Goal: Task Accomplishment & Management: Use online tool/utility

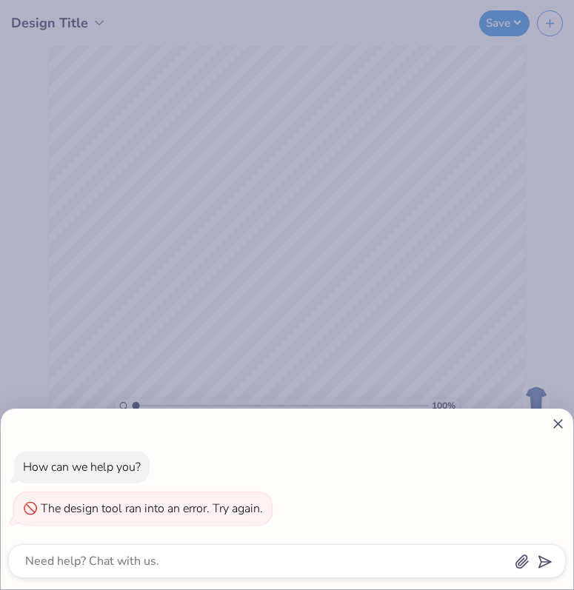
click at [556, 431] on icon at bounding box center [558, 424] width 16 height 16
type textarea "x"
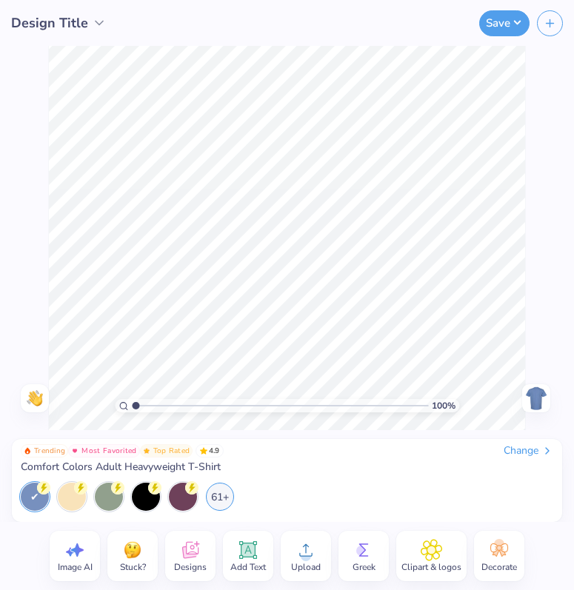
click at [542, 391] on img at bounding box center [537, 399] width 24 height 24
click at [544, 393] on img at bounding box center [537, 399] width 24 height 24
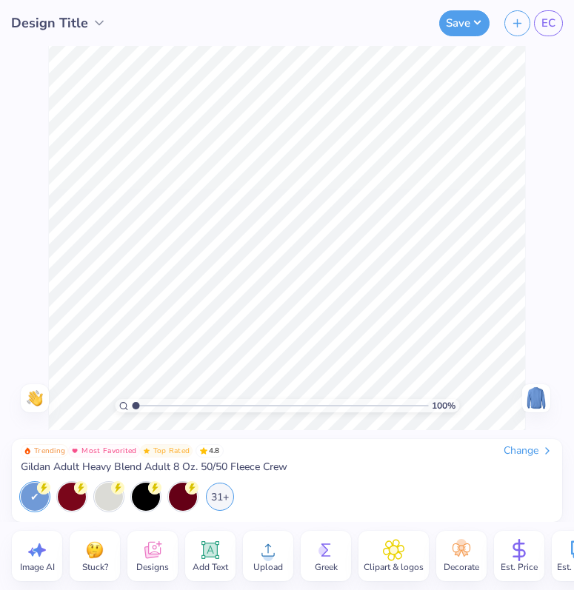
click at [273, 554] on icon at bounding box center [268, 550] width 22 height 22
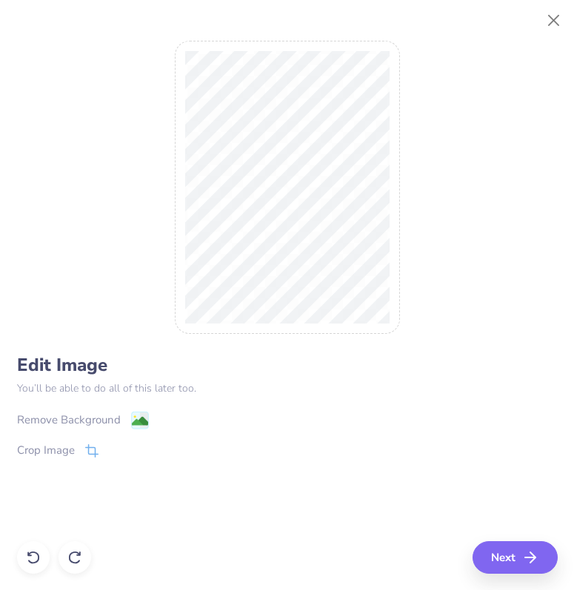
click at [109, 417] on div "Remove Background" at bounding box center [69, 420] width 104 height 17
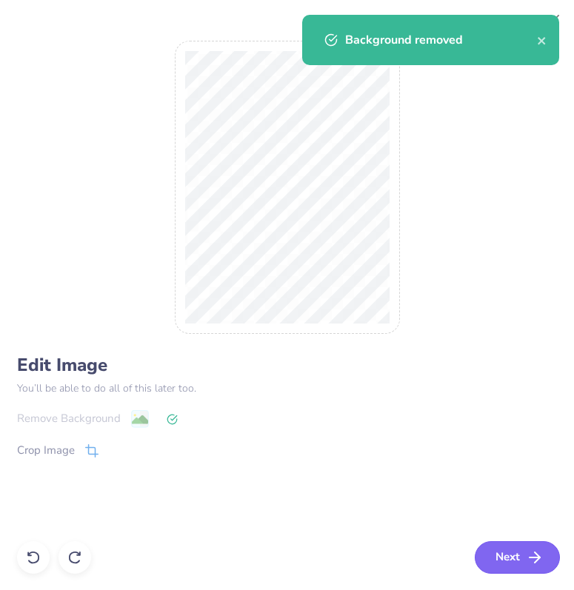
click at [539, 554] on icon "button" at bounding box center [535, 558] width 18 height 18
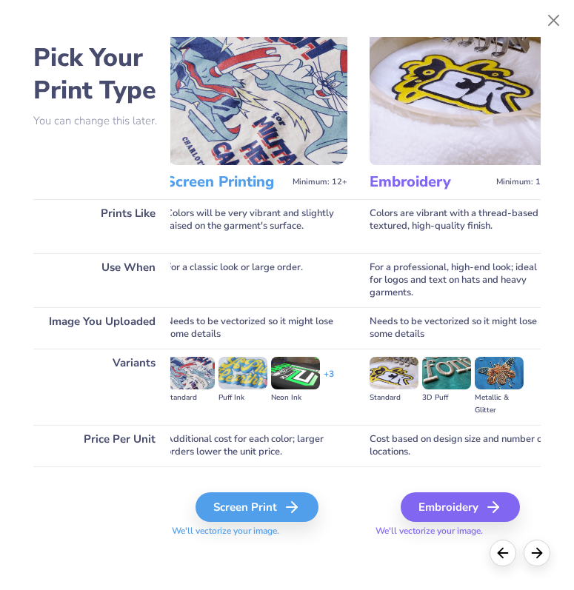
scroll to position [34, 4]
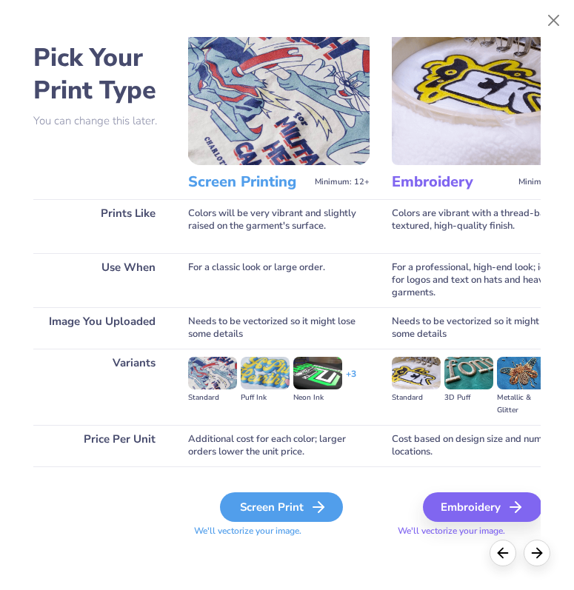
click at [280, 499] on div "Screen Print" at bounding box center [281, 508] width 123 height 30
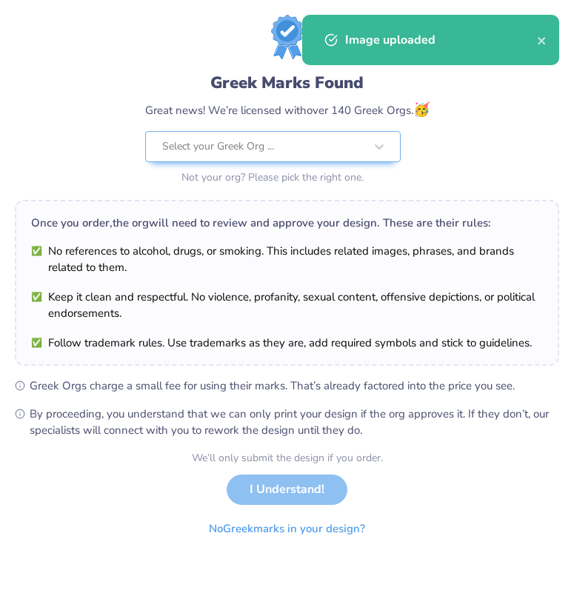
click at [335, 231] on body "Apply Color Rotate Alignment Arrange Advance 100 % Need help? Chat with us. Bac…" at bounding box center [287, 295] width 574 height 590
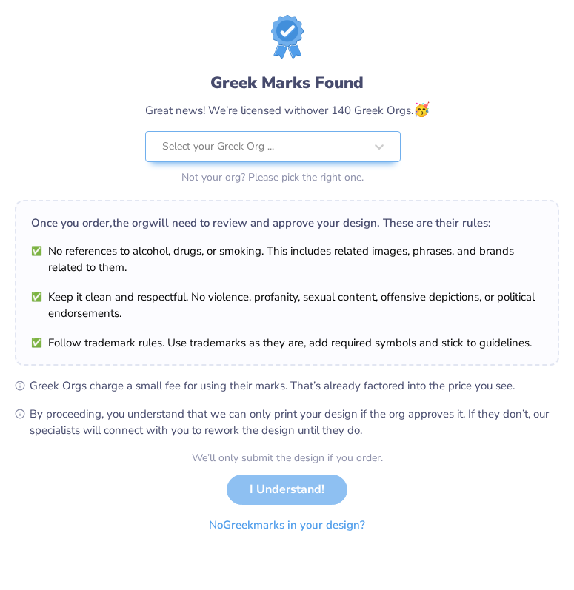
click at [270, 524] on button "No Greek marks in your design?" at bounding box center [287, 525] width 182 height 30
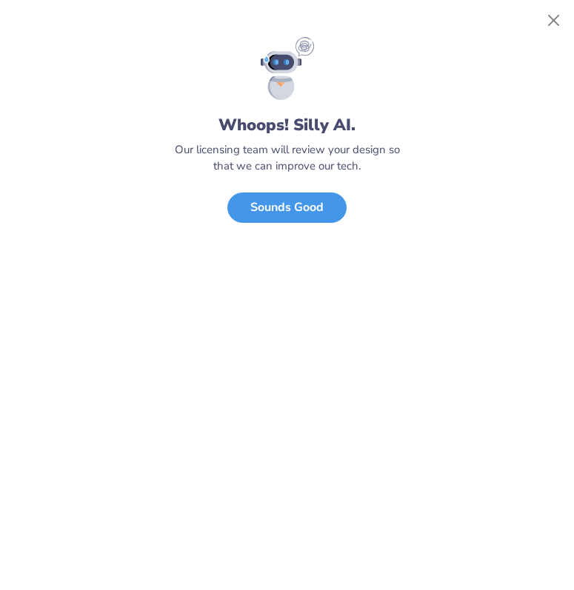
click at [321, 202] on button "Sounds Good" at bounding box center [286, 208] width 119 height 30
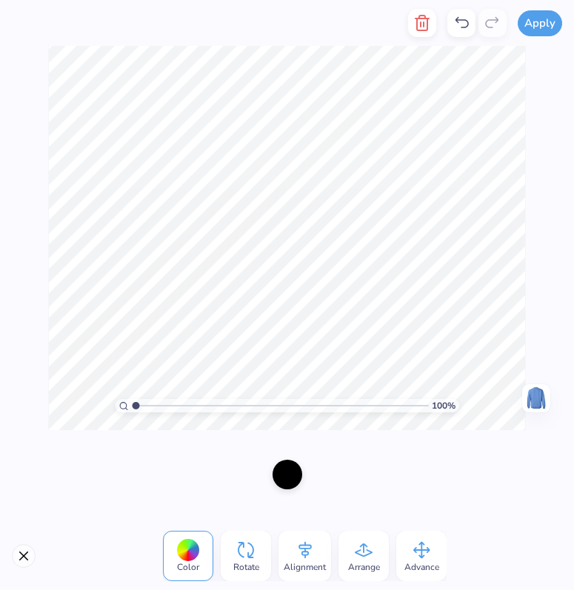
click at [292, 472] on div at bounding box center [288, 475] width 30 height 30
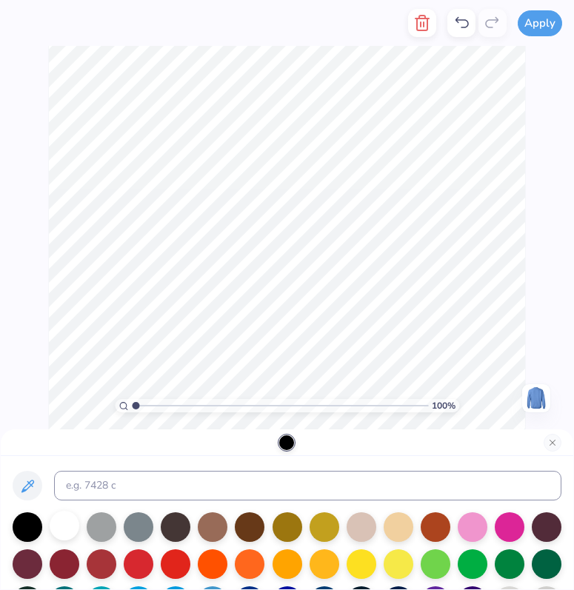
click at [64, 522] on div at bounding box center [65, 526] width 30 height 30
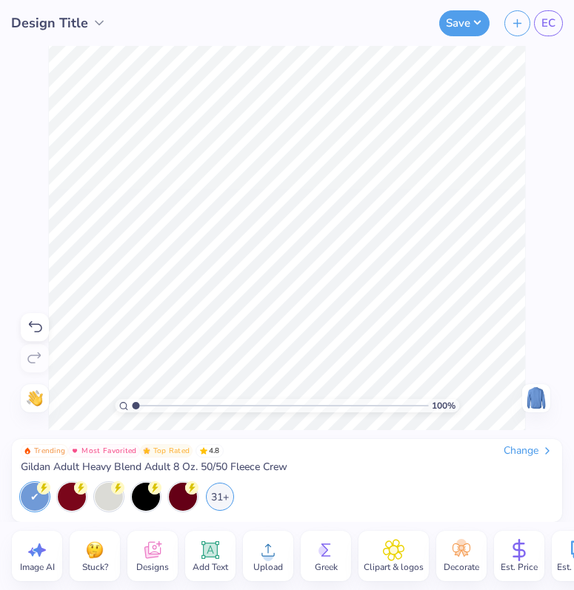
click at [202, 559] on icon at bounding box center [210, 550] width 22 height 22
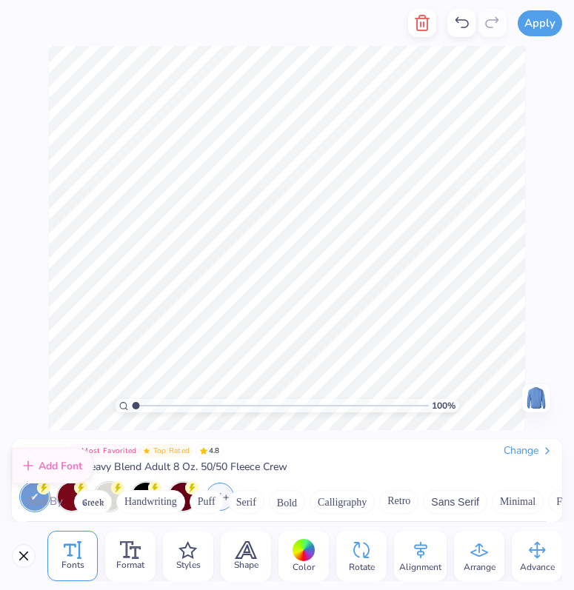
scroll to position [6457, 0]
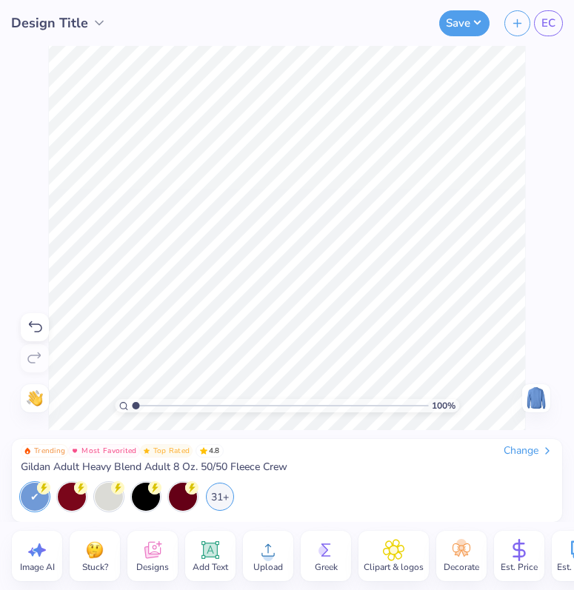
click at [212, 559] on icon at bounding box center [210, 550] width 22 height 22
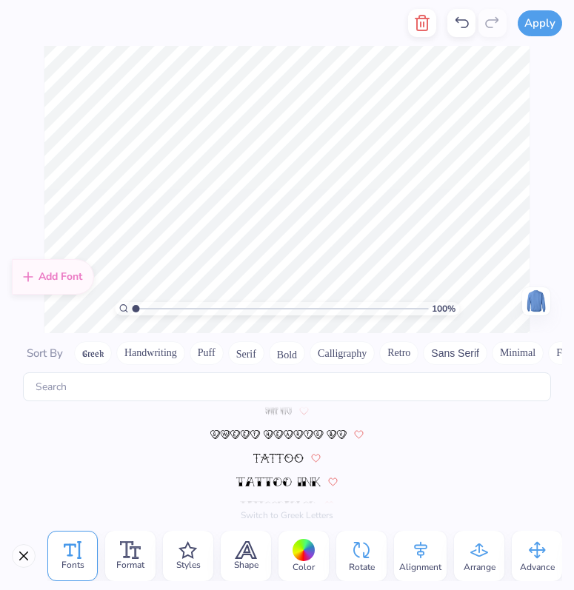
scroll to position [6581, 0]
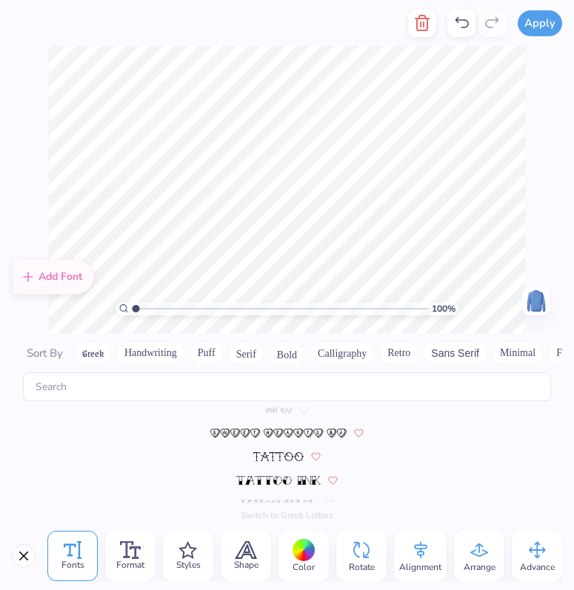
type textarea "b"
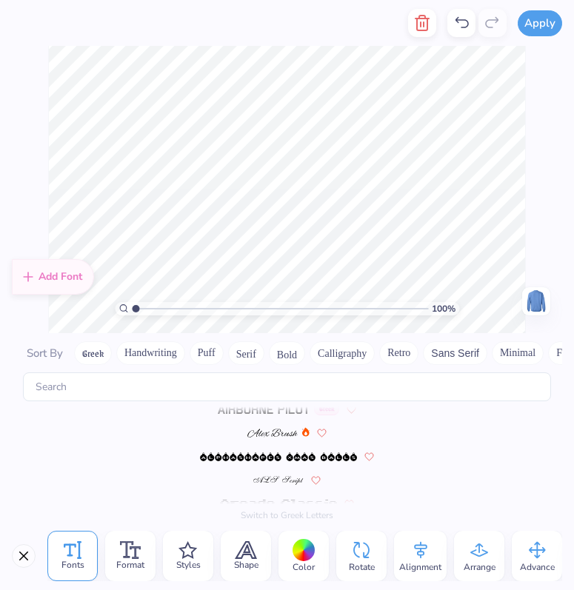
click at [133, 359] on button "Handwriting" at bounding box center [150, 354] width 69 height 24
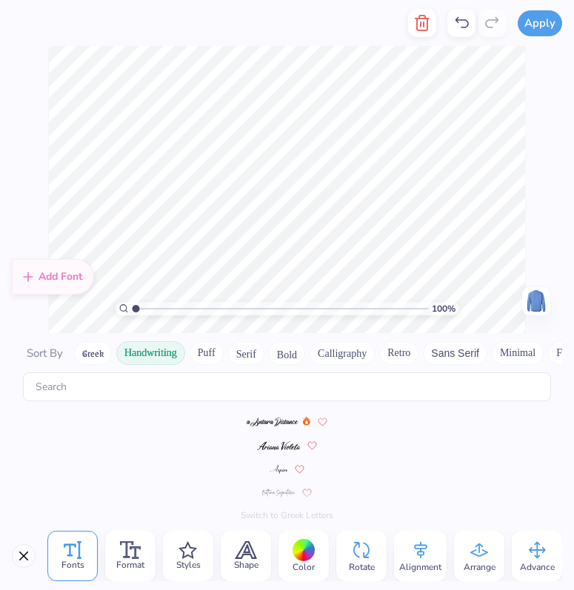
scroll to position [0, 0]
click at [92, 356] on button "Greek" at bounding box center [93, 354] width 38 height 24
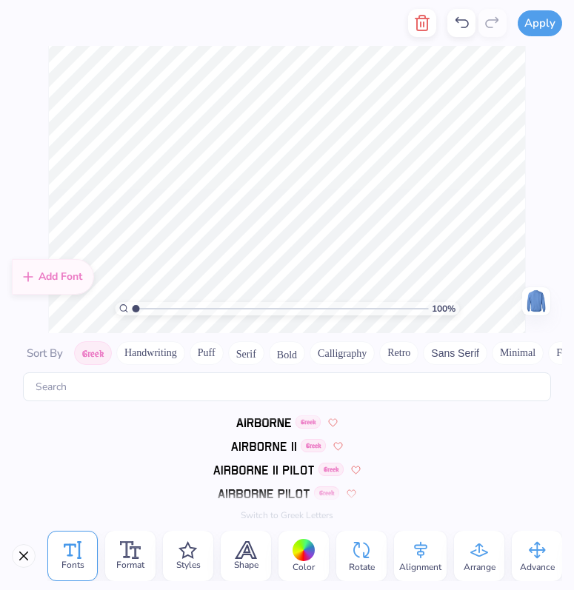
click at [206, 347] on button "Puff" at bounding box center [207, 354] width 34 height 24
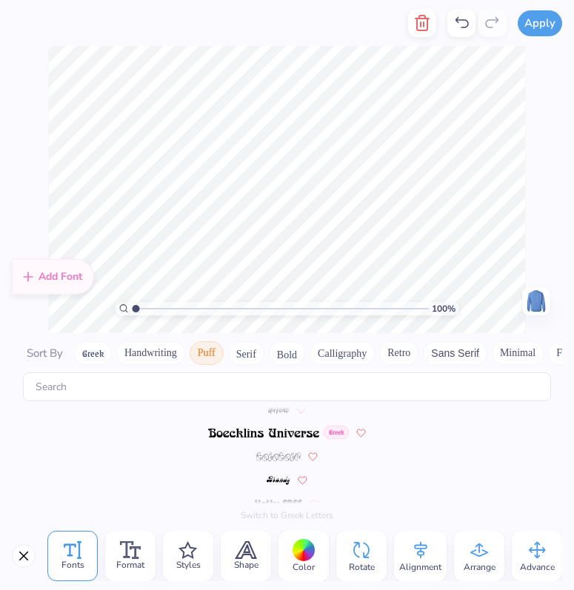
click at [247, 350] on button "Serif" at bounding box center [246, 354] width 36 height 24
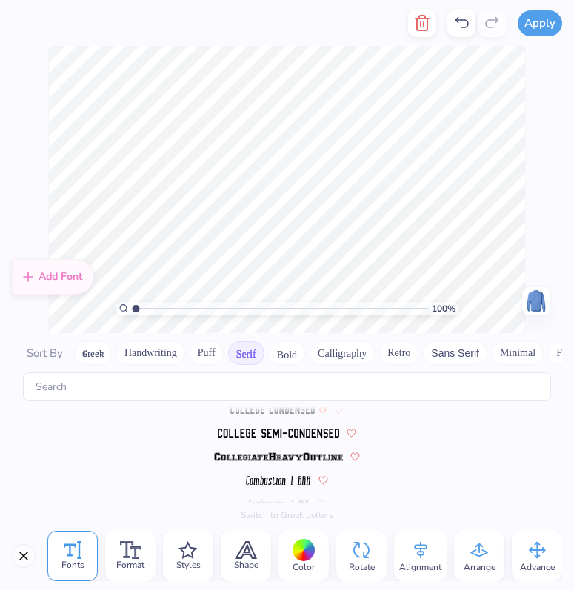
click at [283, 436] on img at bounding box center [279, 433] width 122 height 9
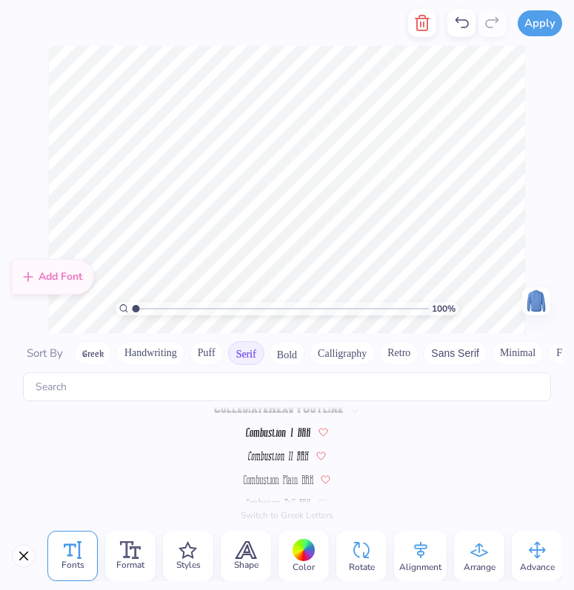
scroll to position [440, 0]
click at [282, 453] on img at bounding box center [278, 457] width 60 height 9
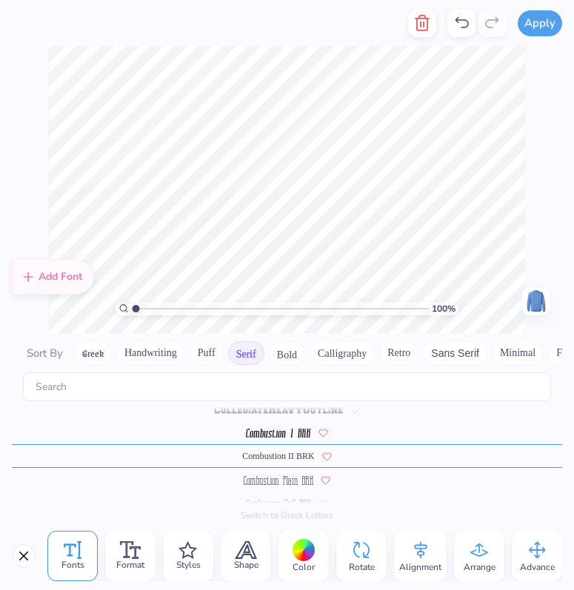
click at [299, 357] on button "Bold" at bounding box center [287, 354] width 36 height 24
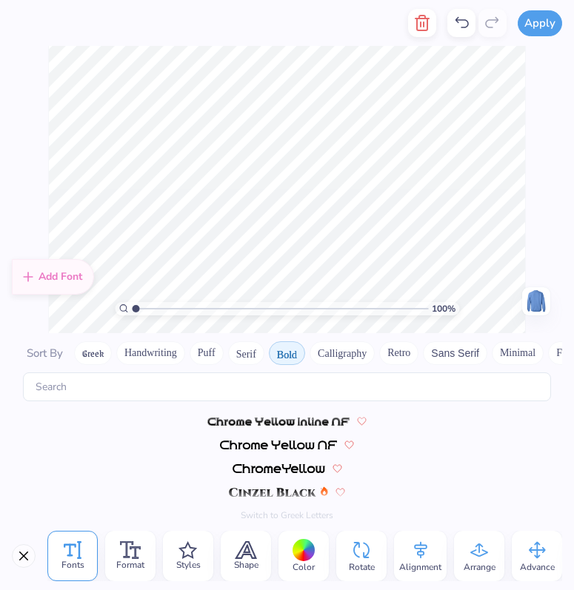
scroll to position [0, 0]
click at [287, 493] on img at bounding box center [272, 494] width 87 height 9
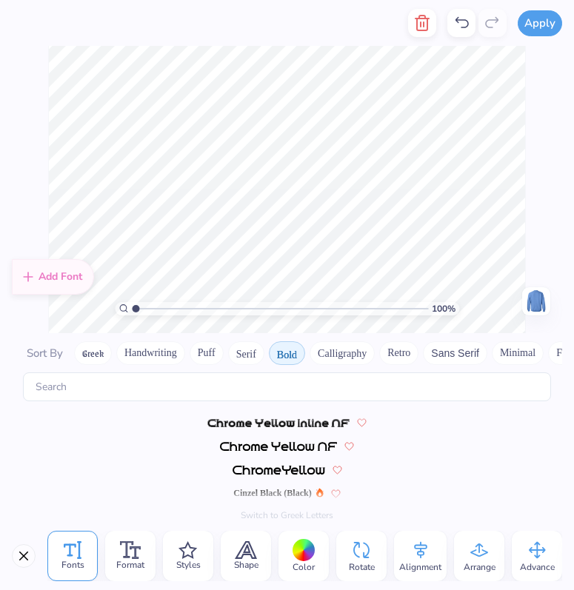
scroll to position [0, 3]
type textarea "BOYS & GIRLS CLUB"
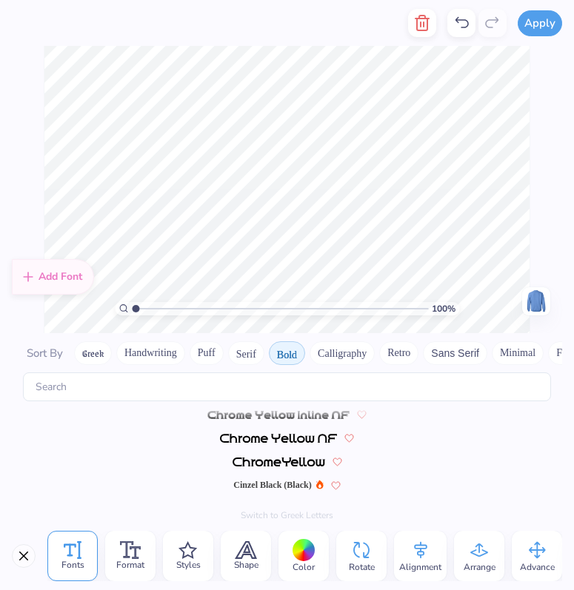
scroll to position [0, 0]
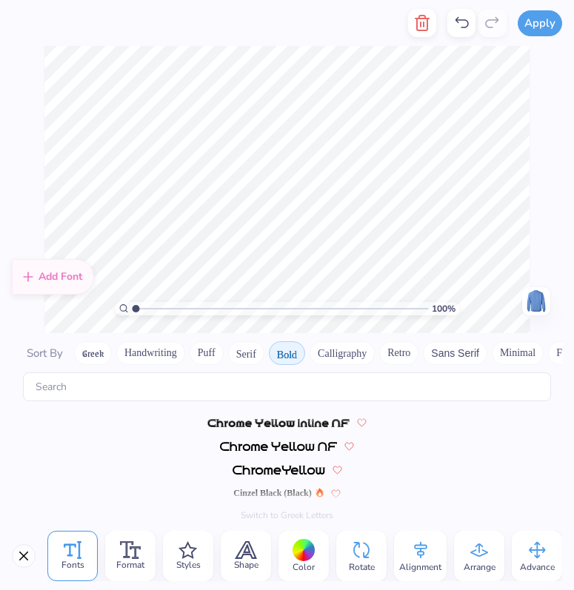
click at [354, 359] on button "Calligraphy" at bounding box center [342, 354] width 65 height 24
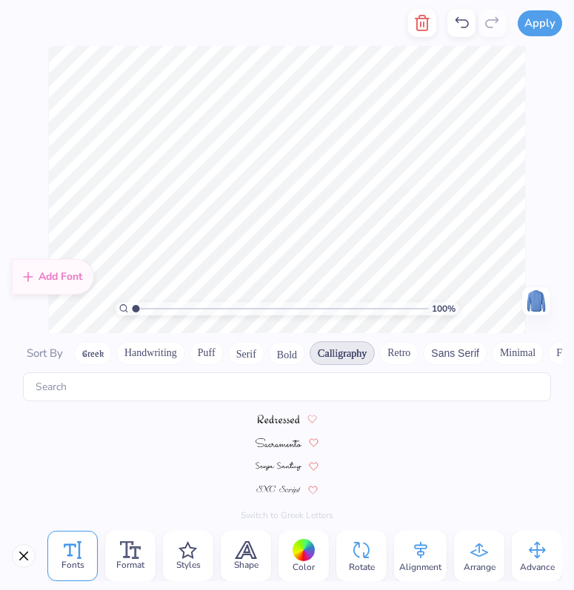
click at [404, 357] on button "Retro" at bounding box center [398, 354] width 39 height 24
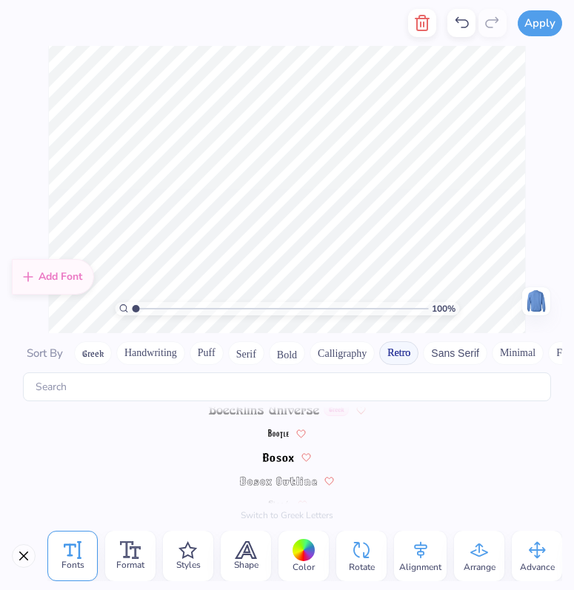
scroll to position [108, 0]
click at [211, 353] on button "Puff" at bounding box center [207, 354] width 34 height 24
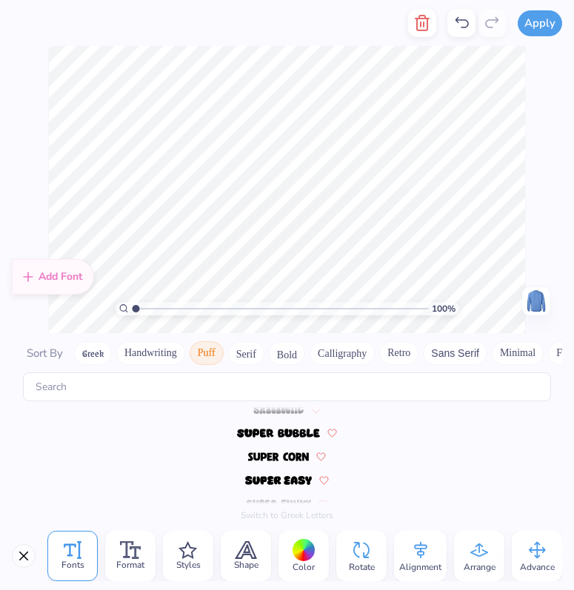
scroll to position [265, 0]
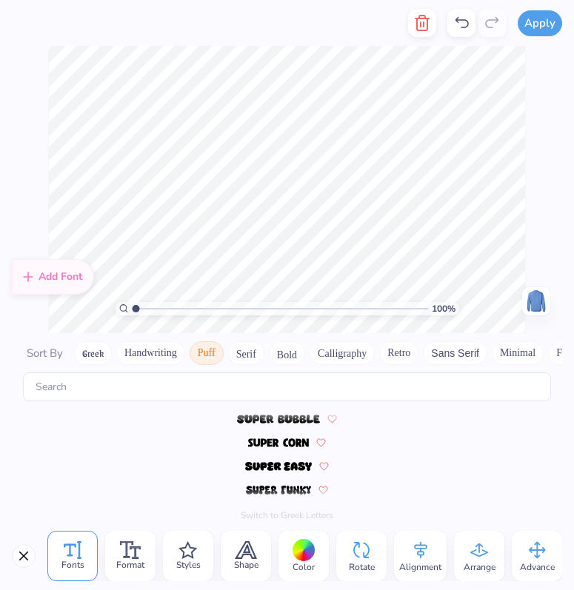
click at [294, 444] on img at bounding box center [278, 443] width 61 height 9
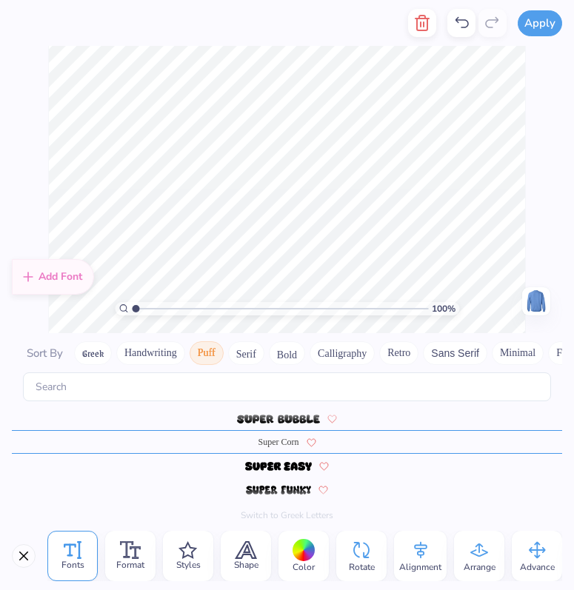
click at [288, 463] on img at bounding box center [278, 466] width 67 height 9
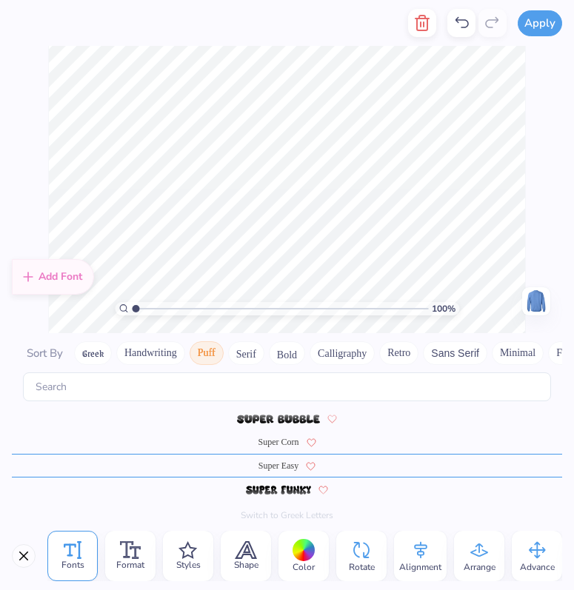
click at [287, 488] on img at bounding box center [278, 490] width 64 height 9
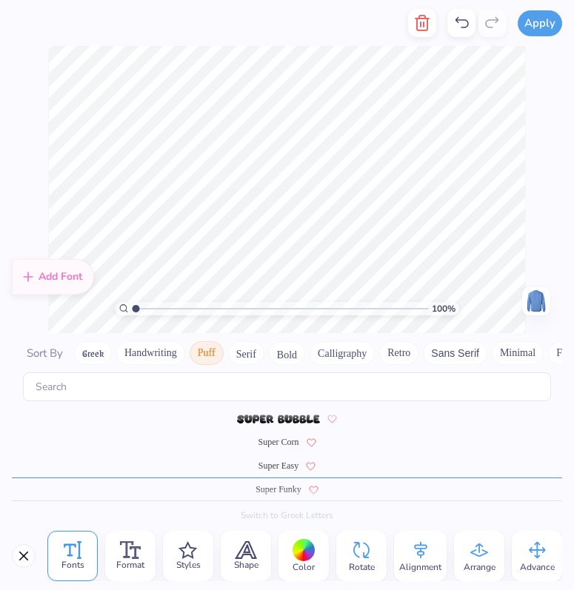
click at [156, 365] on button "Handwriting" at bounding box center [150, 354] width 69 height 24
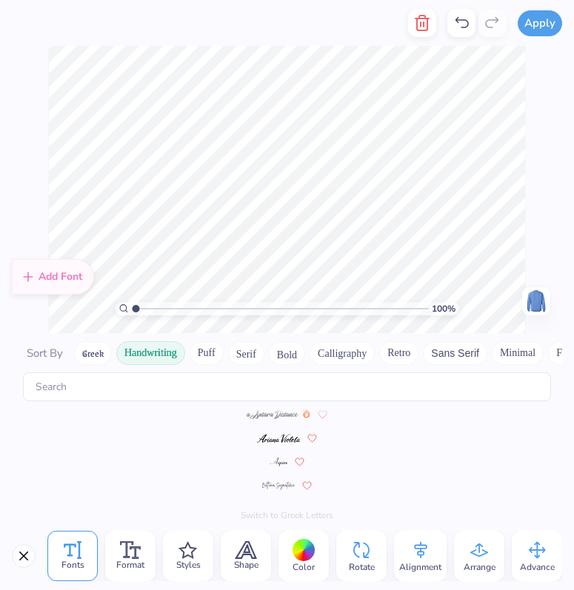
scroll to position [0, 0]
click at [281, 443] on img at bounding box center [278, 446] width 43 height 9
click at [289, 479] on img at bounding box center [278, 480] width 30 height 9
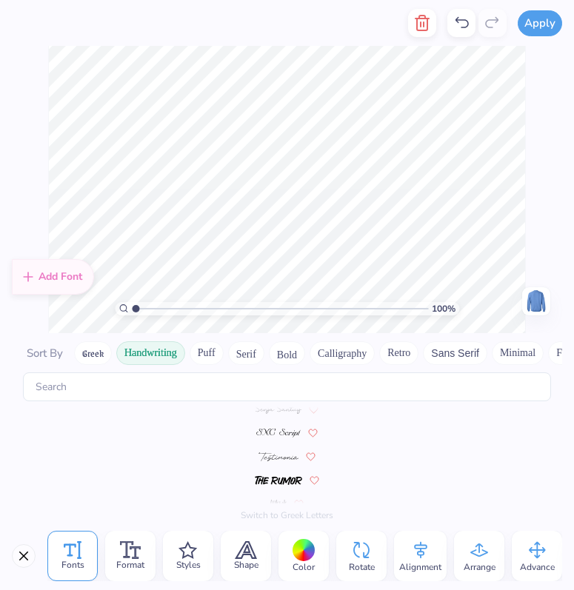
click at [282, 490] on div at bounding box center [287, 480] width 550 height 24
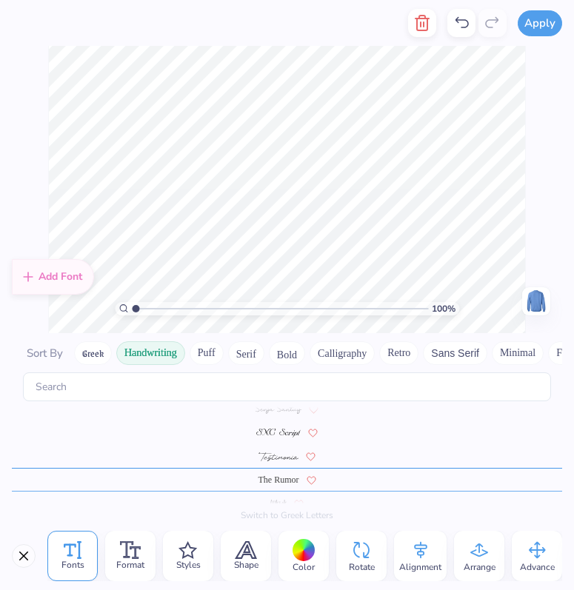
scroll to position [573, 0]
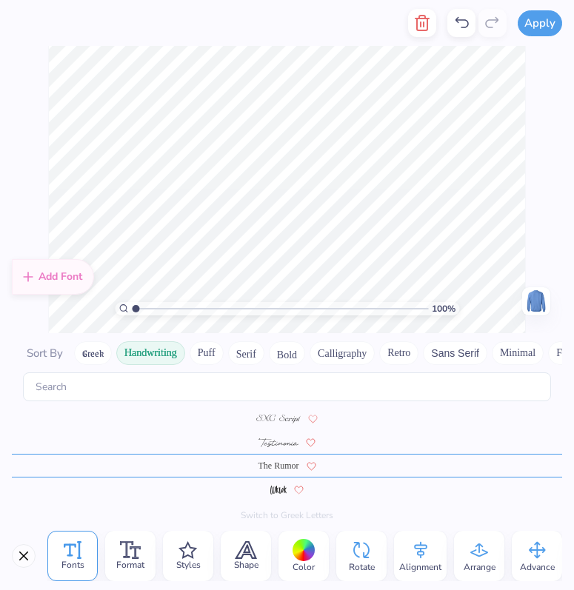
click at [283, 488] on img at bounding box center [278, 490] width 16 height 9
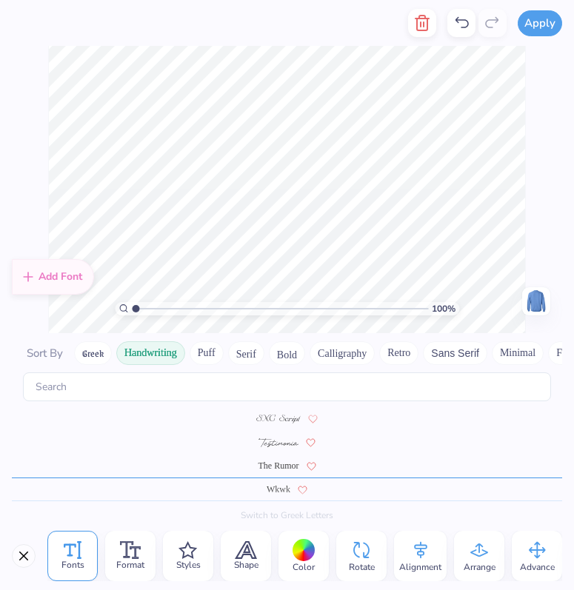
click at [211, 353] on button "Puff" at bounding box center [207, 354] width 34 height 24
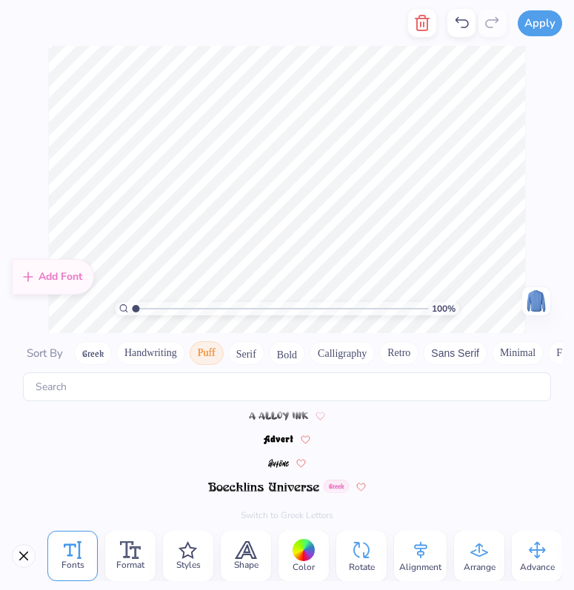
scroll to position [0, 0]
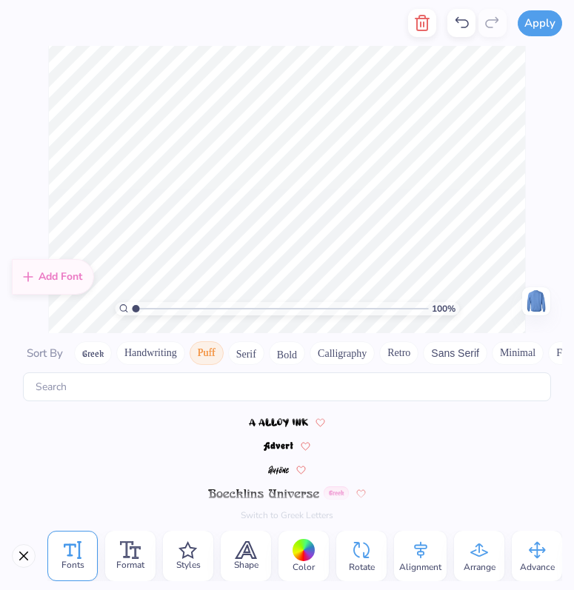
click at [276, 450] on img at bounding box center [279, 446] width 30 height 9
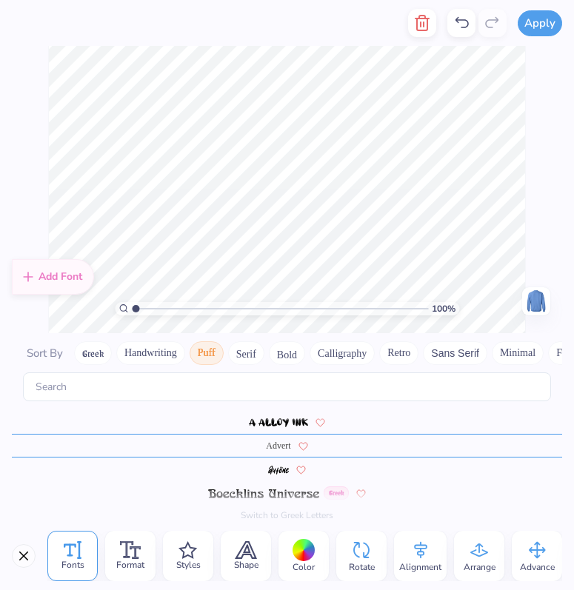
click at [276, 423] on img at bounding box center [279, 423] width 60 height 9
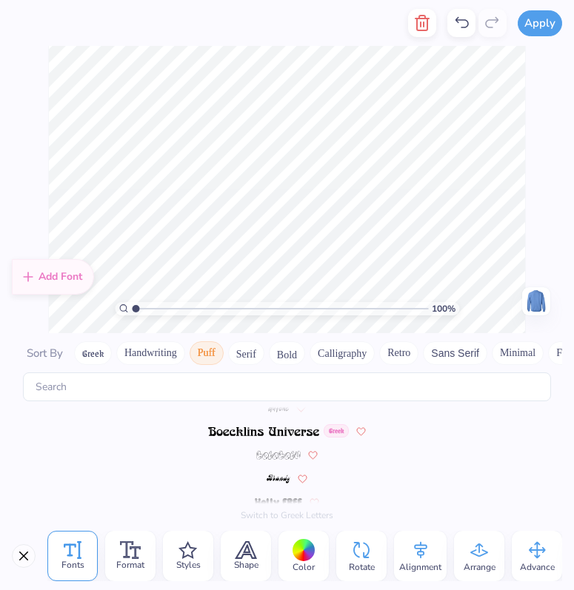
scroll to position [61, 0]
click at [281, 447] on div at bounding box center [287, 457] width 550 height 24
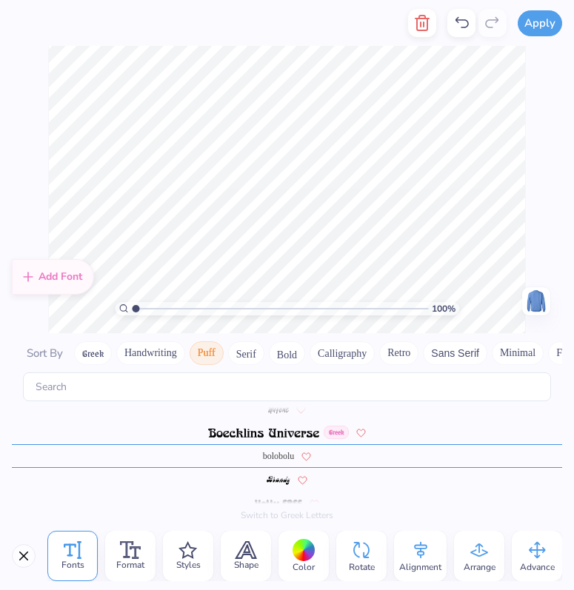
click at [282, 485] on span at bounding box center [279, 479] width 24 height 13
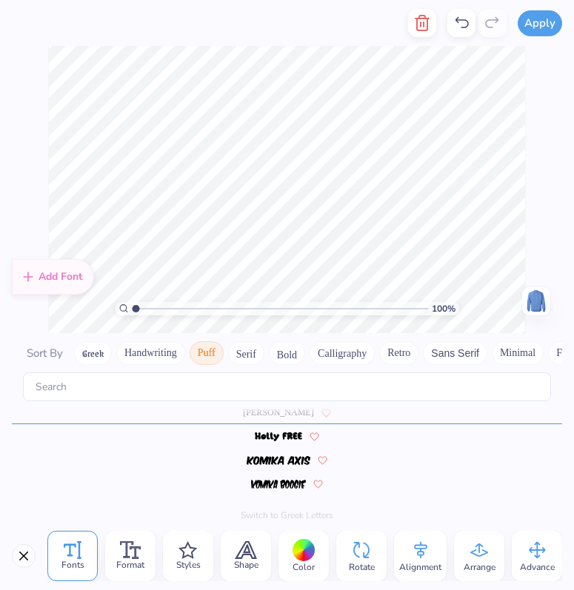
scroll to position [132, 0]
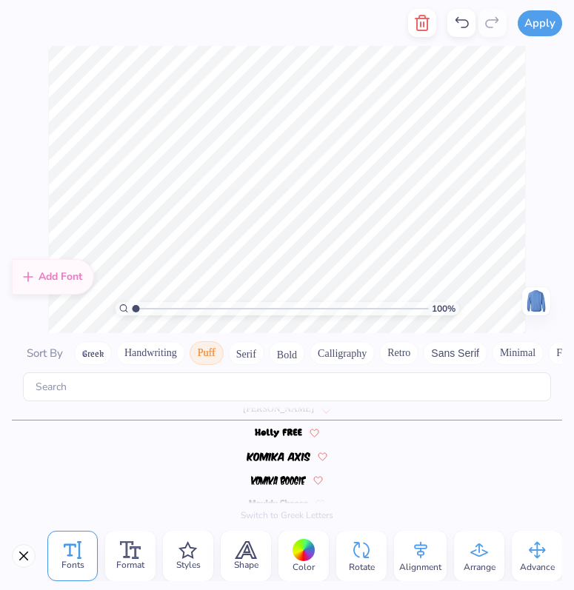
click at [279, 458] on img at bounding box center [279, 457] width 64 height 9
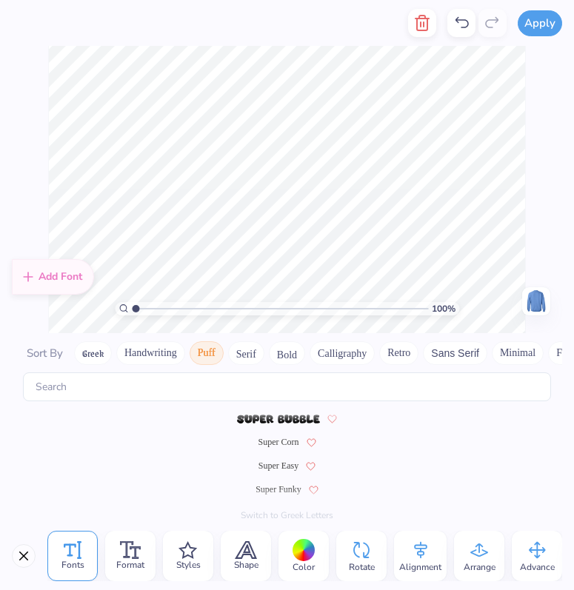
click at [279, 438] on span "Super Corn" at bounding box center [279, 442] width 41 height 13
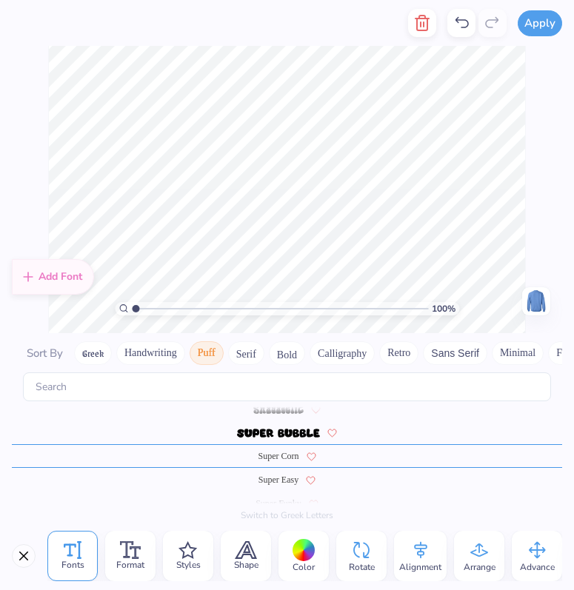
scroll to position [265, 0]
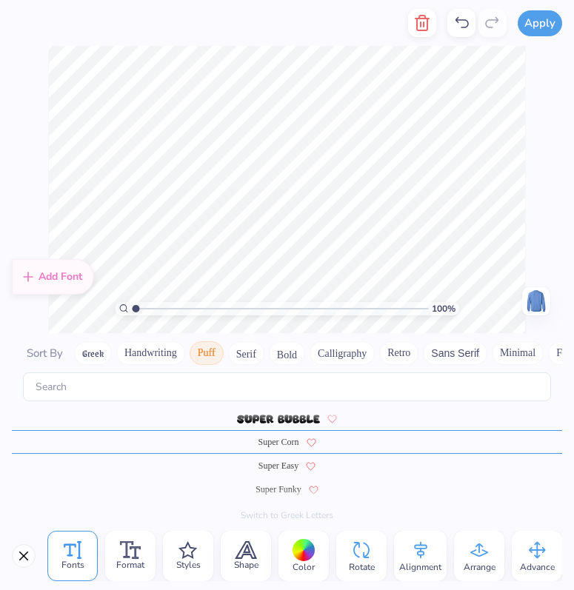
click at [296, 362] on button "Bold" at bounding box center [287, 354] width 36 height 24
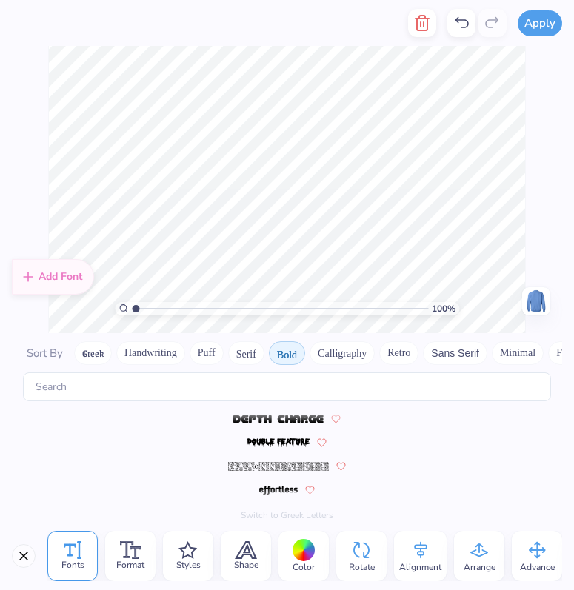
scroll to position [1412, 0]
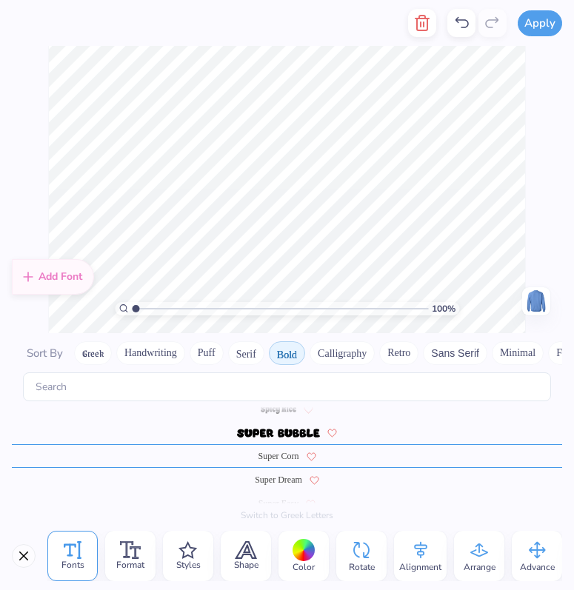
click at [293, 476] on span "Super Dream" at bounding box center [278, 479] width 47 height 13
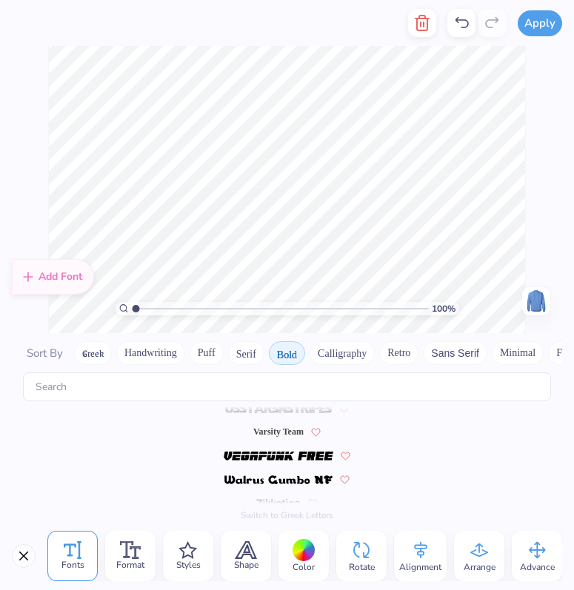
click at [287, 427] on span "Varsity Team" at bounding box center [278, 431] width 50 height 13
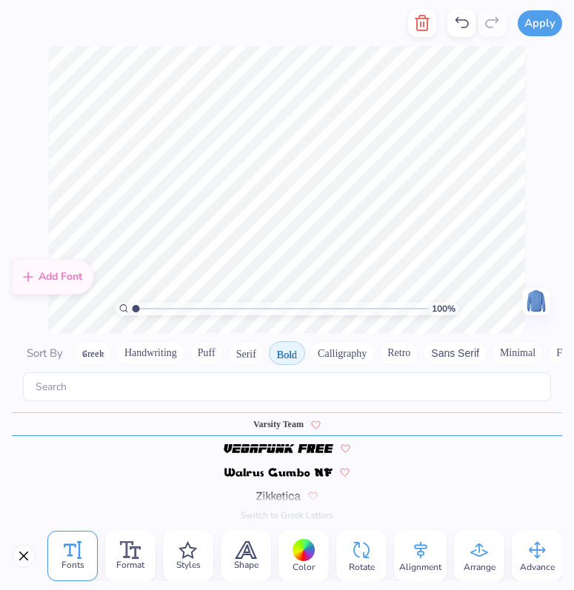
scroll to position [1711, 0]
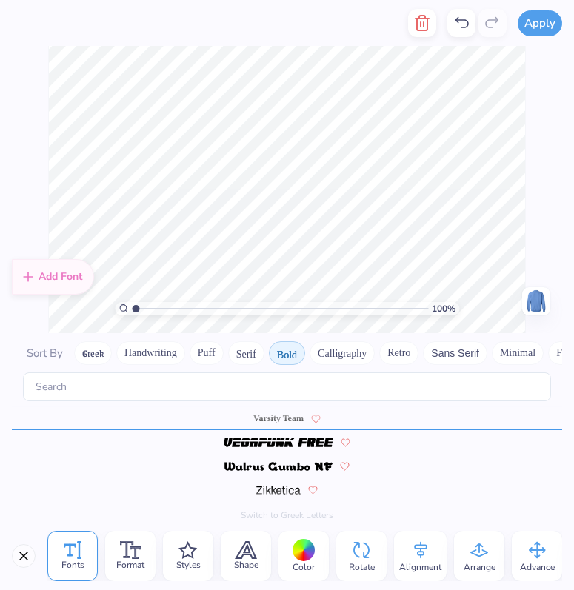
click at [271, 493] on img at bounding box center [278, 490] width 45 height 9
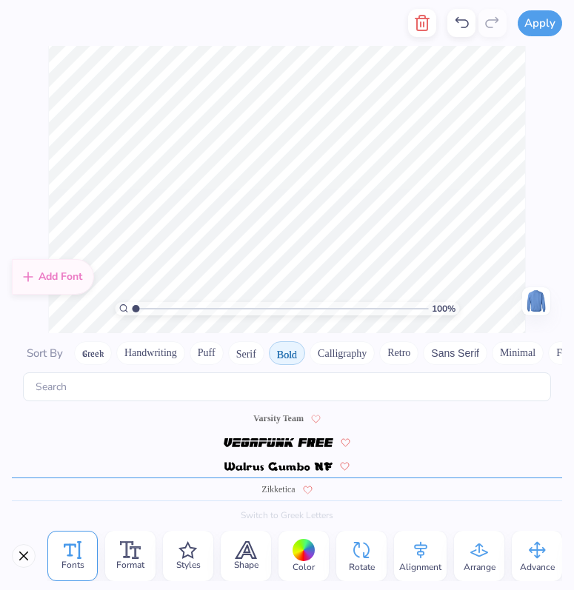
click at [364, 364] on button "Calligraphy" at bounding box center [342, 354] width 65 height 24
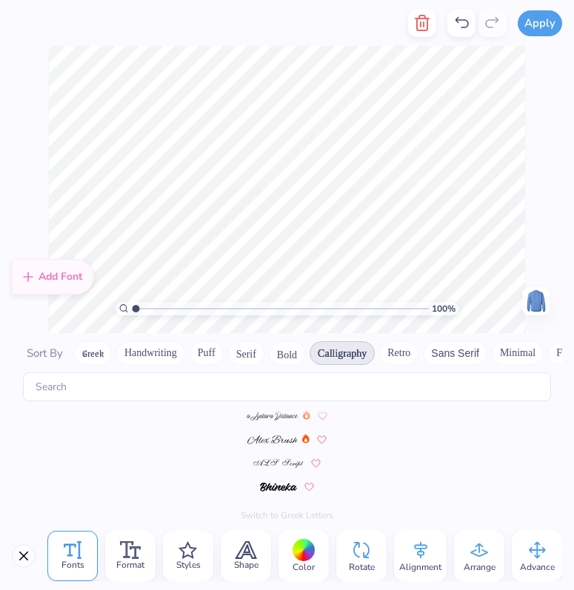
scroll to position [0, 0]
click at [276, 453] on div at bounding box center [287, 446] width 550 height 24
click at [273, 459] on img at bounding box center [278, 457] width 39 height 9
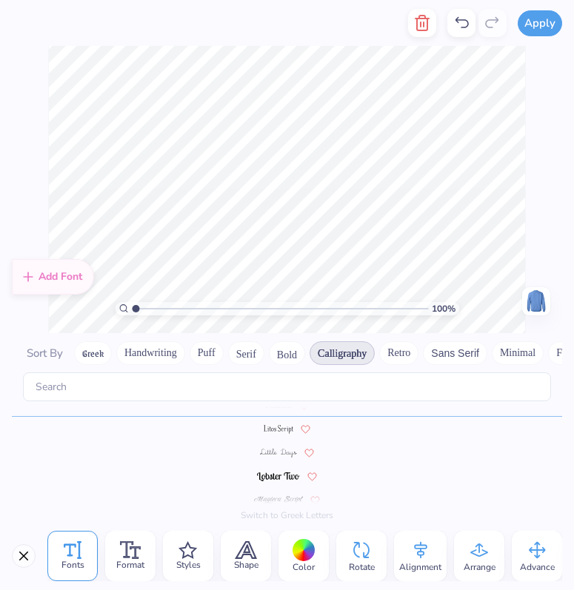
scroll to position [369, 0]
click at [275, 451] on span at bounding box center [278, 456] width 36 height 13
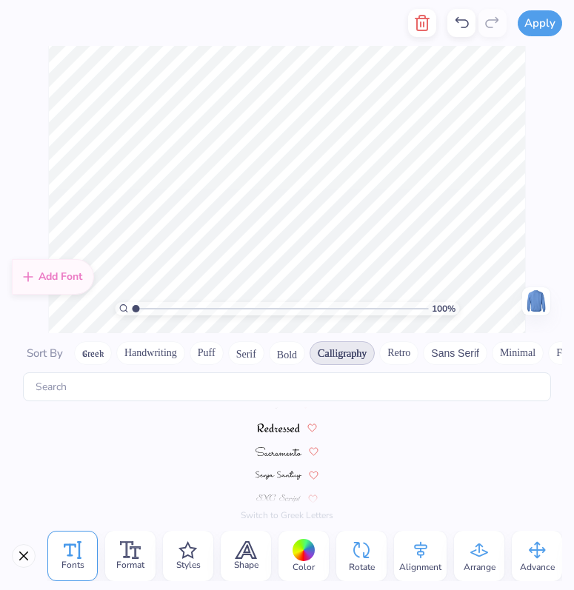
scroll to position [596, 0]
click at [405, 353] on button "Retro" at bounding box center [398, 354] width 39 height 24
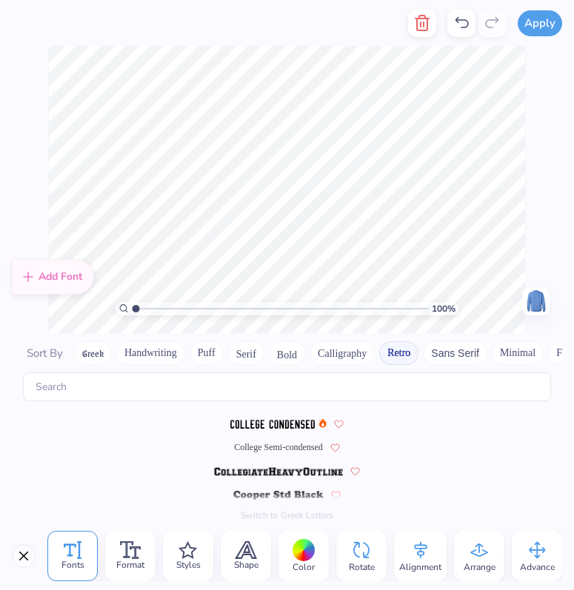
scroll to position [535, 0]
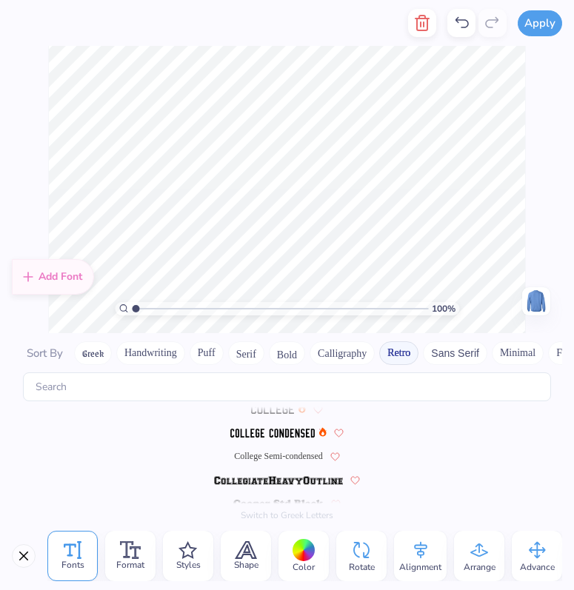
click at [291, 450] on span "College Semi-condensed" at bounding box center [278, 456] width 89 height 13
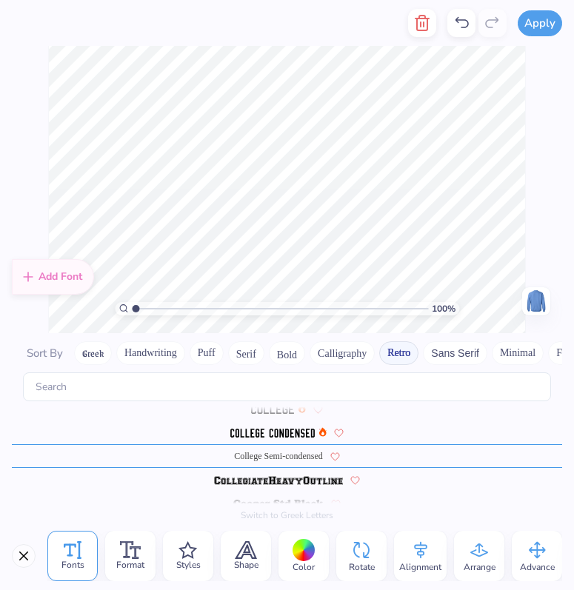
click at [279, 432] on img at bounding box center [272, 433] width 84 height 9
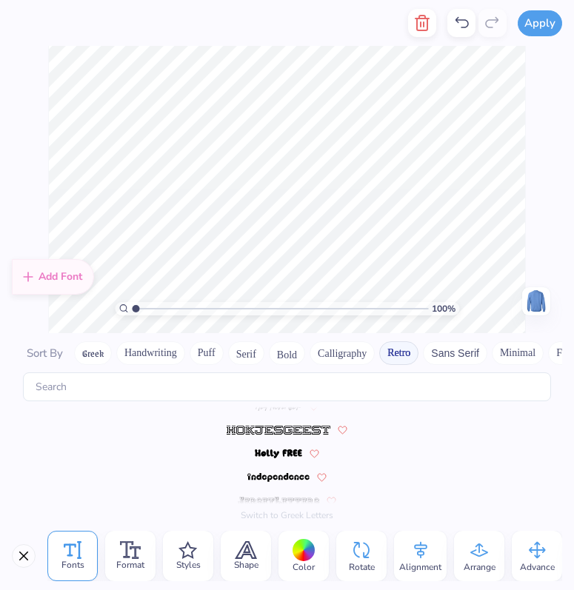
scroll to position [914, 0]
click at [279, 455] on img at bounding box center [278, 457] width 47 height 9
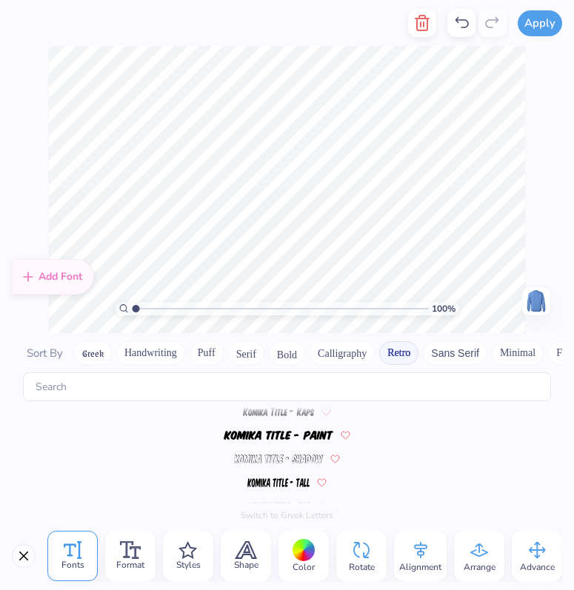
scroll to position [1388, 0]
click at [279, 476] on img at bounding box center [277, 480] width 61 height 9
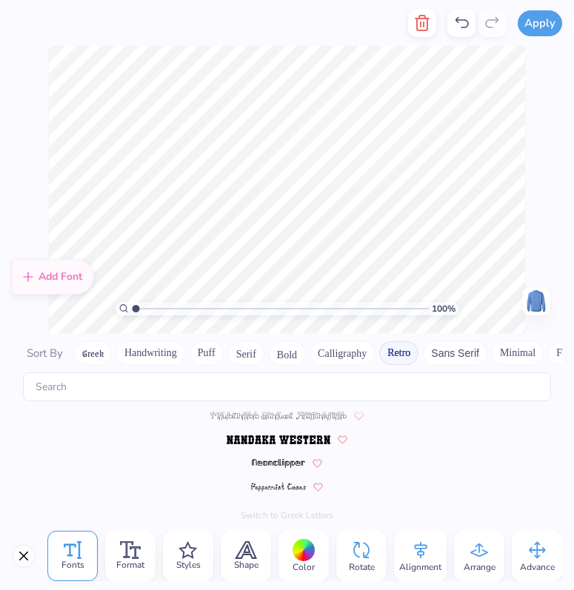
scroll to position [1602, 0]
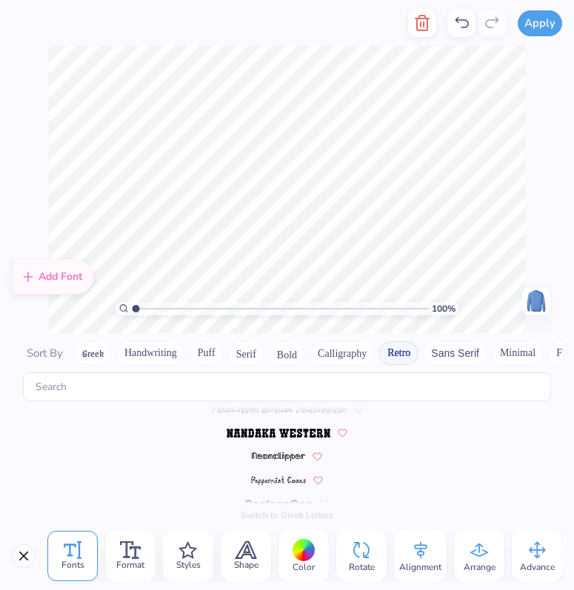
click at [291, 432] on img at bounding box center [279, 433] width 104 height 9
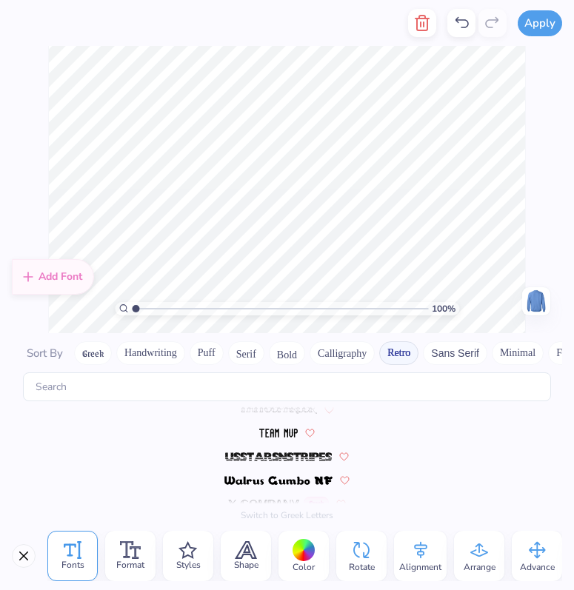
click at [285, 442] on div at bounding box center [287, 433] width 550 height 24
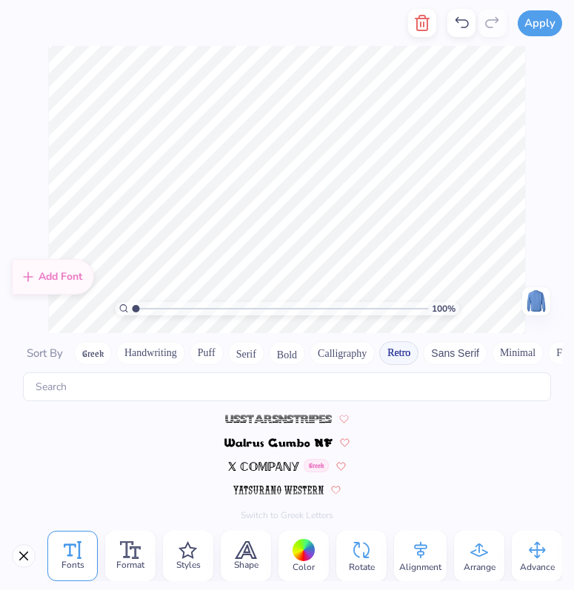
scroll to position [0, 1]
type textarea "BOYS & GIRLS CLUB"
click at [445, 346] on button "Sans Serif" at bounding box center [455, 354] width 64 height 24
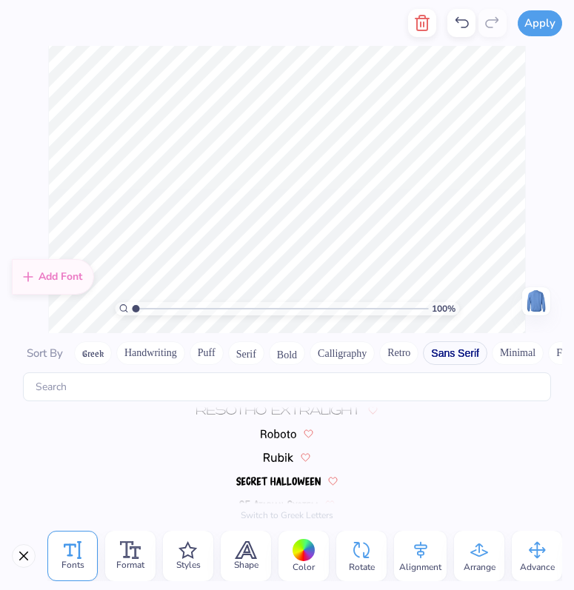
scroll to position [1388, 0]
click at [275, 439] on div at bounding box center [287, 433] width 550 height 24
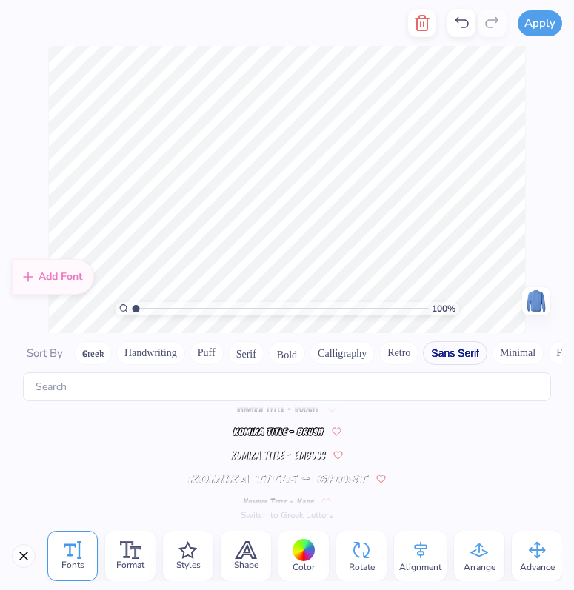
scroll to position [772, 0]
click at [273, 433] on img at bounding box center [279, 433] width 92 height 9
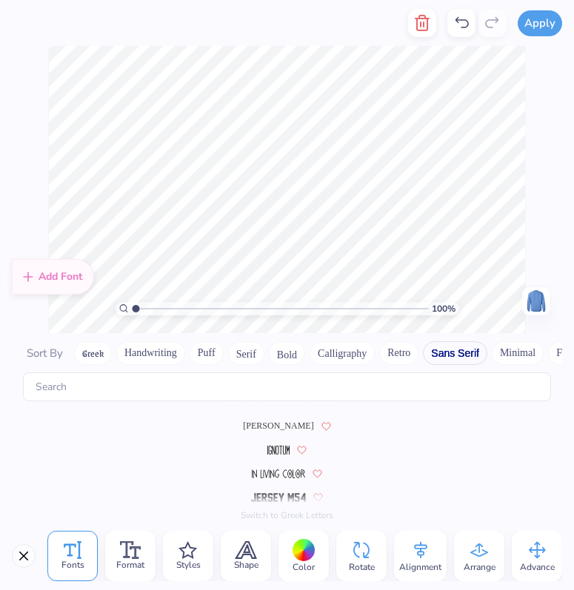
scroll to position [369, 0]
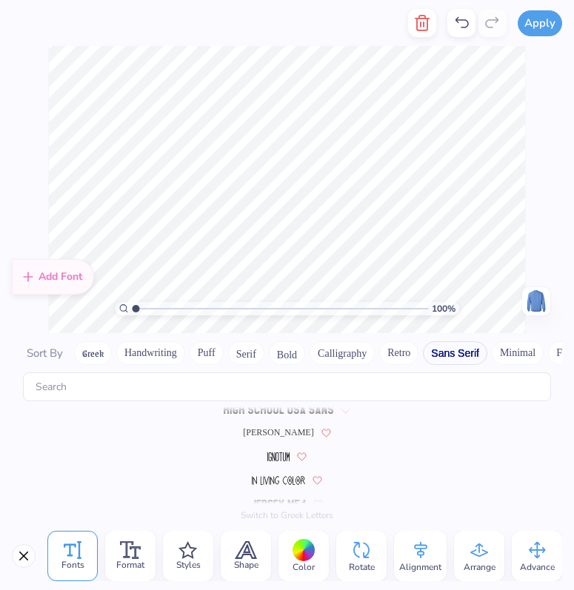
click at [282, 453] on img at bounding box center [278, 457] width 22 height 9
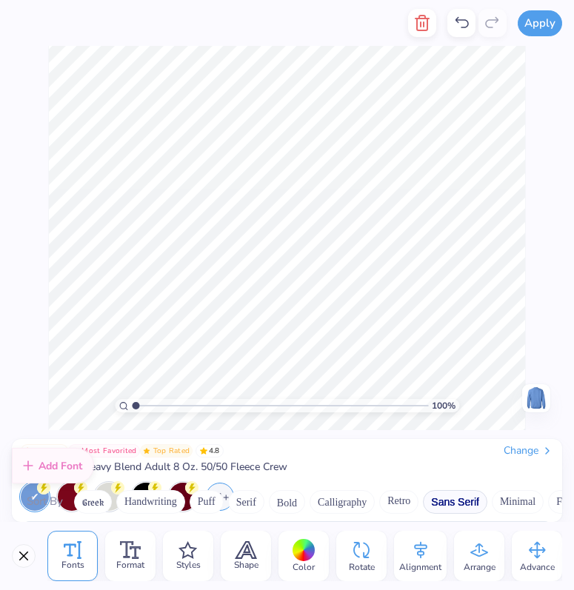
scroll to position [411, 0]
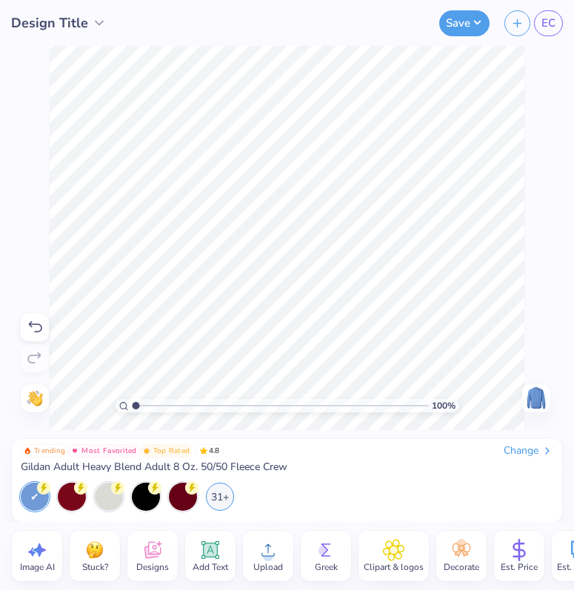
click at [215, 560] on icon at bounding box center [210, 550] width 22 height 22
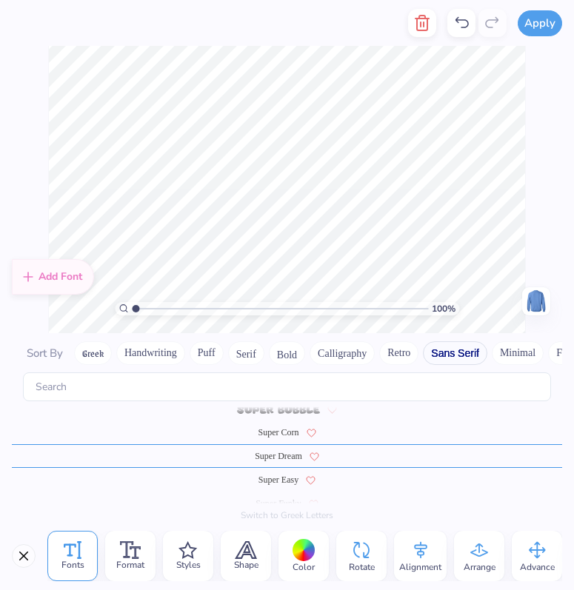
scroll to position [0, 3]
type textarea "GREENWICH"
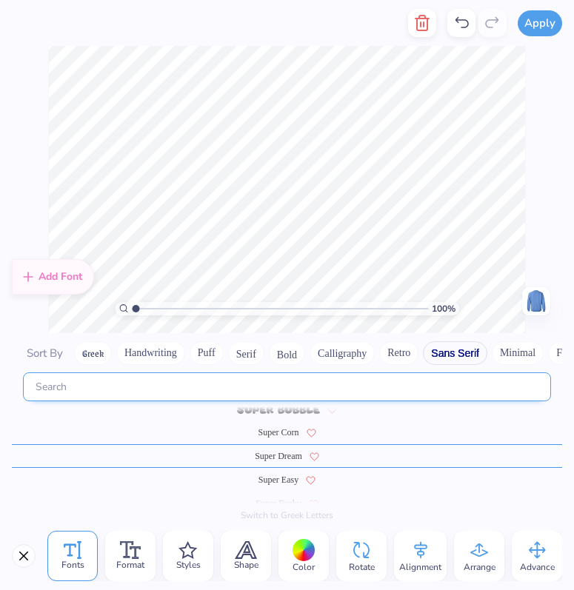
click at [96, 384] on input "text" at bounding box center [287, 387] width 528 height 29
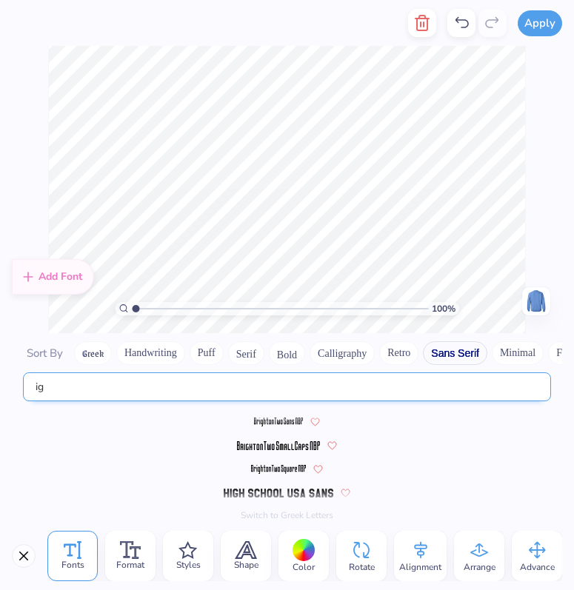
scroll to position [0, 0]
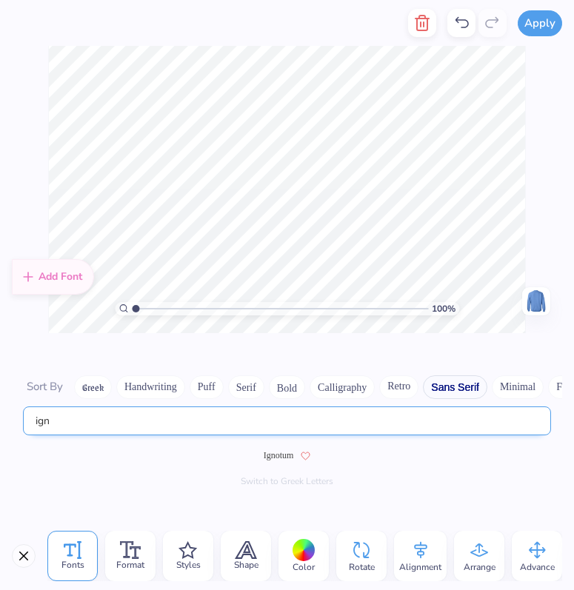
type input "ign"
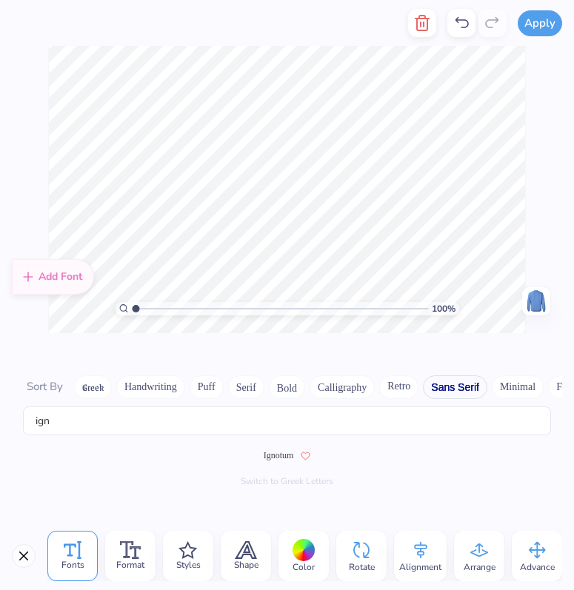
click at [275, 442] on div "Ignotum" at bounding box center [287, 456] width 550 height 41
click at [276, 453] on span "Ignotum" at bounding box center [279, 455] width 30 height 13
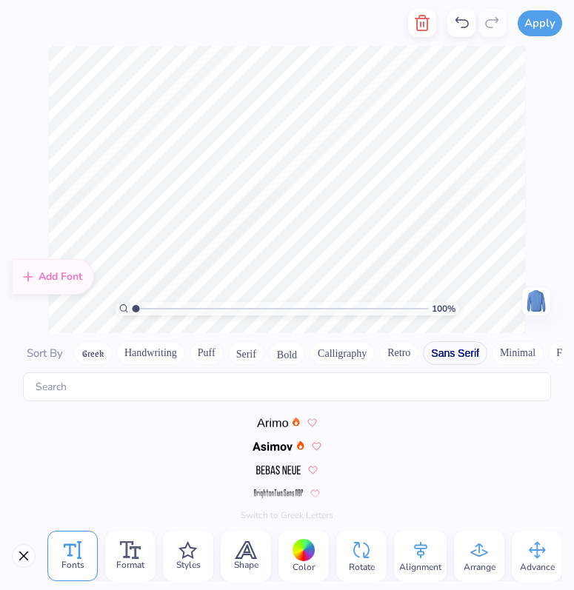
scroll to position [369, 0]
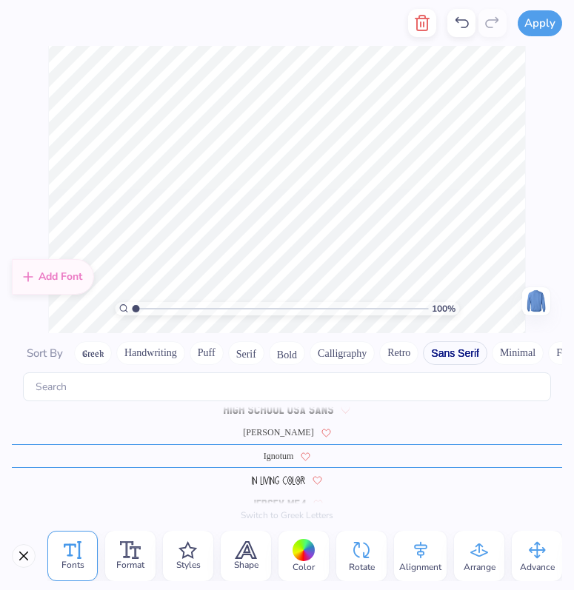
click at [528, 135] on div "100 % Need help? Chat with us. Back" at bounding box center [287, 189] width 574 height 287
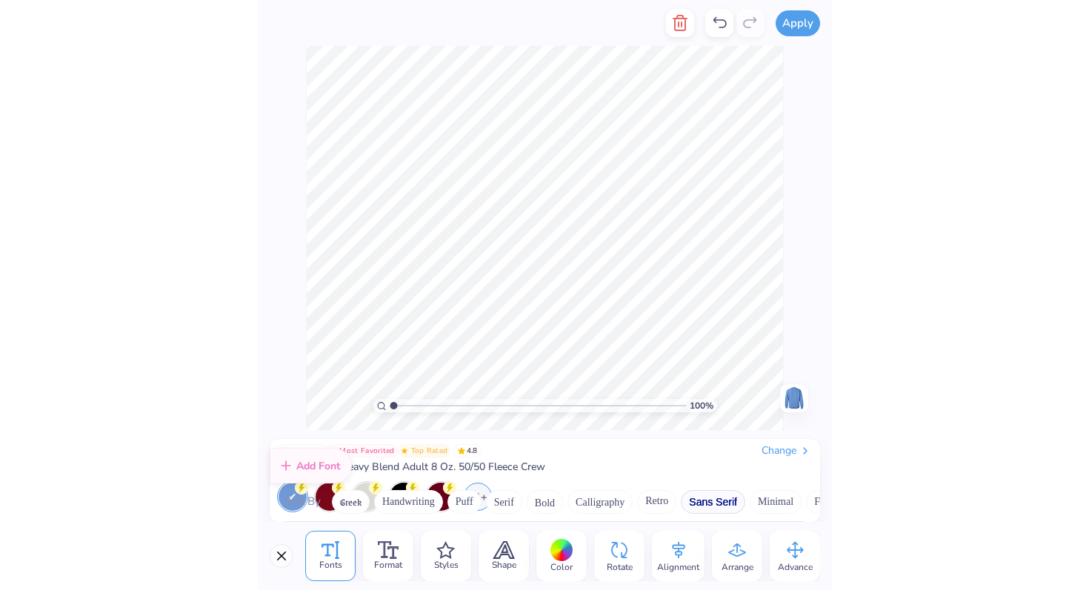
scroll to position [411, 0]
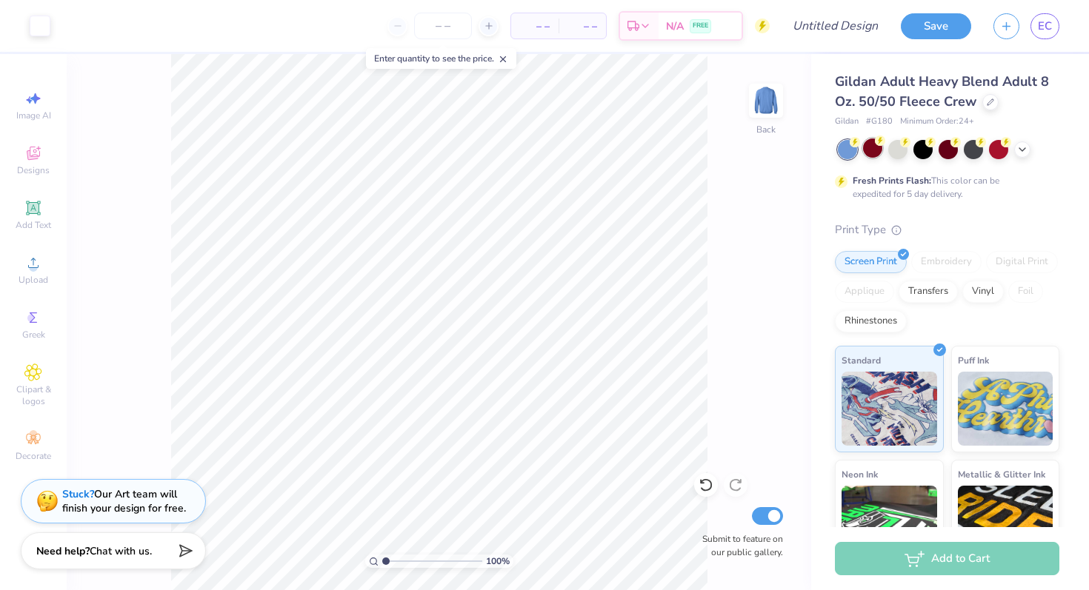
click at [573, 157] on div at bounding box center [872, 148] width 19 height 19
click at [573, 144] on icon at bounding box center [981, 141] width 10 height 10
click at [573, 152] on div at bounding box center [923, 148] width 19 height 19
click at [573, 147] on polyline at bounding box center [1022, 148] width 6 height 3
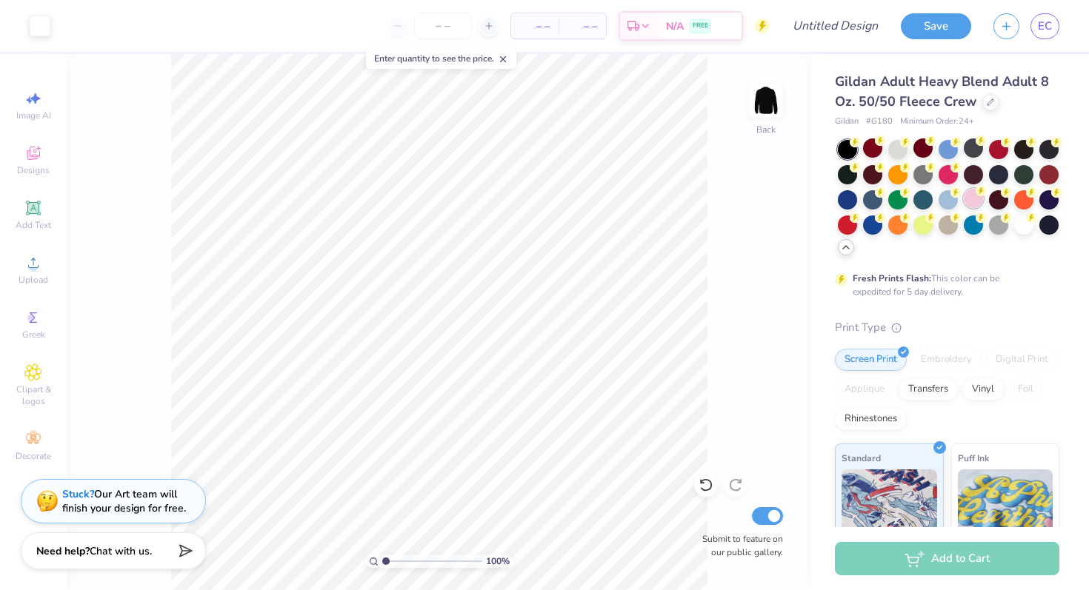
click at [573, 199] on div at bounding box center [973, 198] width 19 height 19
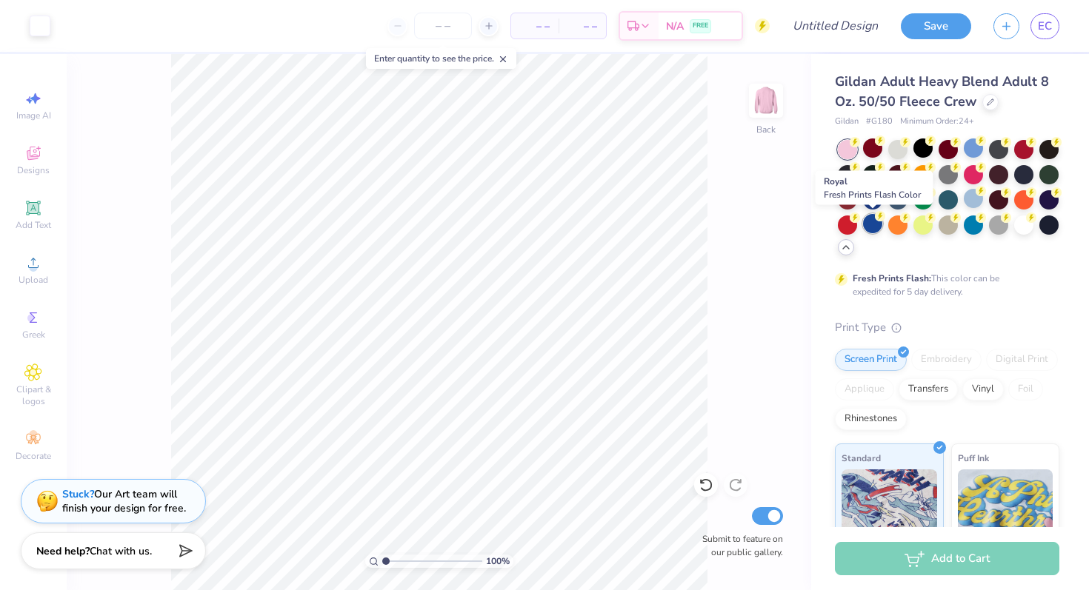
click at [573, 224] on div at bounding box center [872, 223] width 19 height 19
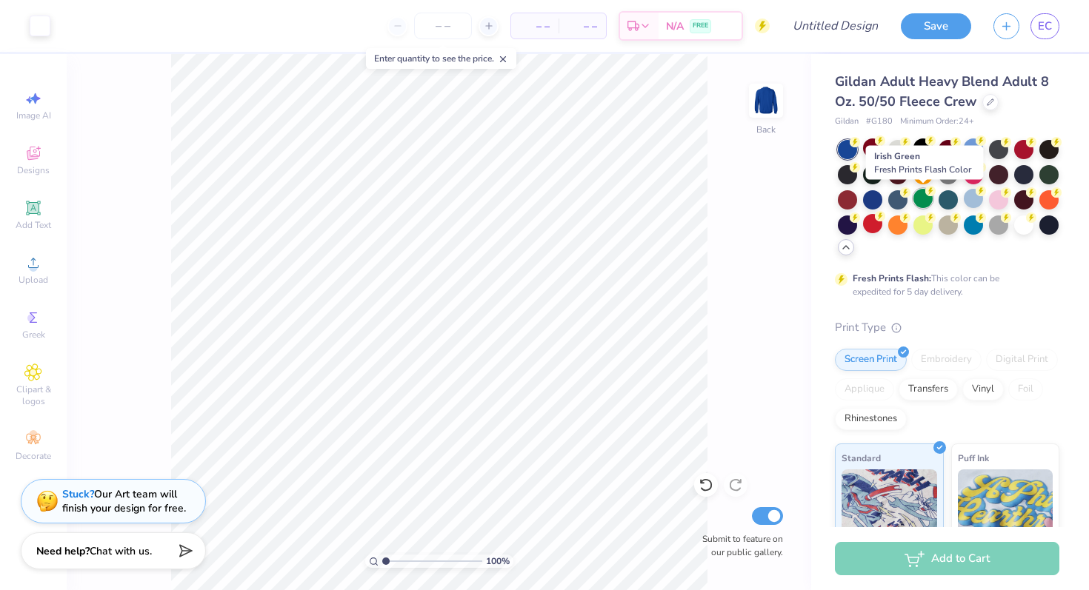
click at [573, 199] on div at bounding box center [923, 198] width 19 height 19
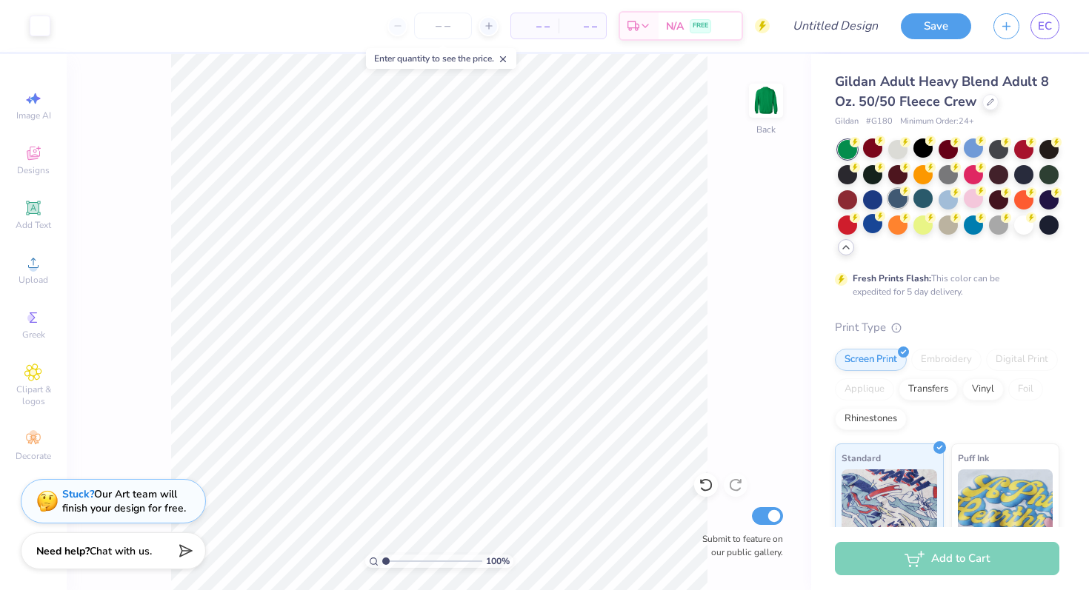
click at [573, 201] on div at bounding box center [897, 198] width 19 height 19
click at [573, 155] on div at bounding box center [973, 148] width 19 height 19
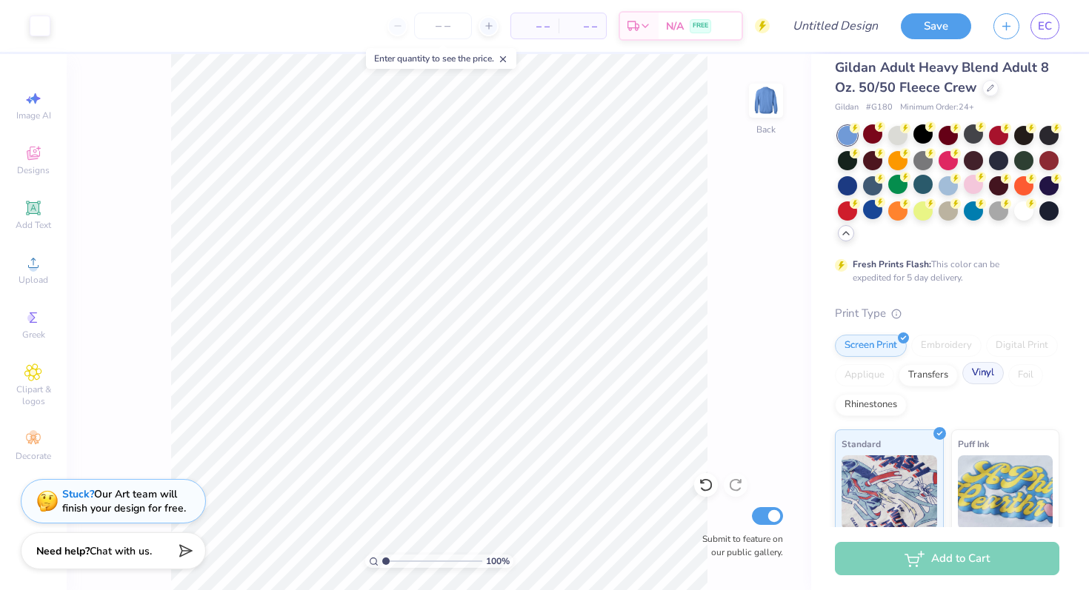
scroll to position [19, 0]
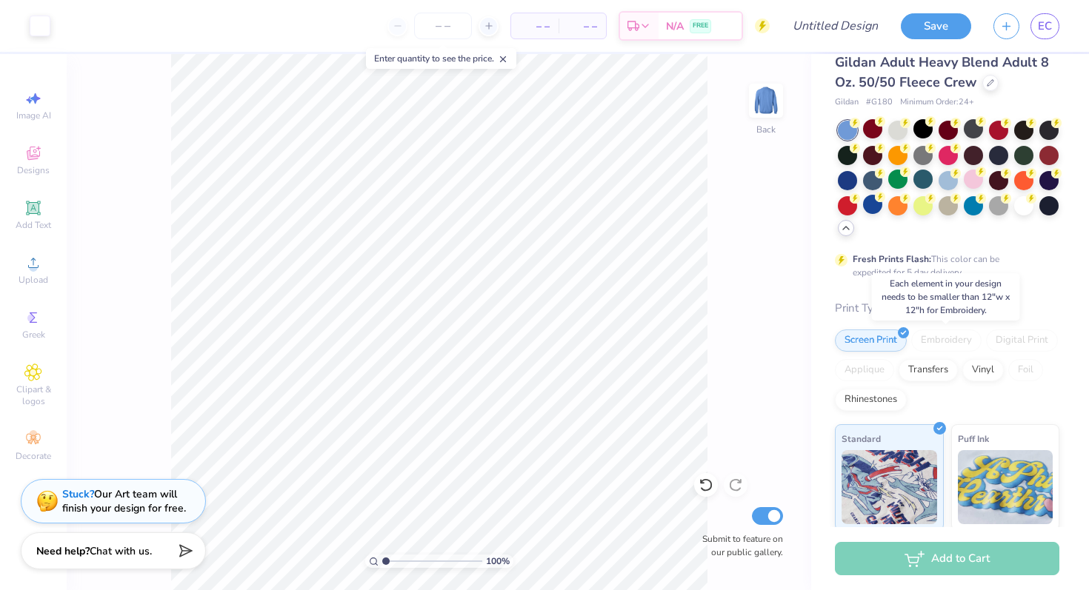
click at [573, 339] on div "Embroidery" at bounding box center [946, 341] width 70 height 22
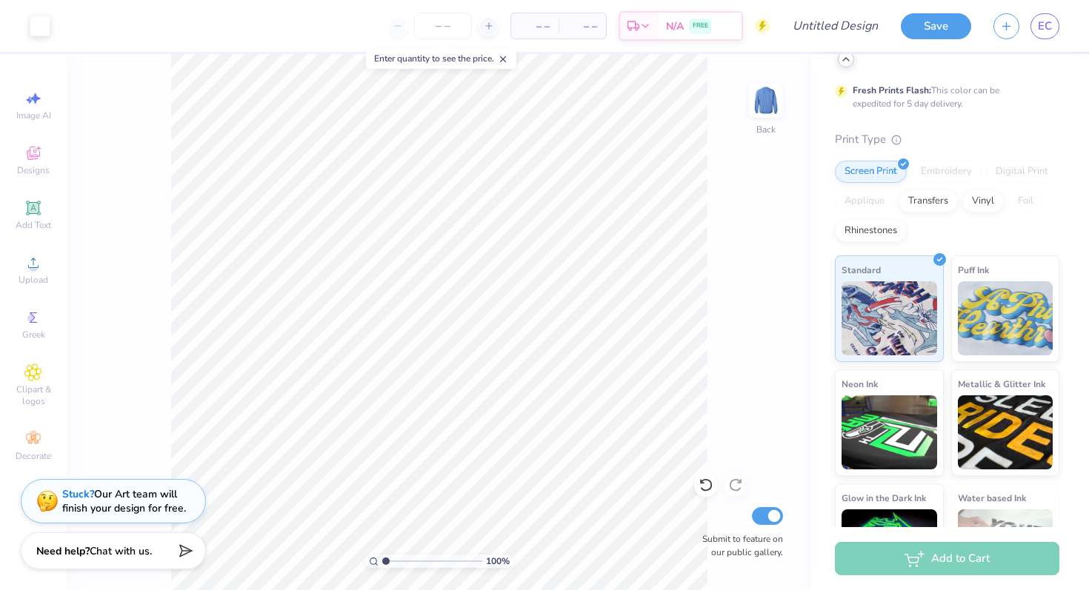
scroll to position [251, 0]
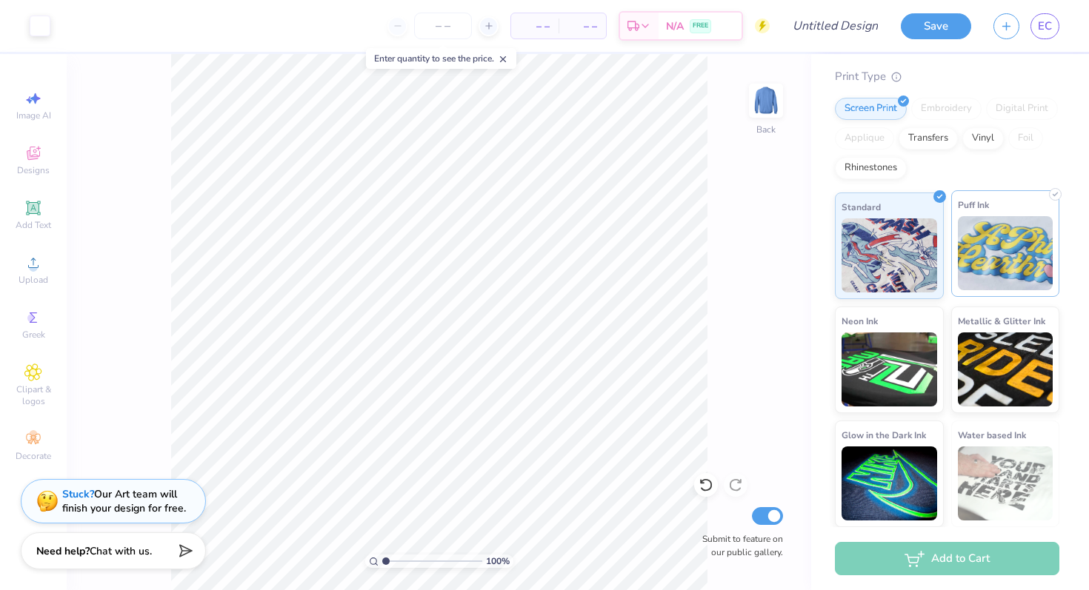
click at [573, 256] on img at bounding box center [1006, 253] width 96 height 74
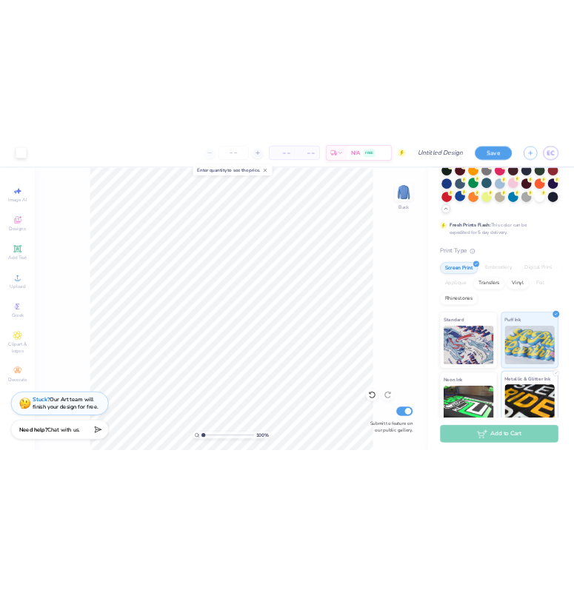
scroll to position [0, 0]
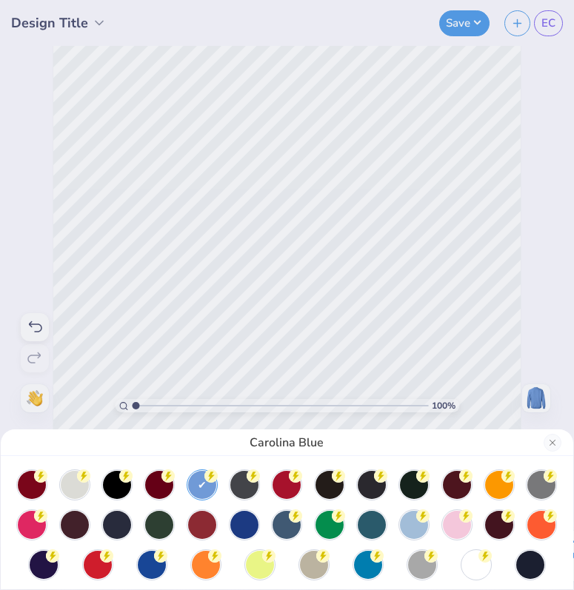
click at [537, 206] on div "Carolina Blue" at bounding box center [287, 295] width 574 height 590
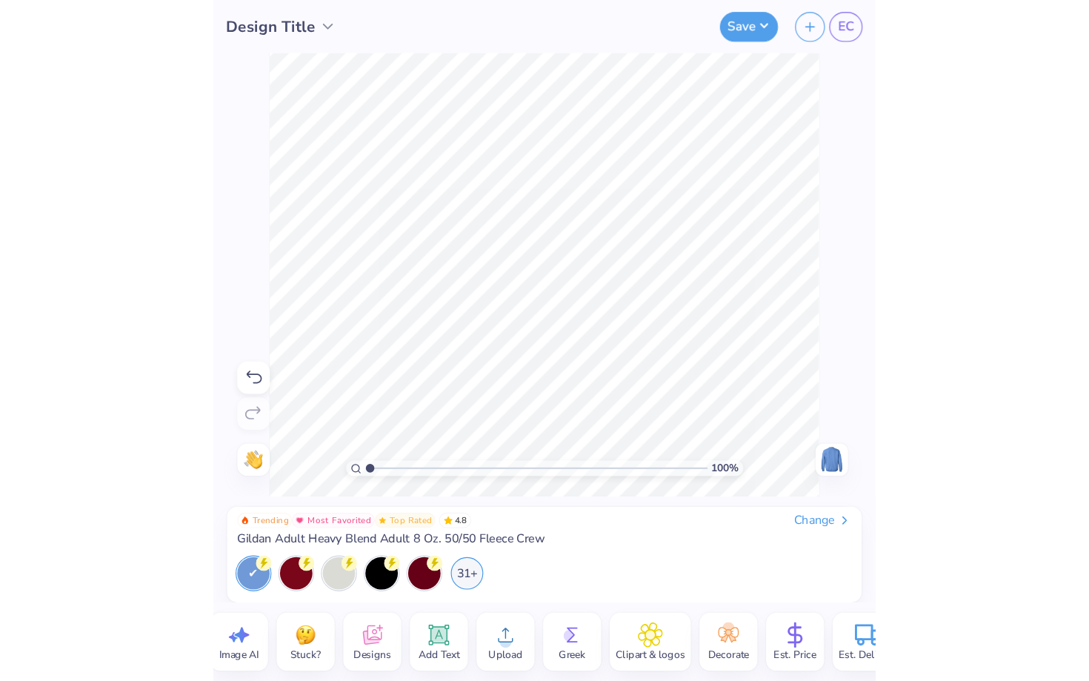
scroll to position [0, 29]
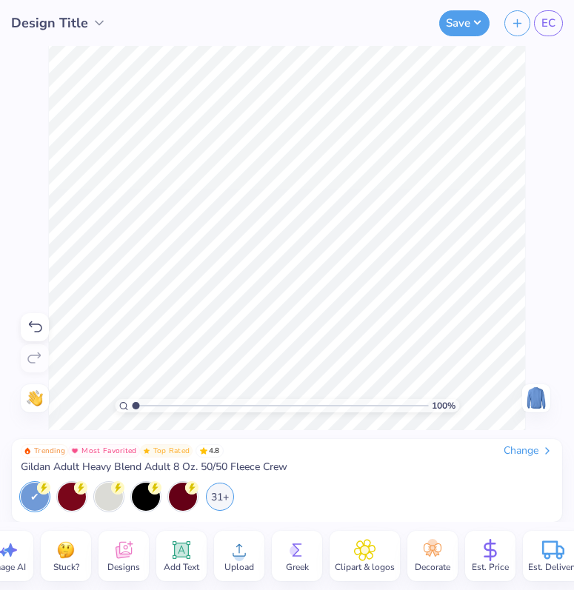
click at [503, 559] on div "Est. Price" at bounding box center [490, 556] width 50 height 50
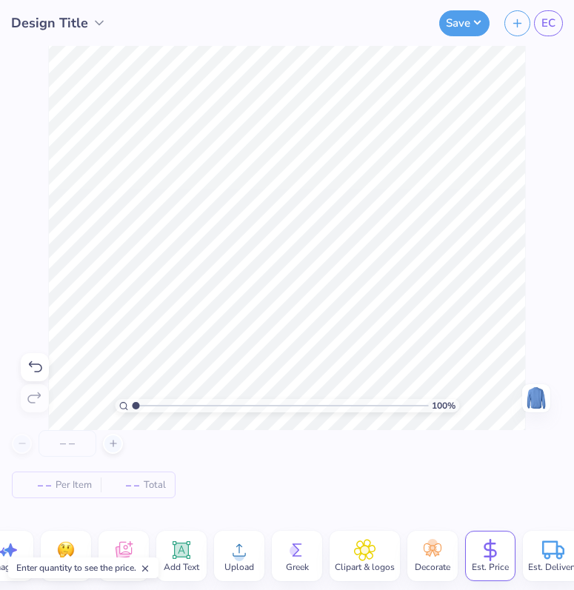
click at [110, 453] on div at bounding box center [67, 443] width 111 height 27
click at [110, 451] on div at bounding box center [113, 444] width 20 height 20
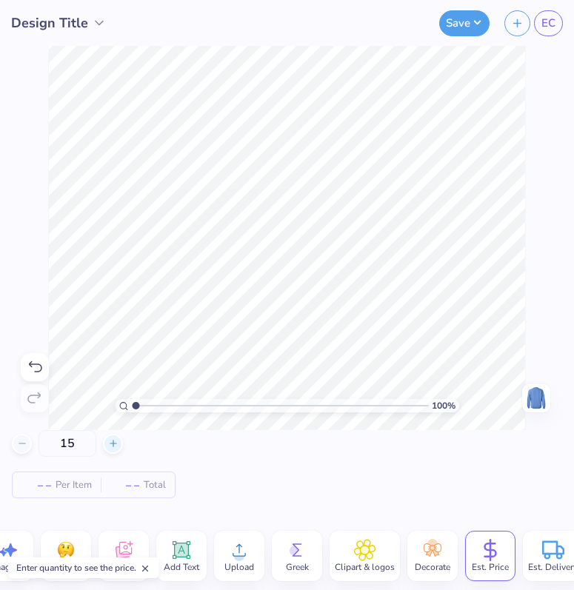
click at [110, 451] on div at bounding box center [113, 444] width 20 height 20
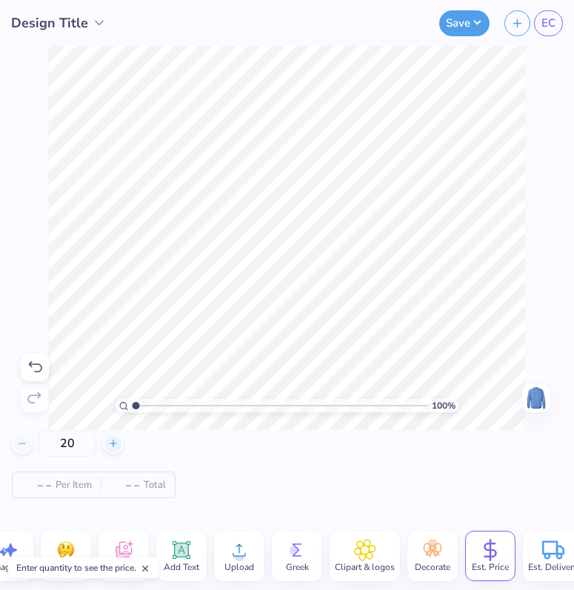
click at [110, 451] on div at bounding box center [113, 444] width 20 height 20
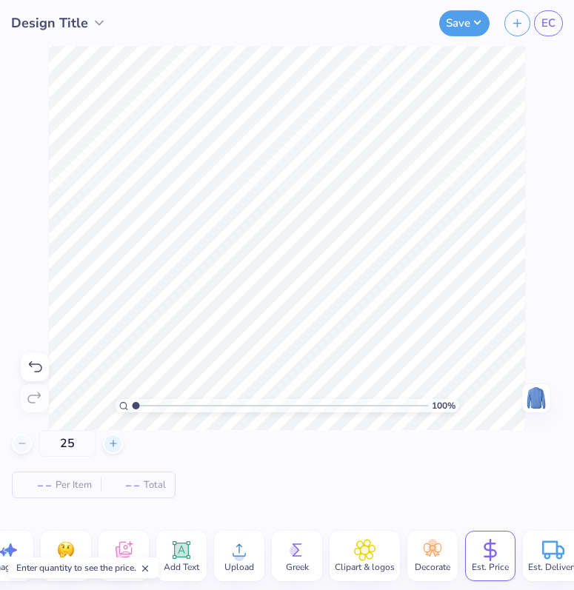
click at [110, 451] on div at bounding box center [113, 444] width 20 height 20
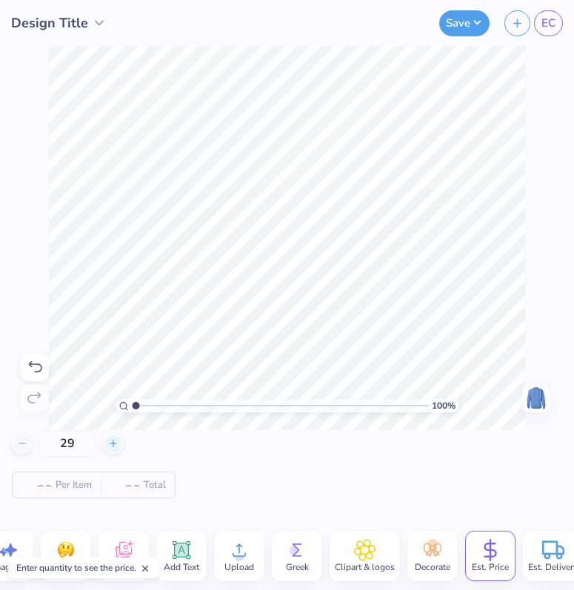
type input "30"
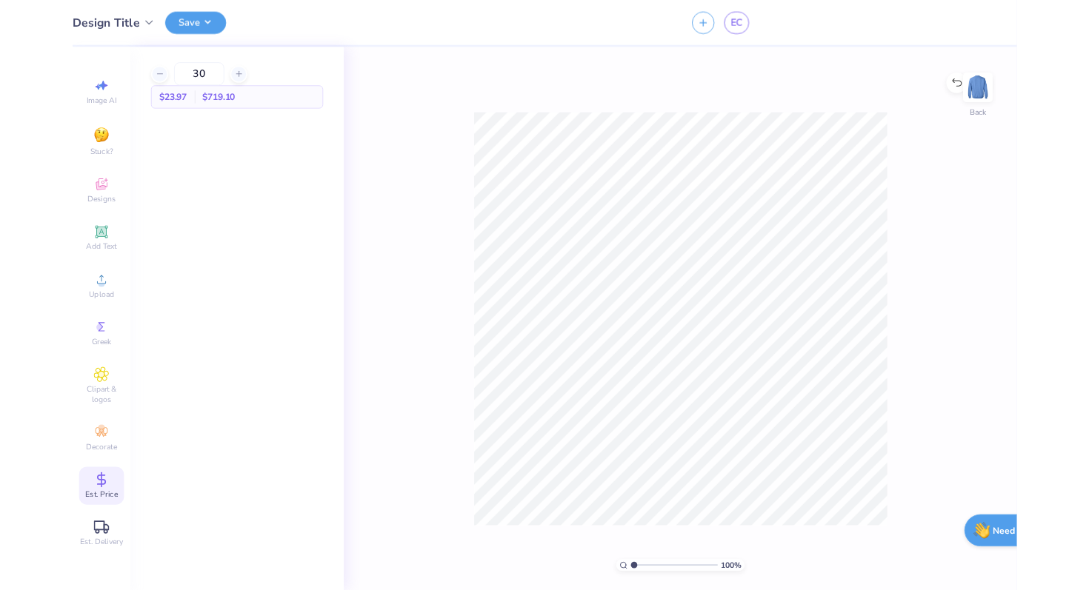
scroll to position [0, 0]
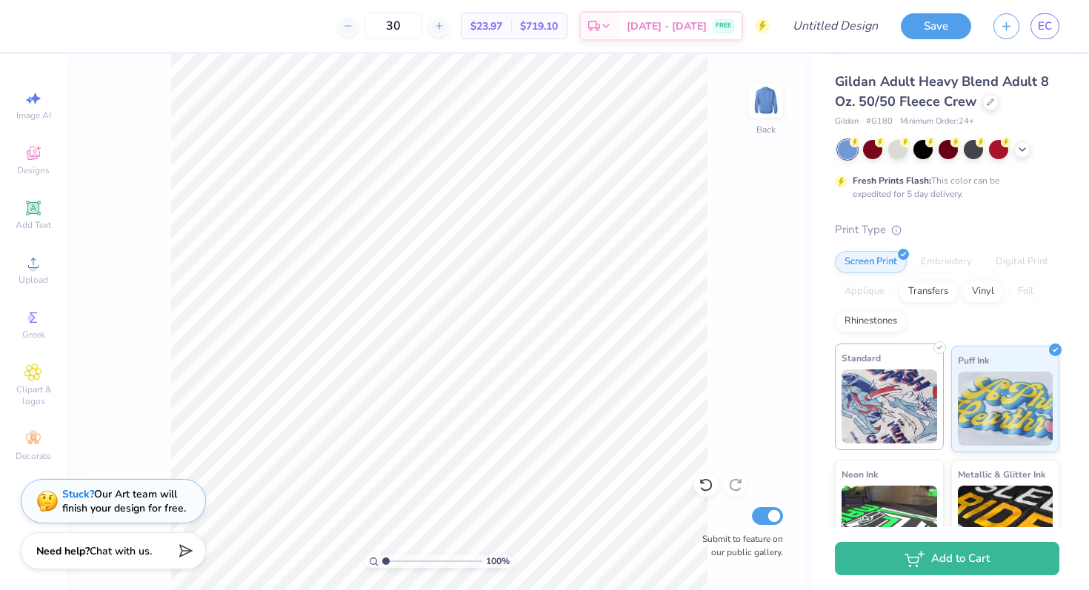
click at [573, 399] on img at bounding box center [890, 407] width 96 height 74
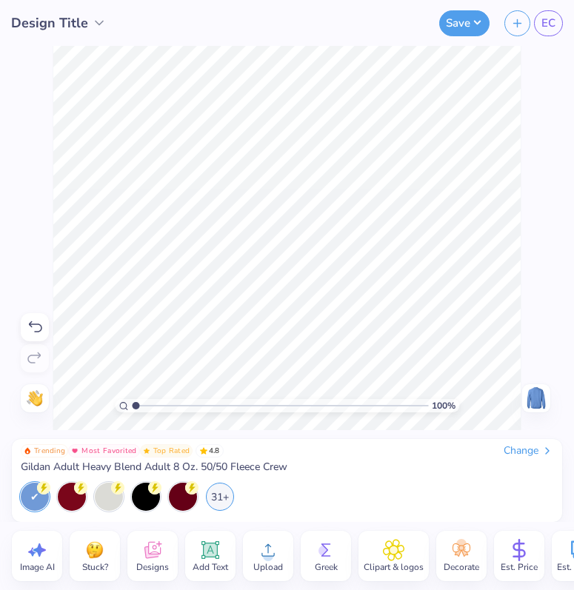
click at [542, 556] on div "Est. Price" at bounding box center [519, 556] width 50 height 50
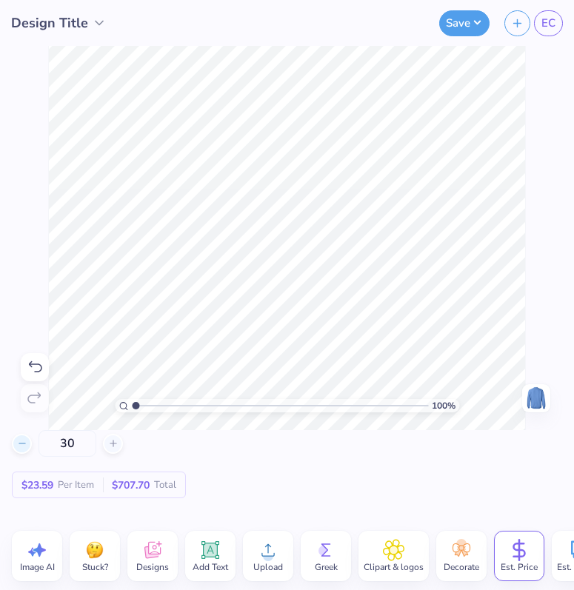
click at [21, 452] on div at bounding box center [22, 444] width 20 height 20
click at [127, 445] on div "29 Per Item Total" at bounding box center [287, 464] width 550 height 68
click at [116, 444] on icon at bounding box center [113, 444] width 10 height 10
type input "30"
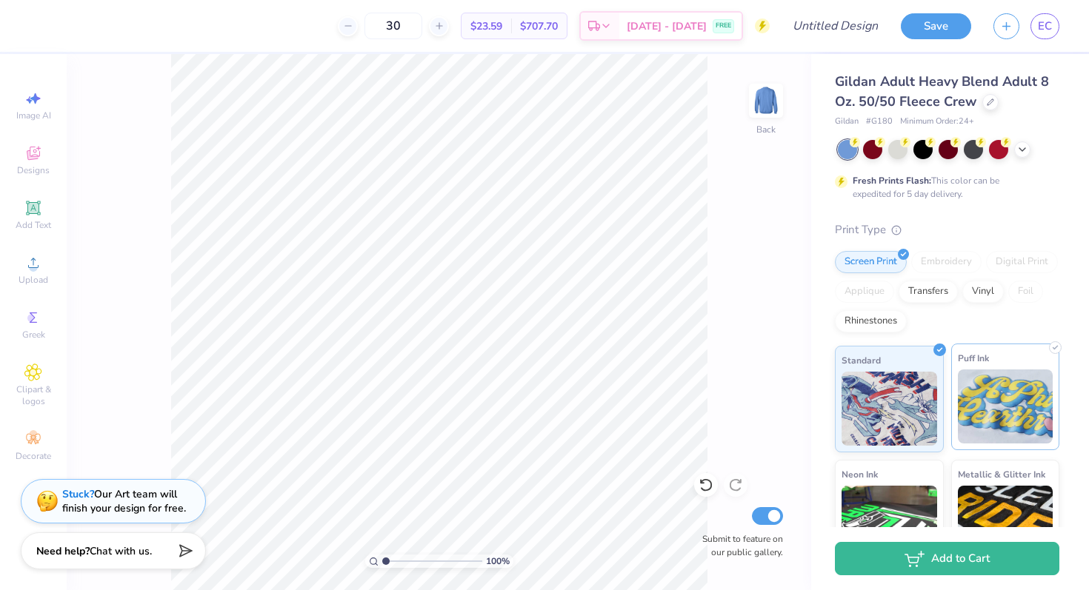
click at [573, 372] on img at bounding box center [1006, 407] width 96 height 74
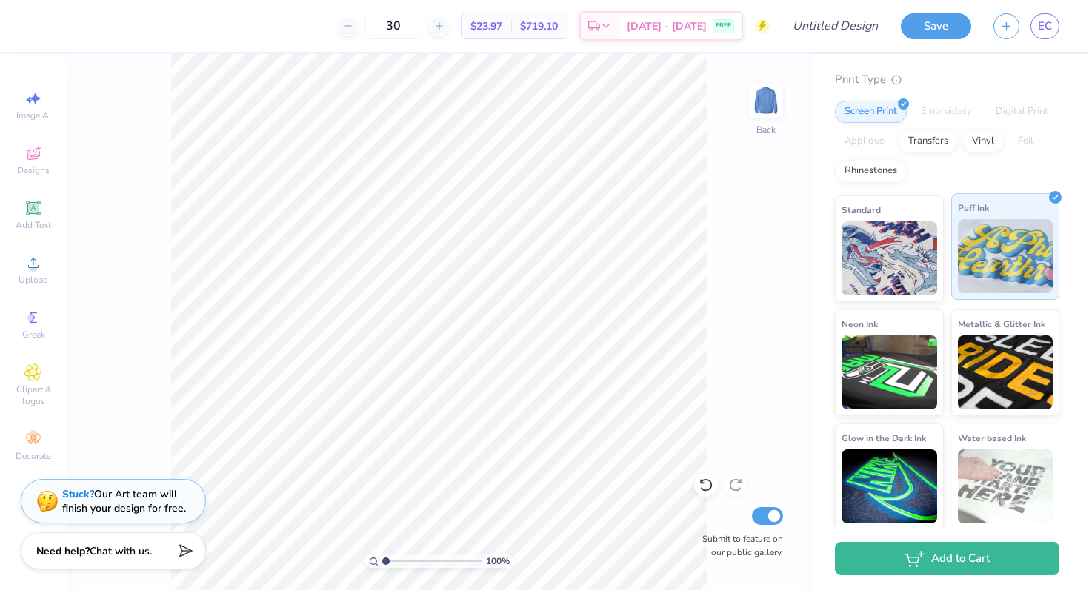
scroll to position [153, 0]
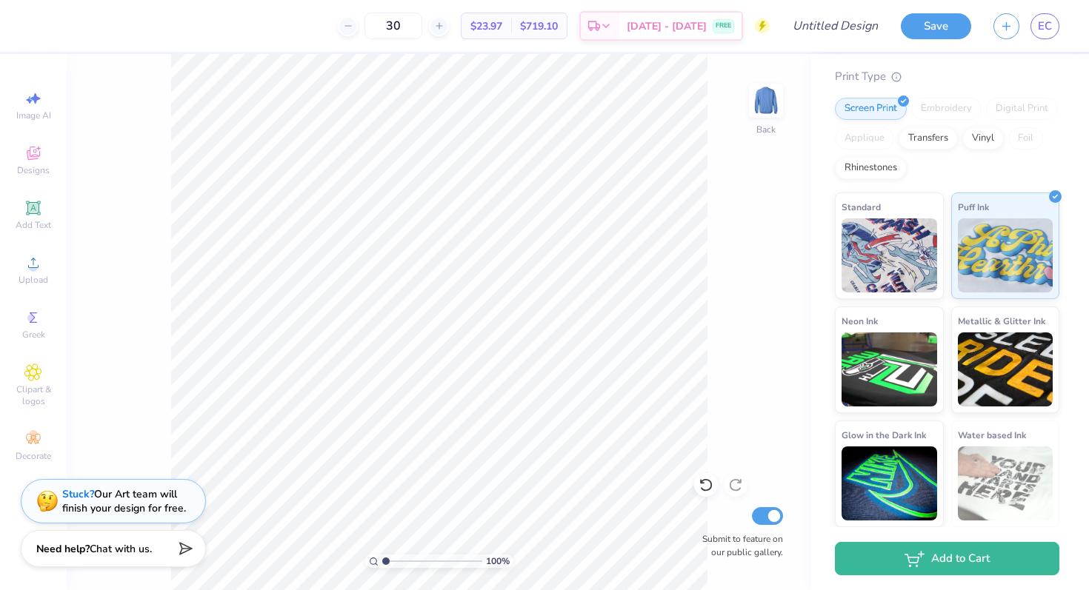
click at [179, 555] on icon at bounding box center [183, 549] width 21 height 21
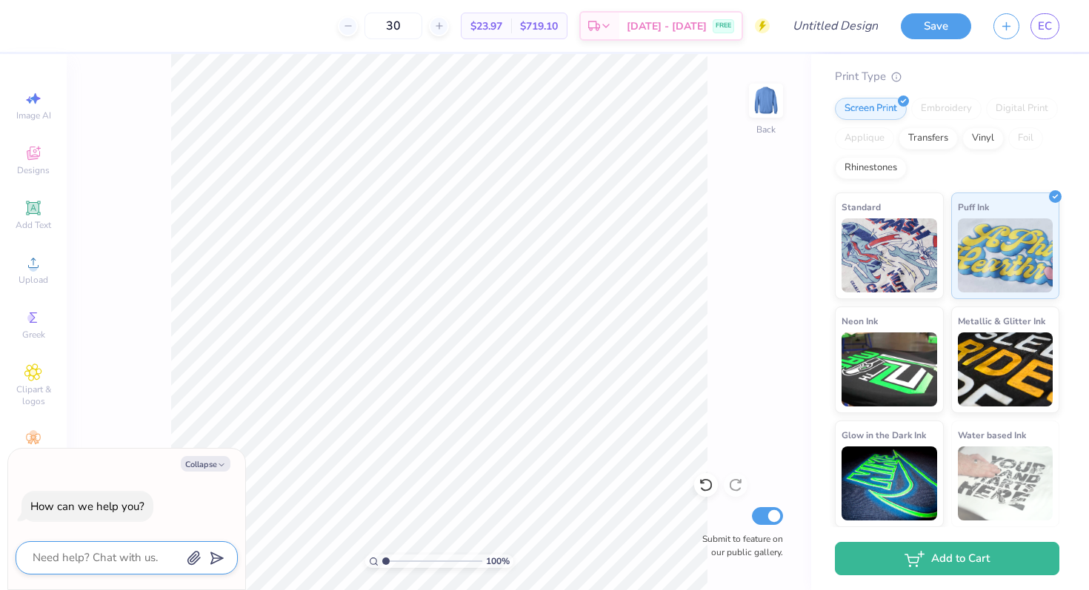
click at [140, 556] on textarea at bounding box center [106, 558] width 150 height 20
type textarea "d"
type textarea "x"
type textarea "de"
type textarea "x"
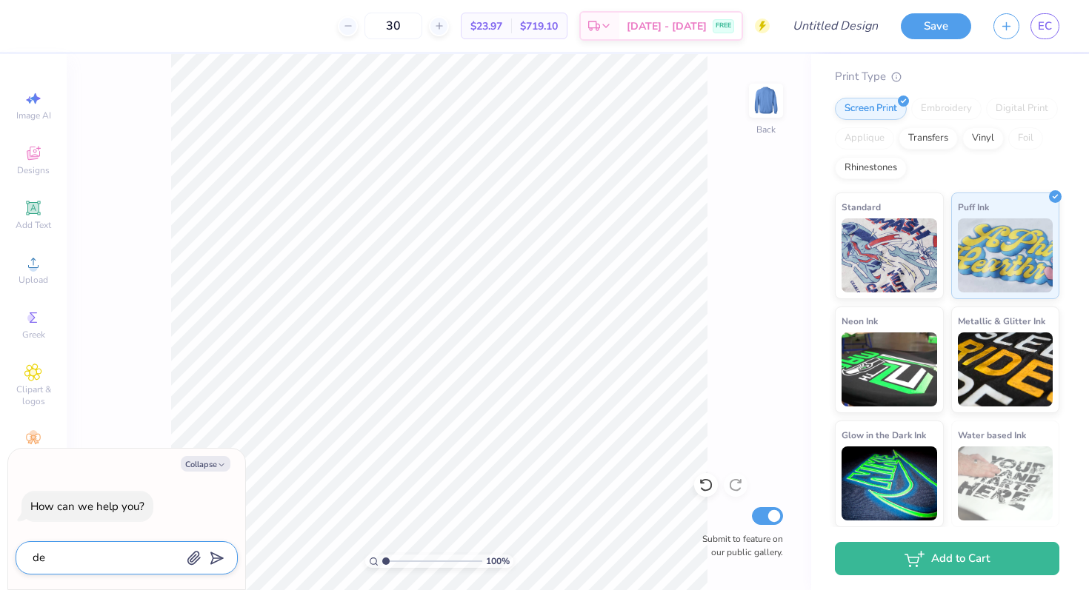
type textarea "d"
type textarea "x"
type textarea "do"
type textarea "x"
type textarea "doe"
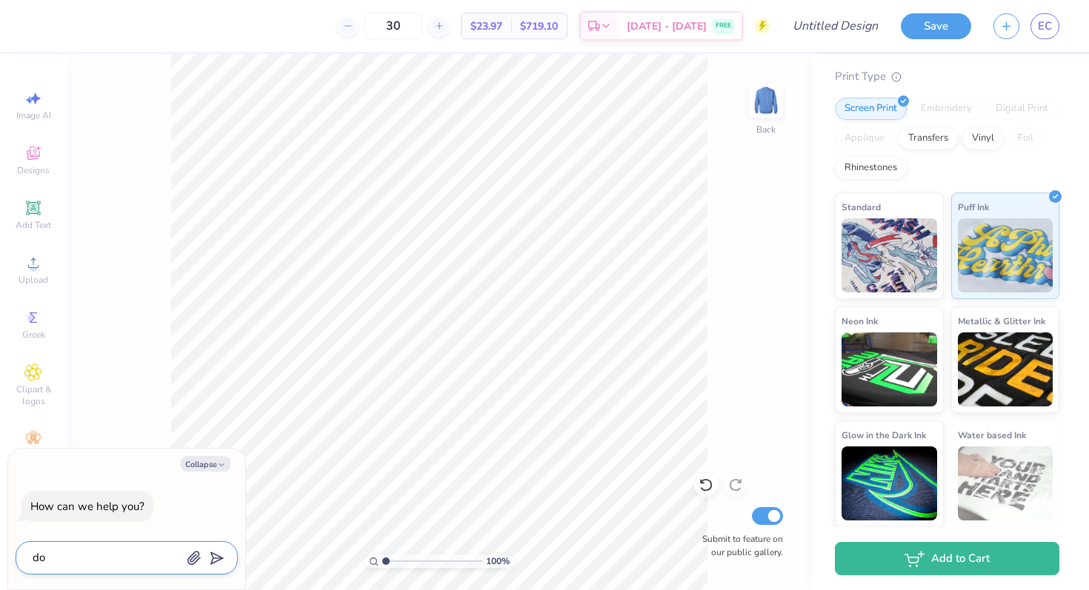
type textarea "x"
type textarea "does"
type textarea "x"
type textarea "does"
type textarea "x"
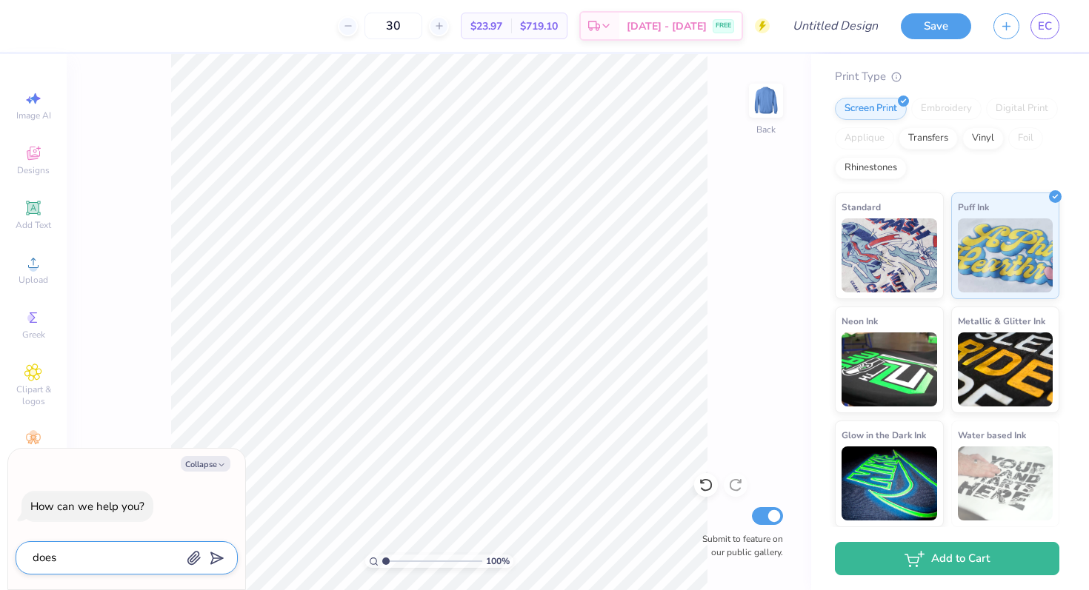
type textarea "does t"
type textarea "x"
type textarea "does th"
type textarea "x"
type textarea "does the"
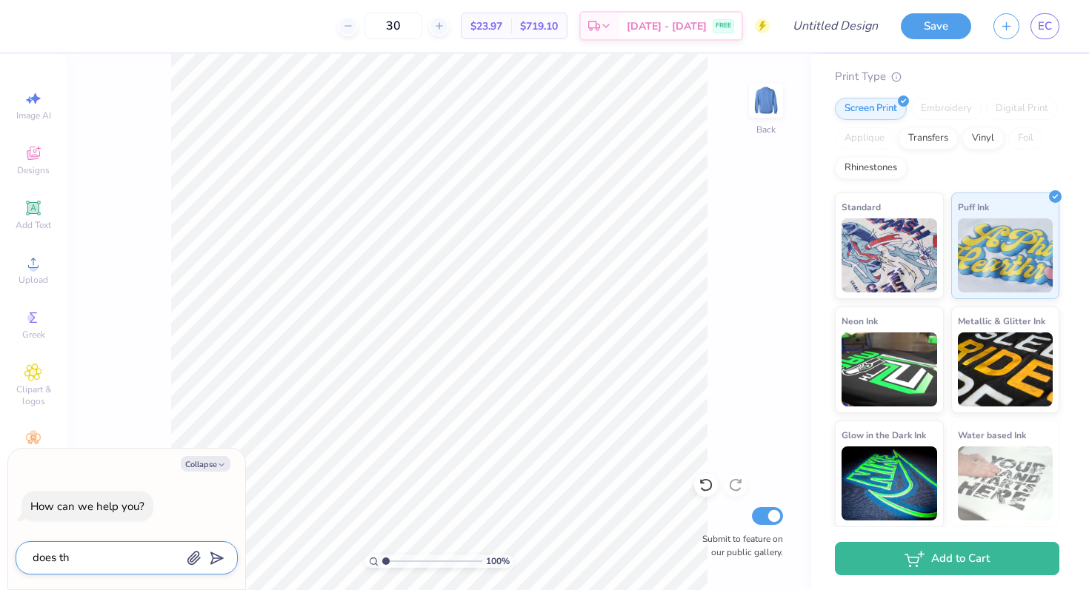
type textarea "x"
type textarea "does the"
type textarea "x"
type textarea "does the p"
type textarea "x"
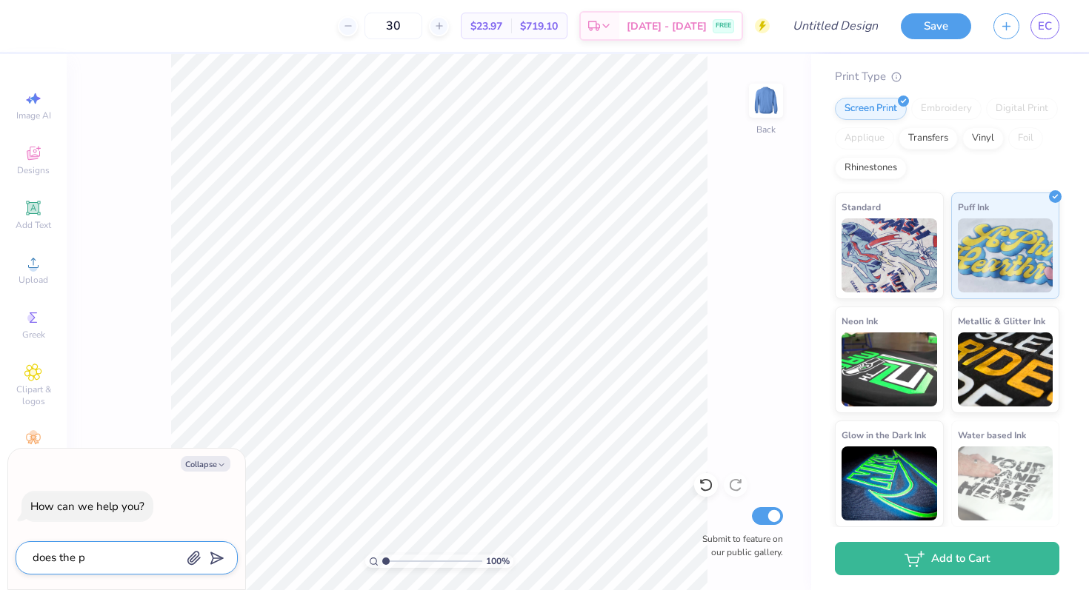
type textarea "does the pr"
type textarea "x"
type textarea "does the pri"
type textarea "x"
type textarea "does the pric"
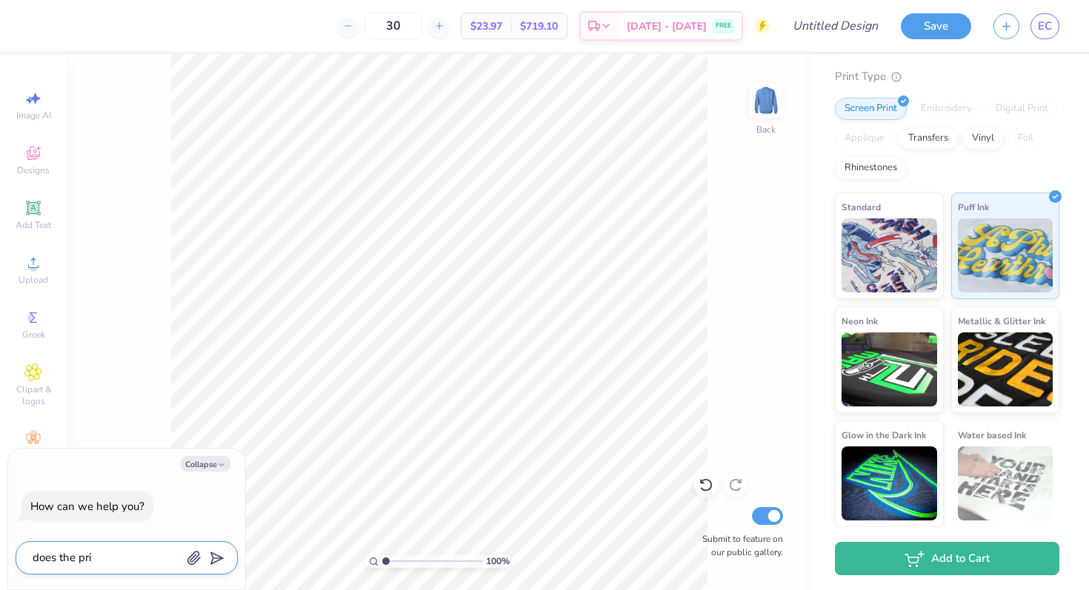
type textarea "x"
type textarea "does the price"
type textarea "x"
type textarea "does the price"
type textarea "x"
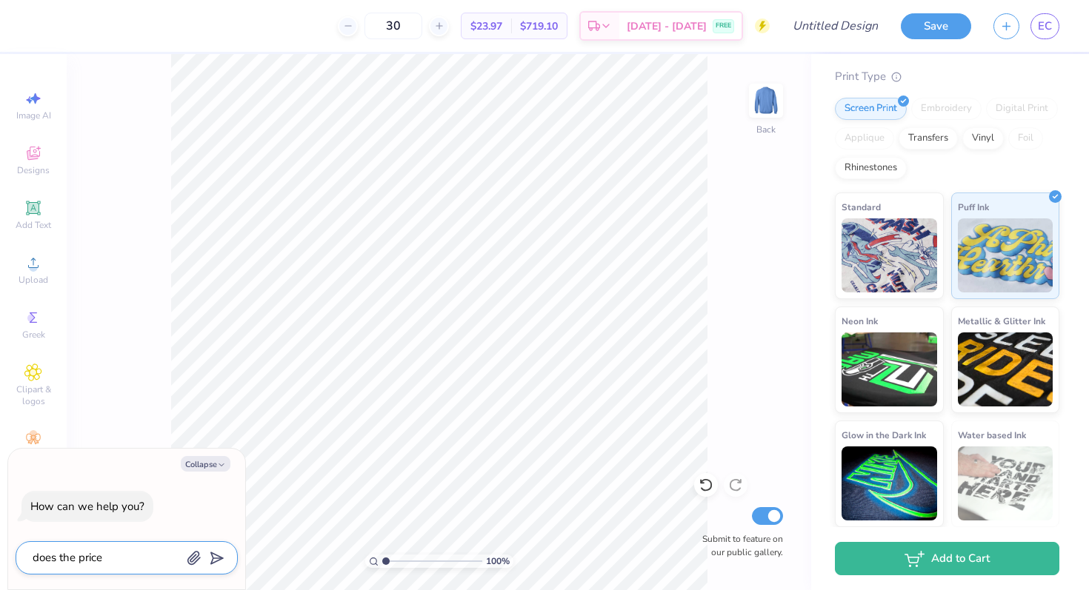
type textarea "does the price c"
type textarea "x"
type textarea "does the price ch"
type textarea "x"
type textarea "does the price cha"
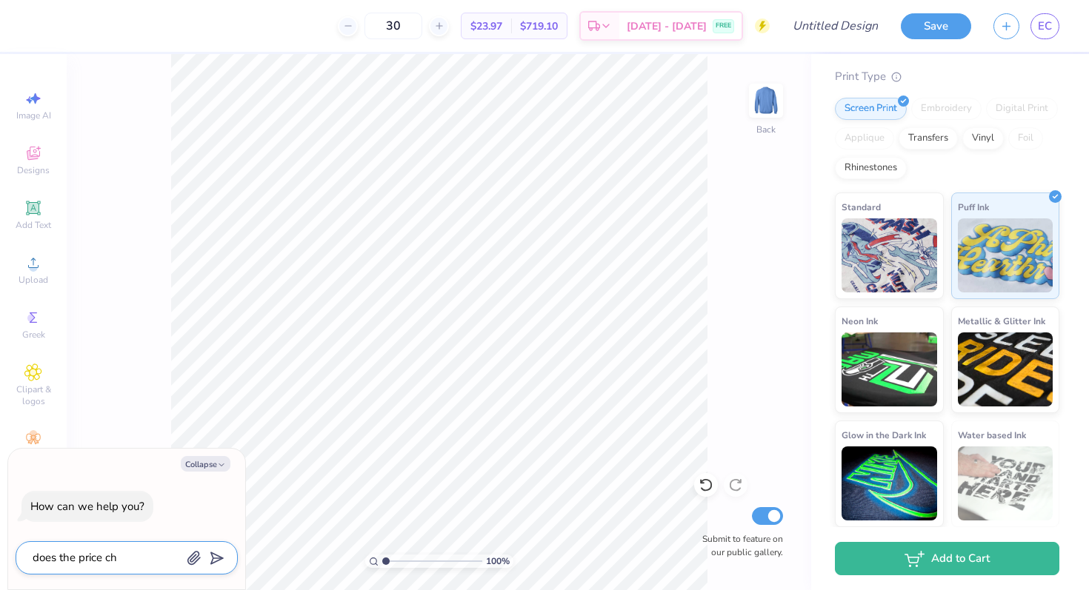
type textarea "x"
type textarea "does the price chan"
type textarea "x"
type textarea "does the price chanc"
type textarea "x"
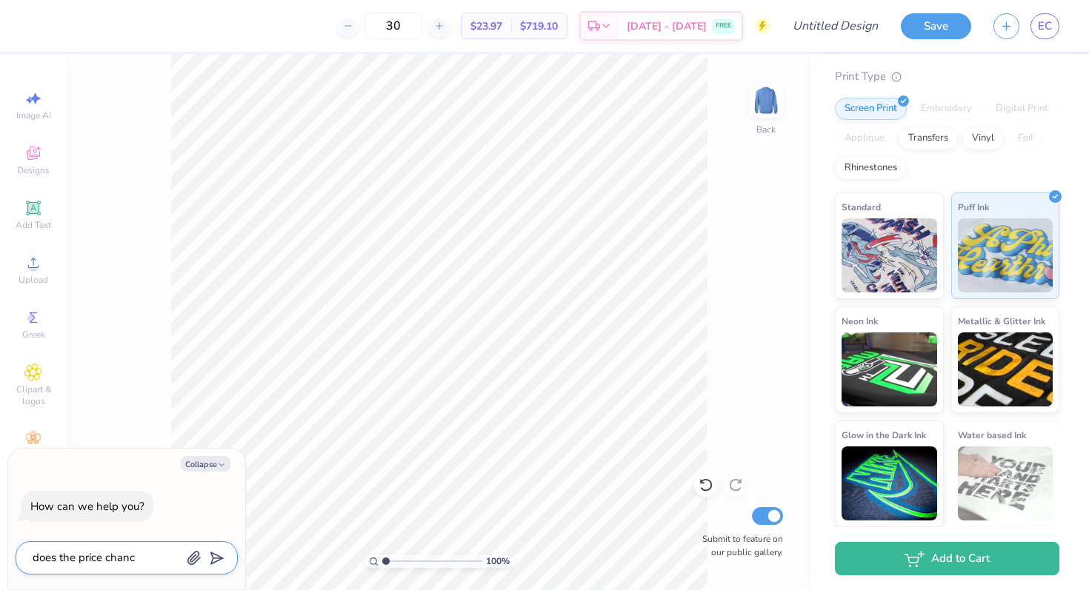
type textarea "does the price chan"
type textarea "x"
type textarea "does the price chang"
type textarea "x"
type textarea "does the price change"
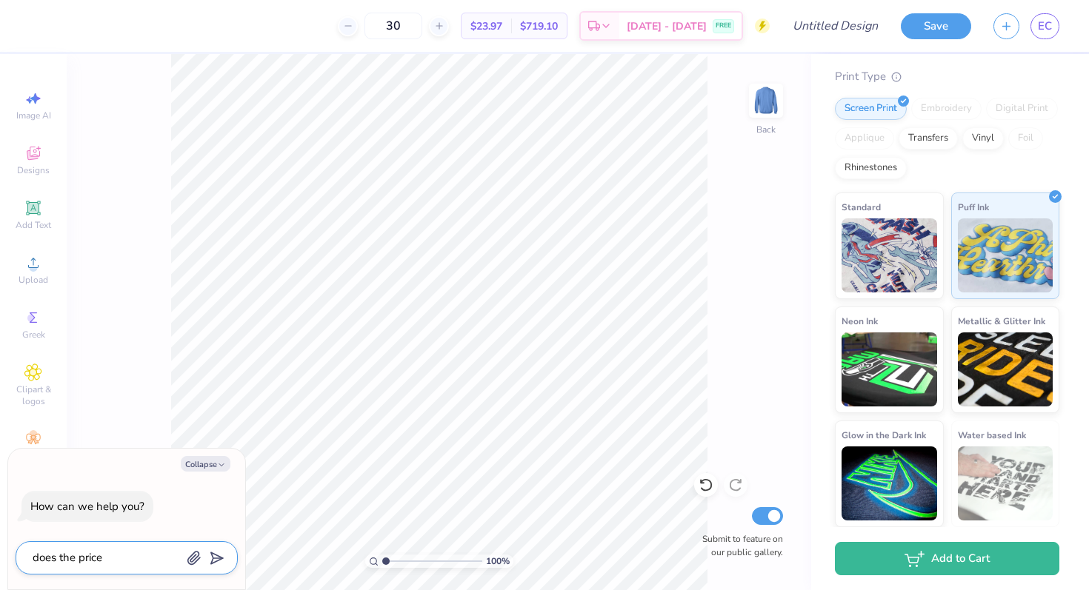
type textarea "x"
type textarea "does the price change"
type textarea "x"
type textarea "does the price change v"
type textarea "x"
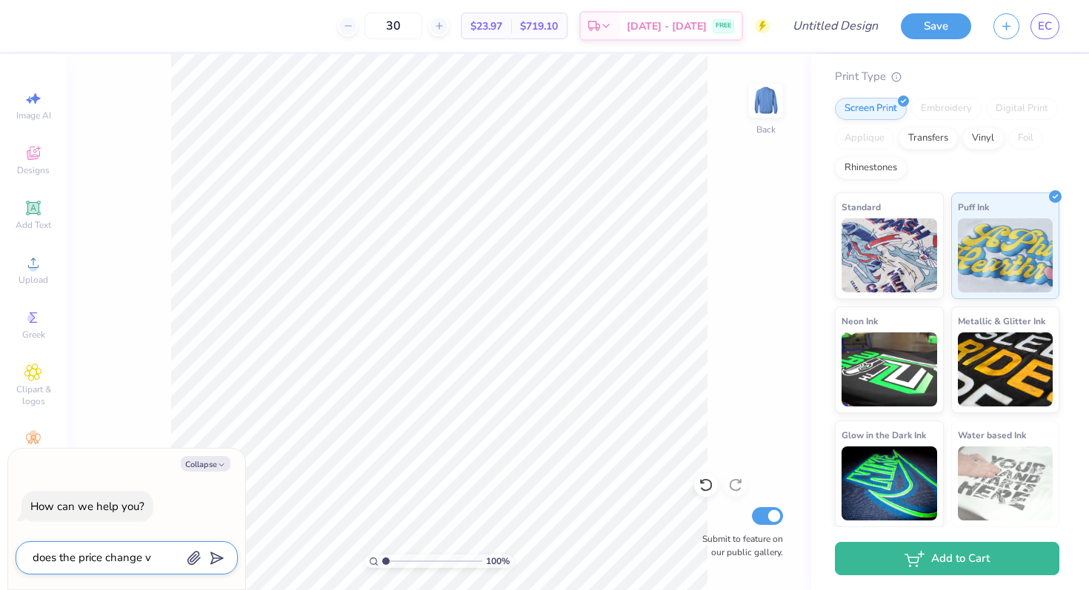
type textarea "does the price change vb"
type textarea "x"
type textarea "does the price change vbe"
type textarea "x"
type textarea "does the price change vb"
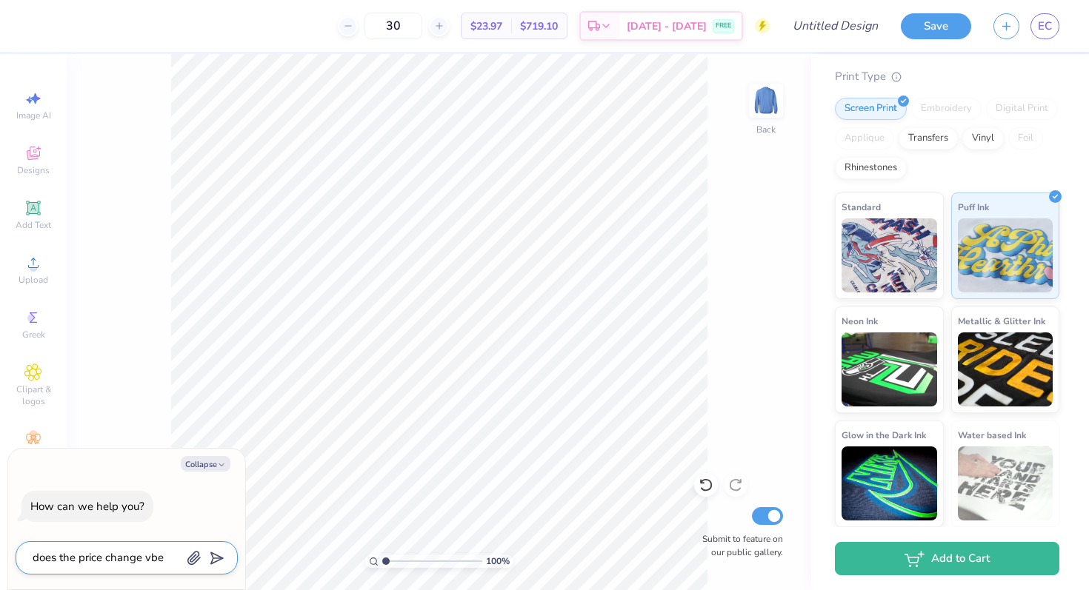
type textarea "x"
type textarea "does the price change v"
type textarea "x"
type textarea "does the price change"
type textarea "x"
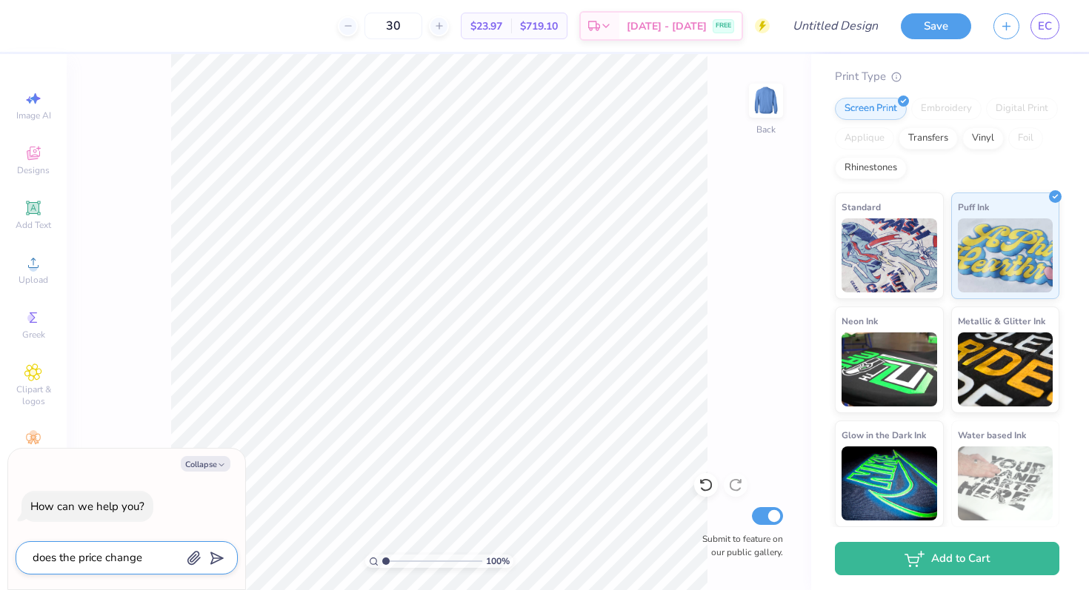
type textarea "does the price change b"
type textarea "x"
type textarea "does the price change be"
type textarea "x"
type textarea "does the price change bet"
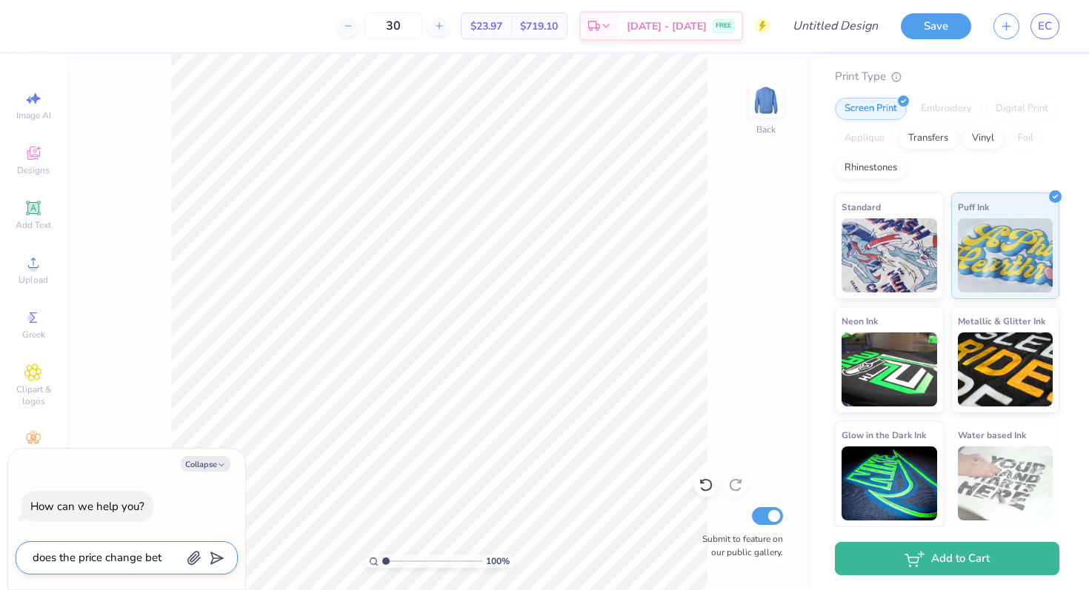
type textarea "x"
type textarea "does the price change betw"
type textarea "x"
type textarea "does the price change betwe"
type textarea "x"
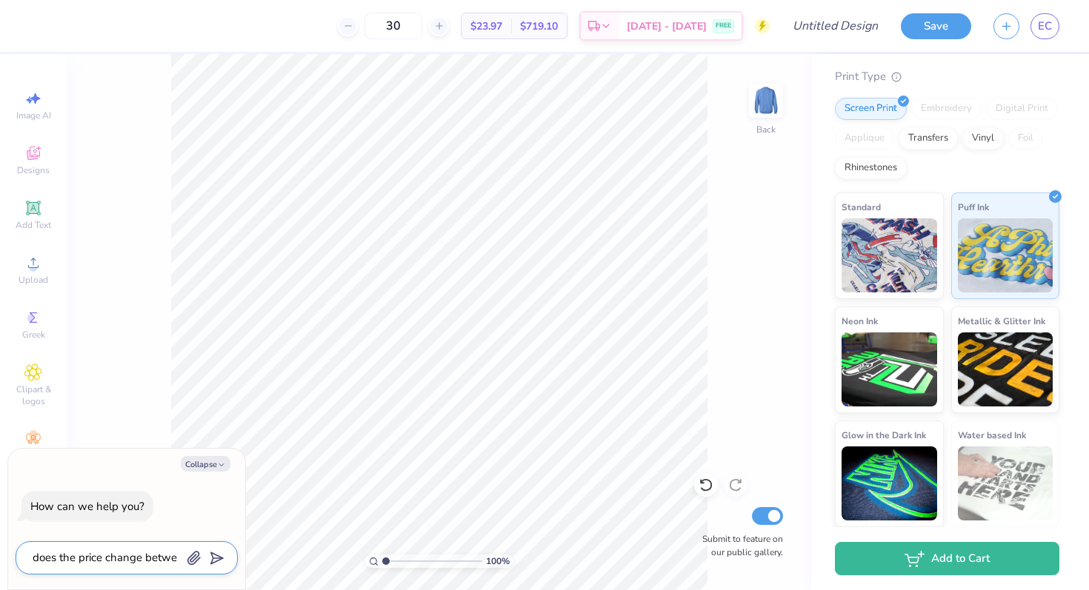
type textarea "does the price change betwee"
type textarea "x"
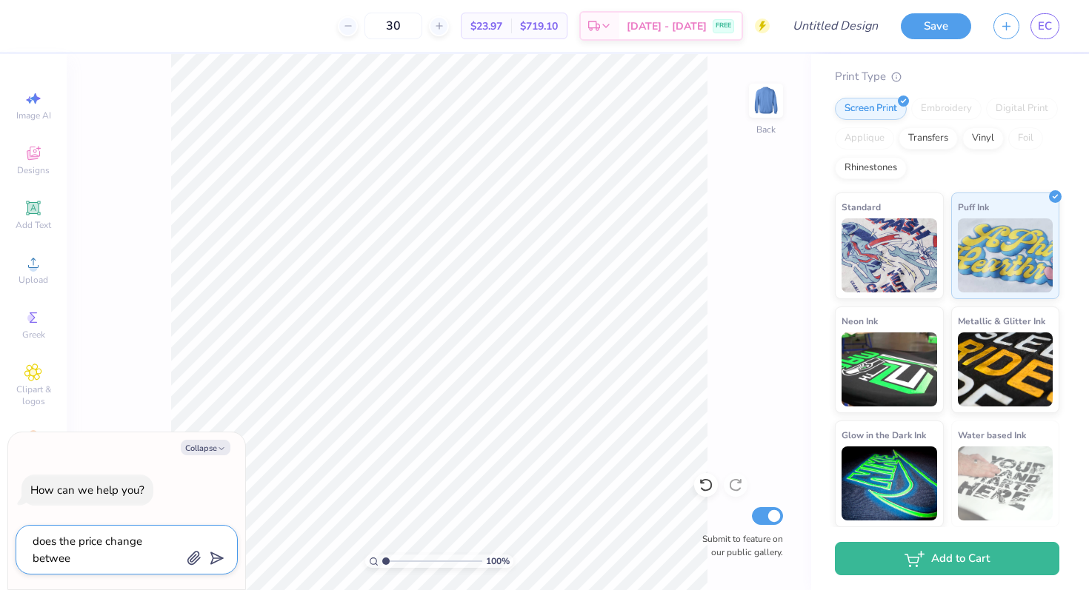
type textarea "does the price change between"
type textarea "x"
type textarea "does the price change between"
type textarea "x"
type textarea "does the price change between p"
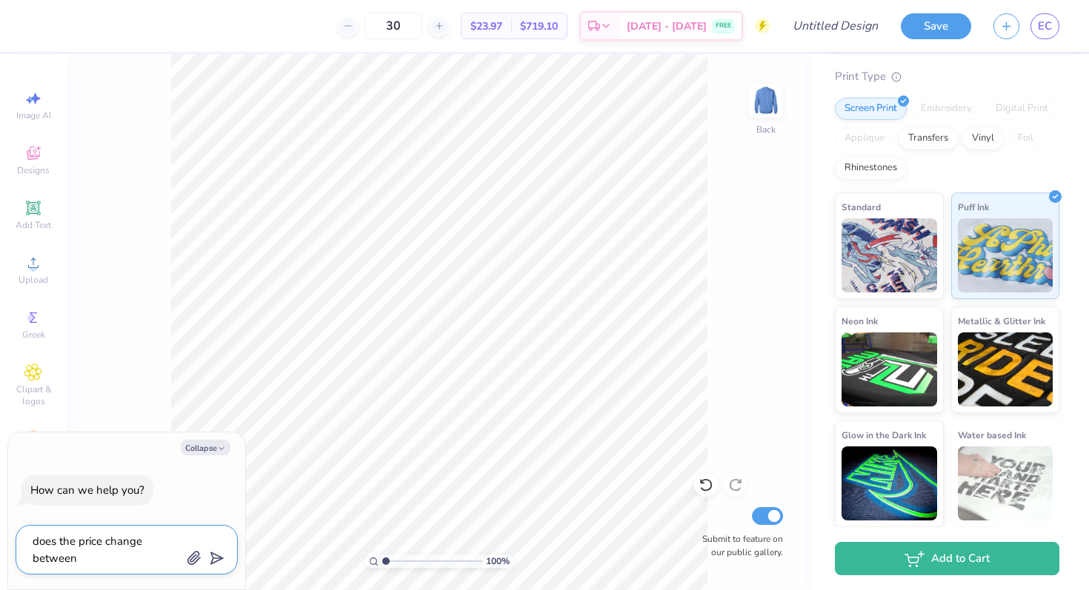
type textarea "x"
type textarea "does the price change between pu"
type textarea "x"
type textarea "does the price change between puf"
type textarea "x"
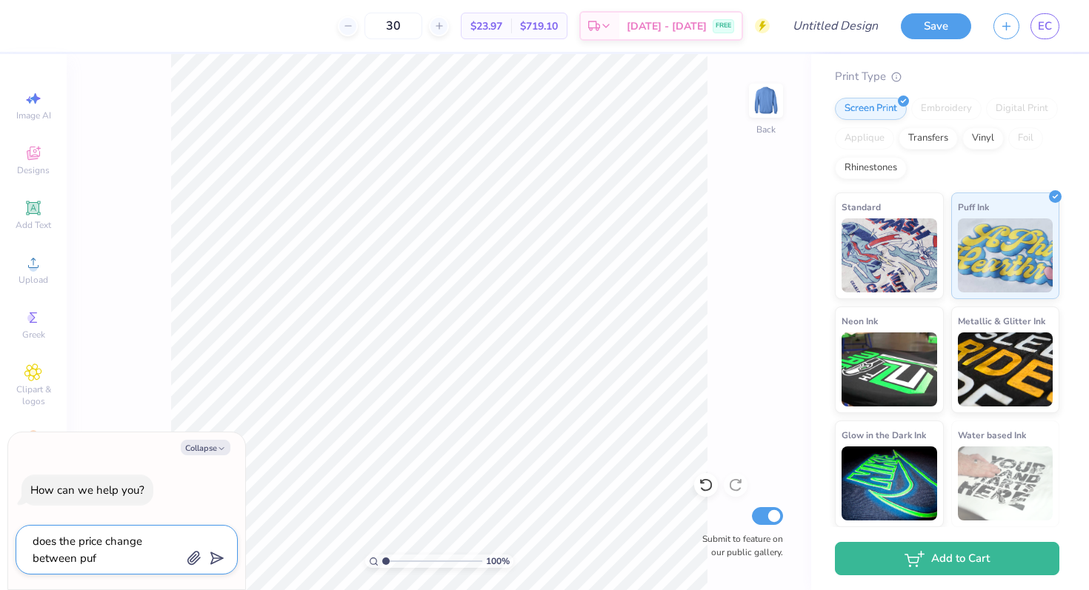
type textarea "does the price change between puff"
type textarea "x"
type textarea "does the price change between puff"
type textarea "x"
type textarea "does the price change between puff i"
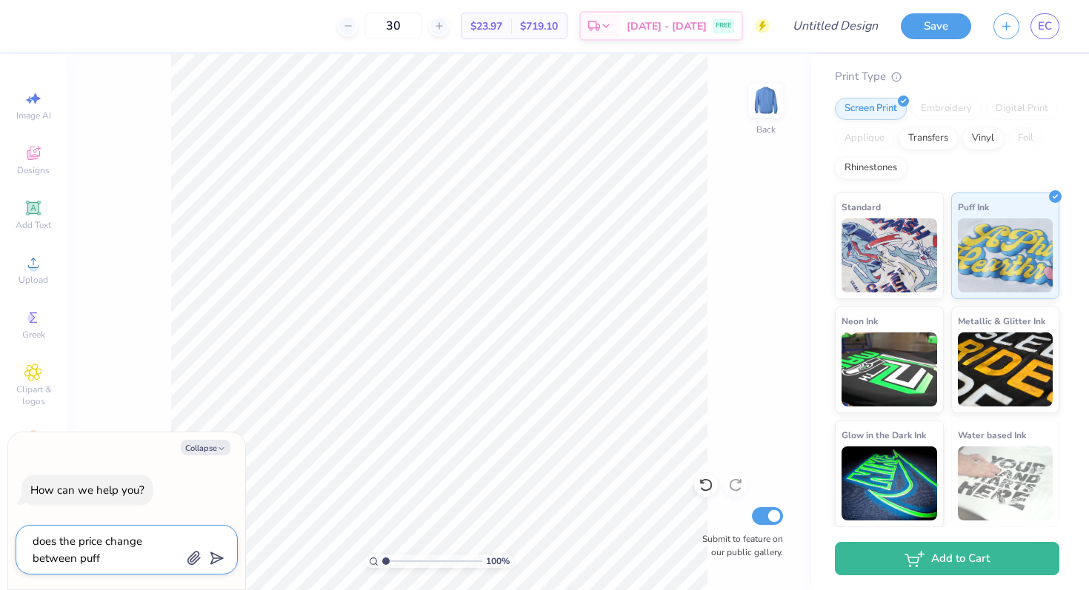
type textarea "x"
type textarea "does the price change between puff in"
type textarea "x"
type textarea "does the price change between puff ink"
type textarea "x"
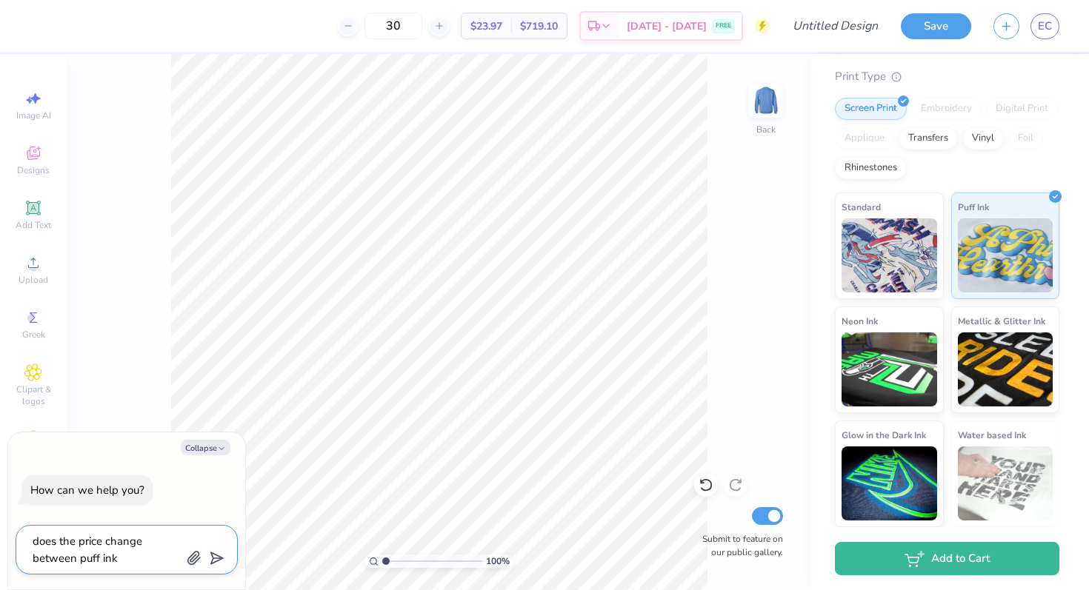
type textarea "does the price change between puff ink"
type textarea "x"
type textarea "does the price change between puff ink a"
type textarea "x"
type textarea "does the price change between puff ink an"
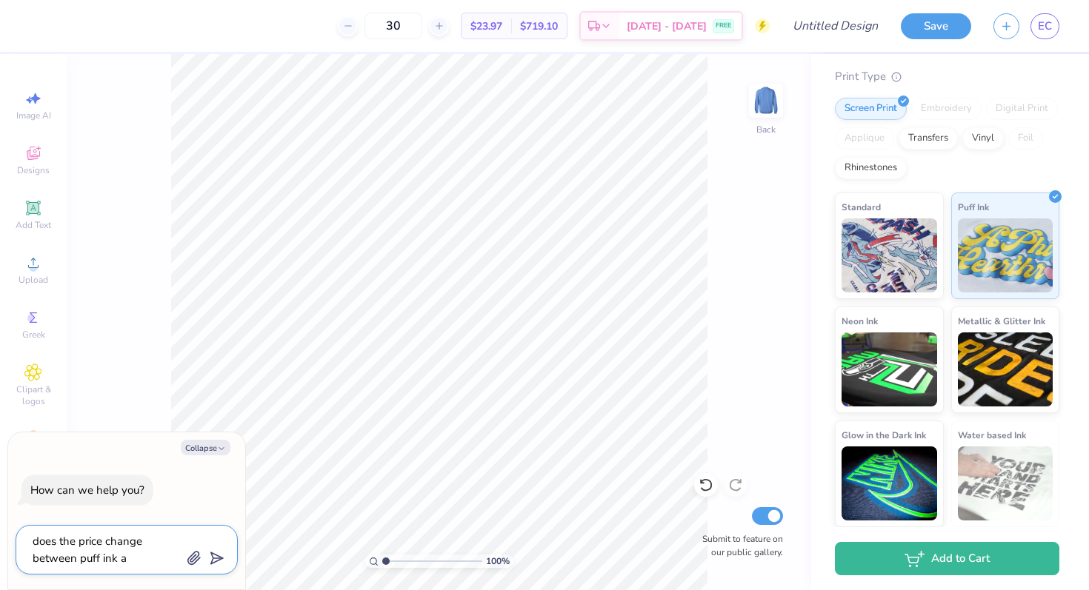
type textarea "x"
type textarea "does the price change between puff ink and"
type textarea "x"
type textarea "does the price change between puff ink and"
type textarea "x"
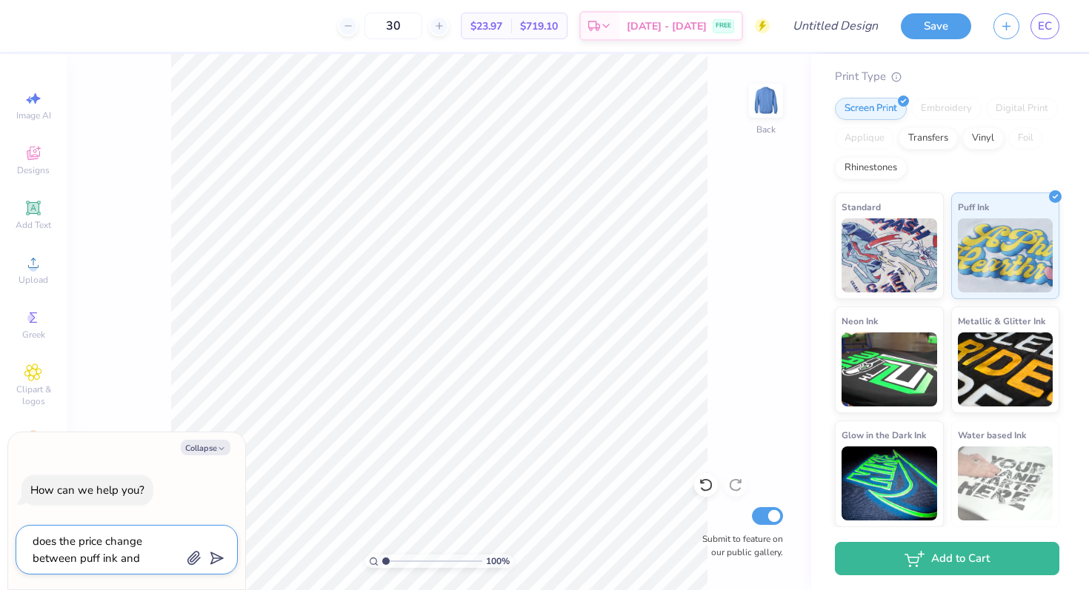
type textarea "does the price change between puff ink and s"
type textarea "x"
type textarea "does the price change between puff ink and st"
type textarea "x"
type textarea "does the price change between puff ink and sta"
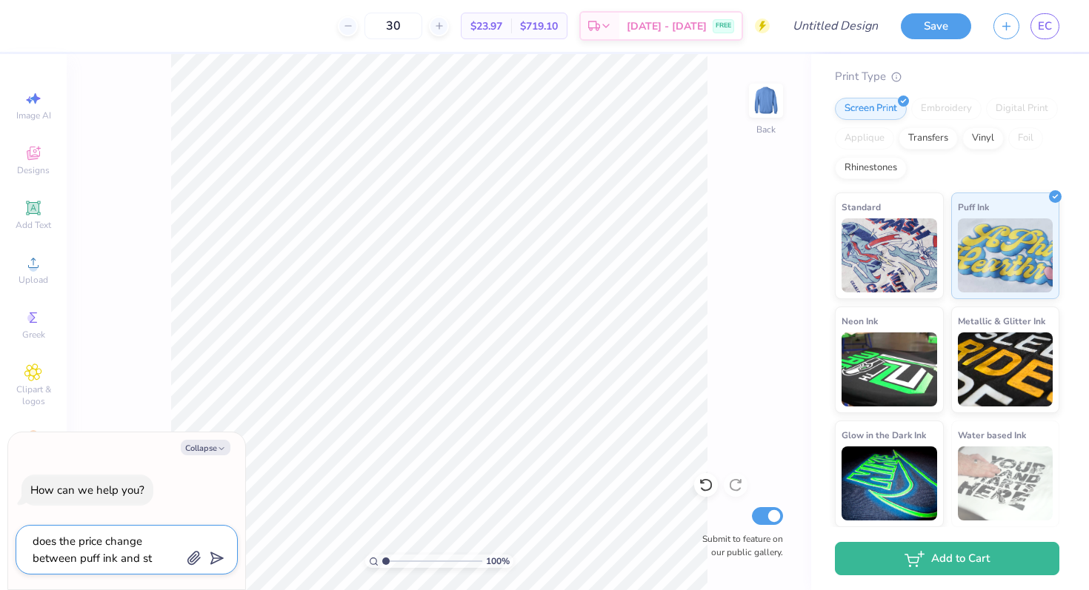
type textarea "x"
type textarea "does the price change between puff ink and stan"
type textarea "x"
type textarea "does the price change between puff ink and stand"
type textarea "x"
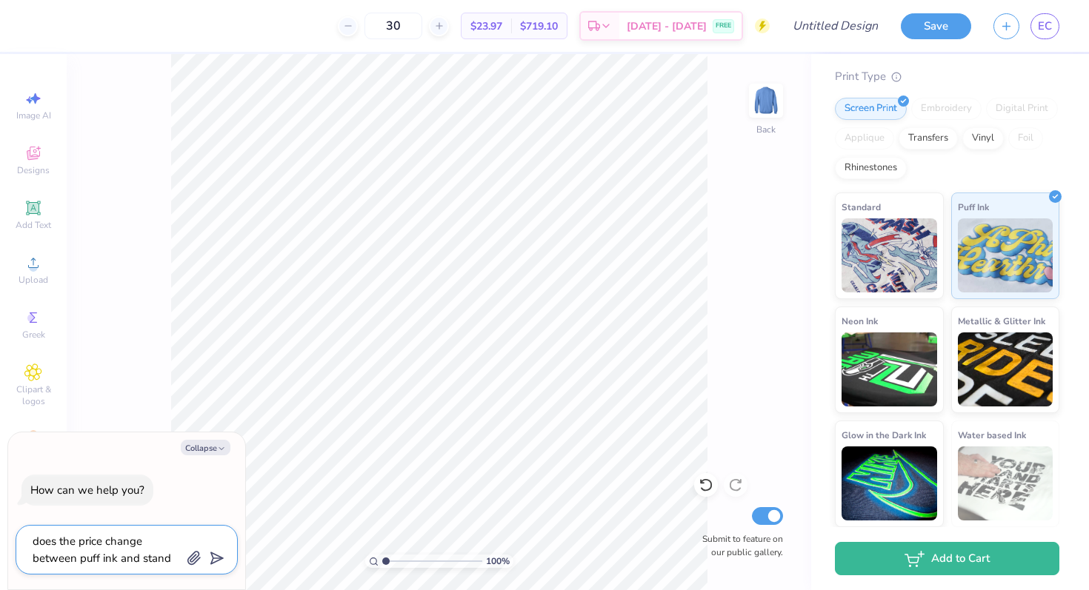
type textarea "does the price change between puff ink and standa"
type textarea "x"
type textarea "does the price change between puff ink and standar"
type textarea "x"
type textarea "does the price change between puff ink and standard"
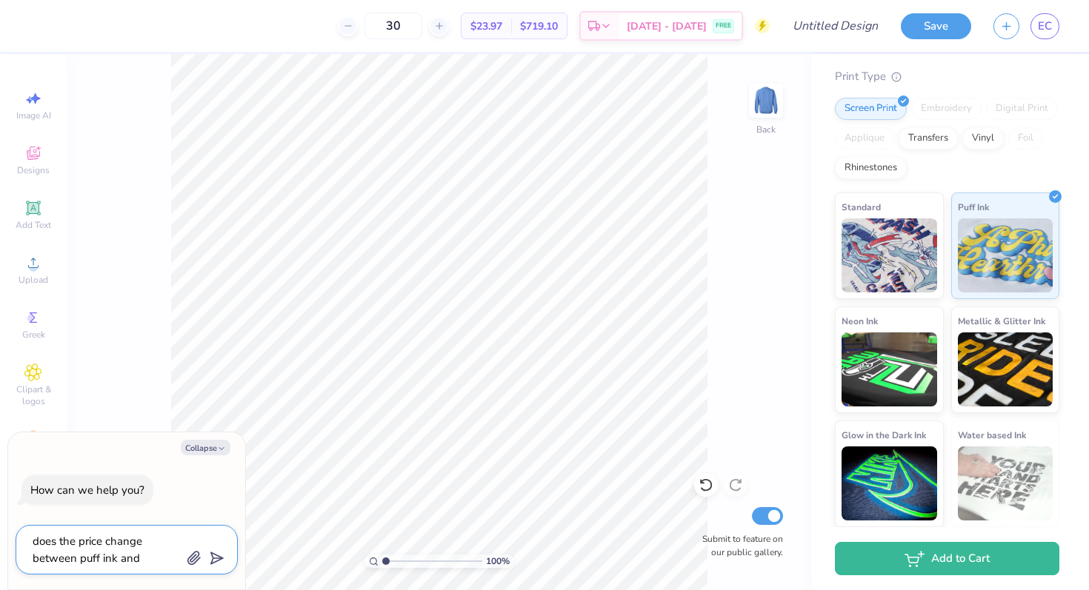
type textarea "x"
type textarea "does the price change between puff ink and standard"
type textarea "x"
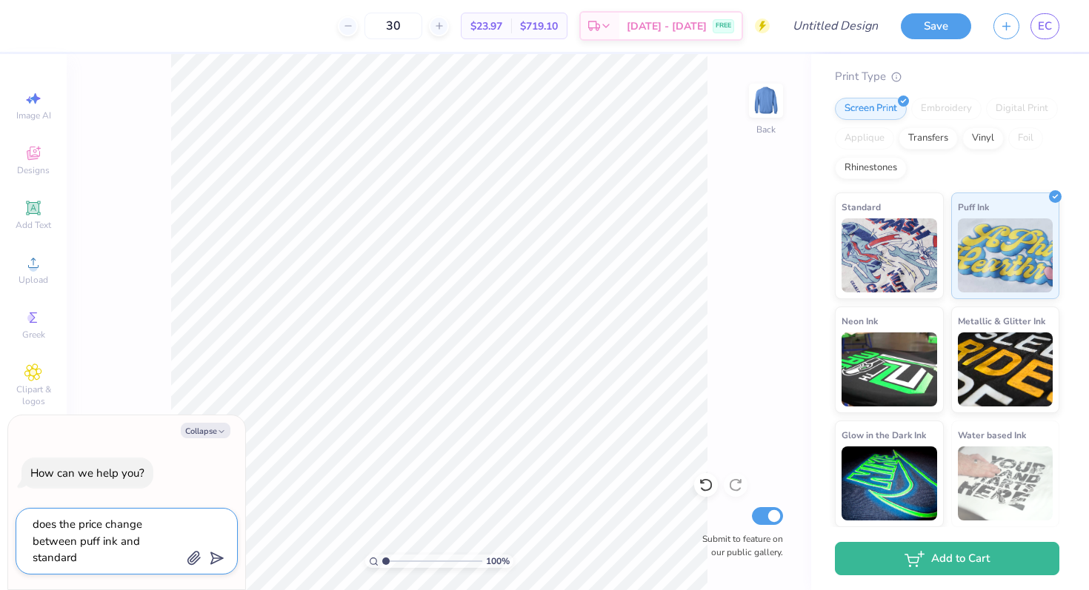
type textarea "does the price change between puff ink and standard s"
type textarea "x"
type textarea "does the price change between puff ink and standard sc"
type textarea "x"
type textarea "does the price change between puff ink and standard scr"
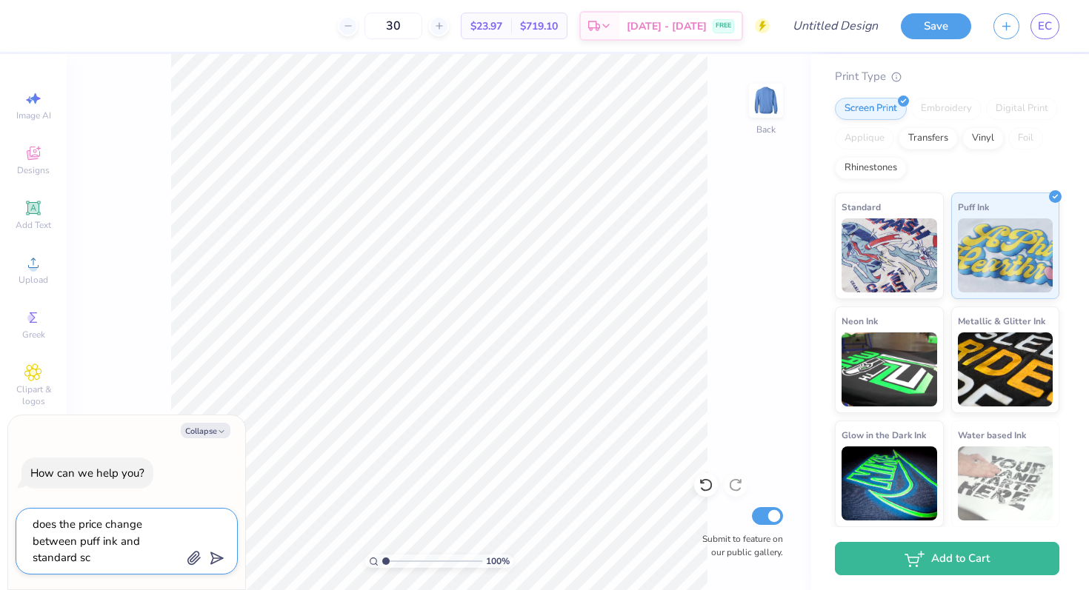
type textarea "x"
type textarea "does the price change between puff ink and standard scre"
type textarea "x"
type textarea "does the price change between puff ink and standard scree"
type textarea "x"
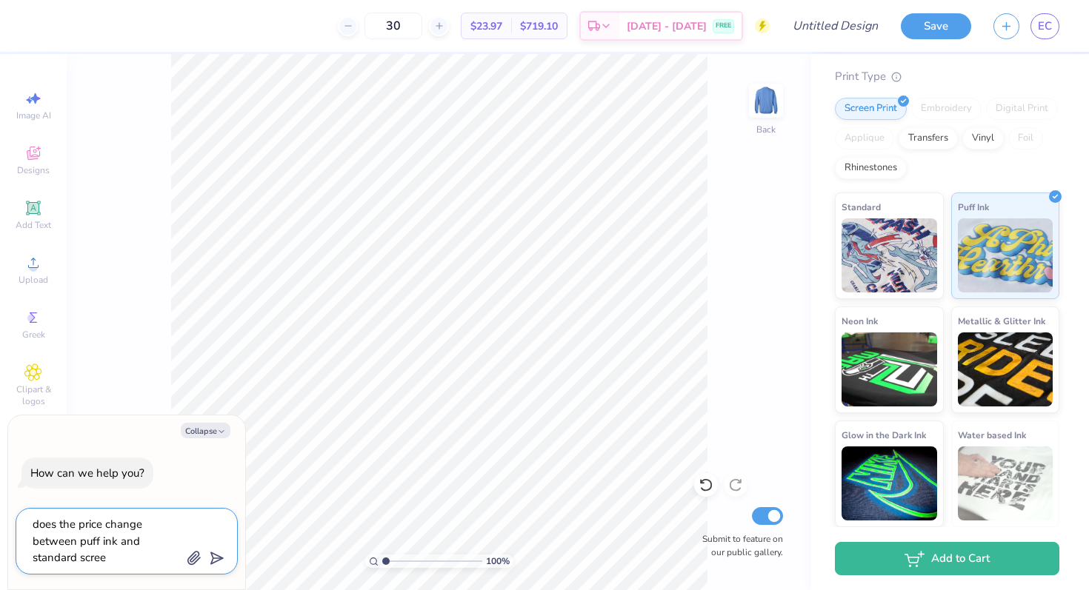
type textarea "does the price change between puff ink and standard screen"
type textarea "x"
type textarea "does the price change between puff ink and standard screen"
type textarea "x"
type textarea "does the price change between puff ink and standard screen o"
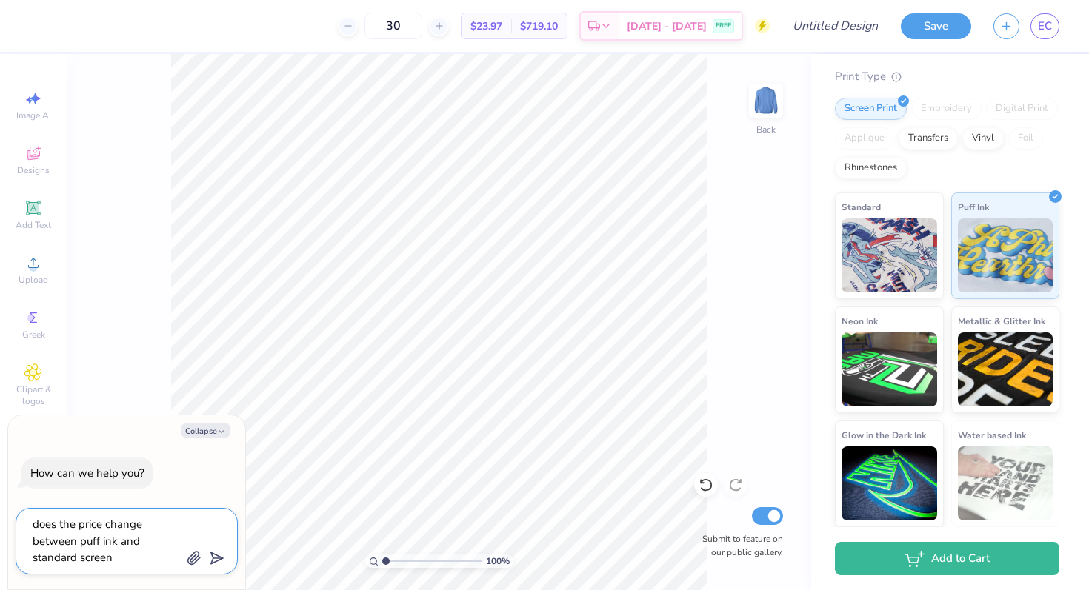
type textarea "x"
type textarea "does the price change between puff ink and standard screen or"
type textarea "x"
type textarea "does the price change between puff ink and standard screen o"
type textarea "x"
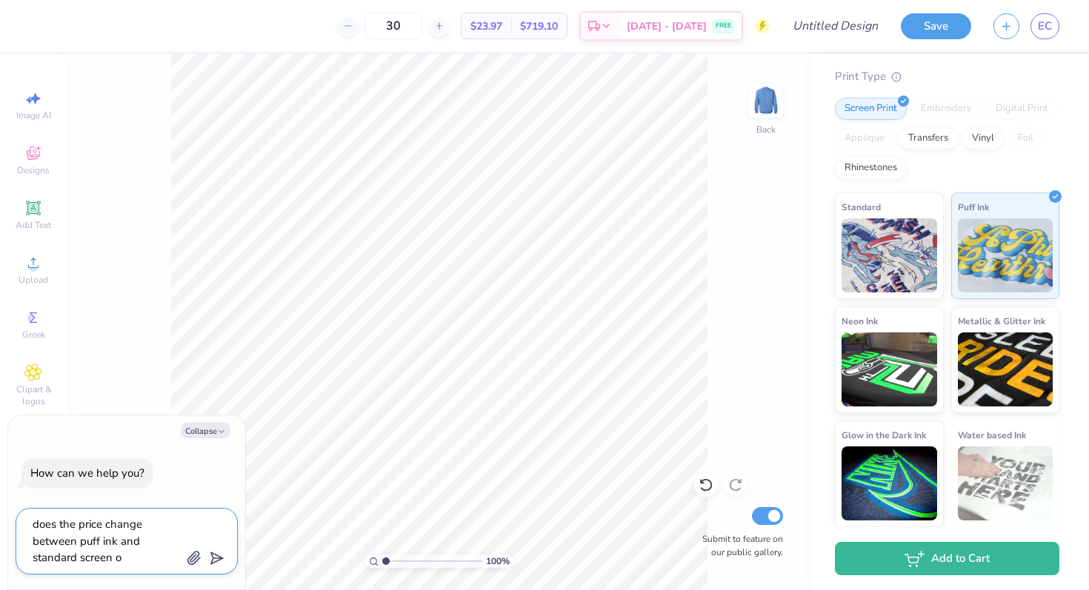
type textarea "does the price change between puff ink and standard screen"
type textarea "x"
type textarea "does the price change between puff ink and standard screen p"
type textarea "x"
type textarea "does the price change between puff ink and standard screen pr"
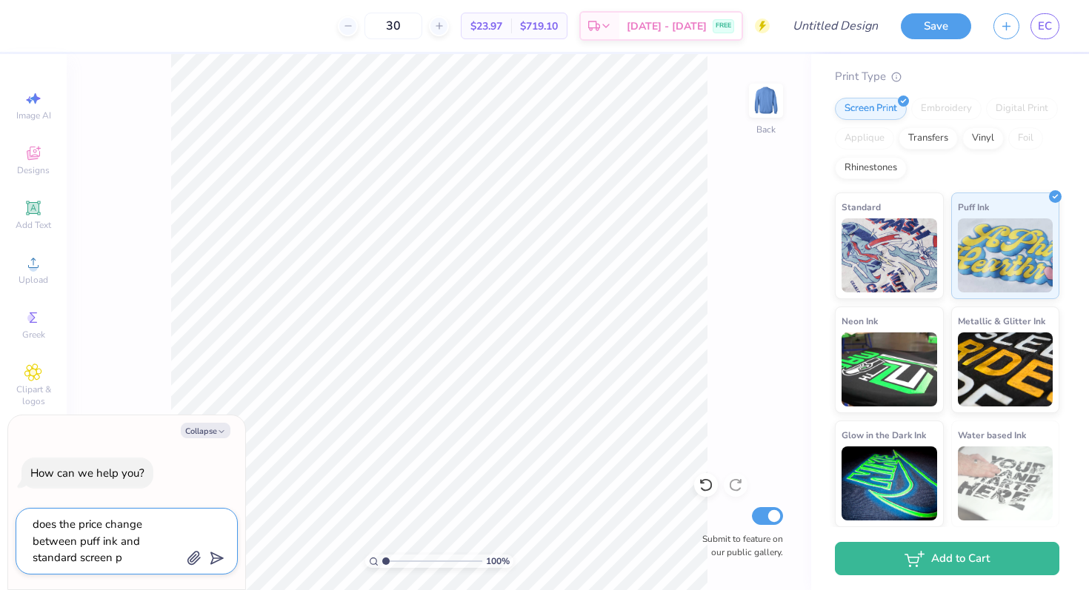
type textarea "x"
type textarea "does the price change between puff ink and standard screen pri"
type textarea "x"
type textarea "does the price change between puff ink and standard screen prin"
type textarea "x"
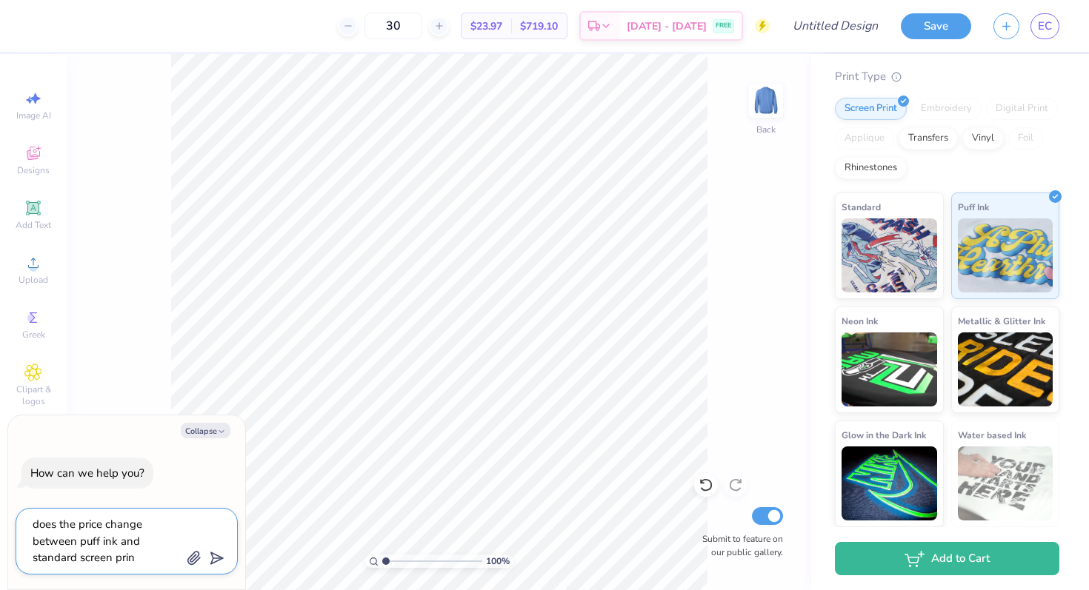
type textarea "does the price change between puff ink and standard screen print"
type textarea "x"
type textarea "does the price change between puff ink and standard screen printi"
type textarea "x"
type textarea "does the price change between puff ink and standard screen printin"
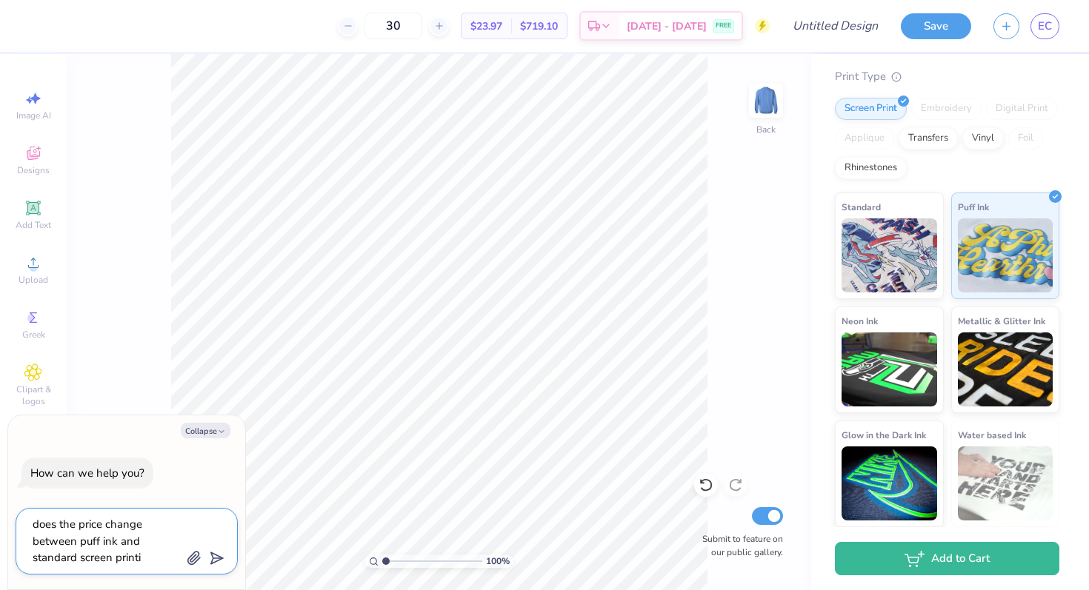
type textarea "x"
type textarea "does the price change between puff ink and standard screen printing"
type textarea "x"
type textarea "does the price change between puff ink and standard screen printing"
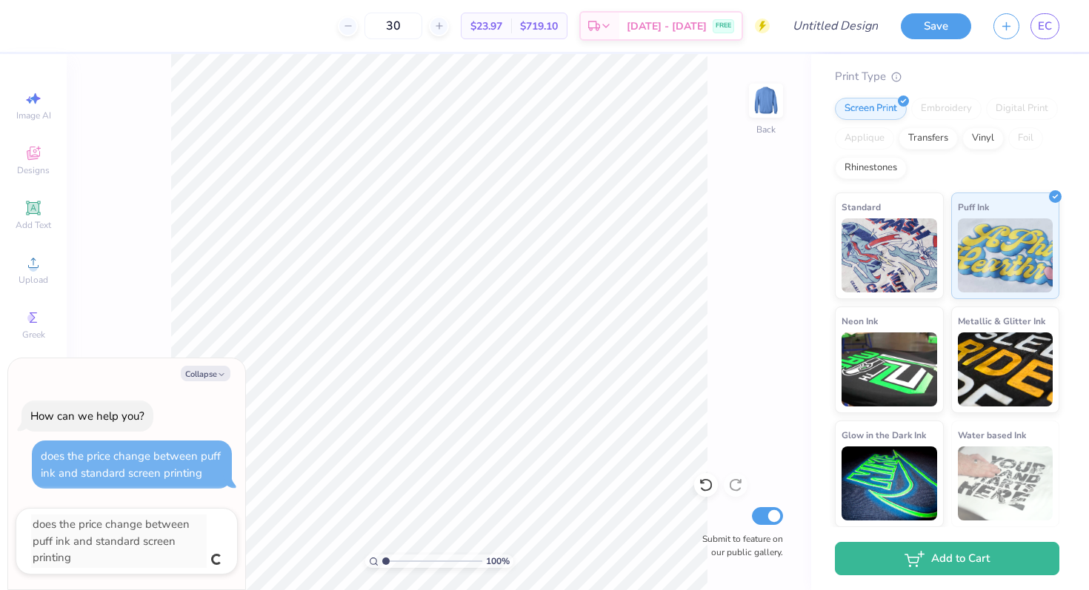
type textarea "x"
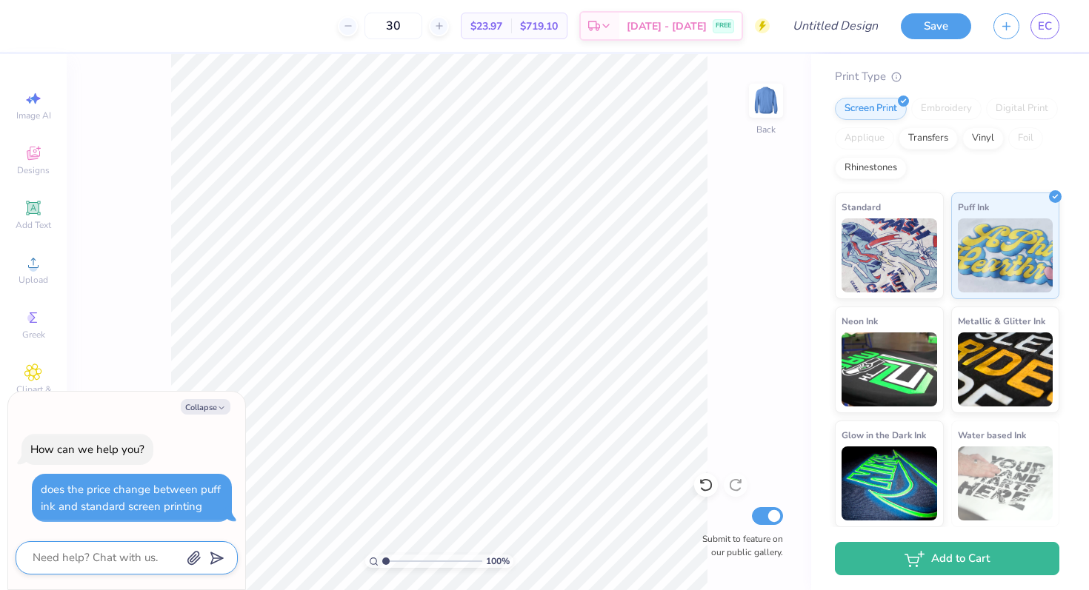
click at [134, 556] on textarea at bounding box center [106, 558] width 150 height 20
type textarea "x"
click at [573, 519] on input "Submit to feature on our public gallery." at bounding box center [767, 517] width 31 height 18
checkbox input "false"
type textarea "x"
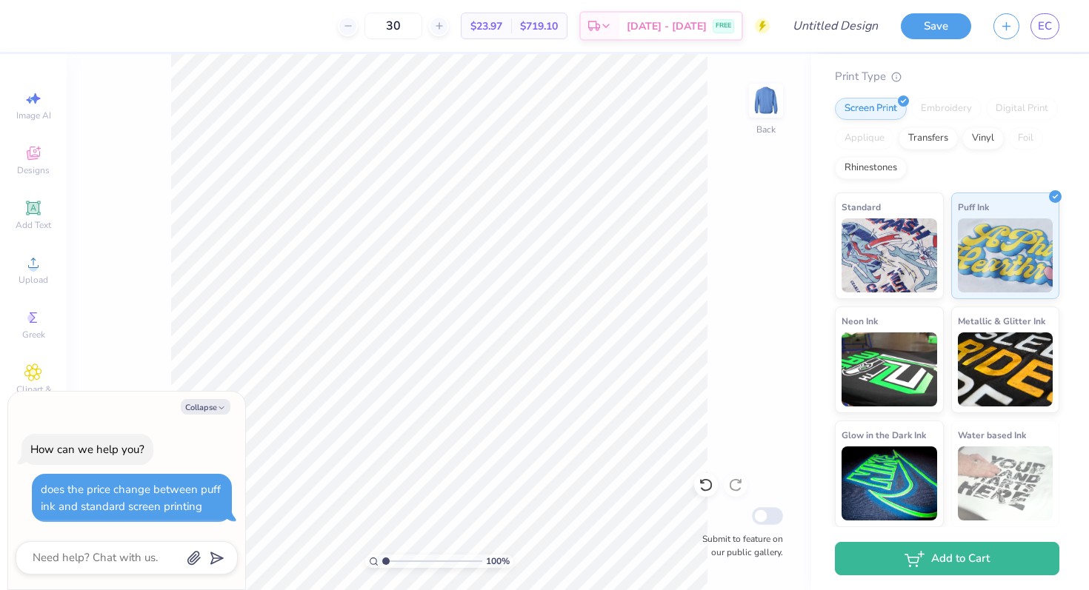
type input "1.55"
type textarea "x"
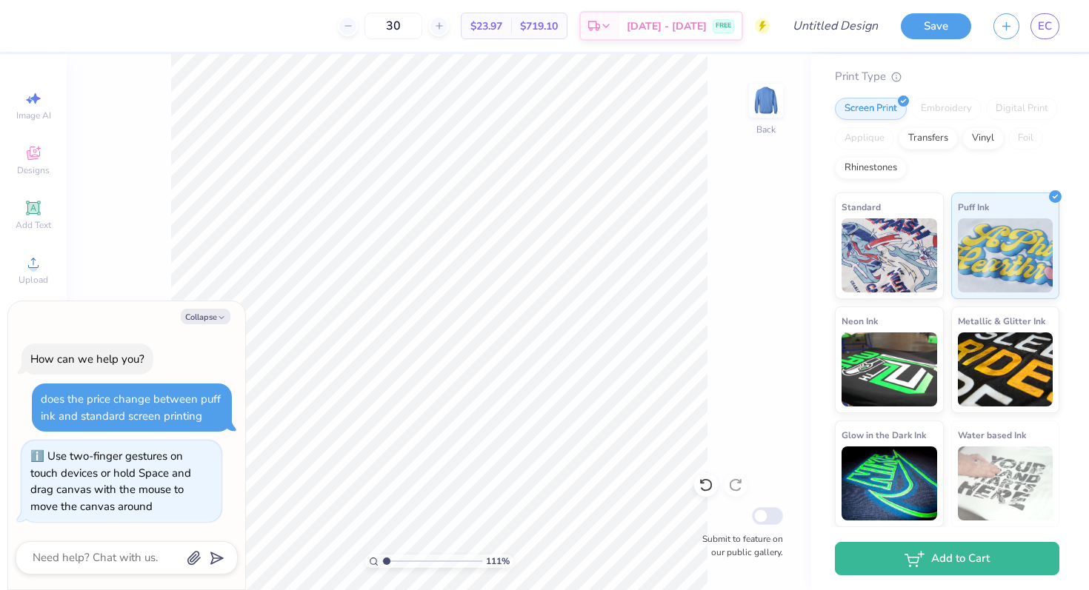
type input "1.11"
click at [387, 563] on input "range" at bounding box center [432, 561] width 100 height 13
click at [159, 421] on div "does the price change between puff ink and standard screen printing" at bounding box center [131, 408] width 180 height 32
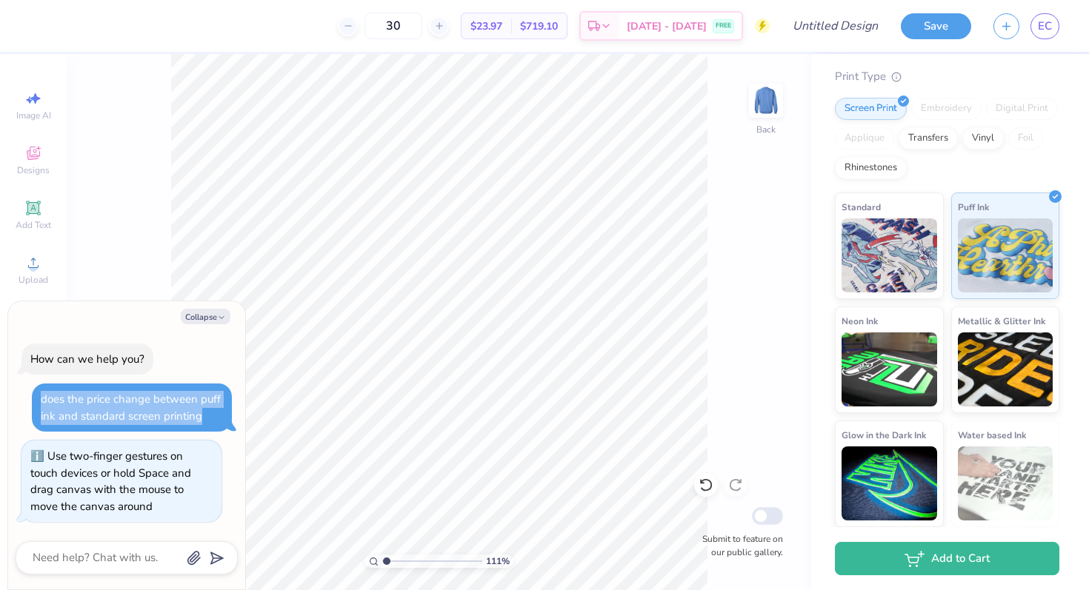
click at [159, 421] on div "does the price change between puff ink and standard screen printing" at bounding box center [131, 408] width 180 height 32
type textarea "x"
copy div "does the price change between puff ink and standard screen printing"
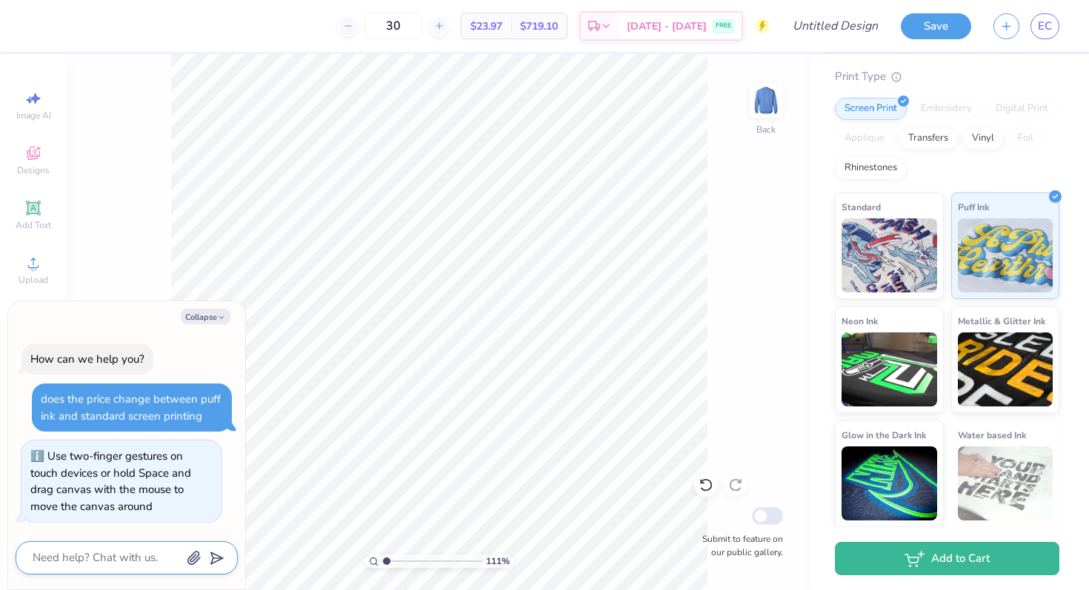
click at [134, 557] on textarea at bounding box center [106, 558] width 150 height 20
paste textarea "does the price change between puff ink and standard screen printing"
type textarea "does the price change between puff ink and standard screen printing"
type textarea "x"
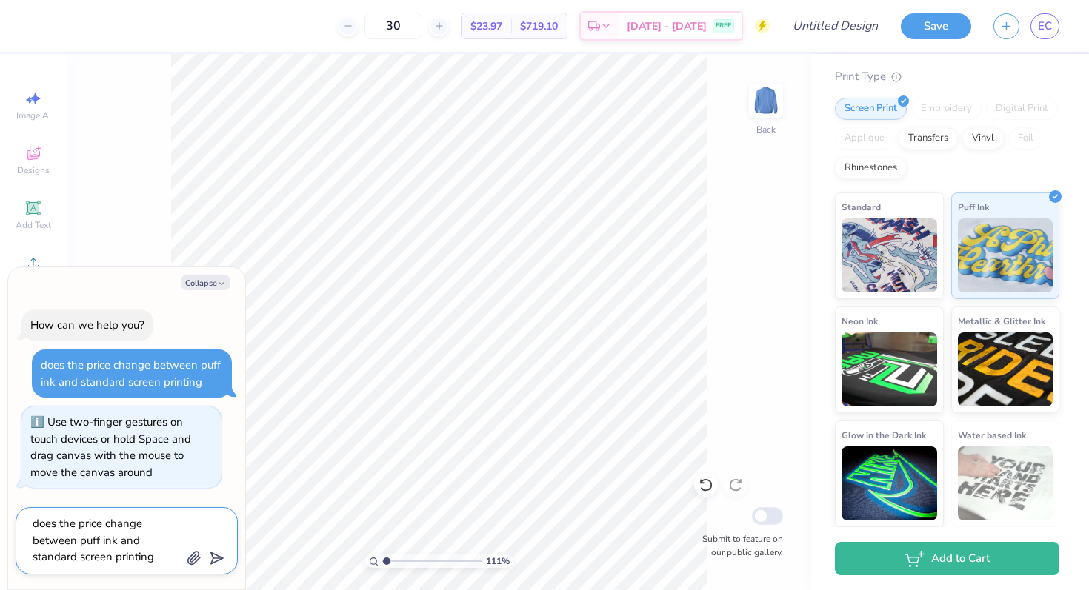
scroll to position [13, 0]
type textarea "does the price change between puff ink and standard screen printing"
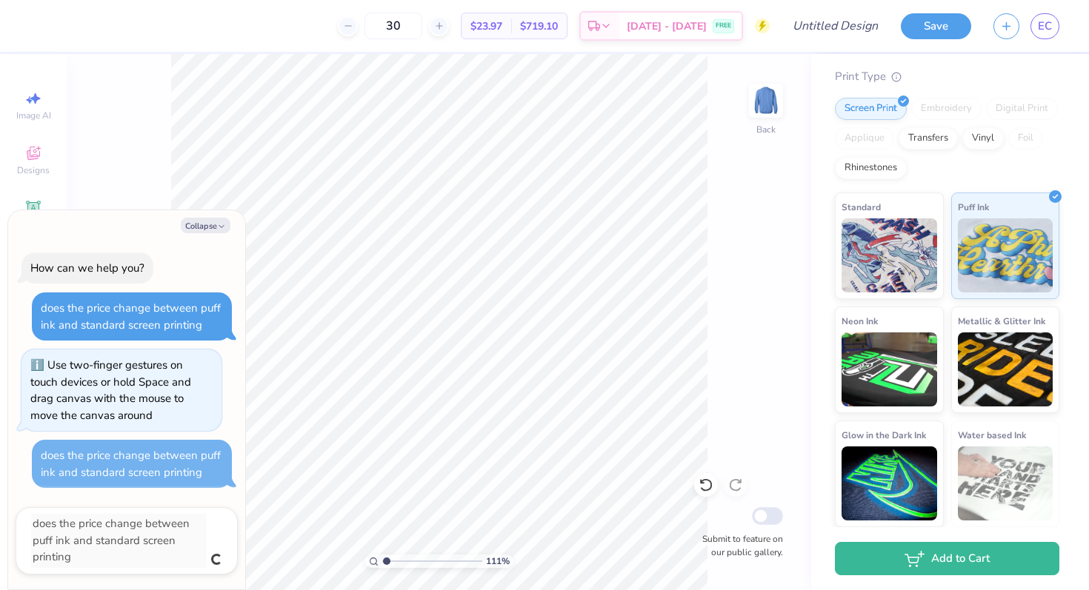
type textarea "x"
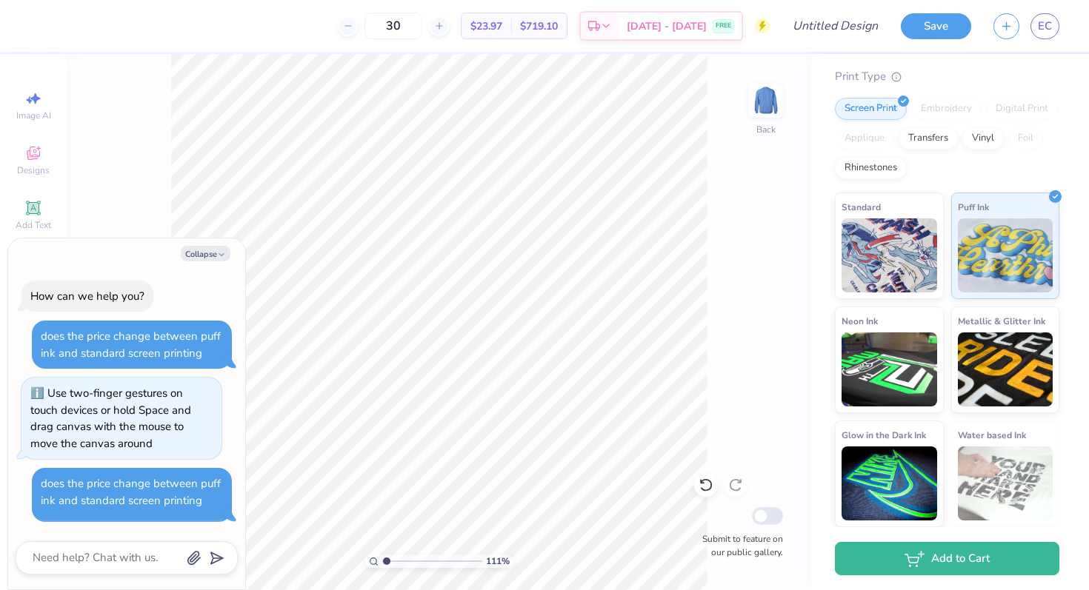
scroll to position [0, 0]
click at [218, 258] on icon "button" at bounding box center [221, 254] width 9 height 9
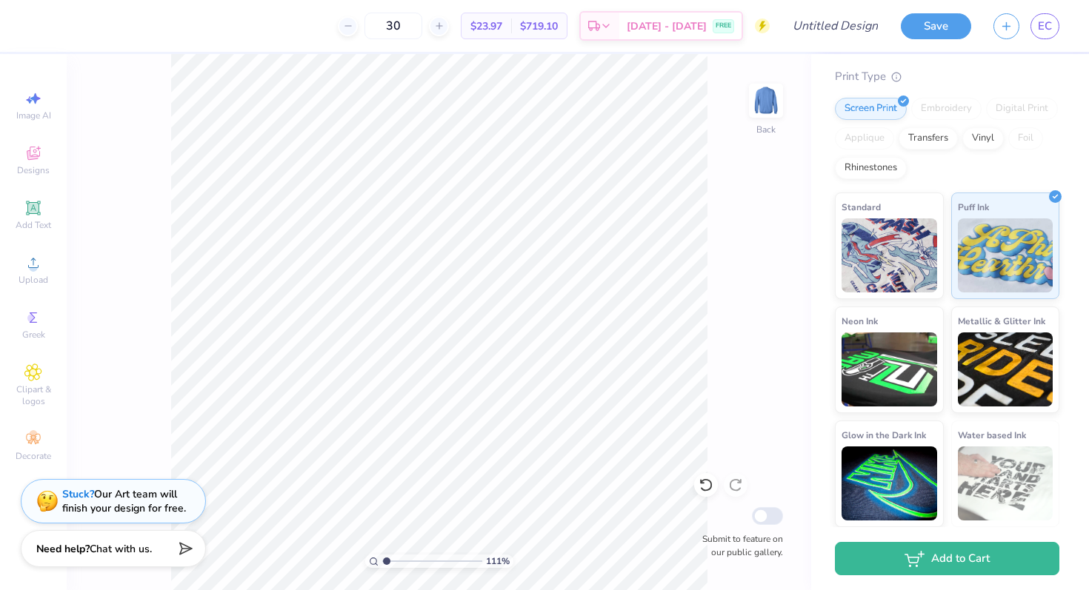
click at [129, 549] on span "Chat with us." at bounding box center [121, 549] width 62 height 14
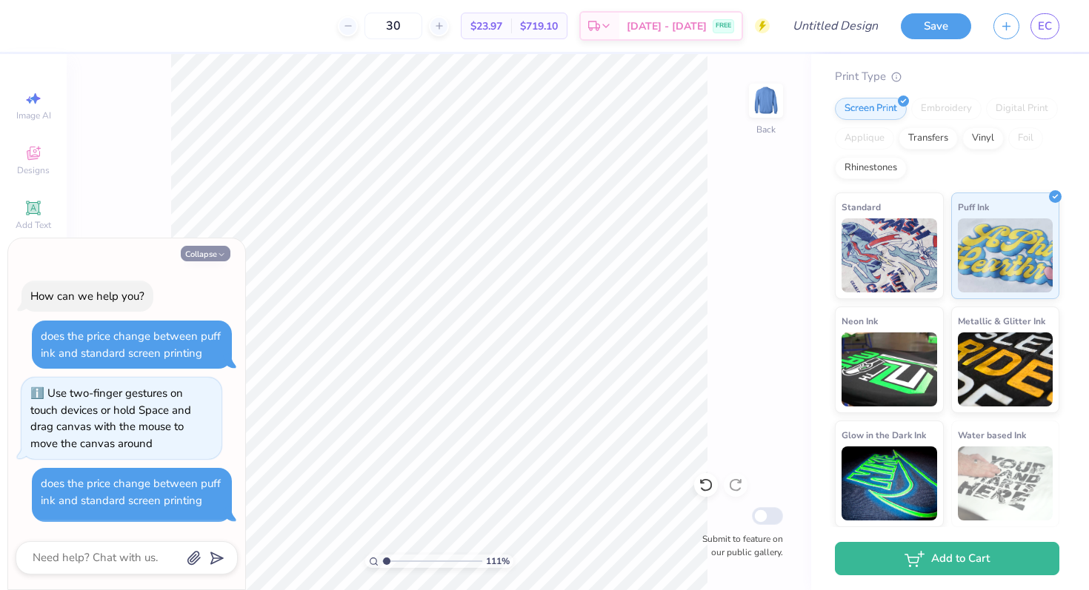
click at [212, 256] on button "Collapse" at bounding box center [206, 254] width 50 height 16
type textarea "x"
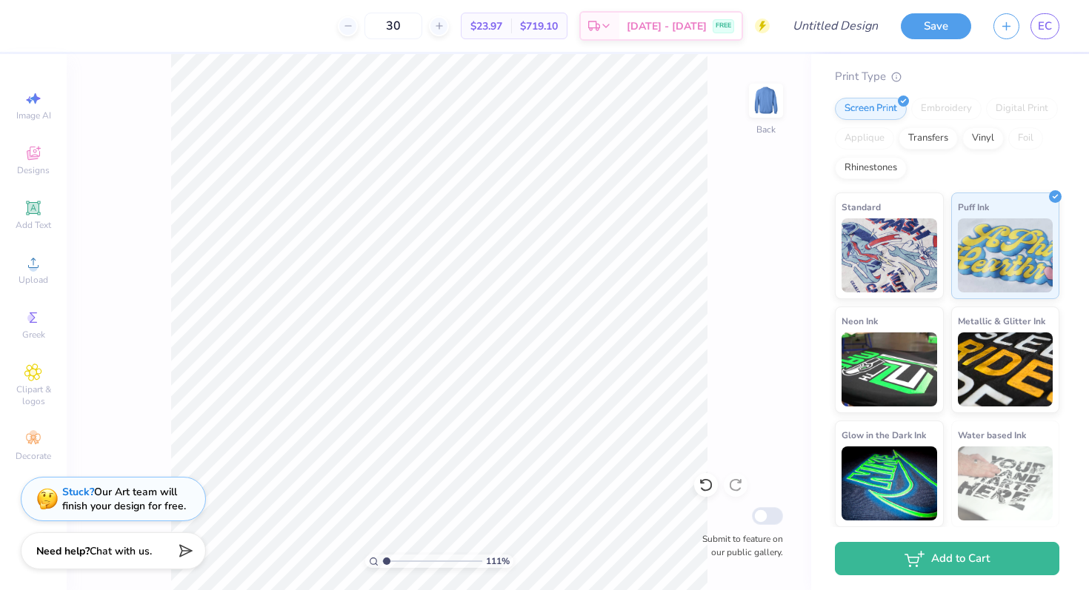
click at [153, 496] on div "Stuck? Our Art team will finish your design for free." at bounding box center [124, 499] width 124 height 28
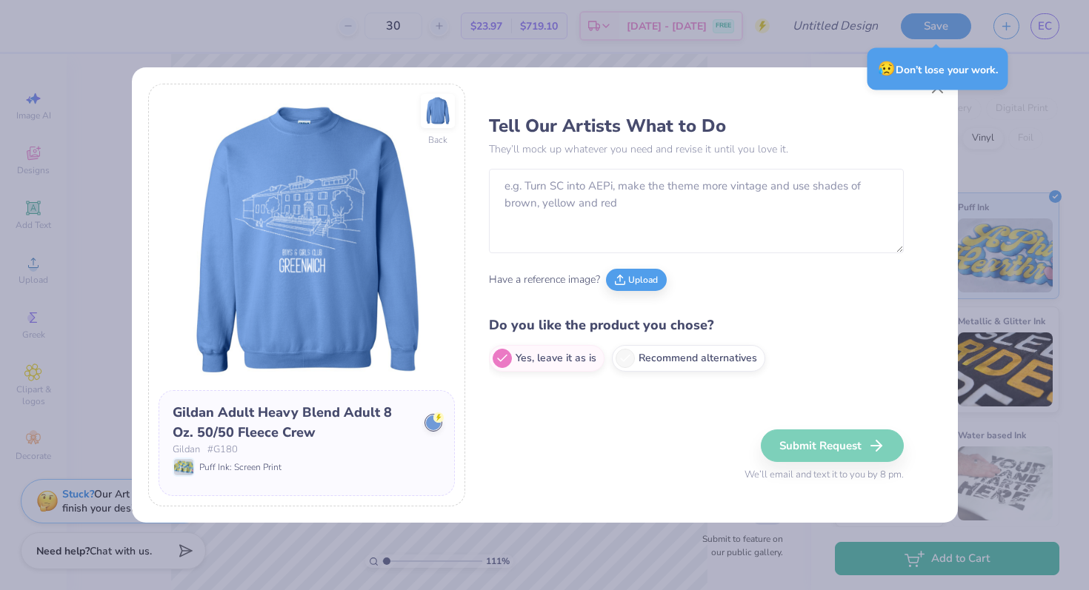
click at [573, 102] on div "Tell Our Artists What to Do They’ll mock up whatever you need and revise it unt…" at bounding box center [715, 295] width 452 height 423
click at [573, 94] on button "Close" at bounding box center [937, 87] width 28 height 28
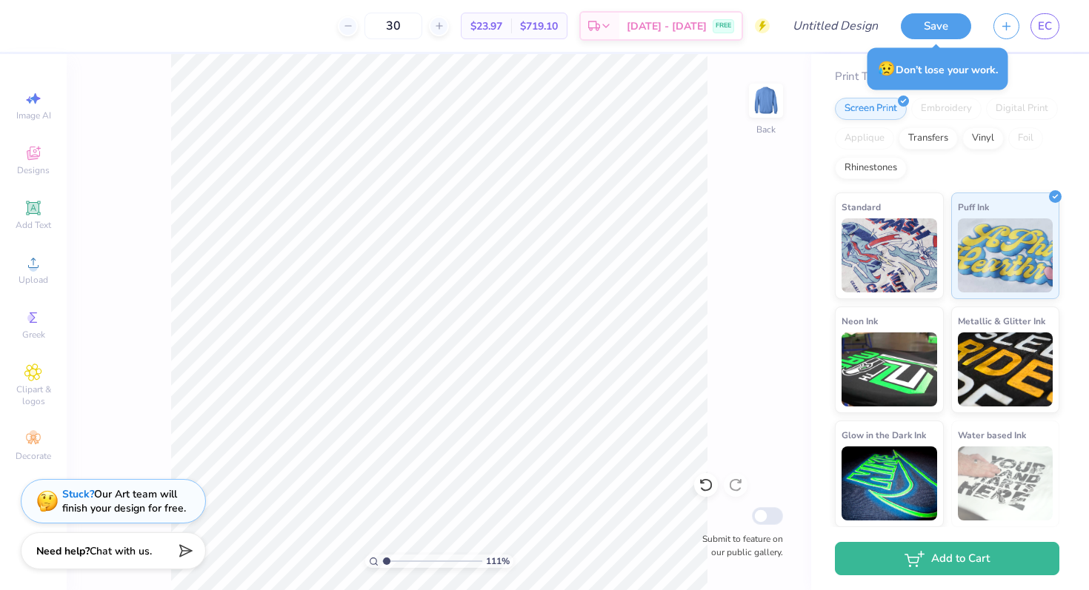
click at [573, 228] on div "111 % Back Submit to feature on our public gallery." at bounding box center [439, 322] width 745 height 536
click at [449, 36] on div "30" at bounding box center [393, 26] width 111 height 27
click at [445, 27] on icon at bounding box center [439, 26] width 10 height 10
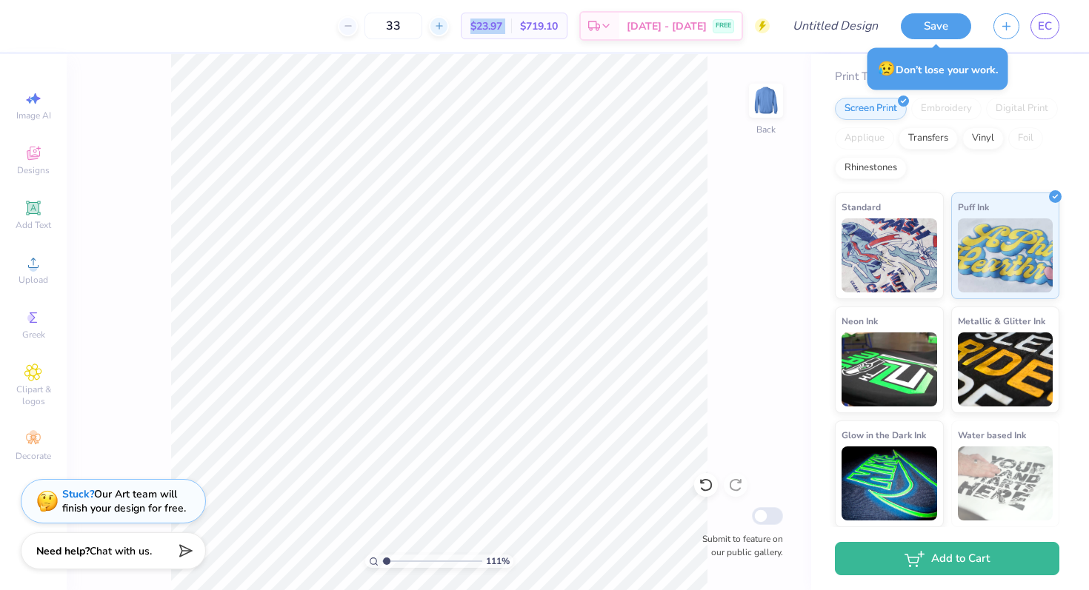
click at [445, 27] on icon at bounding box center [439, 26] width 10 height 10
click at [389, 28] on div "37" at bounding box center [393, 26] width 111 height 27
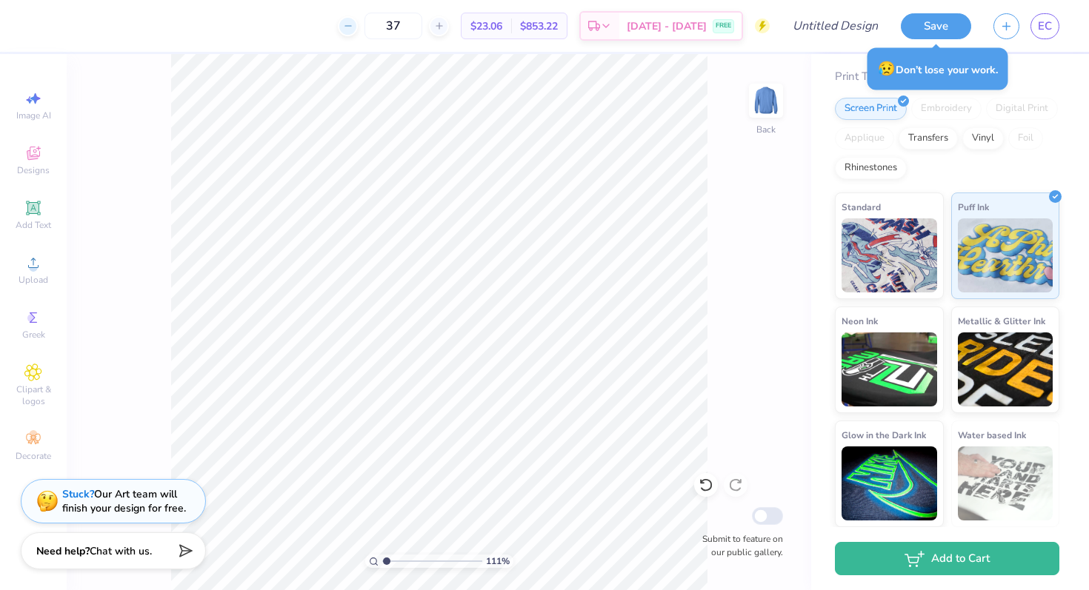
click at [353, 28] on icon at bounding box center [348, 26] width 10 height 10
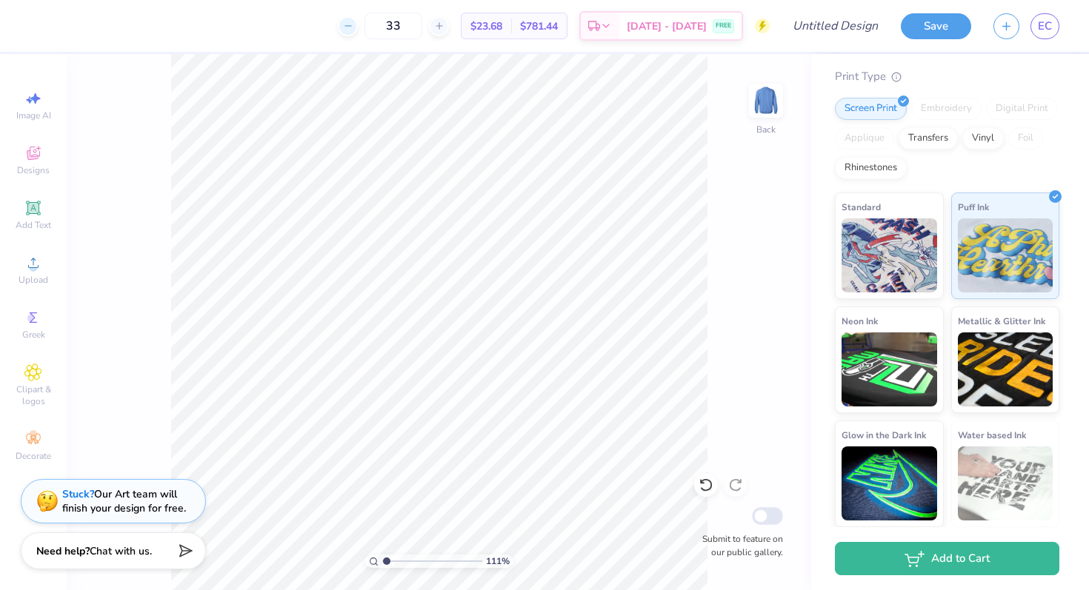
click at [353, 28] on icon at bounding box center [348, 26] width 10 height 10
type input "30"
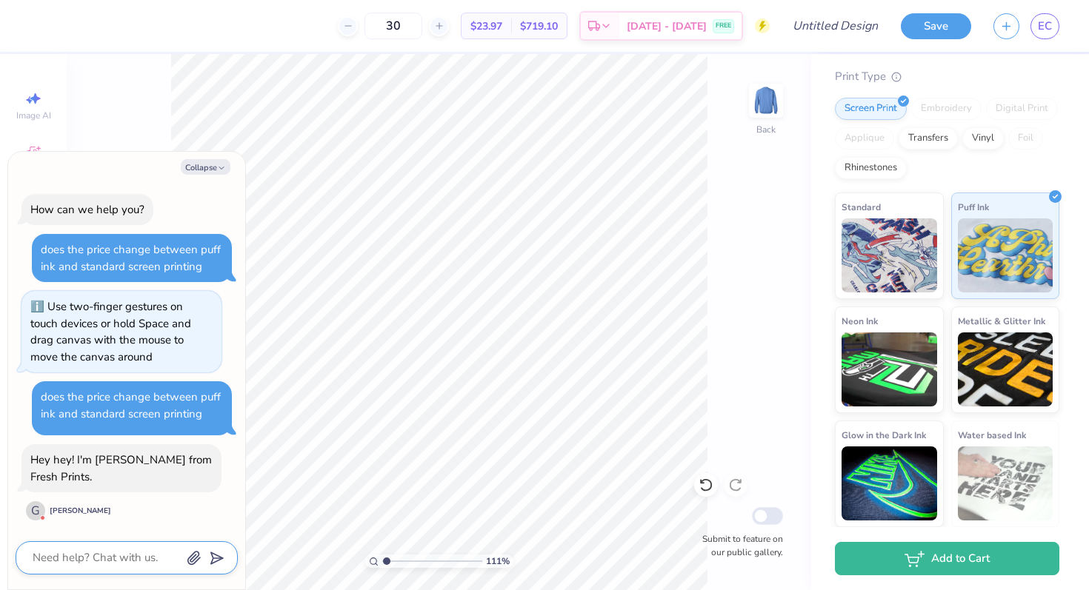
click at [97, 548] on textarea at bounding box center [106, 558] width 150 height 20
type textarea "x"
type textarea "h"
type textarea "x"
type textarea "he"
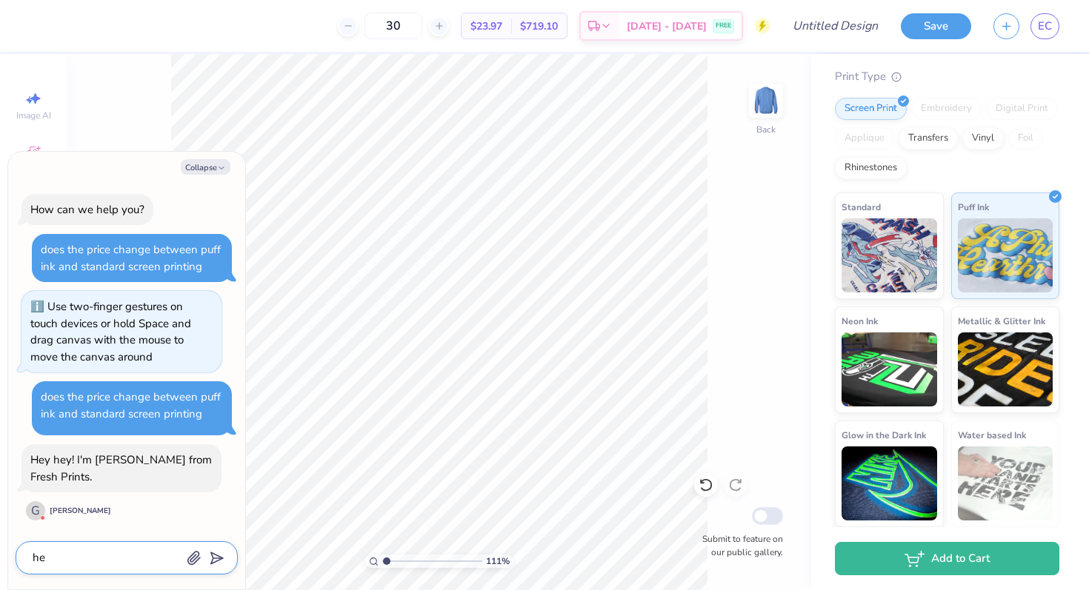
type textarea "x"
type textarea "hel"
type textarea "x"
type textarea "hell"
type textarea "x"
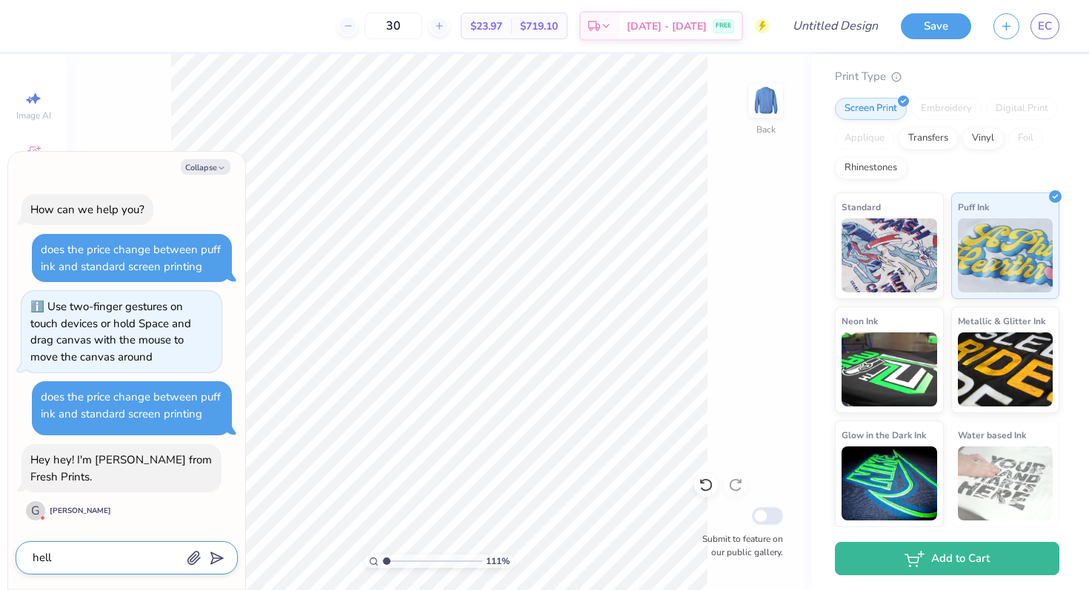
type textarea "hello"
type textarea "x"
type textarea "hello"
paste textarea "does the price change between puff ink and standard screen printing"
type textarea "x"
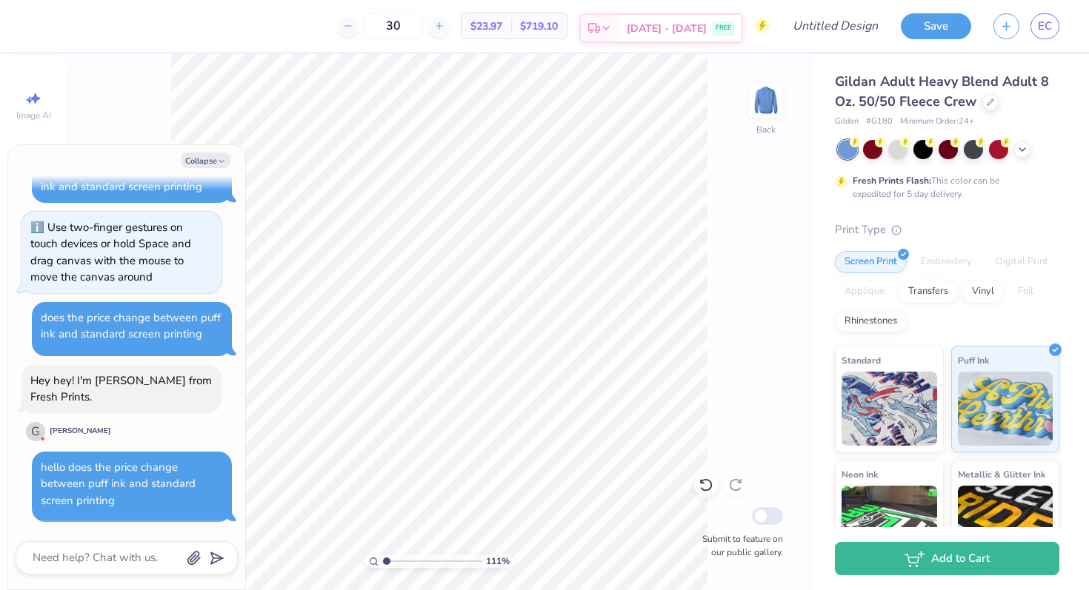
click at [573, 30] on rect at bounding box center [592, 27] width 7 height 7
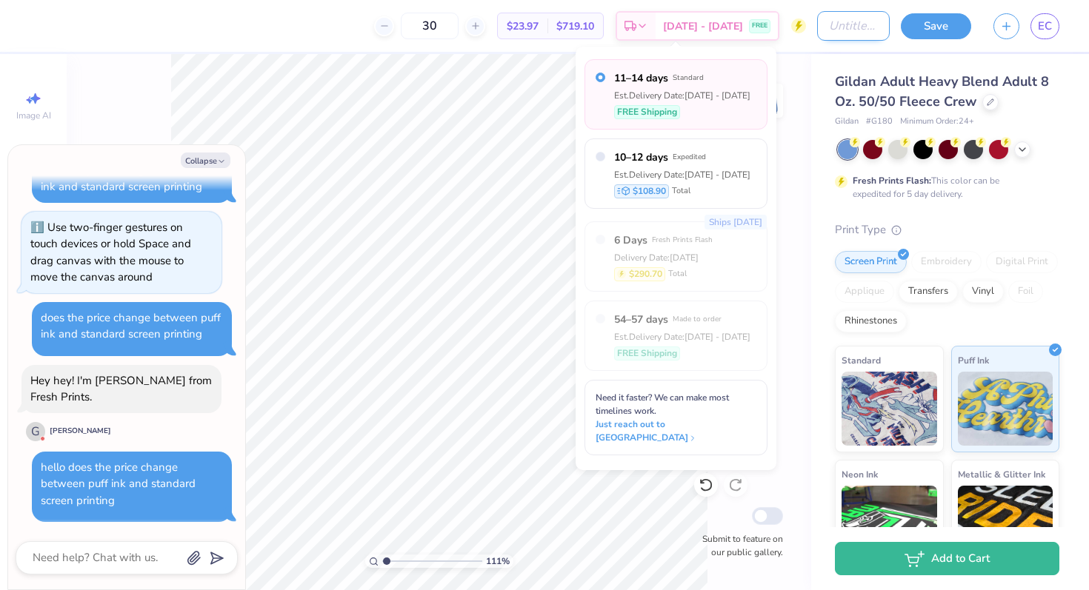
click at [573, 22] on input "Design Title" at bounding box center [853, 26] width 73 height 30
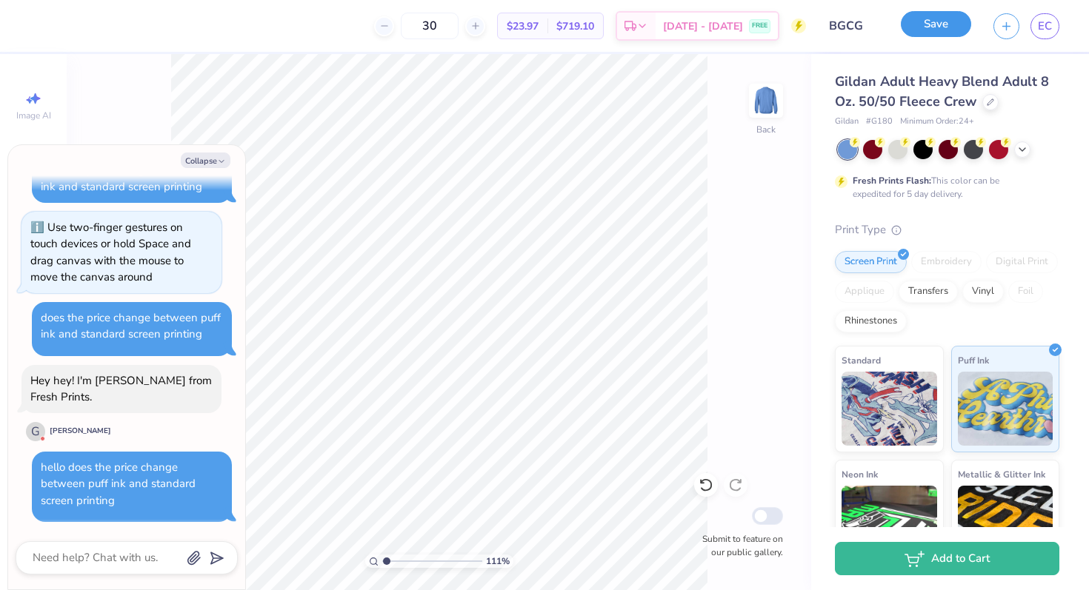
click at [573, 35] on button "Save" at bounding box center [936, 24] width 70 height 26
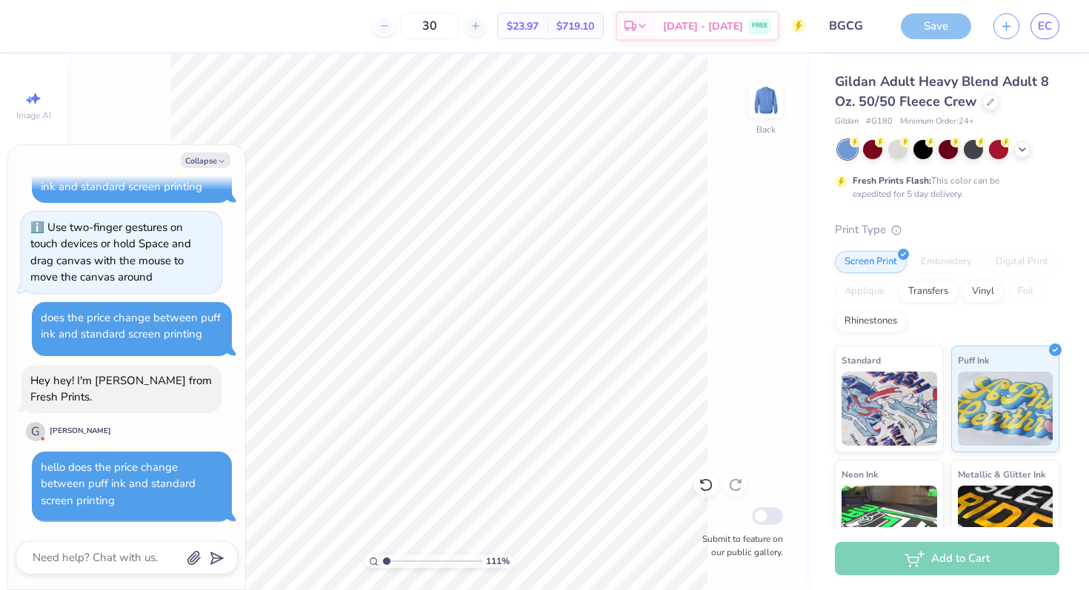
click at [573, 21] on div "Save" at bounding box center [936, 26] width 70 height 26
click at [573, 28] on span "EC" at bounding box center [1045, 26] width 14 height 17
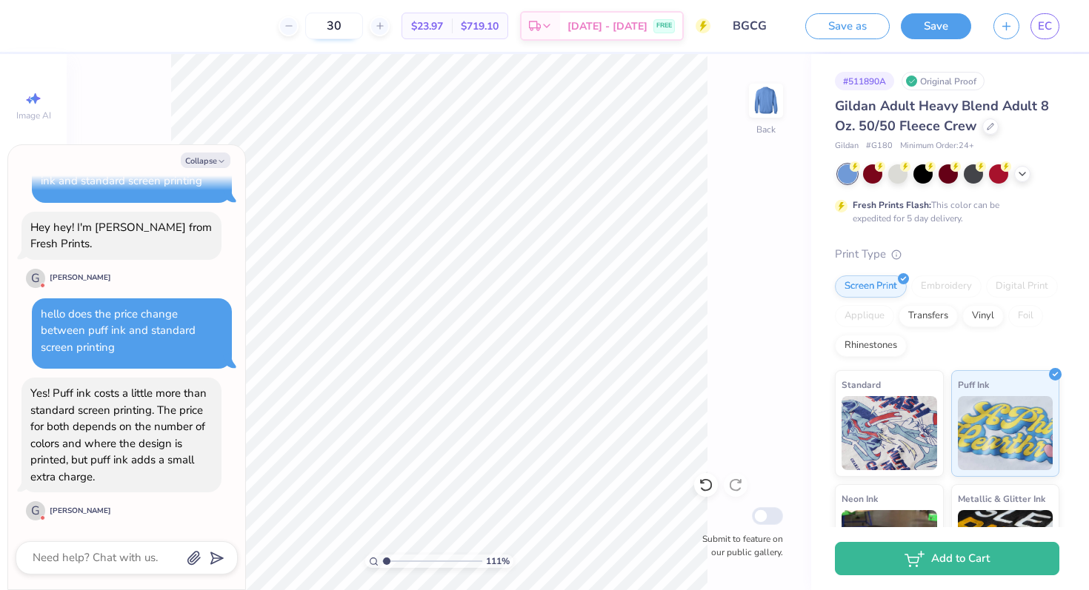
scroll to position [416, 0]
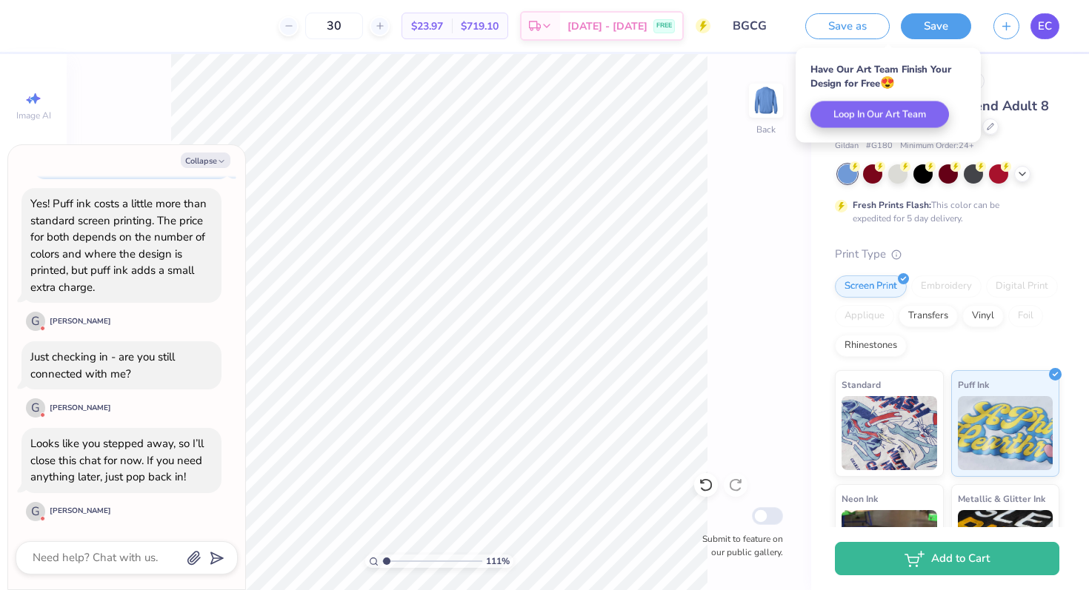
click at [573, 23] on span "EC" at bounding box center [1045, 26] width 14 height 17
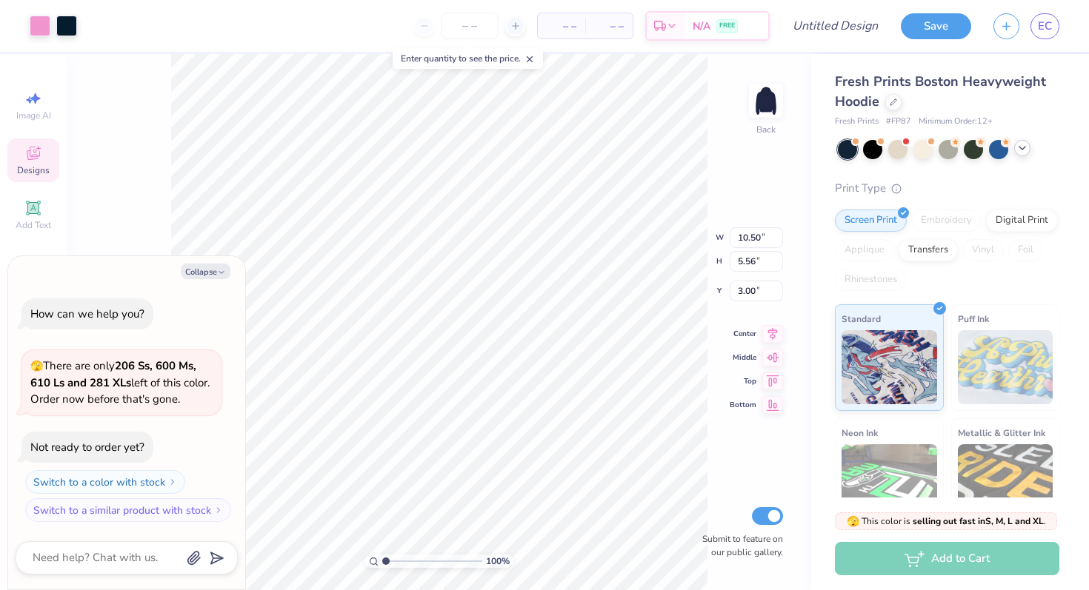
click at [1022, 151] on icon at bounding box center [1023, 148] width 12 height 12
type textarea "x"
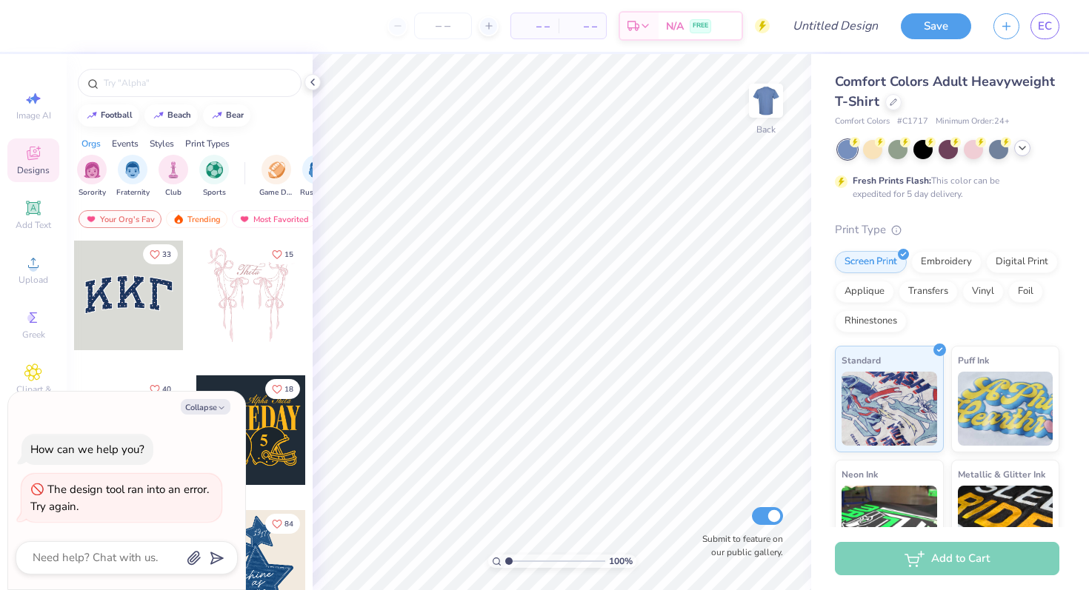
click at [1025, 150] on icon at bounding box center [1023, 148] width 12 height 12
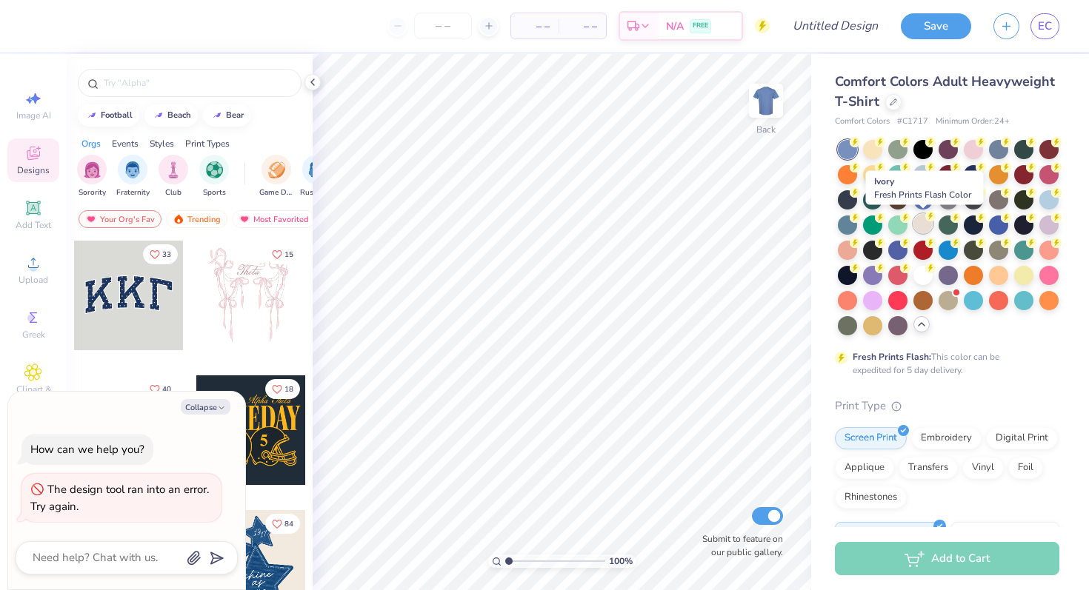
scroll to position [8, 0]
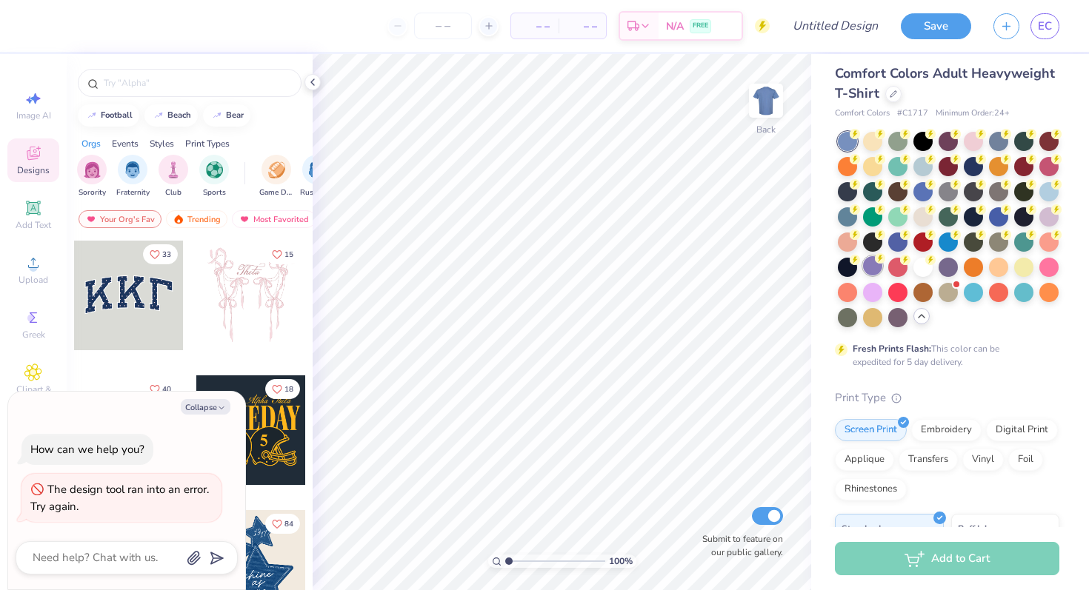
click at [881, 265] on div at bounding box center [872, 265] width 19 height 19
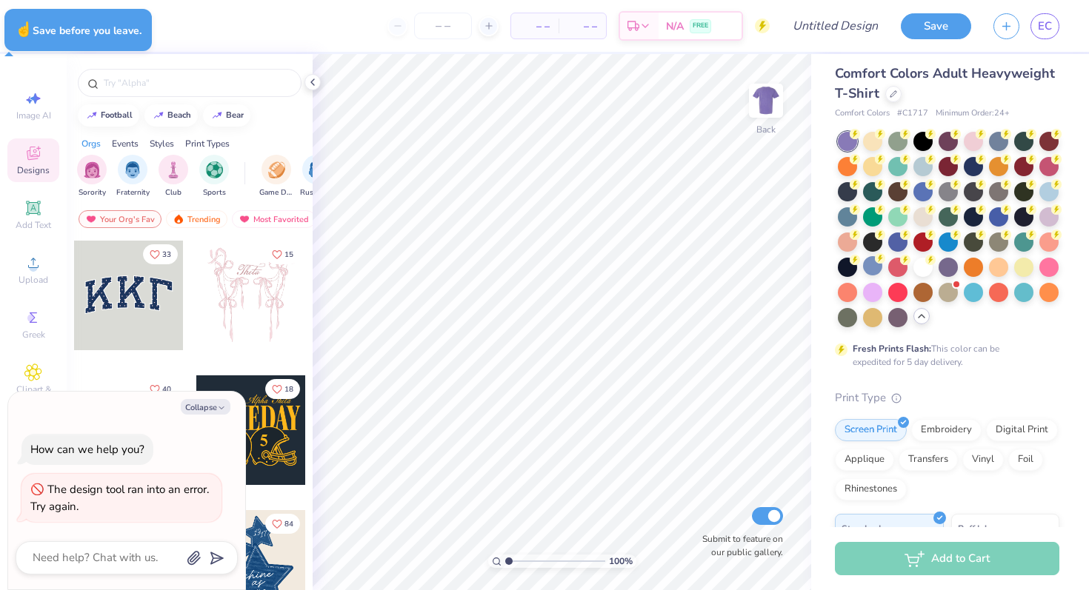
type textarea "x"
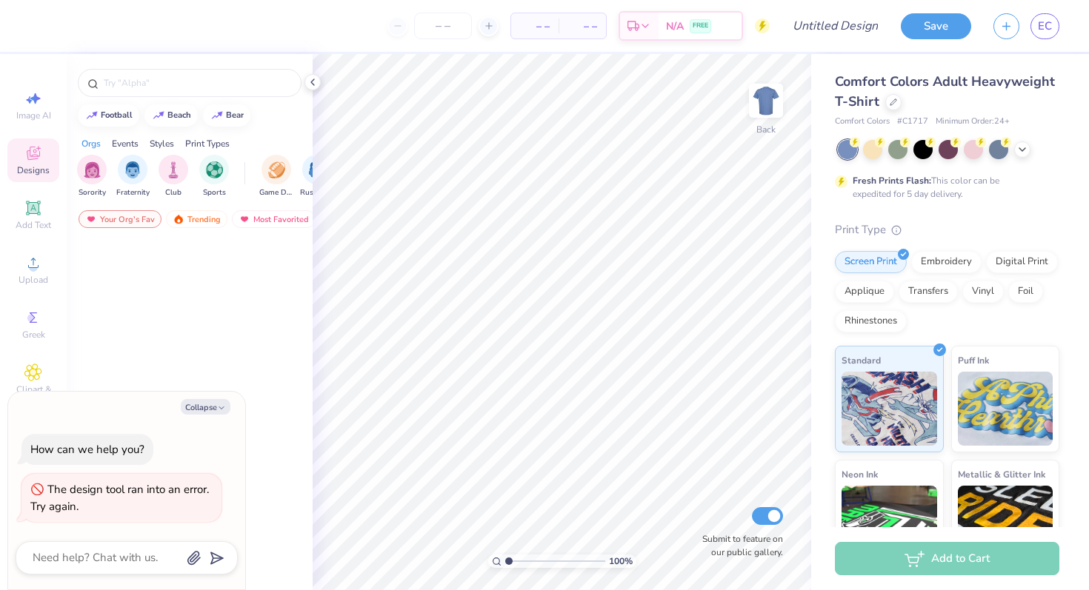
type textarea "x"
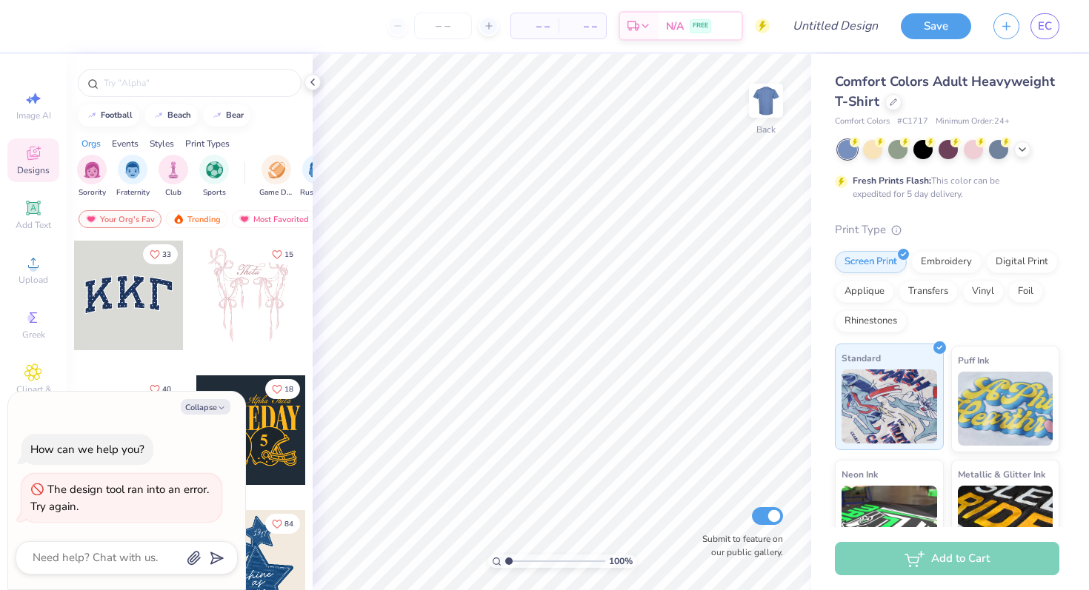
scroll to position [153, 0]
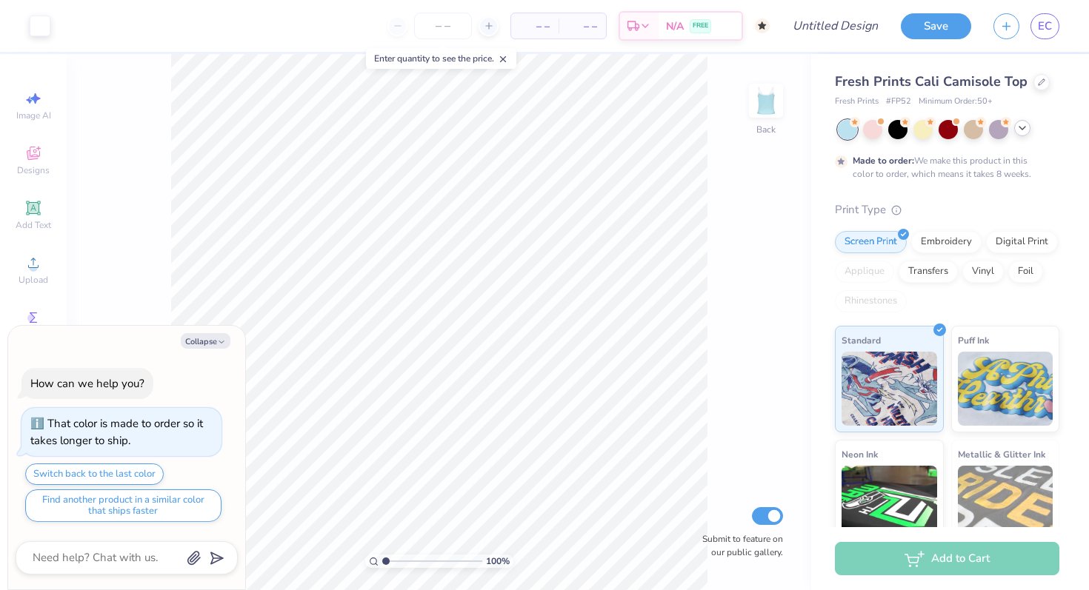
click at [1014, 128] on div at bounding box center [1022, 128] width 16 height 16
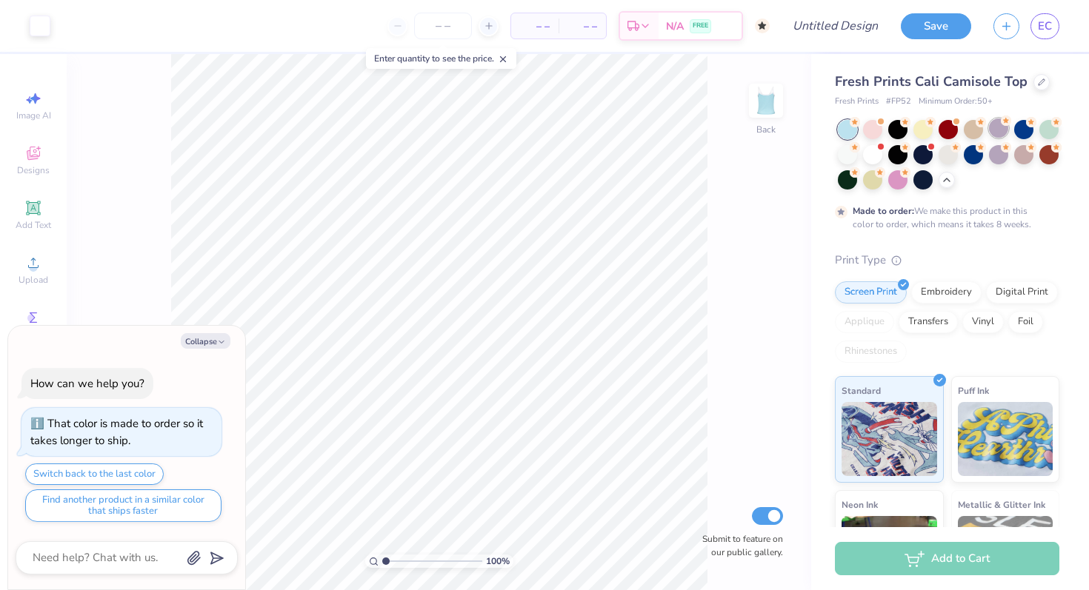
click at [996, 122] on div at bounding box center [998, 128] width 19 height 19
click at [996, 140] on div at bounding box center [949, 155] width 222 height 70
click at [1000, 152] on div at bounding box center [998, 153] width 19 height 19
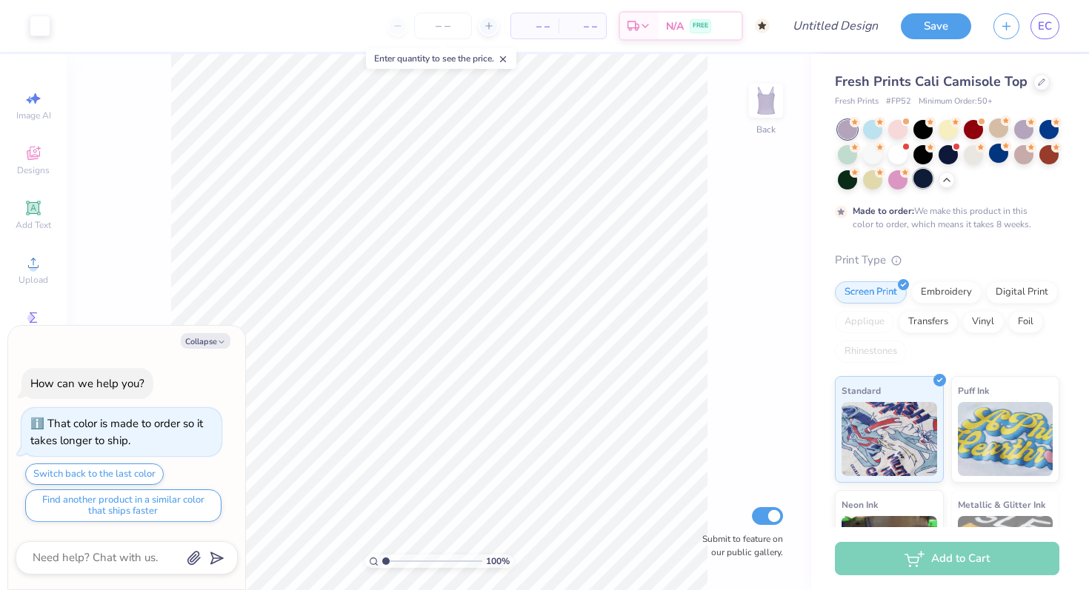
click at [922, 185] on div at bounding box center [923, 178] width 19 height 19
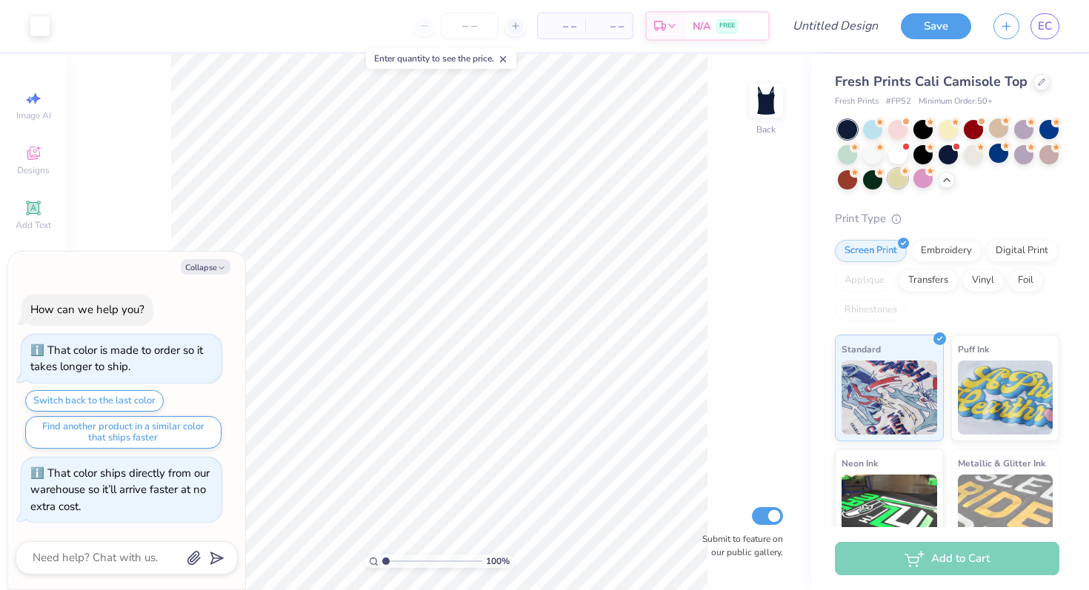
click at [899, 183] on div at bounding box center [897, 178] width 19 height 19
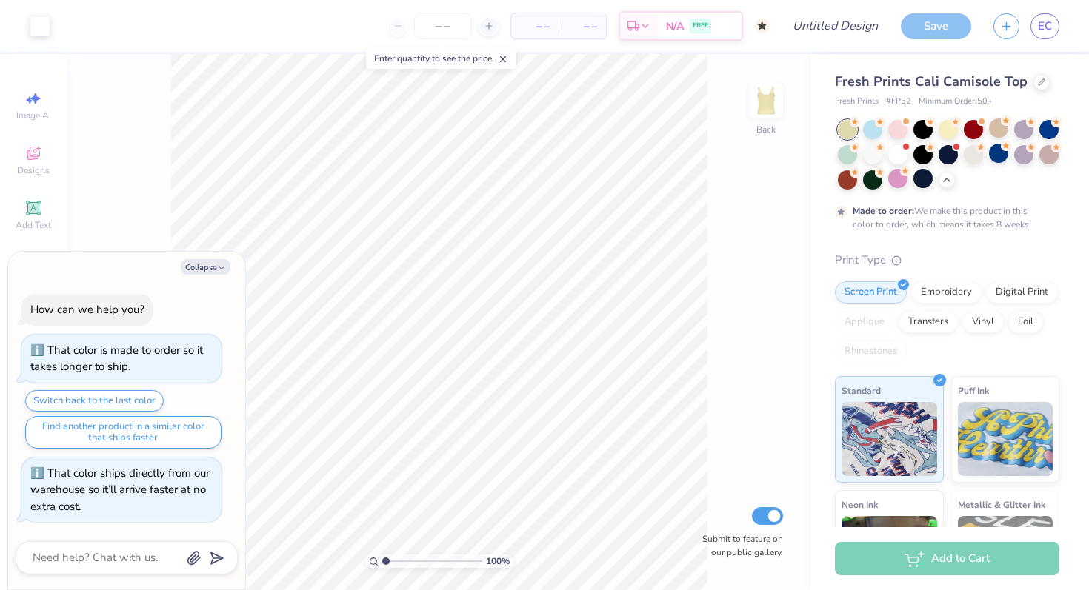
scroll to position [16, 0]
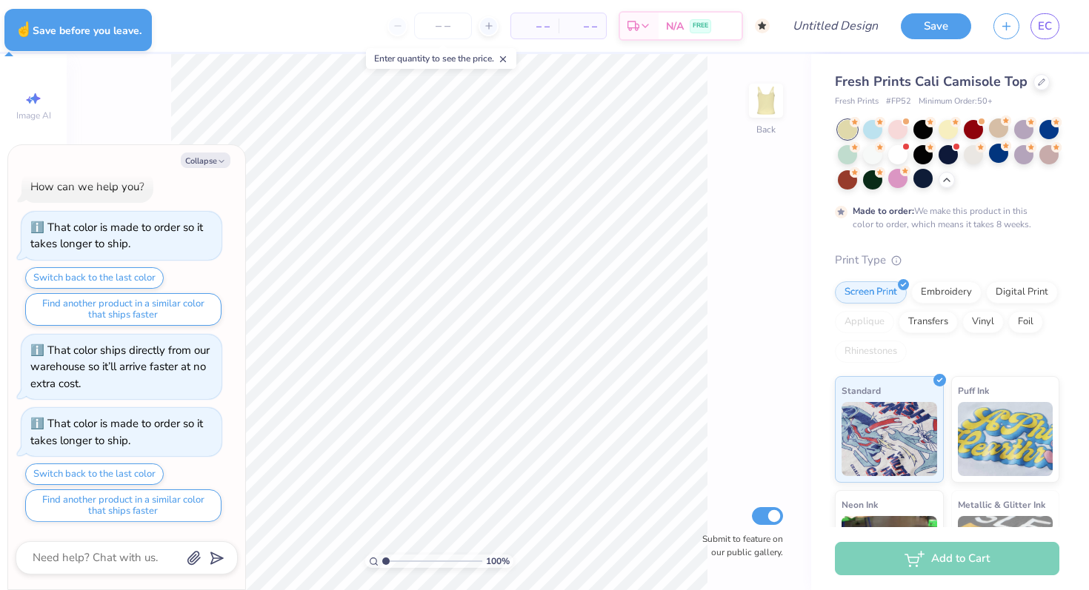
type textarea "x"
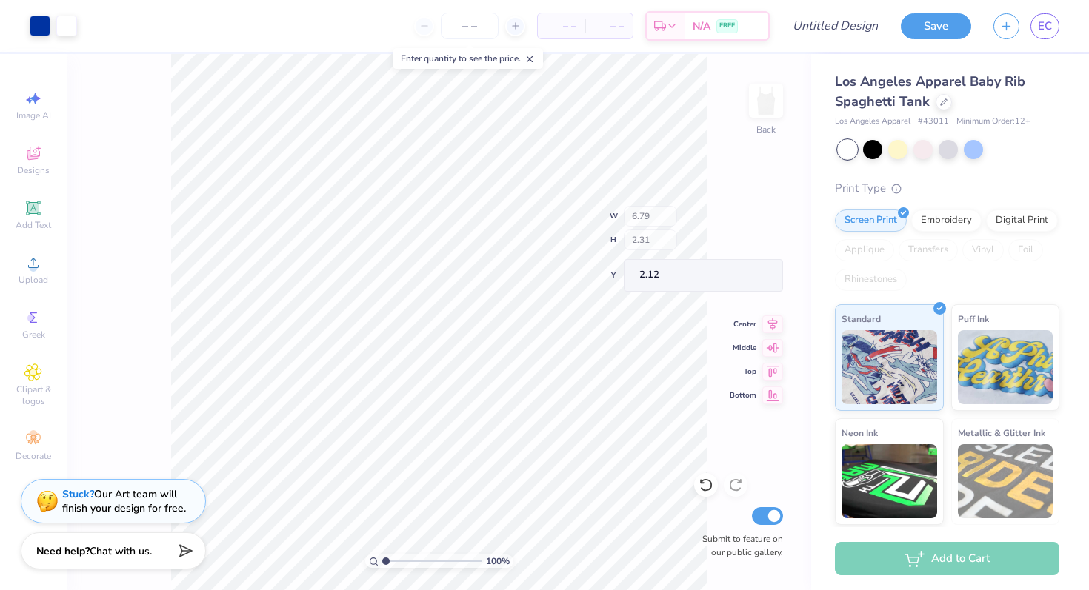
type input "6.38"
type input "1.12"
type input "3.03"
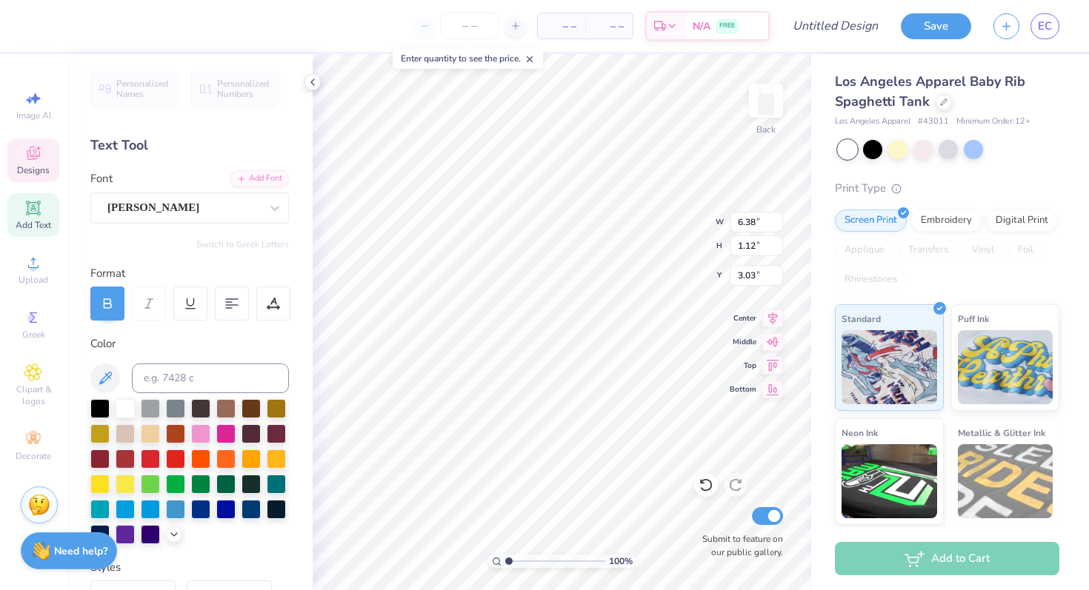
scroll to position [0, 2]
type input "1.31"
type input "0.76"
type input "3.06"
type input "6.38"
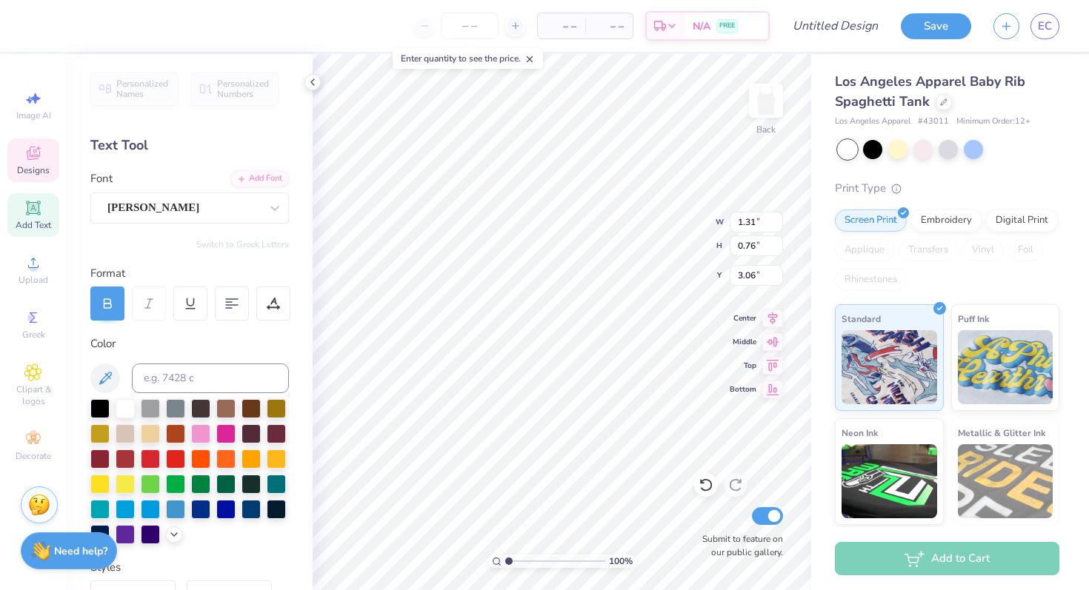
type input "1.12"
type input "3.03"
type textarea "McLellan"
type input "1.31"
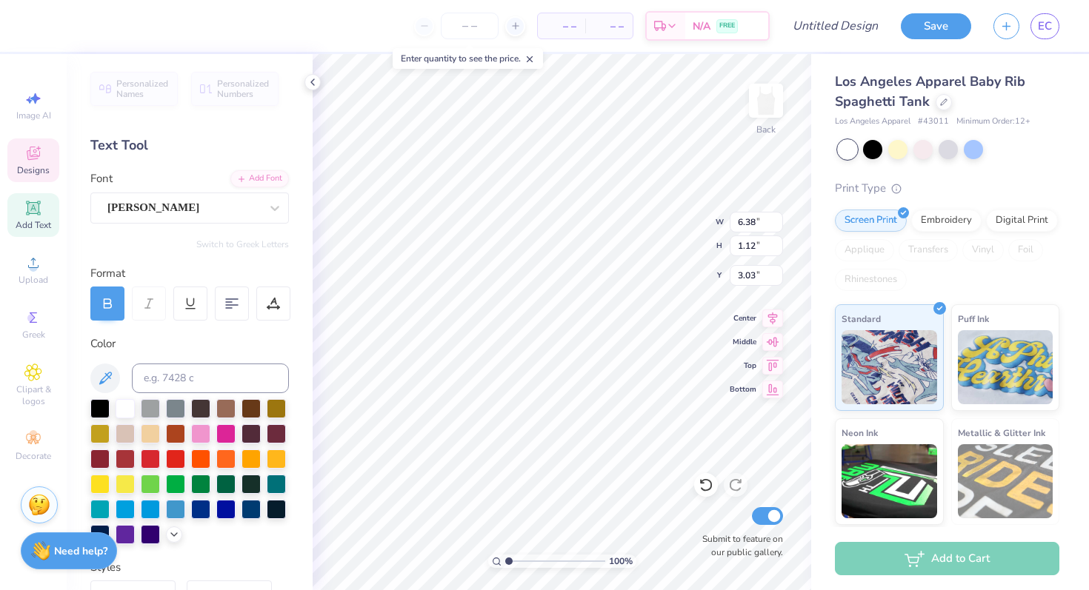
type input "0.76"
type input "3.06"
type input "3.03"
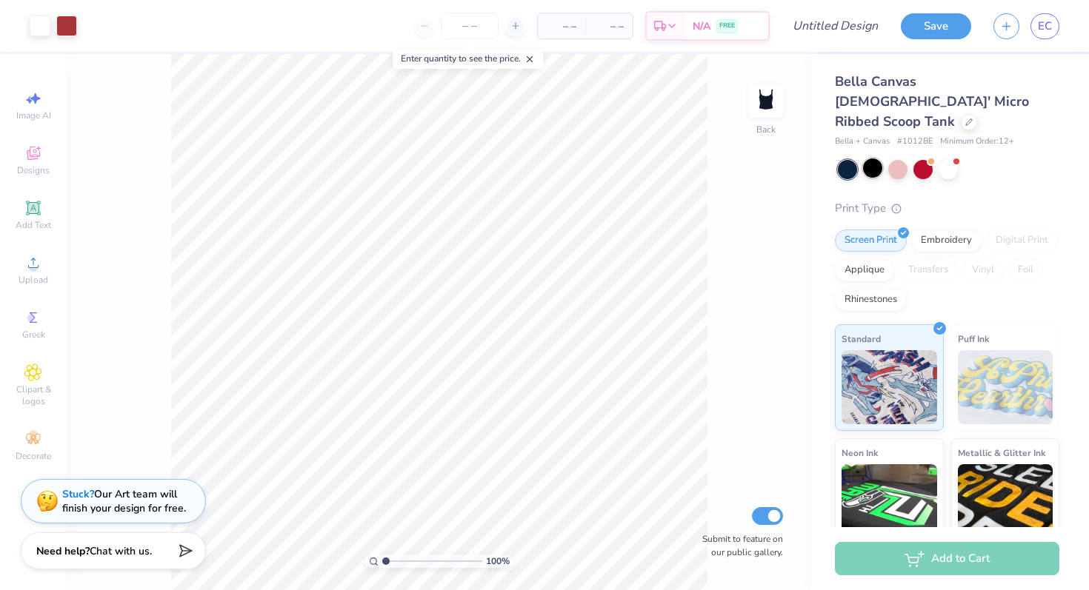
click at [872, 159] on div at bounding box center [872, 168] width 19 height 19
click at [909, 160] on div at bounding box center [949, 169] width 222 height 19
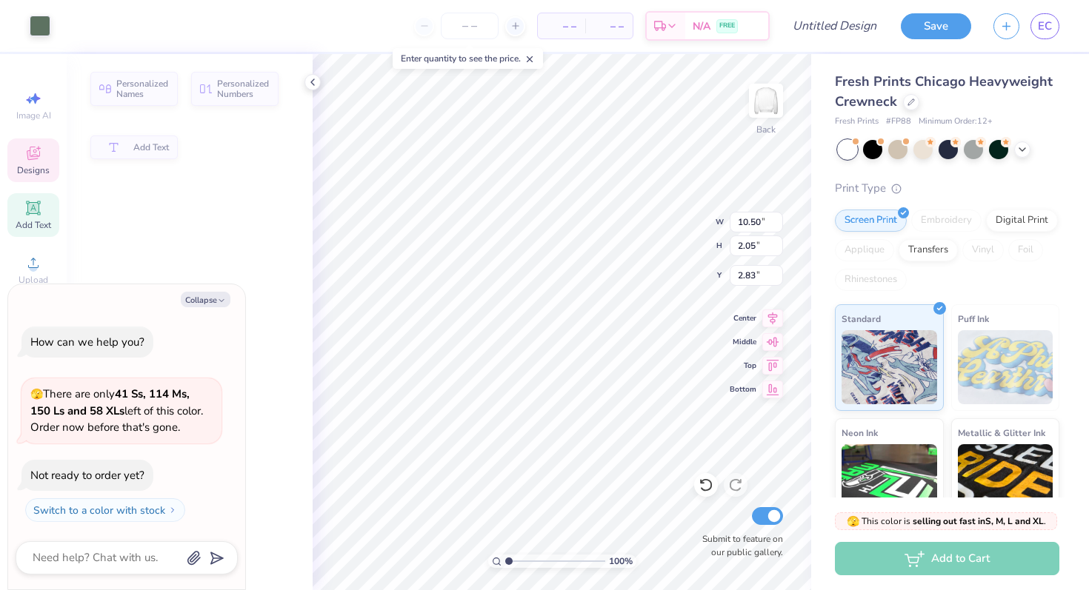
type textarea "x"
type input "2.05"
type input "2.83"
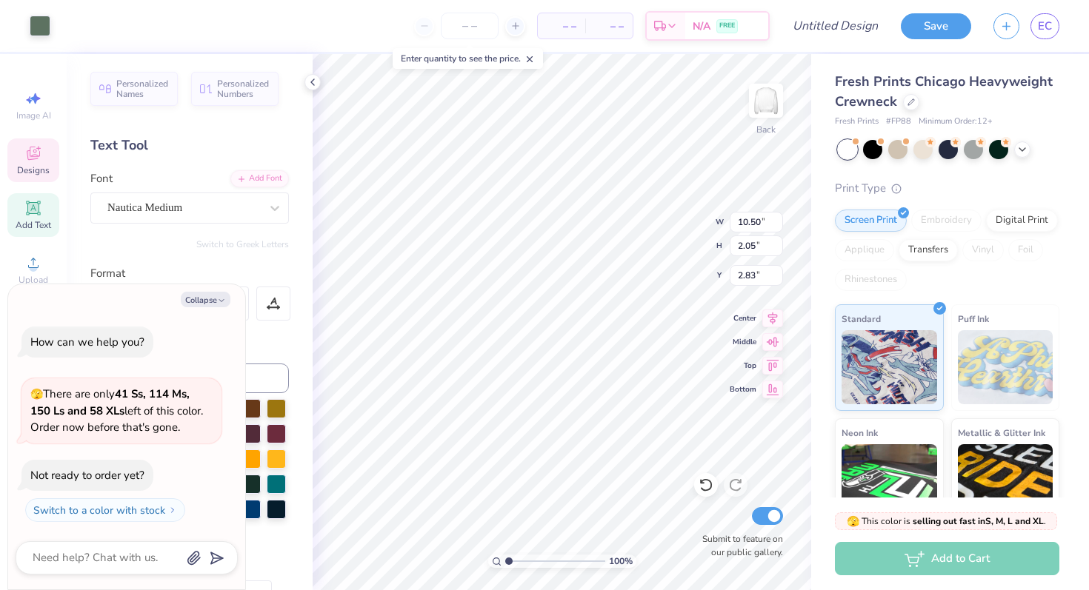
type textarea "x"
type input "2.65"
type textarea "x"
type textarea "B"
type textarea "x"
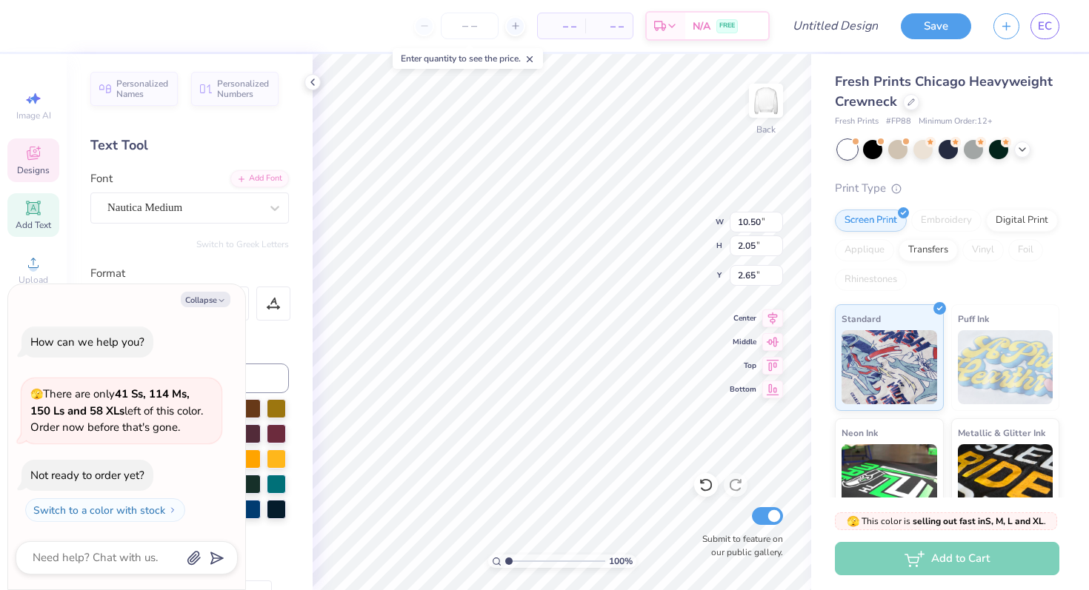
type textarea "BG"
type textarea "x"
type textarea "BGV"
type textarea "x"
type textarea "BGVG"
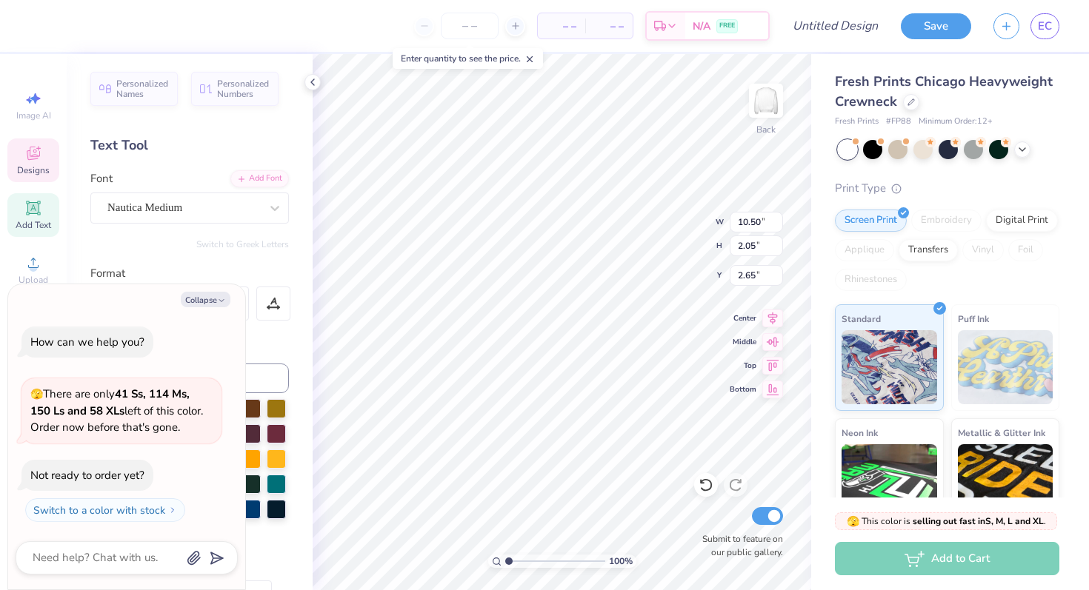
scroll to position [0, 1]
type textarea "x"
type textarea "BGV"
type textarea "x"
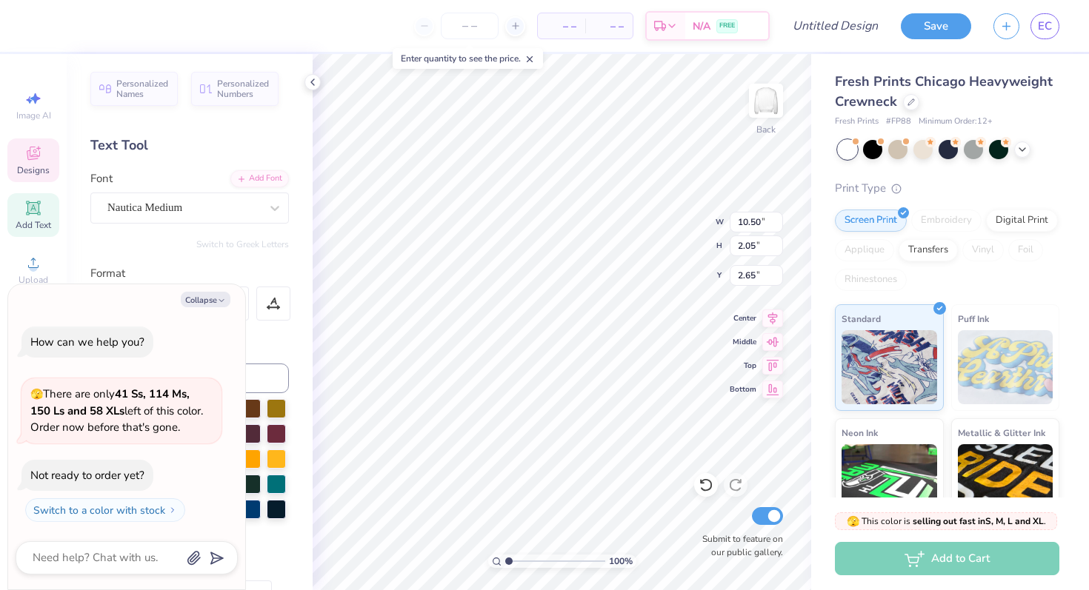
type textarea "BG"
type textarea "x"
type textarea "BGC"
type textarea "x"
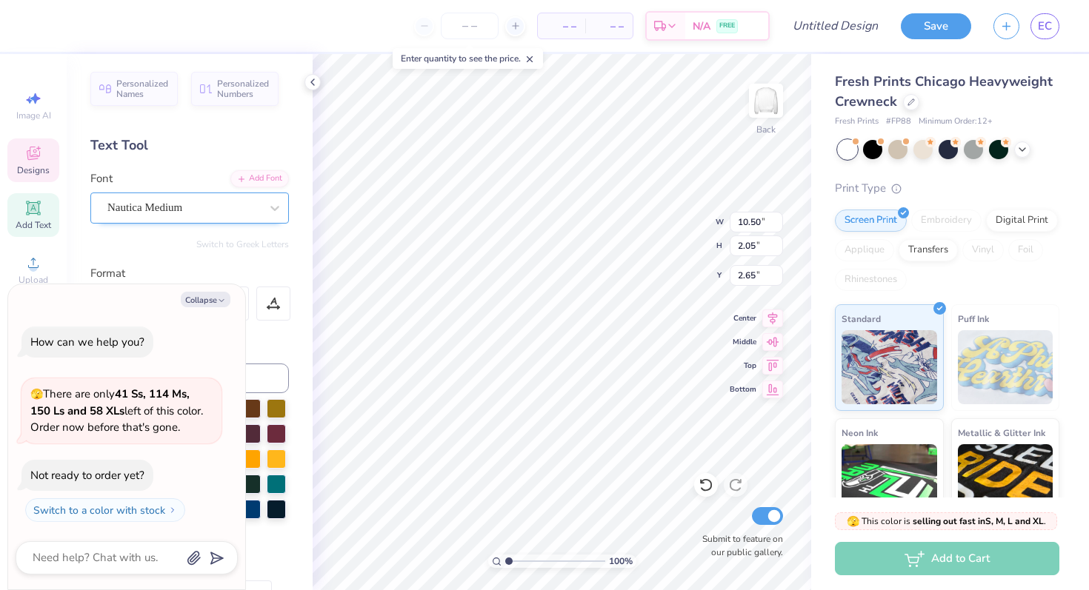
type textarea "BGCG"
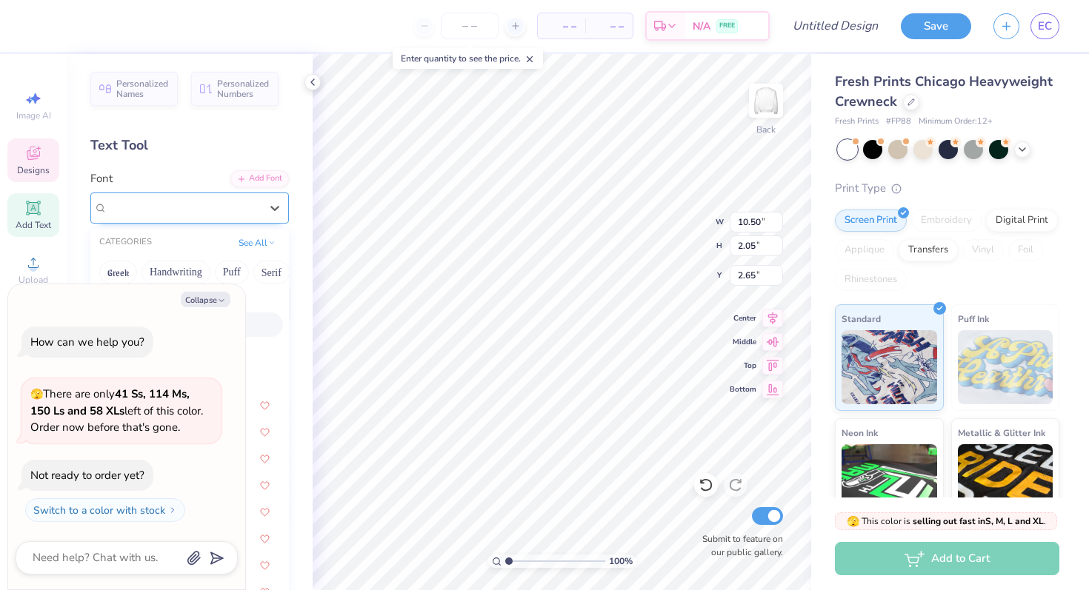
click at [139, 213] on div "Nautica Medium" at bounding box center [184, 207] width 156 height 23
click at [207, 299] on button "Collapse" at bounding box center [206, 300] width 50 height 16
type textarea "x"
type input "6.96"
type input "1.94"
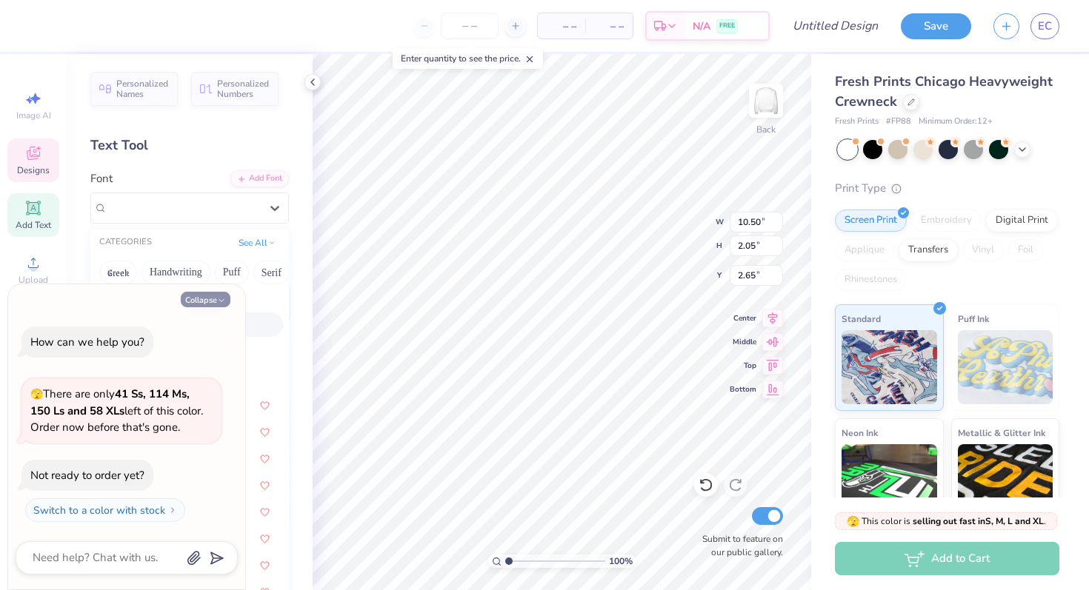
type input "2.71"
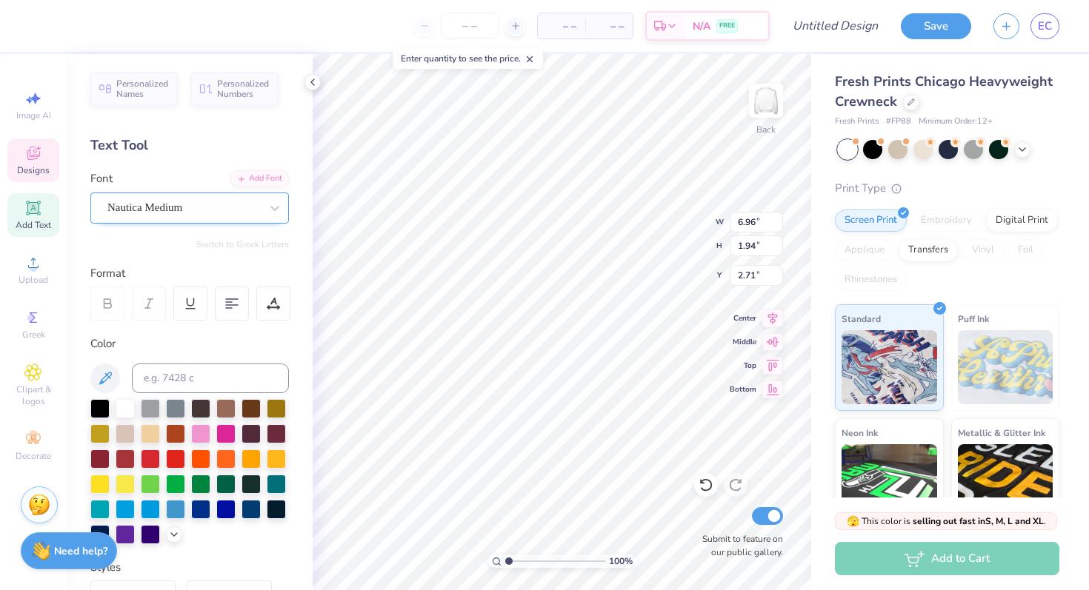
click at [237, 213] on div "Nautica Medium" at bounding box center [184, 207] width 156 height 23
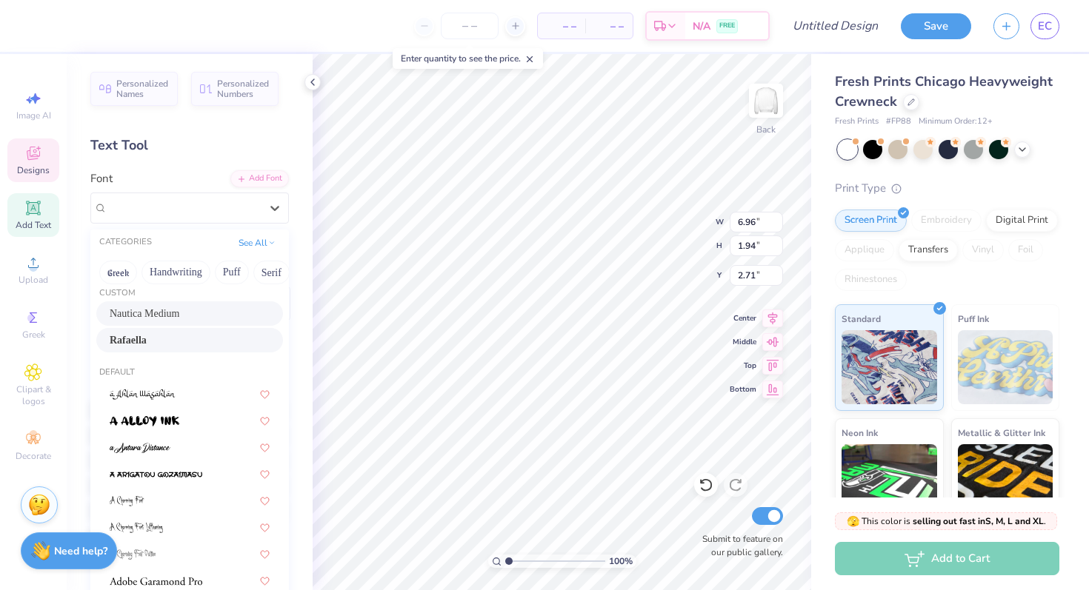
scroll to position [8, 0]
click at [206, 355] on div "Rafaella" at bounding box center [189, 343] width 187 height 24
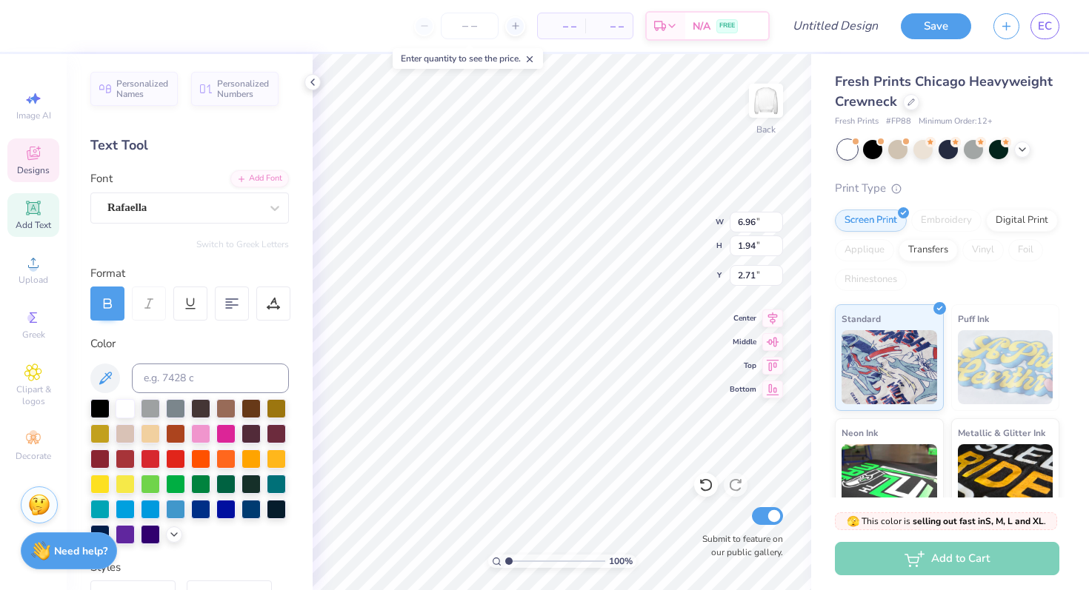
type input "6.36"
type input "2.19"
type input "2.65"
type textarea "established 1910"
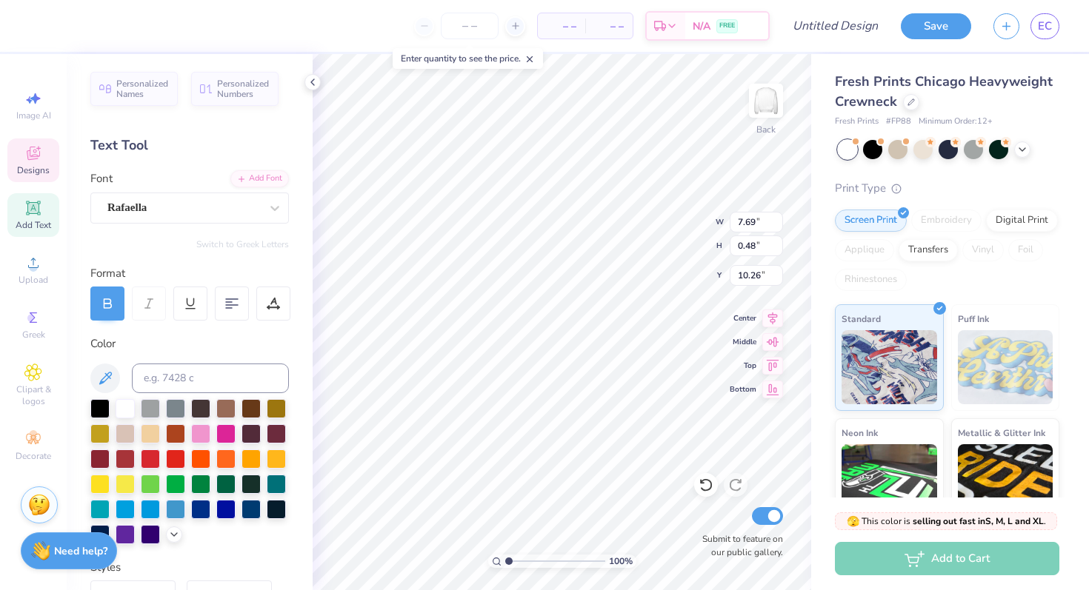
scroll to position [0, 0]
type textarea "greenwich, ct"
type input "11.23"
type input "6.36"
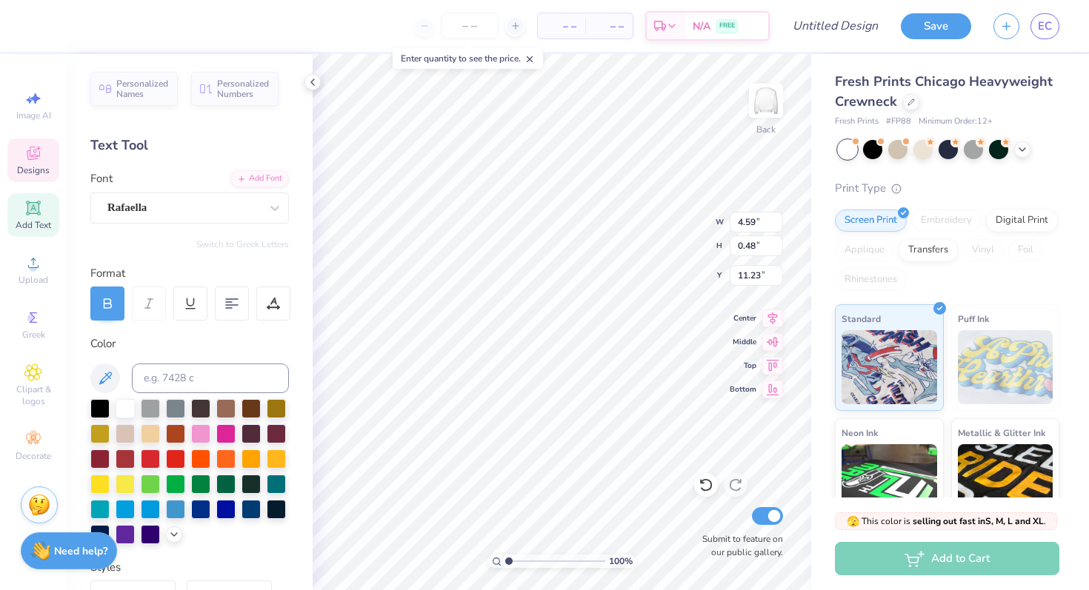
type input "2.19"
type input "3.00"
type input "5.40"
type input "0.60"
type input "2.40"
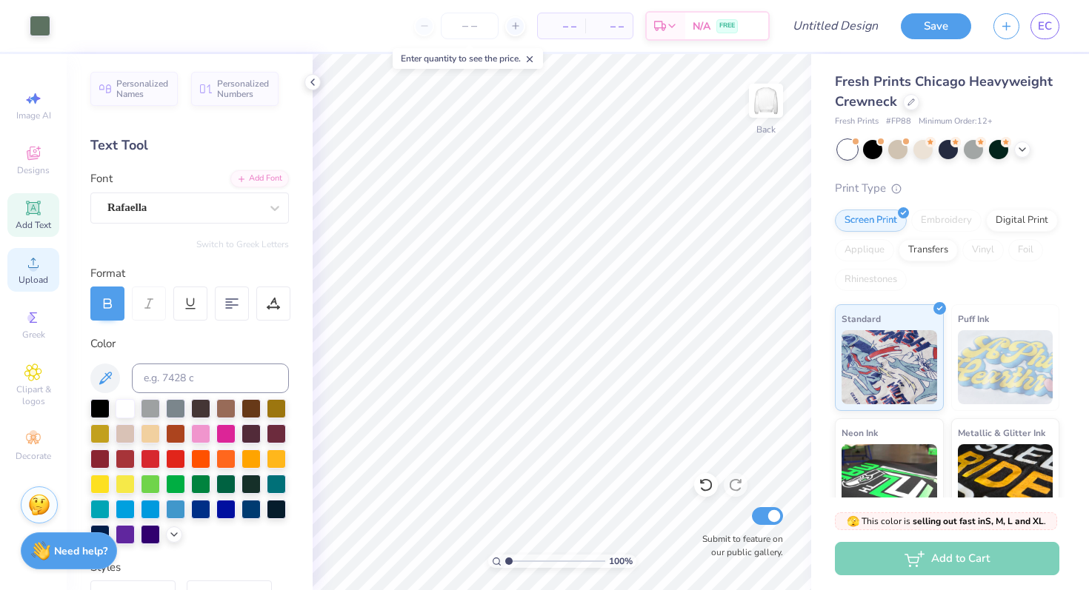
click at [32, 272] on div "Upload" at bounding box center [33, 270] width 52 height 44
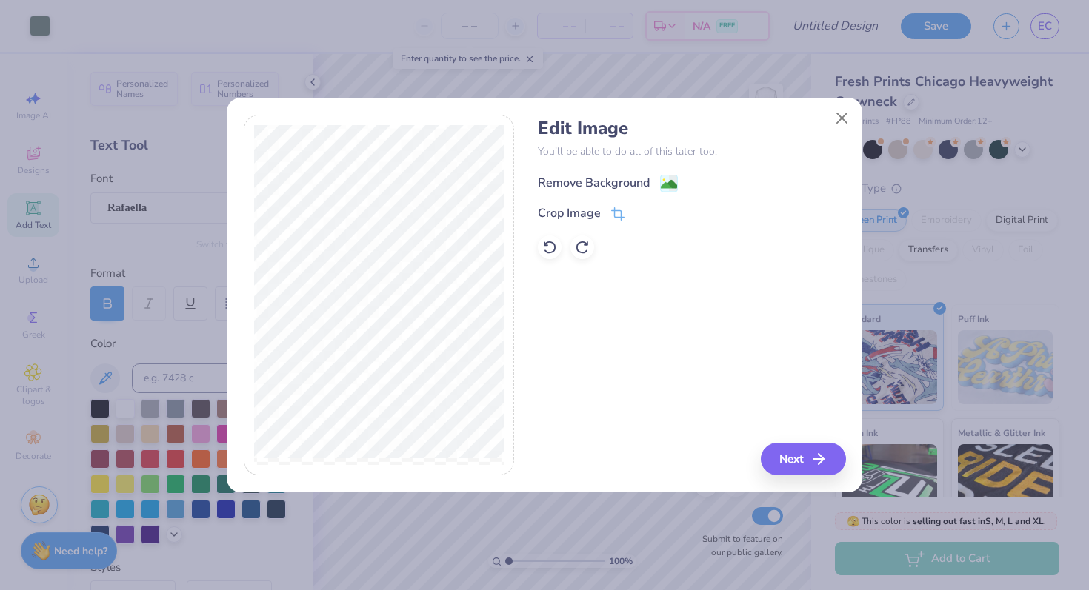
click at [545, 187] on div "Remove Background" at bounding box center [594, 183] width 112 height 18
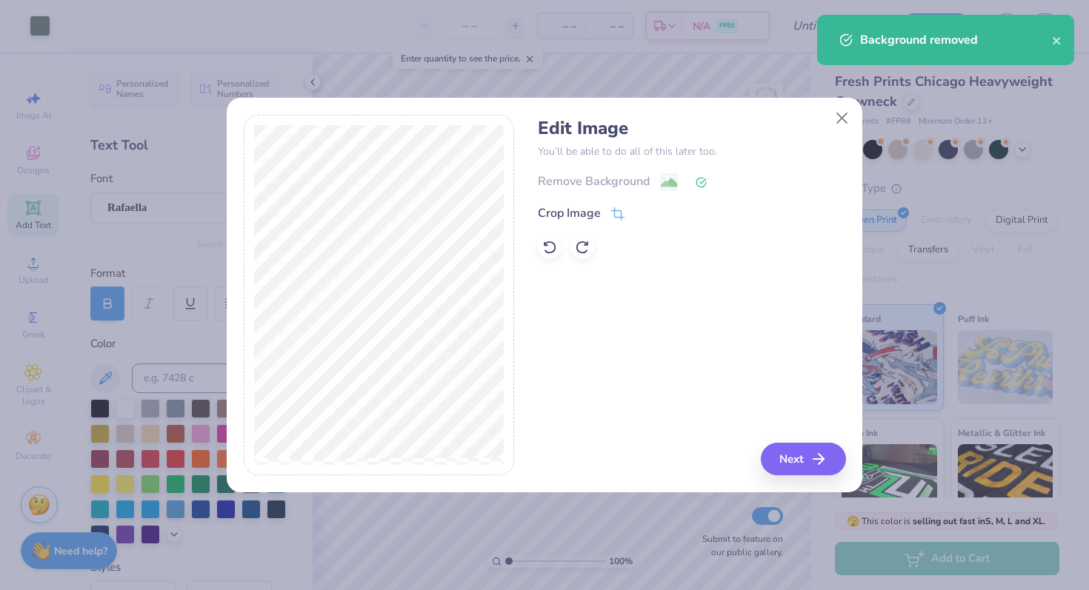
click at [579, 197] on div "Remove Background Crop Image" at bounding box center [691, 216] width 307 height 87
click at [818, 438] on div "Edit Image You’ll be able to do all of this later too. Remove Background Crop I…" at bounding box center [691, 296] width 307 height 362
click at [818, 448] on button "Next" at bounding box center [805, 459] width 85 height 33
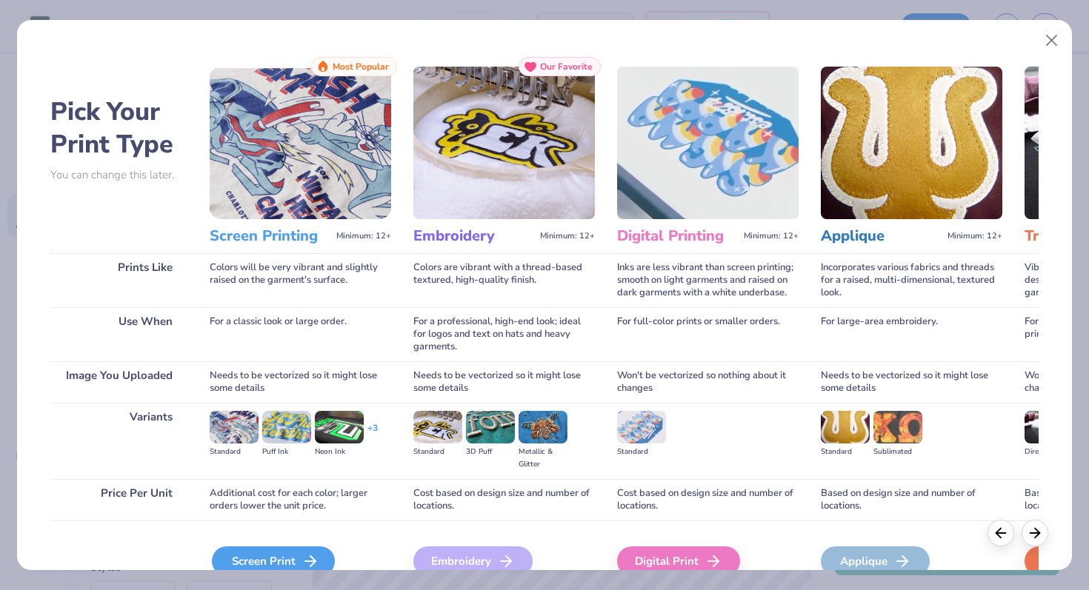
click at [256, 564] on div "Screen Print" at bounding box center [273, 562] width 123 height 30
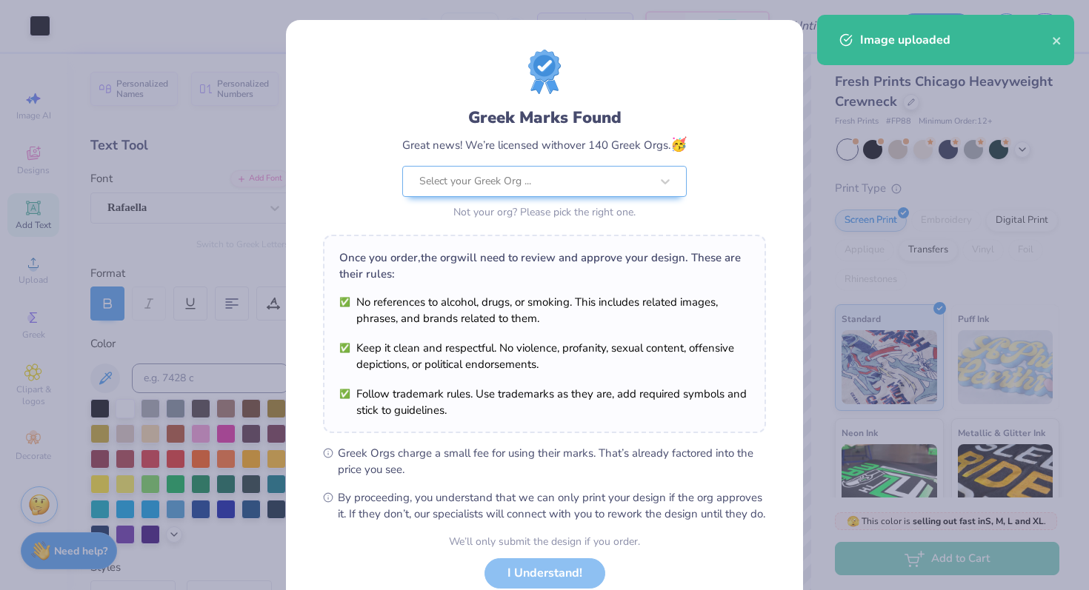
click at [605, 392] on body "Art colors – – Per Item – – Total Est. Delivery N/A FREE Design Title Save EC I…" at bounding box center [544, 295] width 1089 height 590
type input "10.13"
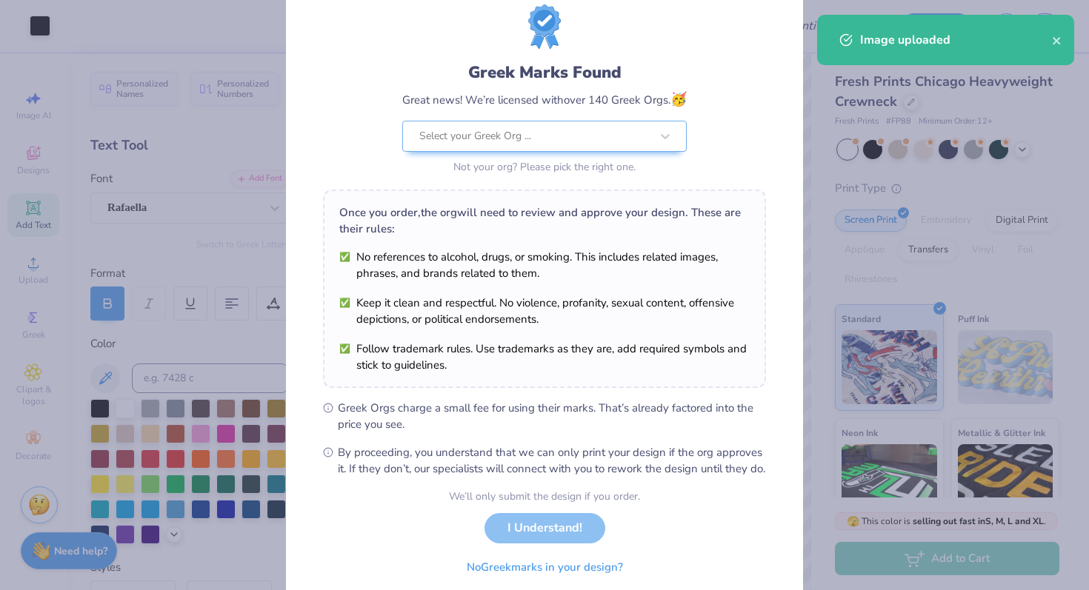
scroll to position [103, 0]
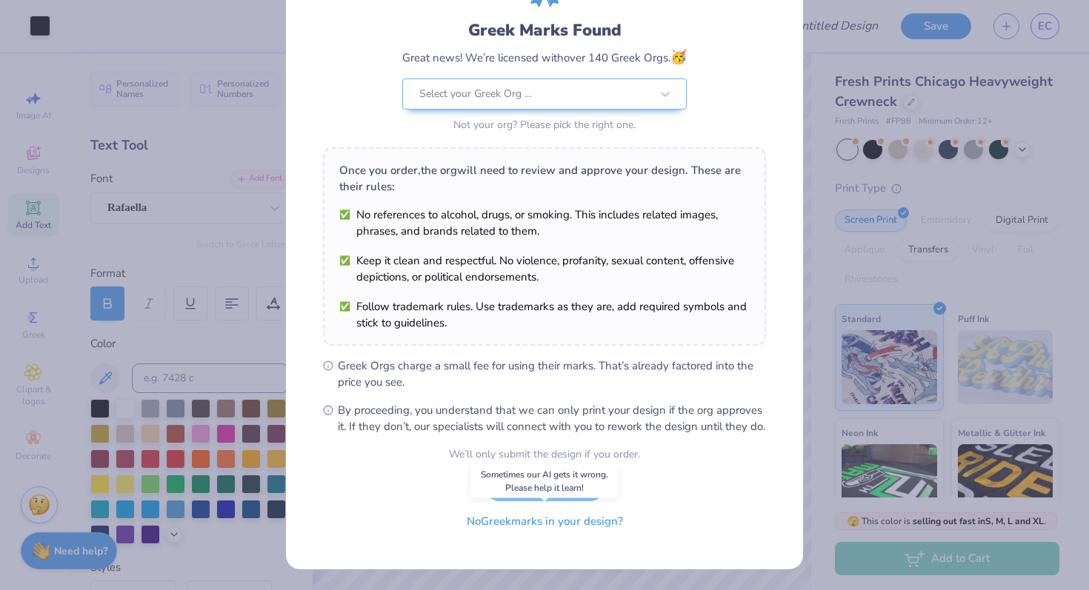
click at [565, 521] on button "No Greek marks in your design?" at bounding box center [545, 522] width 182 height 30
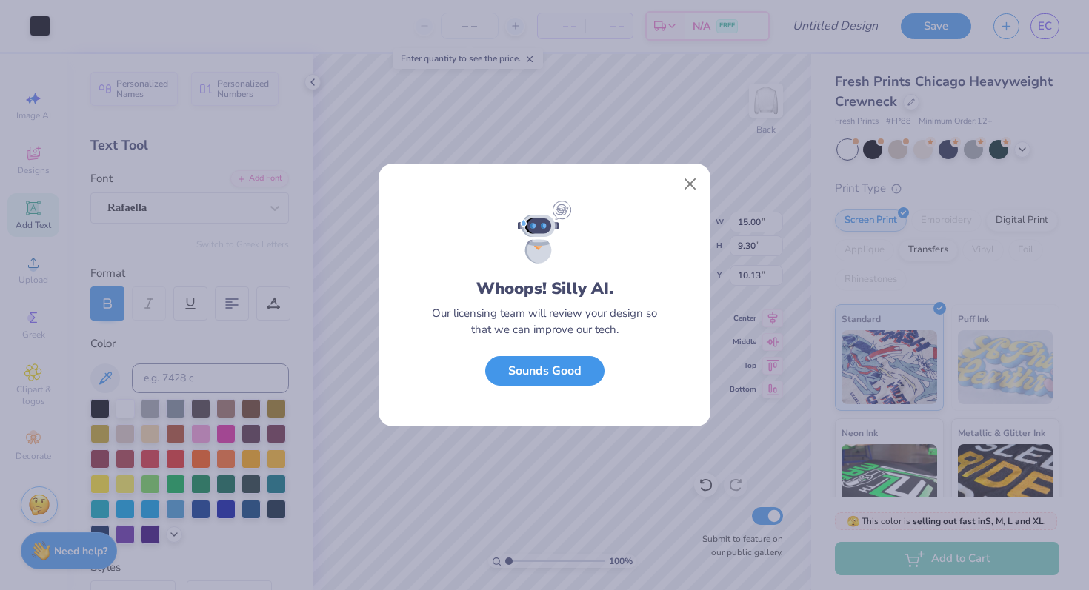
click at [570, 376] on button "Sounds Good" at bounding box center [544, 371] width 119 height 30
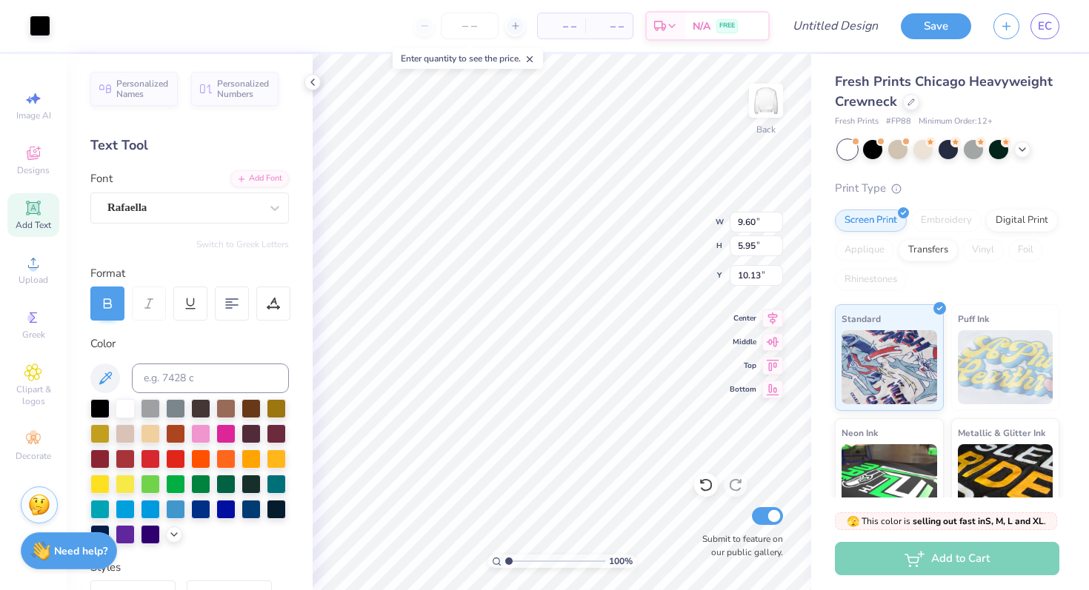
type input "9.60"
type input "5.95"
type input "4.88"
type input "10.57"
type input "6.55"
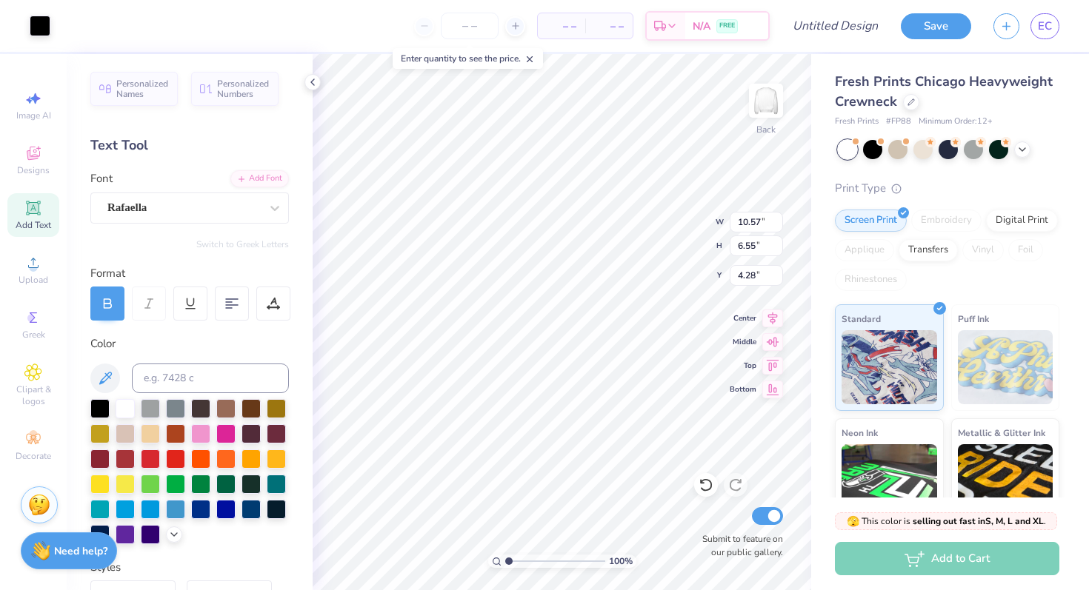
type input "4.41"
type input "6.36"
type input "2.19"
type input "3.00"
type input "10.57"
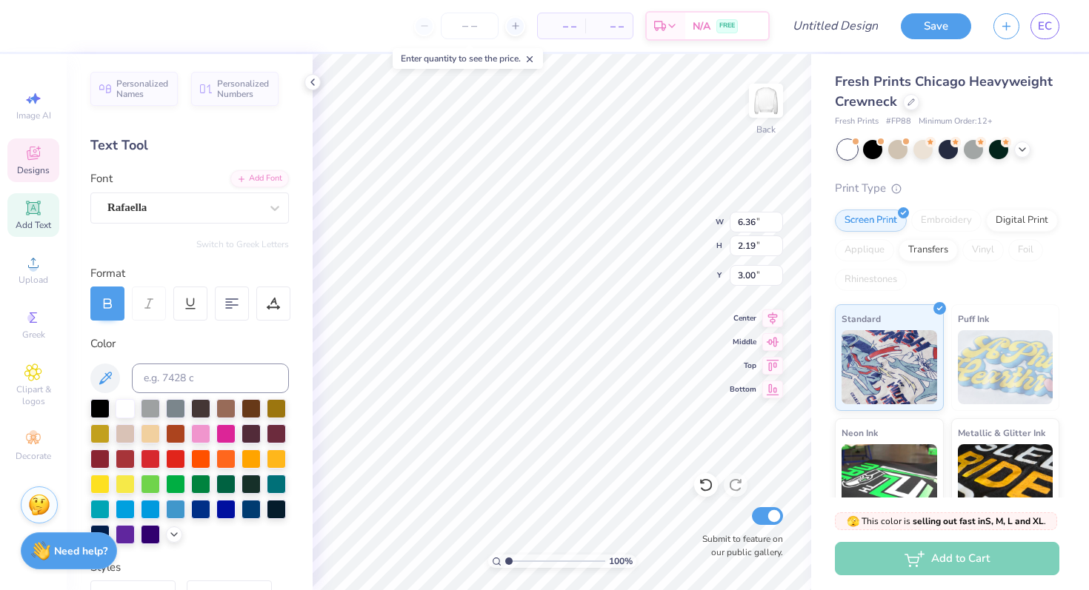
type input "6.55"
type input "4.40"
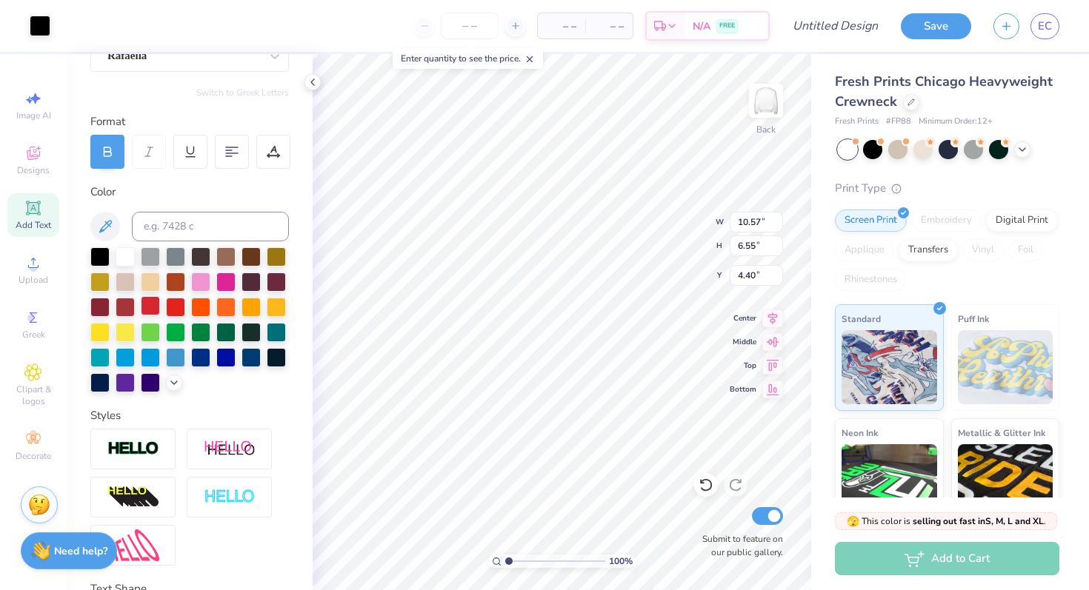
scroll to position [170, 0]
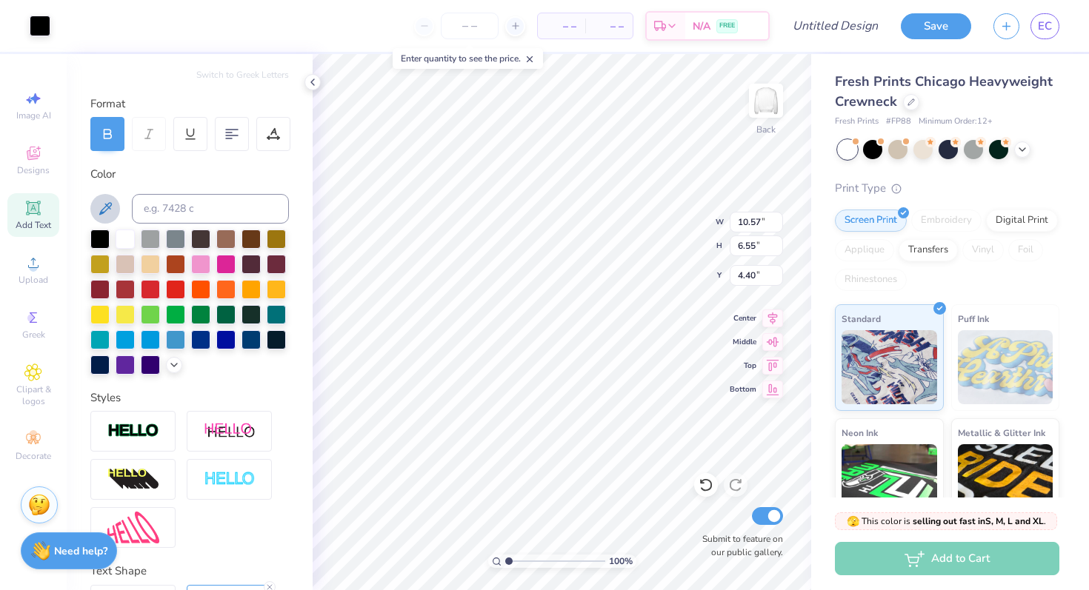
click at [103, 215] on icon at bounding box center [105, 209] width 18 height 18
click at [168, 362] on icon at bounding box center [174, 364] width 12 height 12
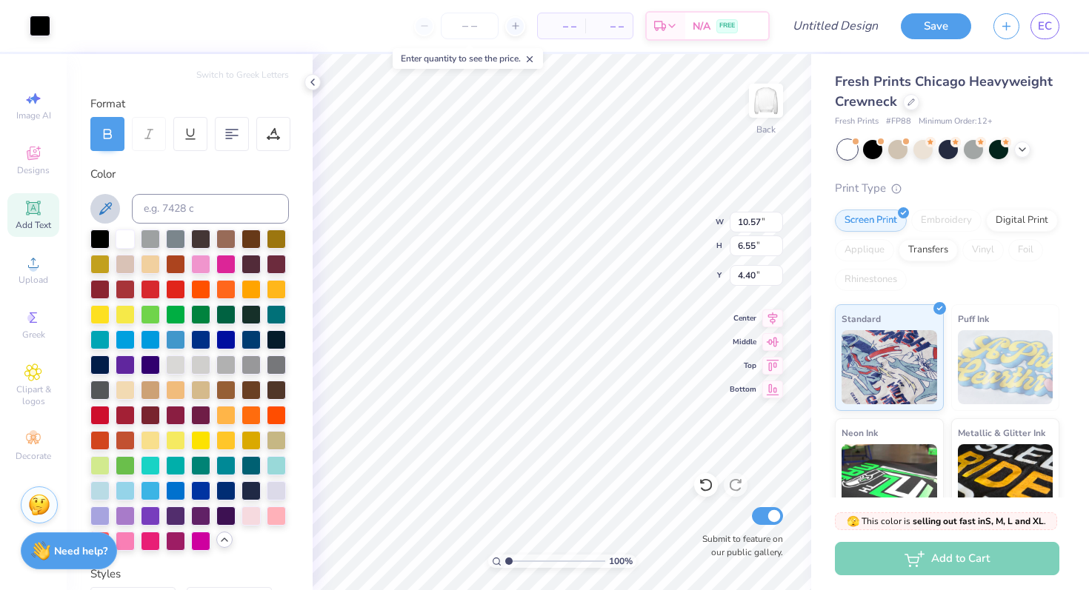
click at [104, 205] on icon at bounding box center [105, 209] width 18 height 18
type input "6.36"
type input "2.19"
type input "3.00"
click at [98, 214] on icon at bounding box center [105, 209] width 18 height 18
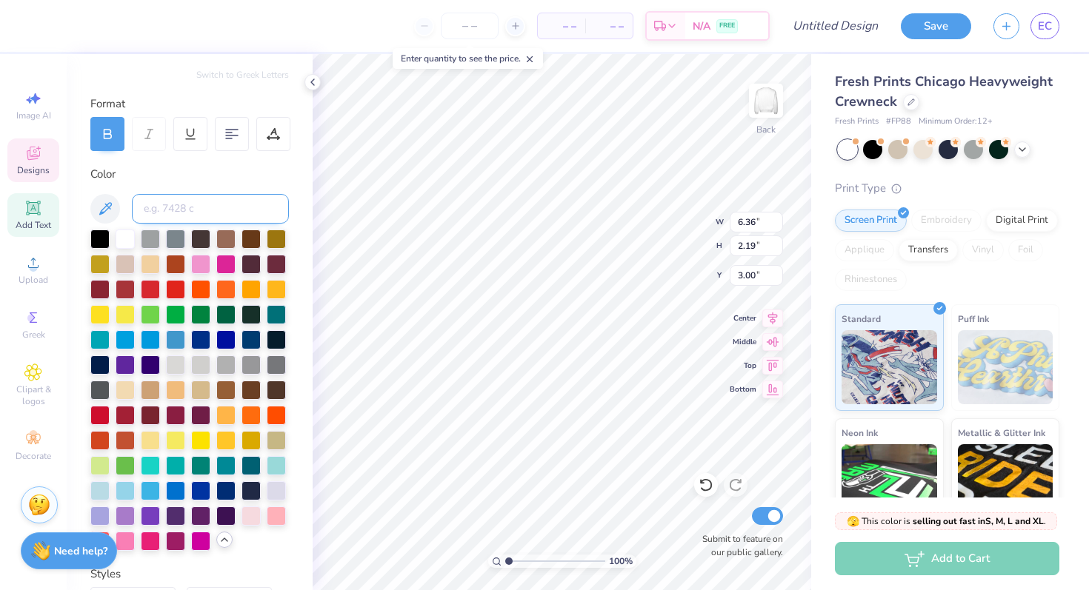
click at [196, 199] on input at bounding box center [210, 209] width 157 height 30
click at [107, 200] on icon at bounding box center [105, 209] width 18 height 18
click at [202, 338] on div at bounding box center [200, 338] width 19 height 19
click at [200, 334] on div at bounding box center [200, 338] width 19 height 19
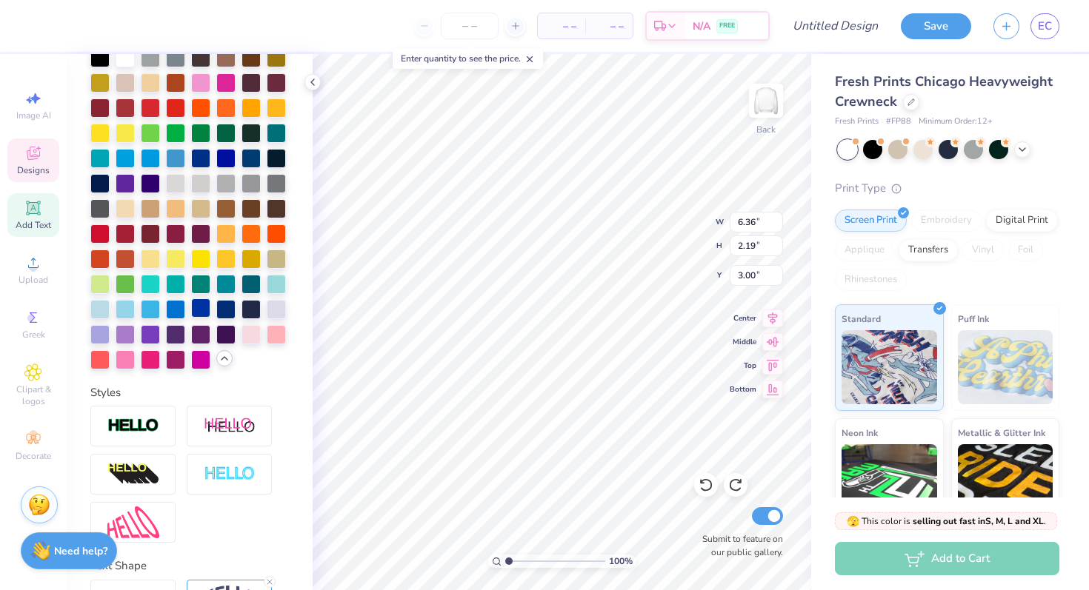
scroll to position [447, 0]
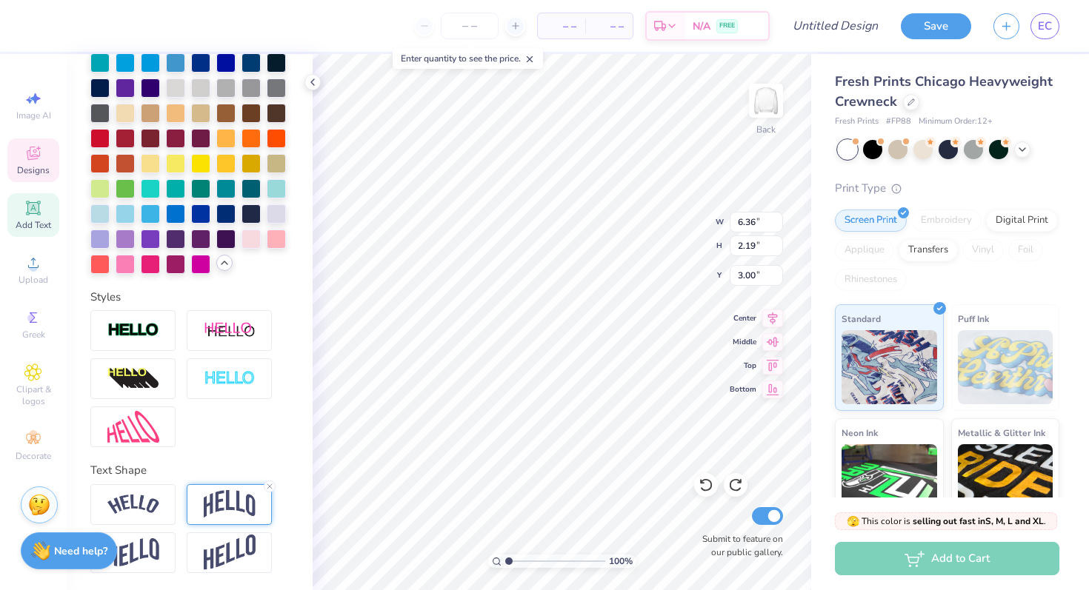
click at [214, 505] on img at bounding box center [230, 504] width 52 height 28
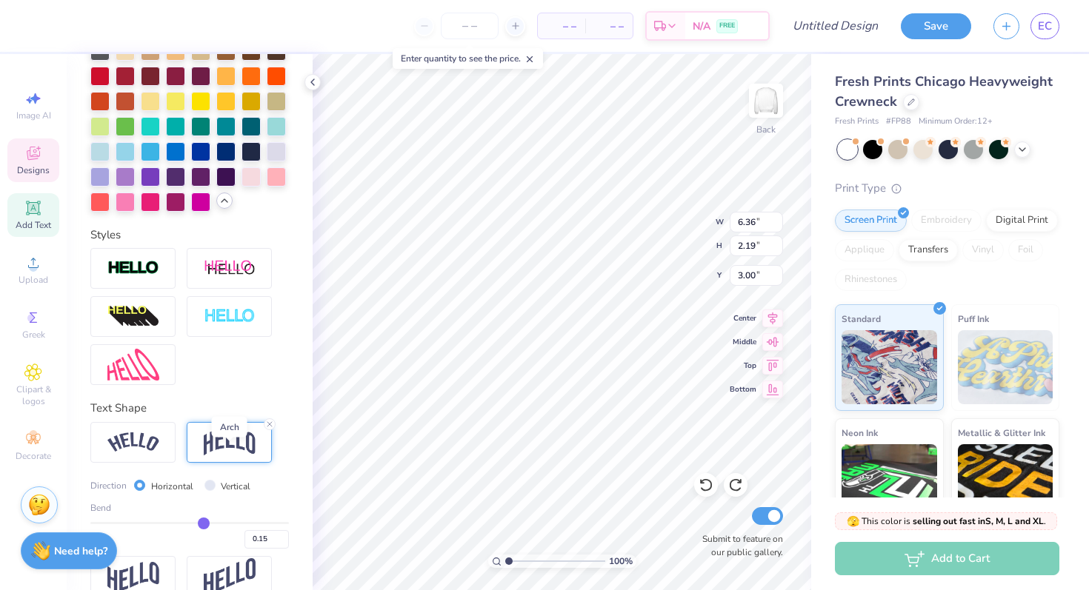
scroll to position [529, 0]
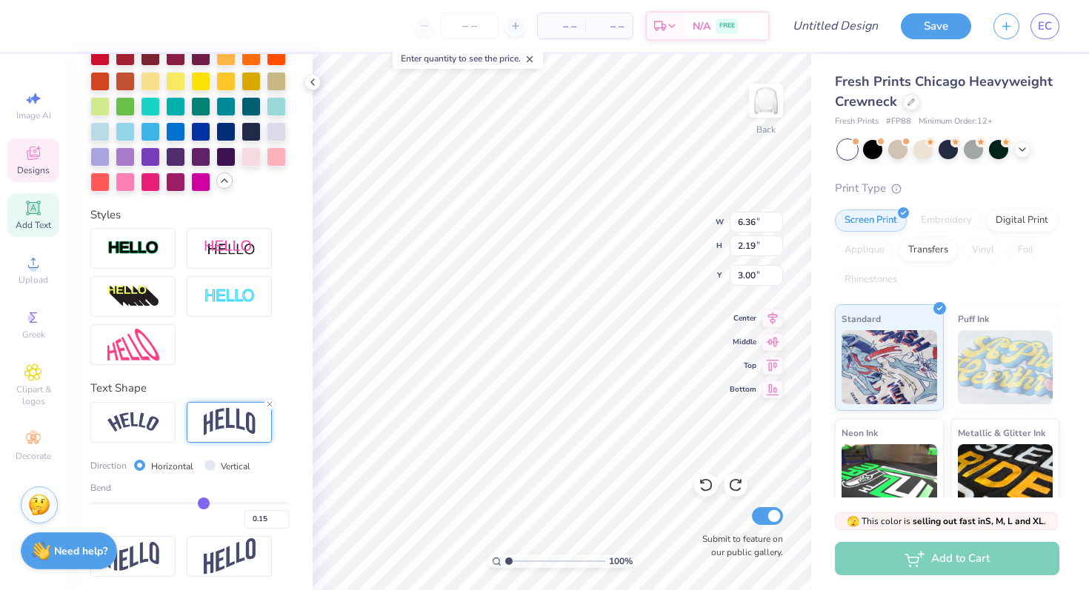
type input "0.12"
type input "0.13"
type input "0.14"
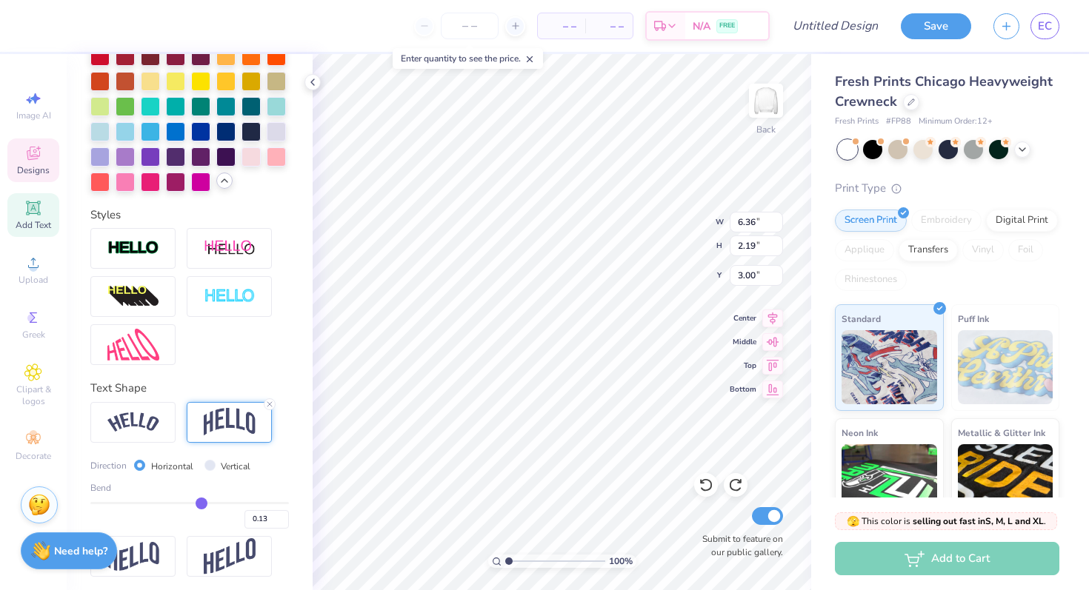
type input "0.14"
type input "0.15"
type input "0.16"
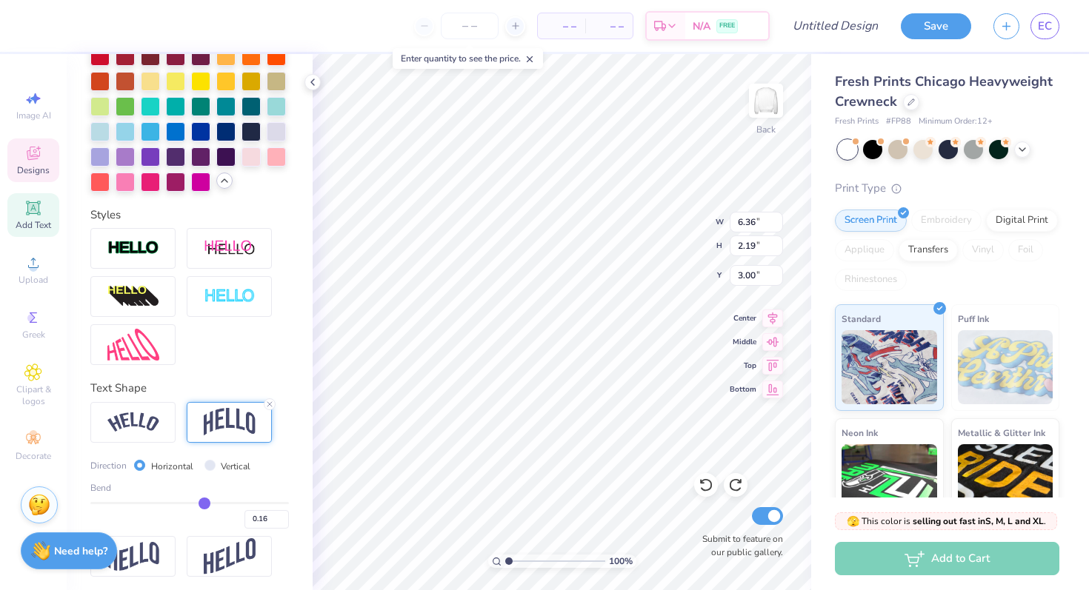
type input "0.17"
type input "0.18"
type input "0.19"
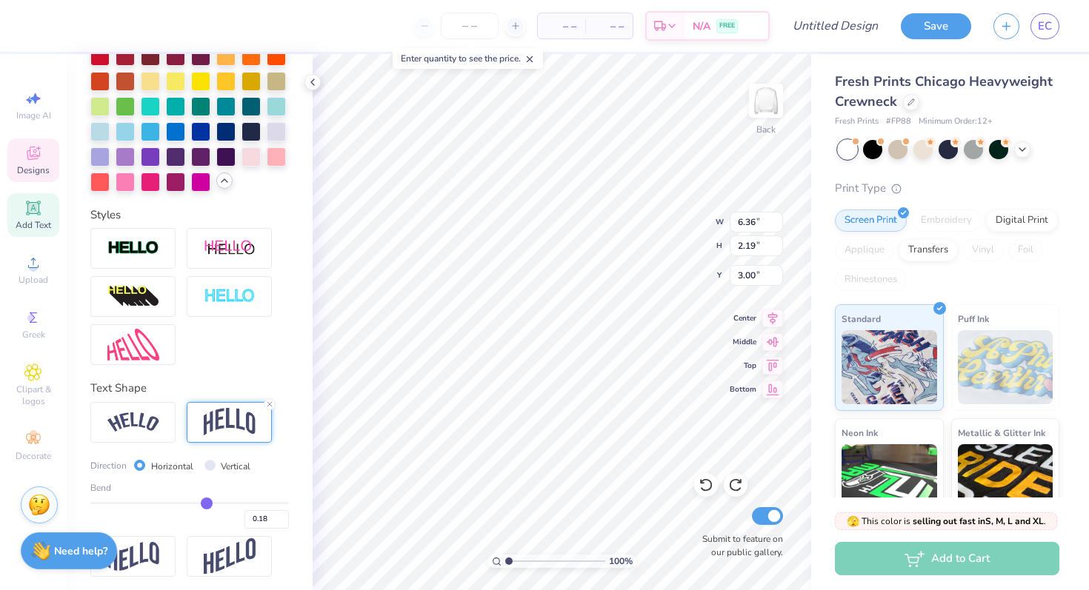
type input "0.19"
type input "0.2"
type input "0.20"
type input "0.21"
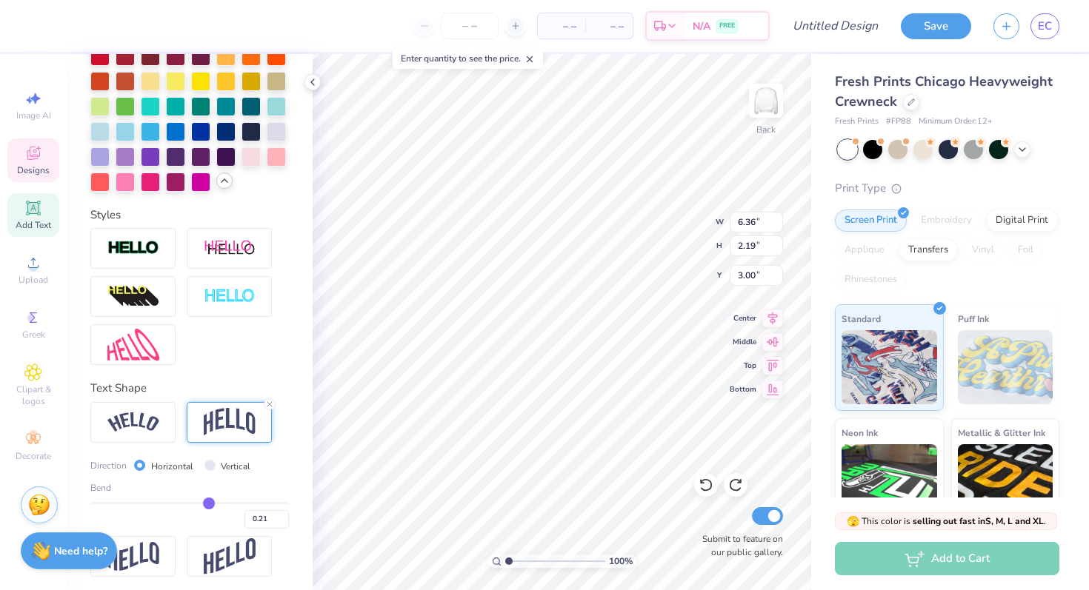
type input "0.22"
type input "0.23"
type input "0.24"
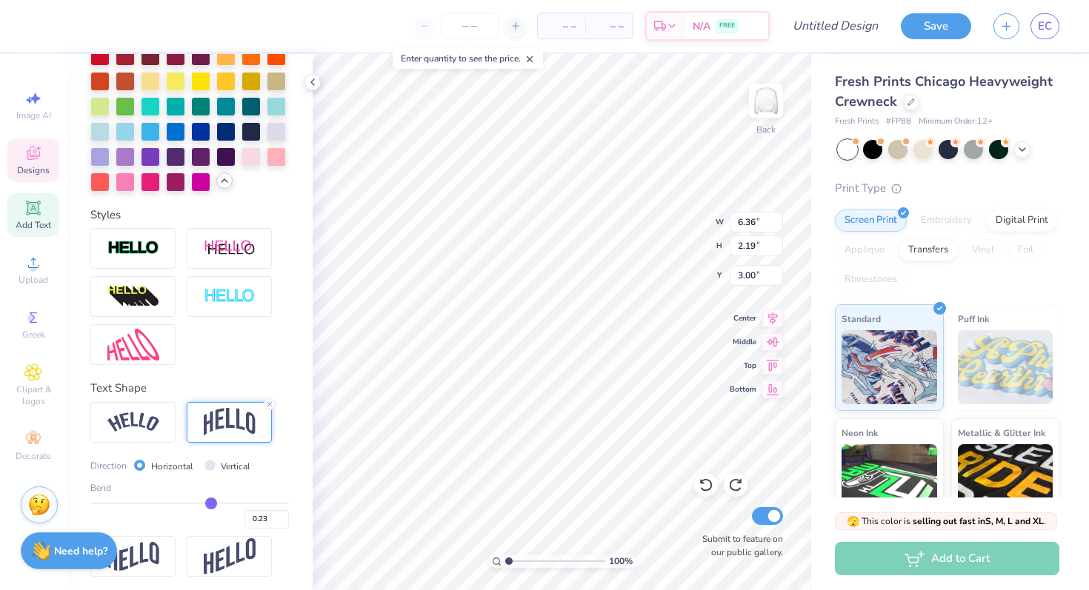
type input "0.24"
type input "0.25"
type input "0.26"
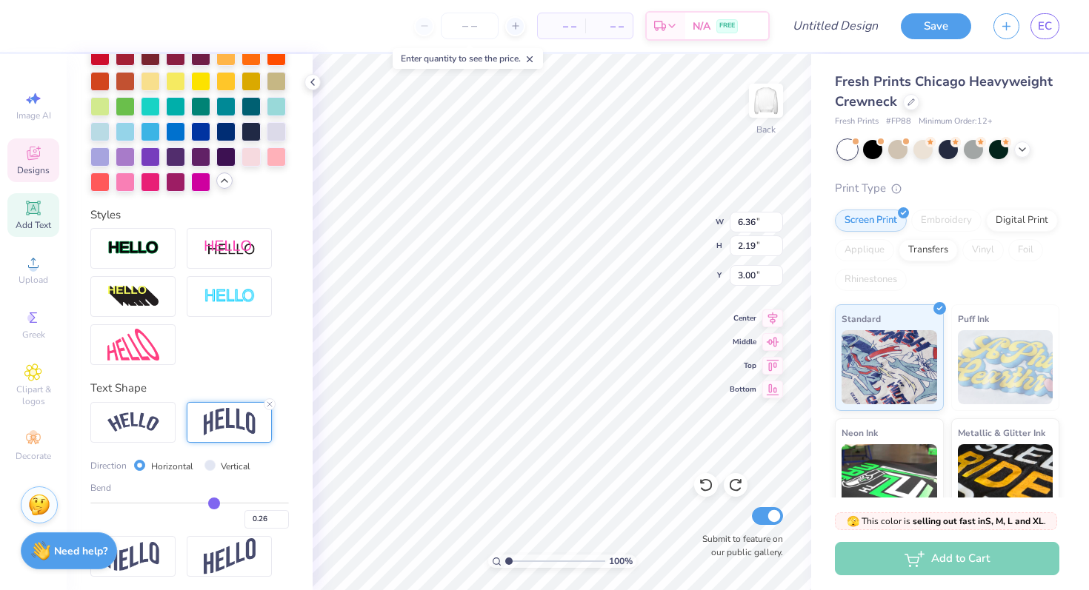
type input "0.27"
type input "0.28"
type input "0.29"
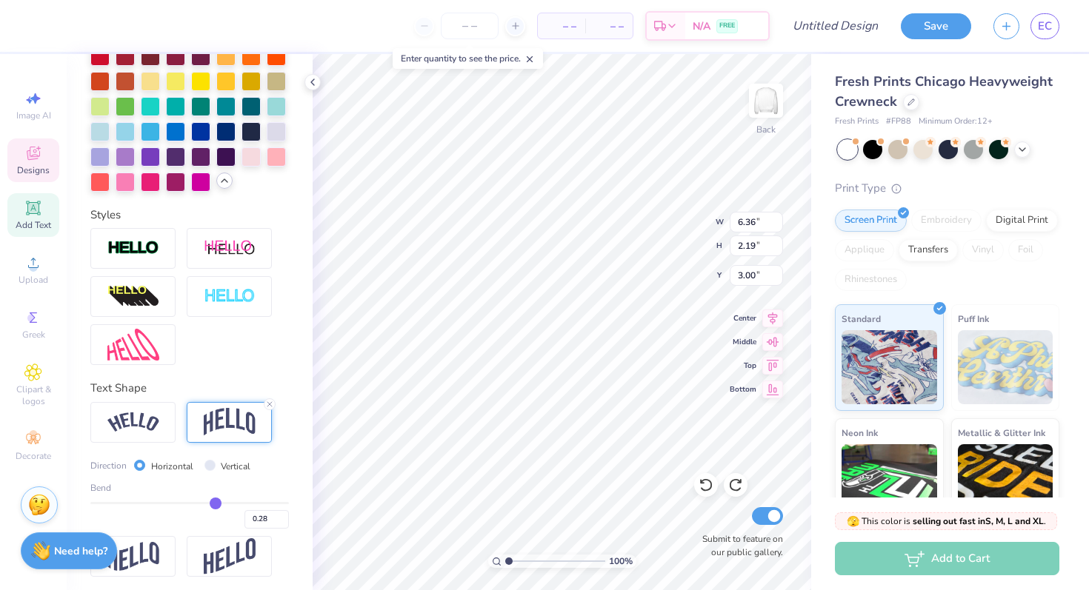
type input "0.29"
type input "0.3"
type input "0.30"
type input "0.31"
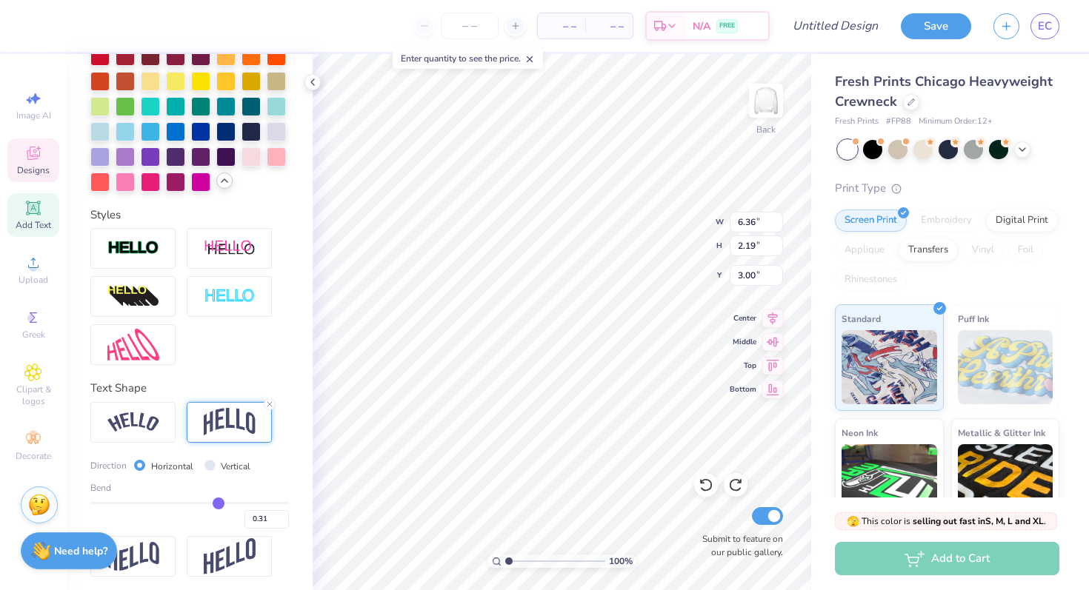
type input "0.32"
type input "0.33"
type input "0.34"
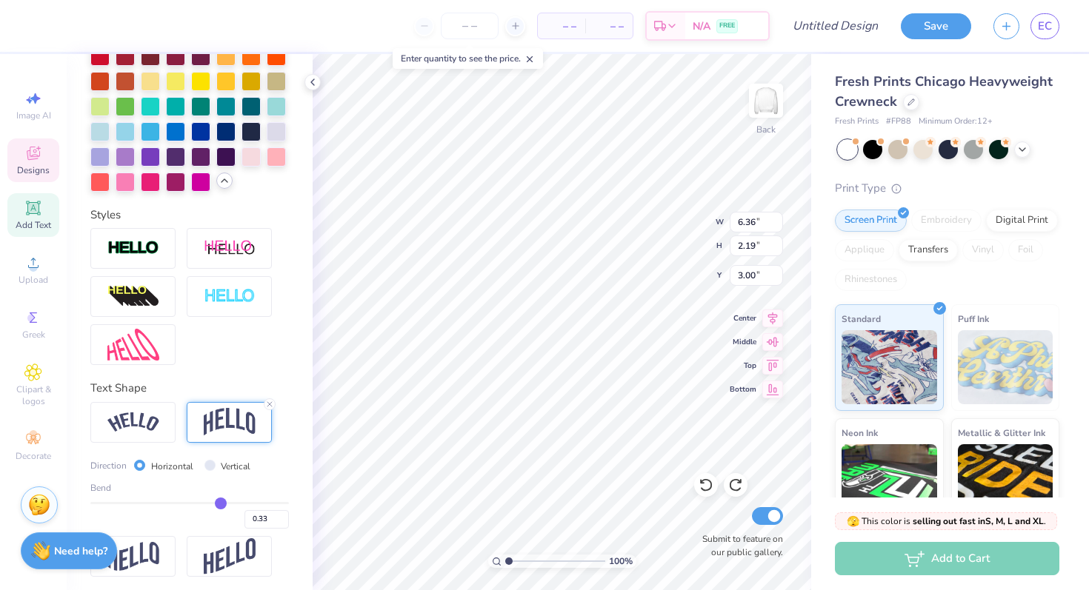
type input "0.34"
type input "0.35"
type input "0.36"
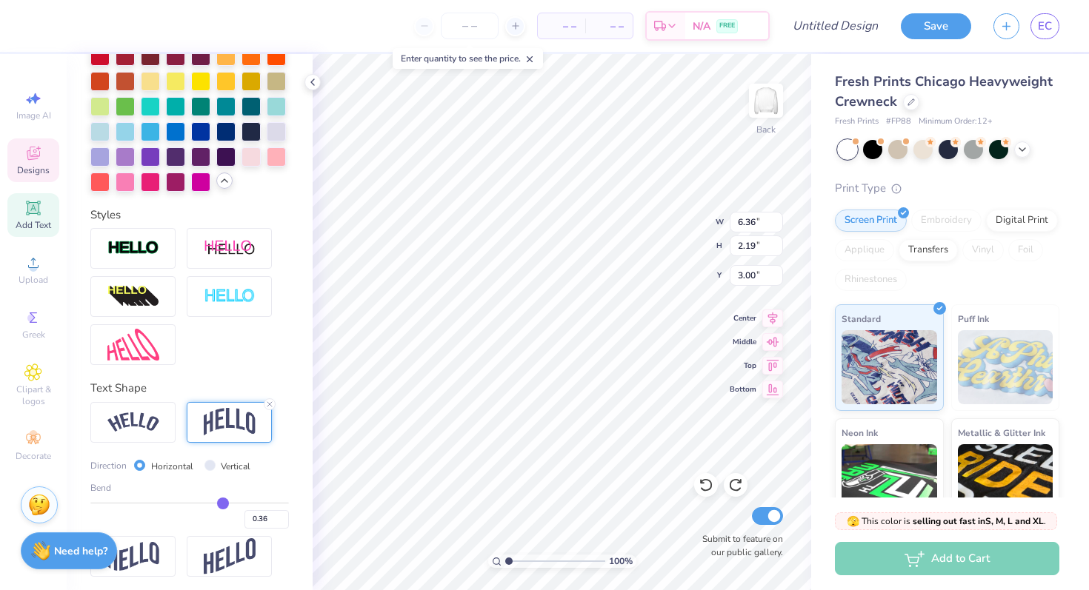
type input "0.37"
type input "0.38"
type input "0.4"
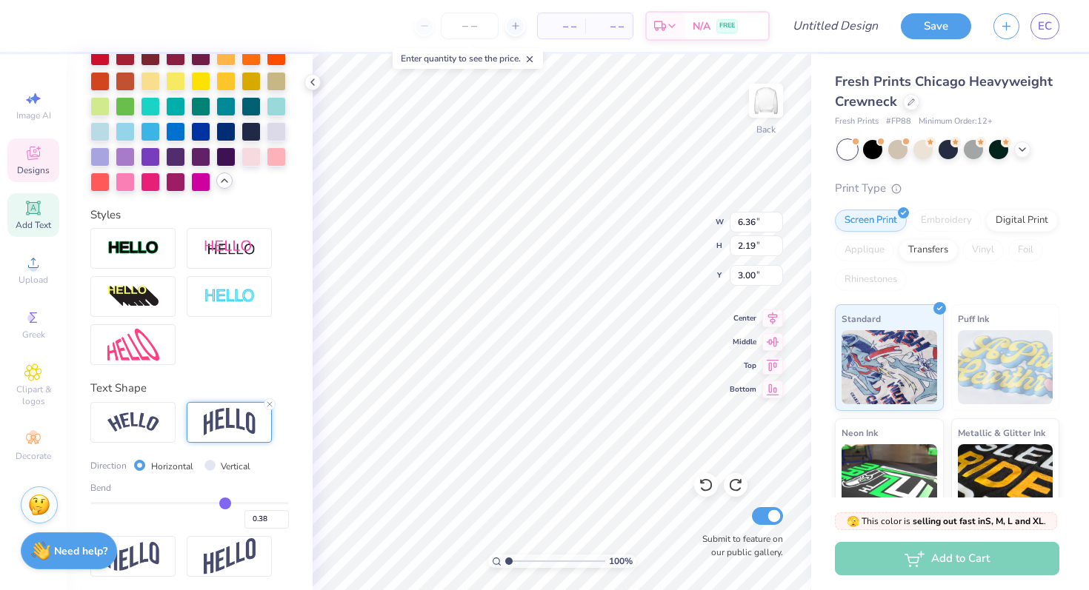
type input "0.40"
type input "0.41"
type input "0.42"
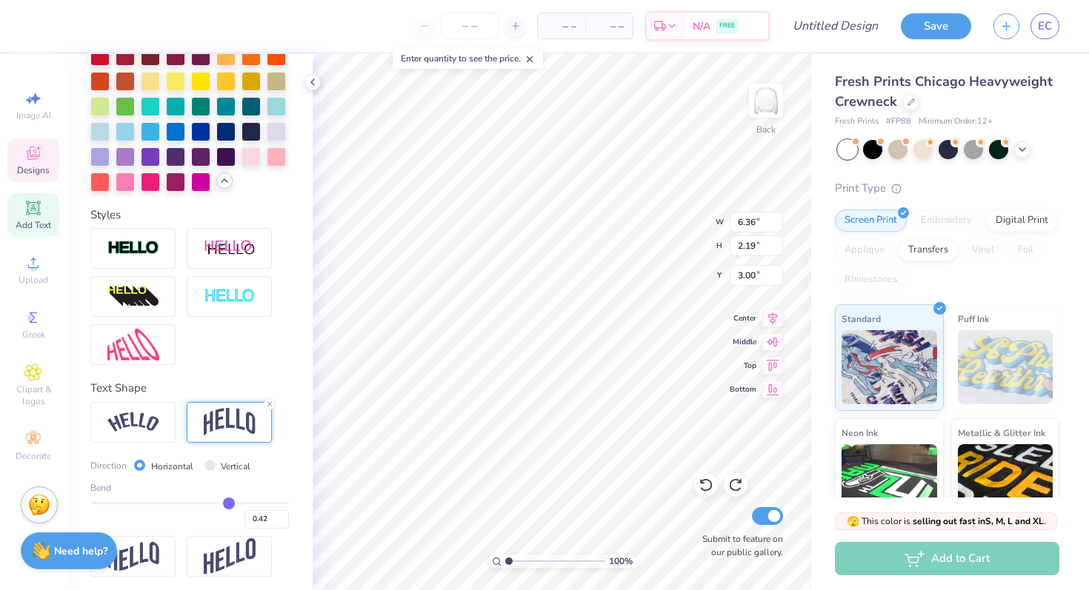
type input "0.43"
type input "0.44"
type input "0.45"
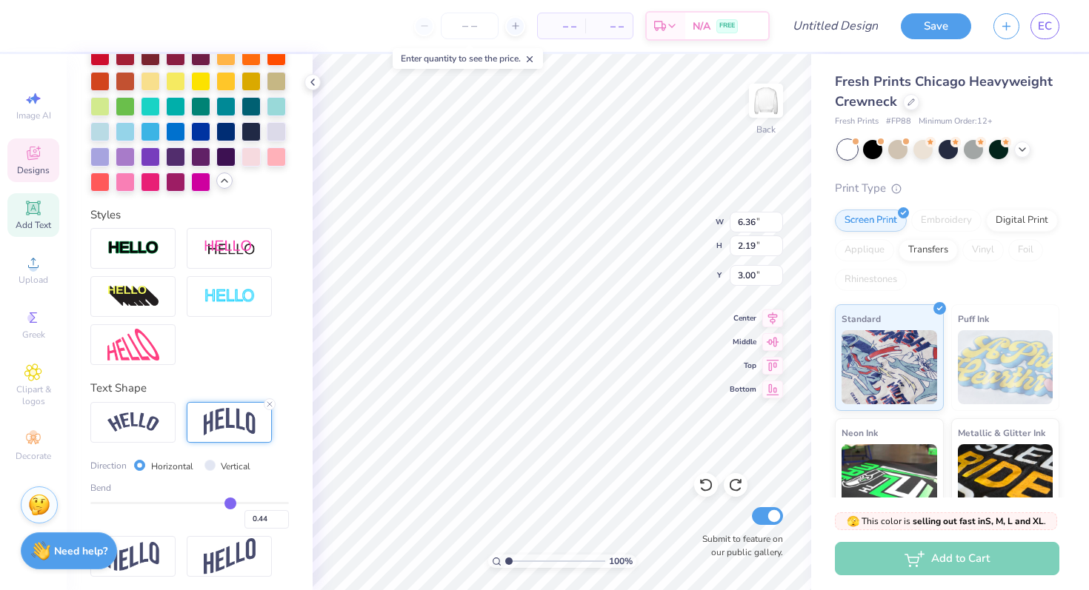
type input "0.45"
type input "0.46"
type input "0.47"
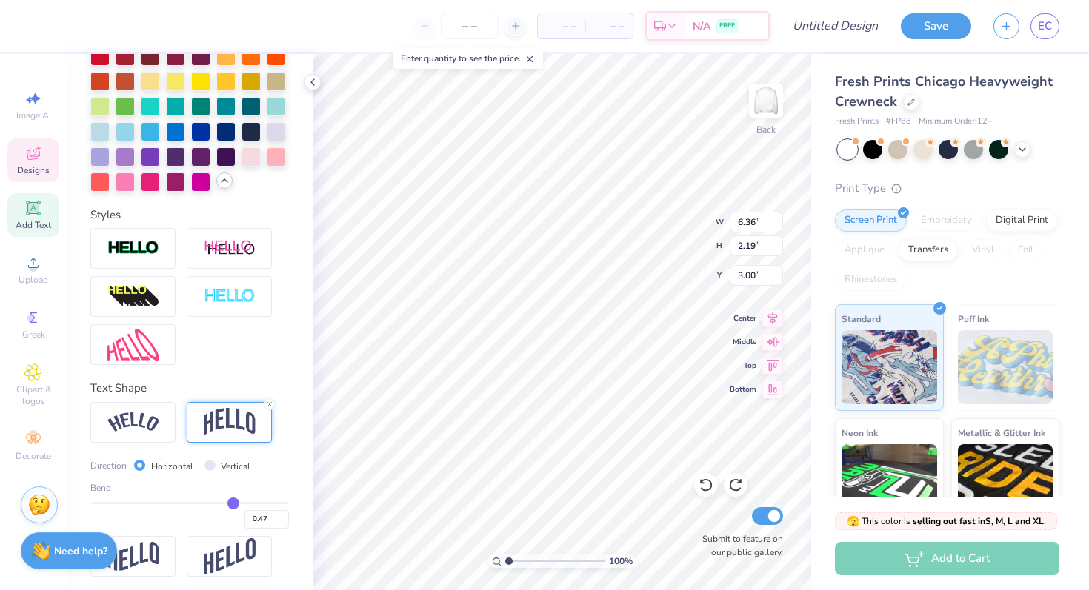
type input "0.48"
type input "0.49"
type input "0.5"
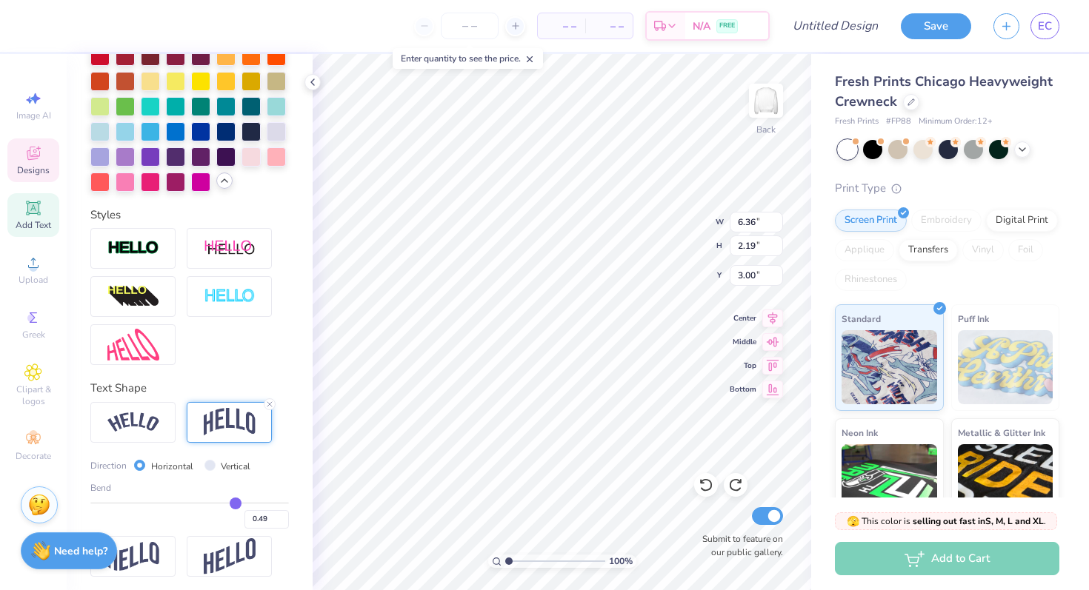
type input "0.50"
type input "0.51"
drag, startPoint x: 201, startPoint y: 499, endPoint x: 236, endPoint y: 494, distance: 35.2
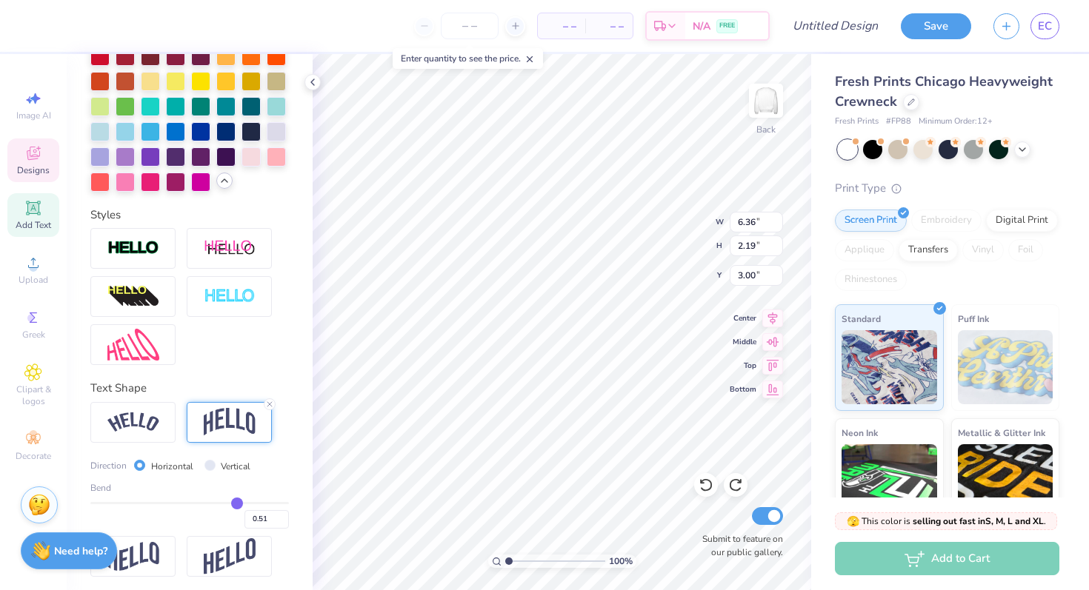
click at [236, 494] on div "Bend 0.51" at bounding box center [189, 505] width 199 height 47
type input "2.76"
type input "2.71"
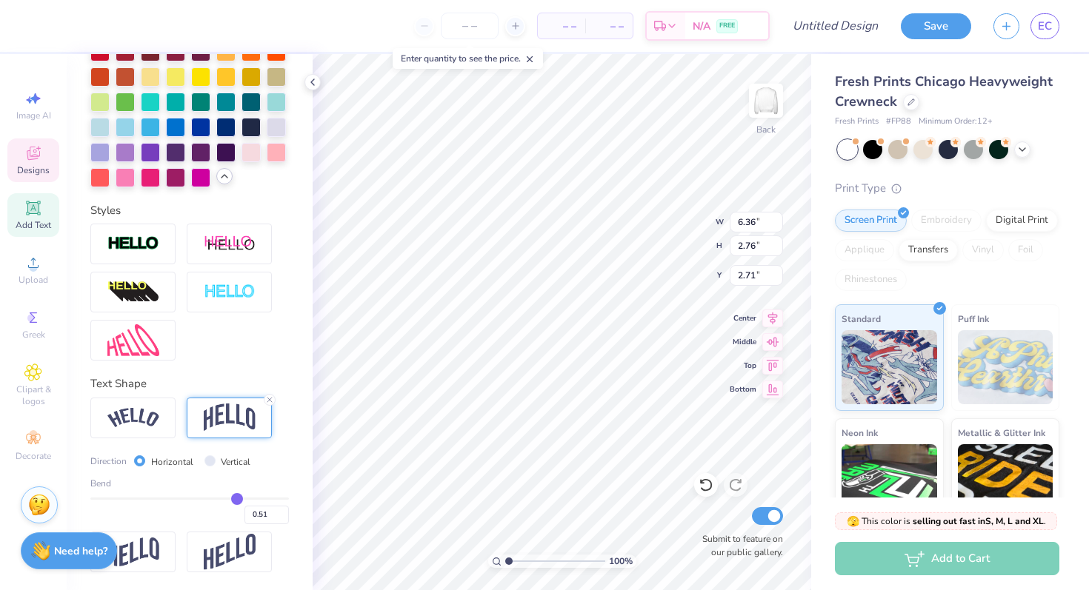
type input "0.52"
type input "0.51"
type input "0.48"
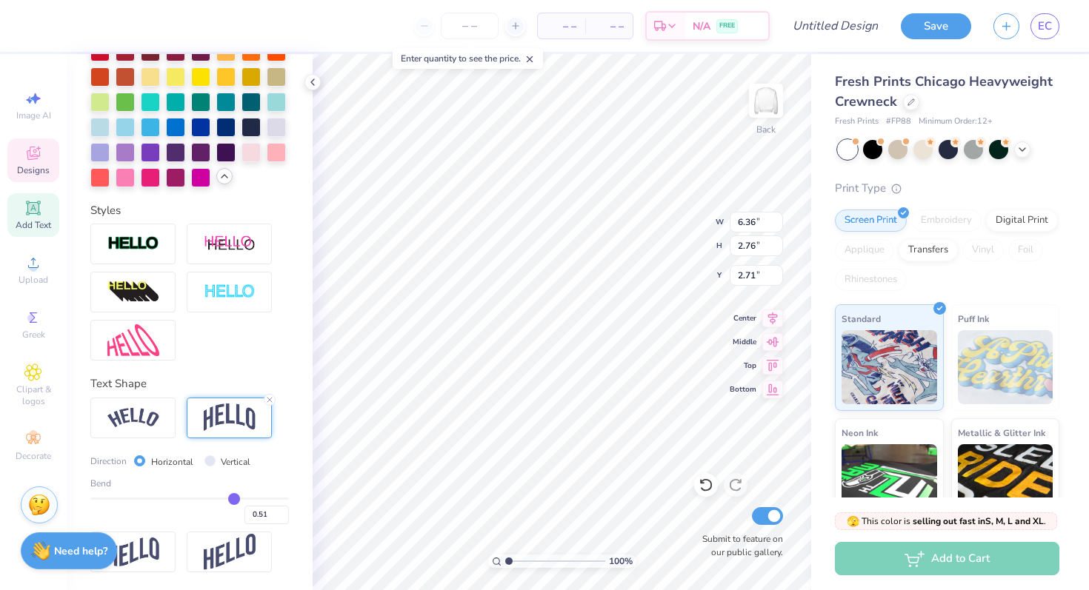
type input "0.48"
type input "0.42"
type input "0.35"
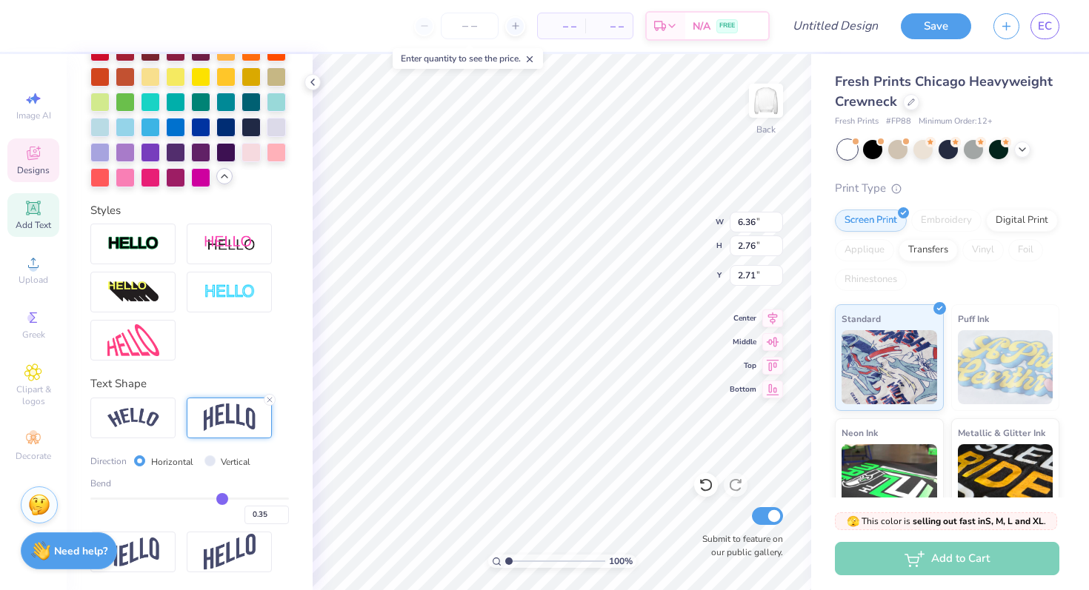
type input "0.27"
type input "0.21"
type input "0.16"
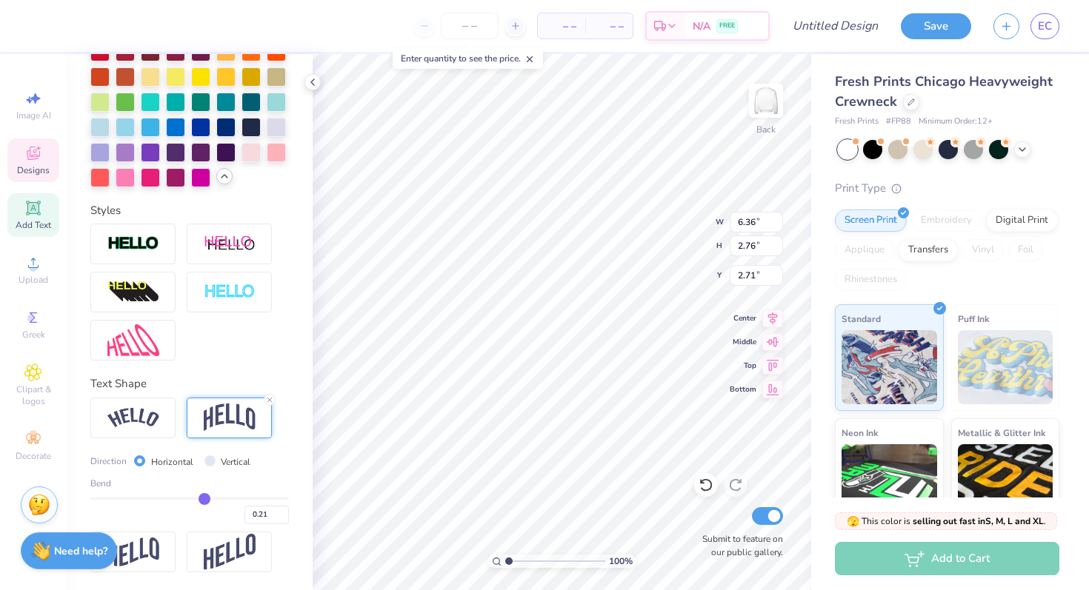
type input "0.16"
type input "0.12"
type input "0.1"
type input "0.10"
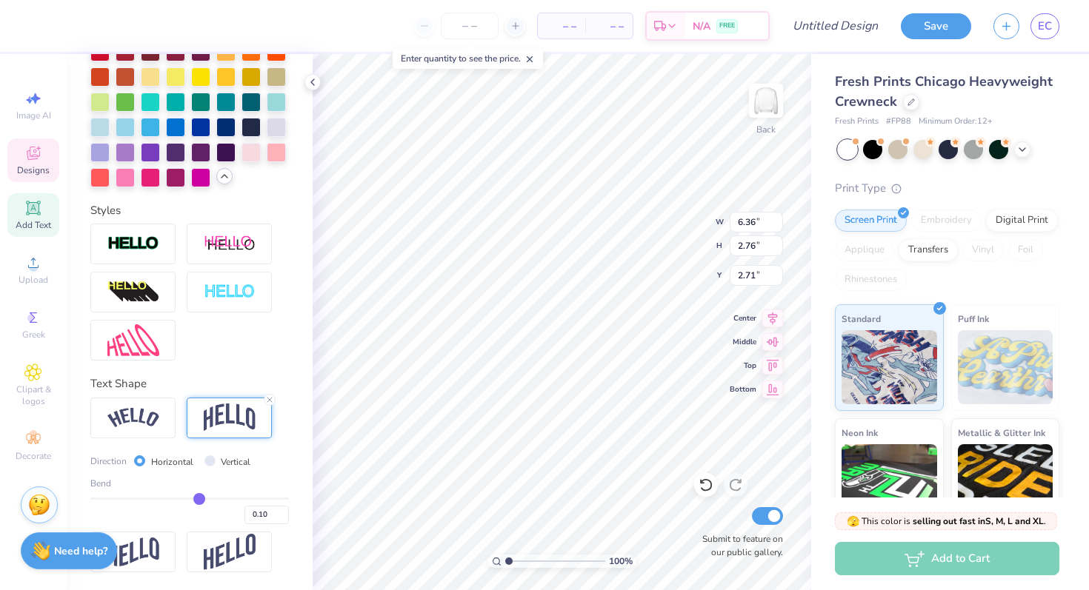
drag, startPoint x: 238, startPoint y: 499, endPoint x: 199, endPoint y: 499, distance: 39.3
type input "0.1"
click at [199, 499] on input "range" at bounding box center [189, 499] width 199 height 2
type input "2.12"
type input "3.03"
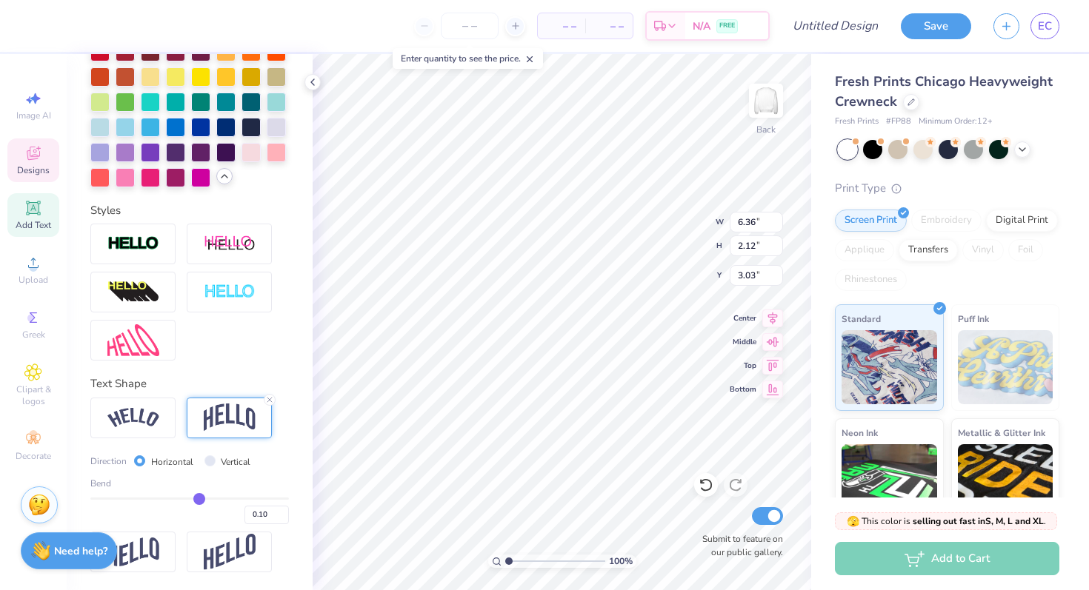
type input "0.11"
type input "0.12"
type input "0.13"
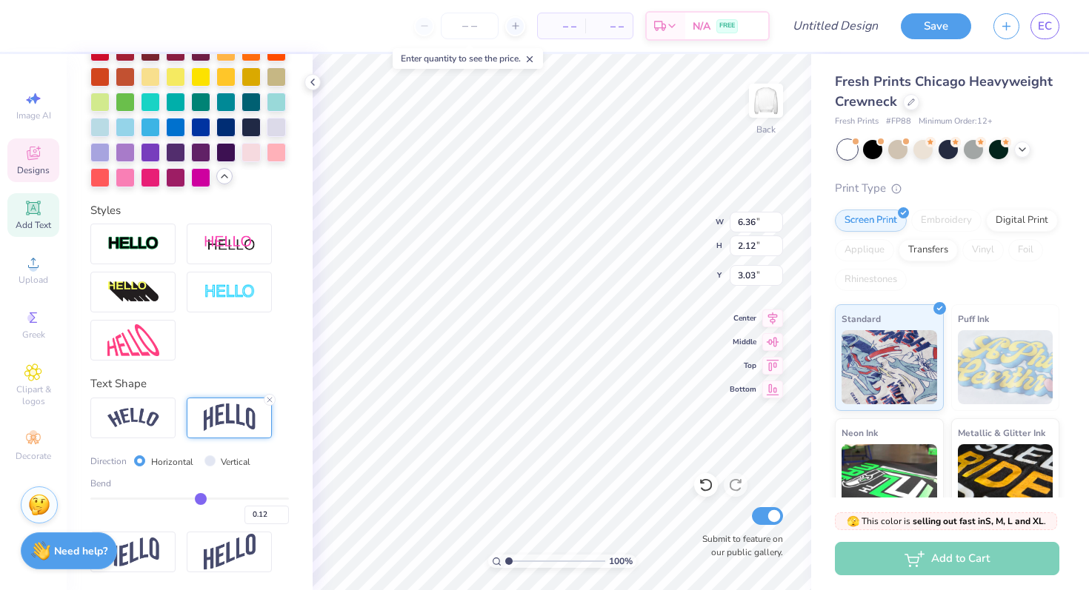
type input "0.13"
type input "0.14"
click at [202, 499] on input "range" at bounding box center [189, 499] width 199 height 2
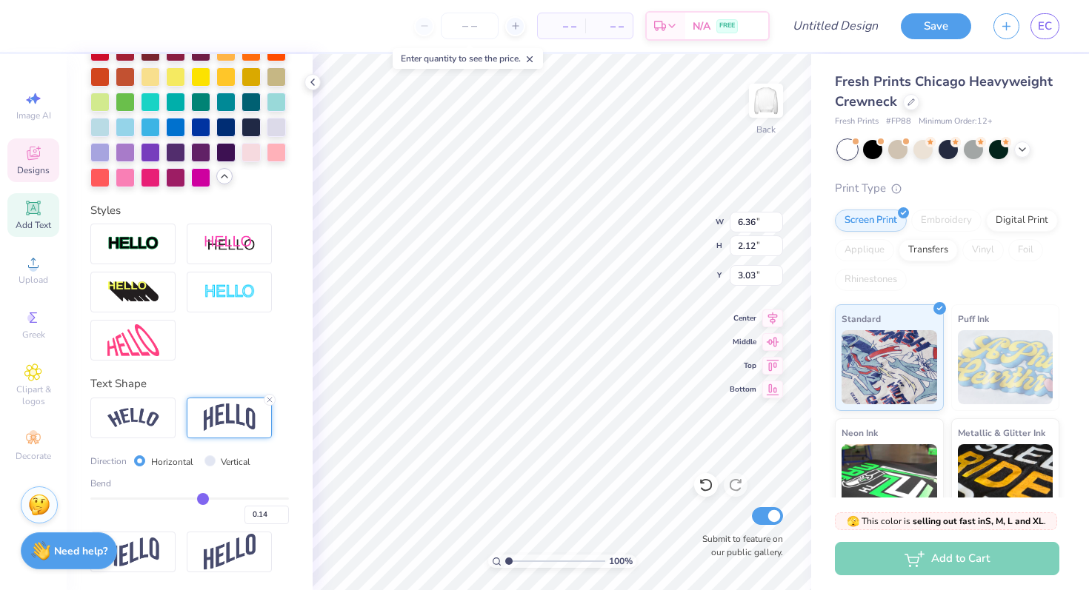
type input "2.18"
type input "3.01"
type input "0.13"
type input "0.14"
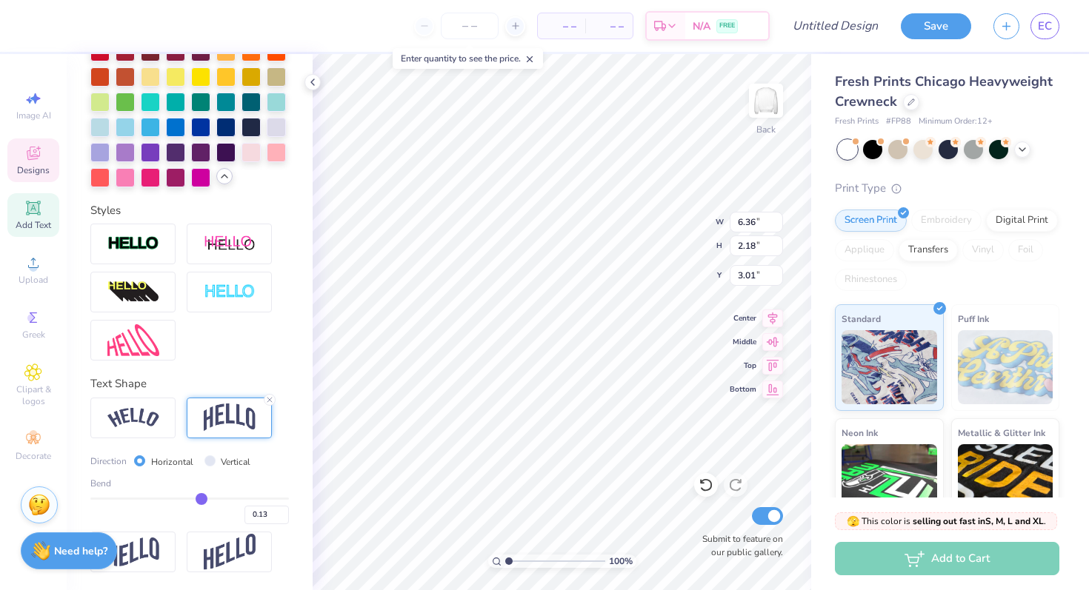
type input "0.14"
type input "0.16"
type input "0.19"
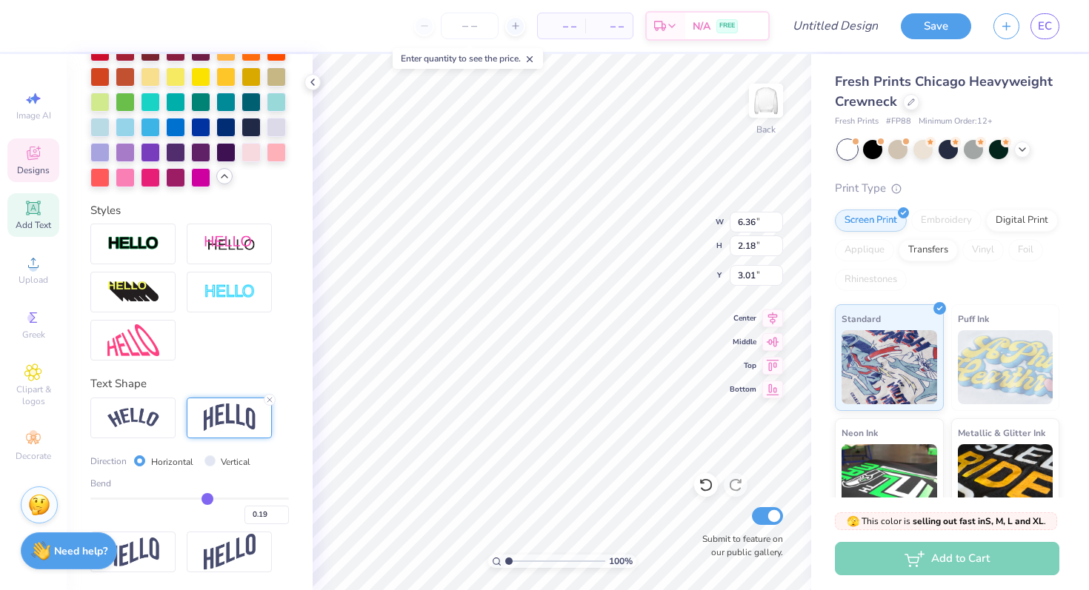
type input "0.22"
type input "0.24"
type input "0.25"
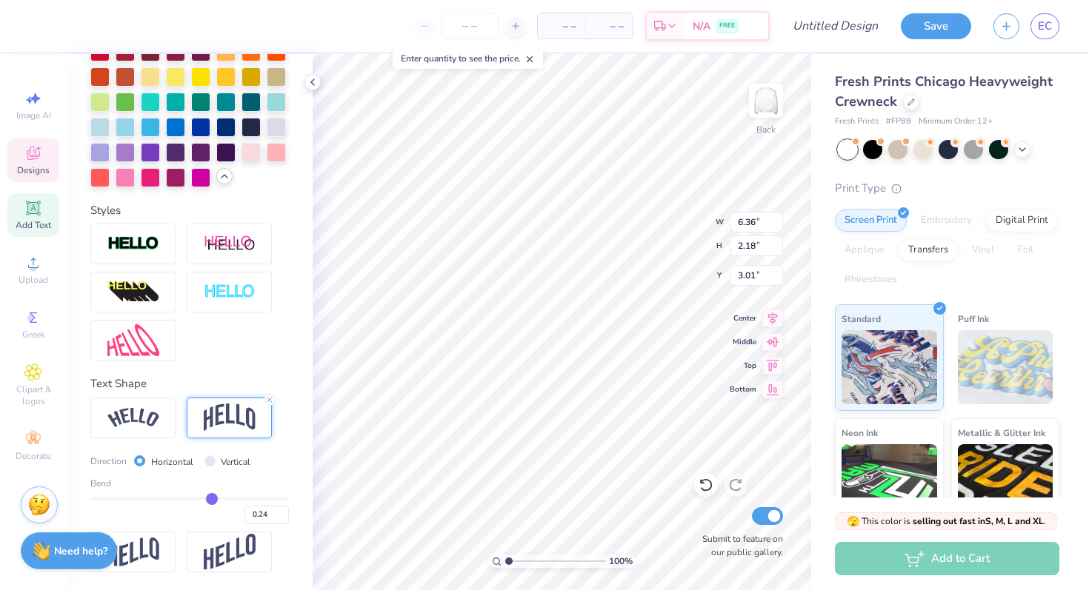
type input "0.25"
type input "0.26"
drag, startPoint x: 202, startPoint y: 499, endPoint x: 213, endPoint y: 499, distance: 11.9
type input "0.26"
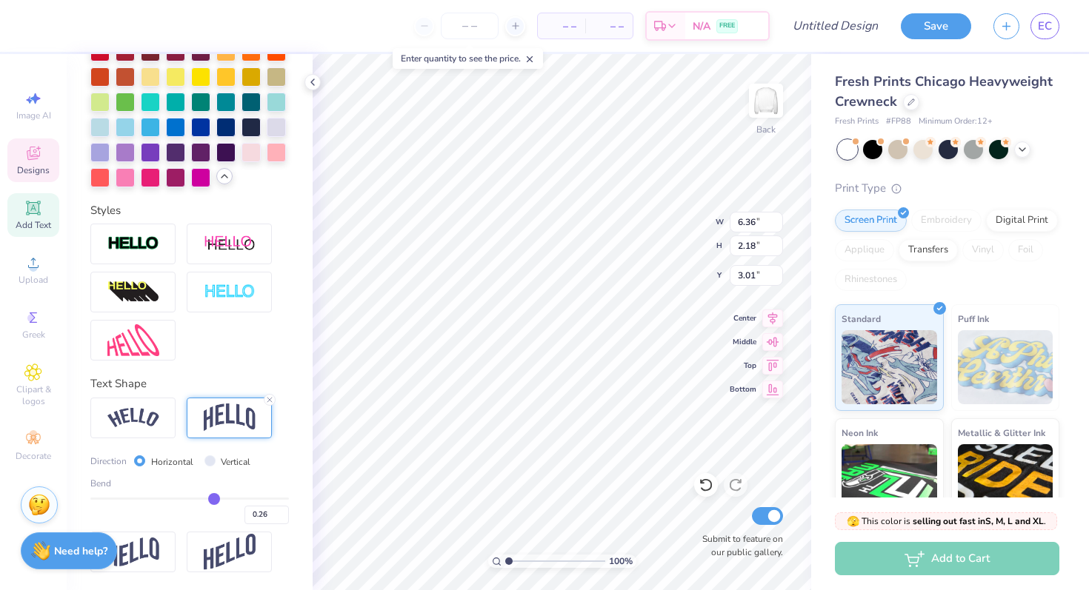
click at [213, 499] on input "range" at bounding box center [189, 499] width 199 height 2
type input "2.35"
type input "2.92"
type input "0.25"
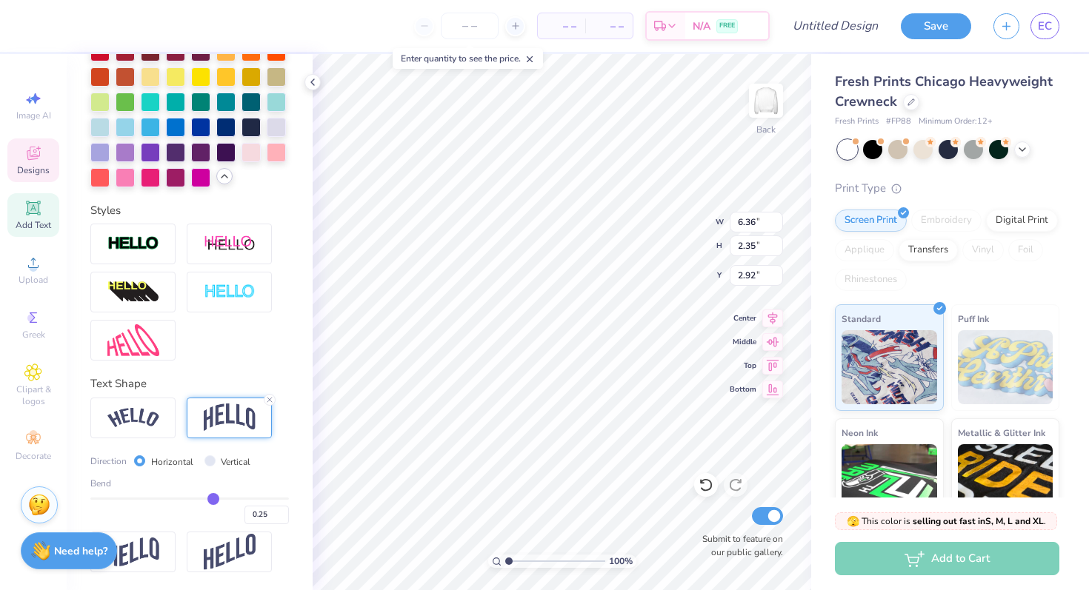
type input "0.24"
type input "0.23"
type input "0.22"
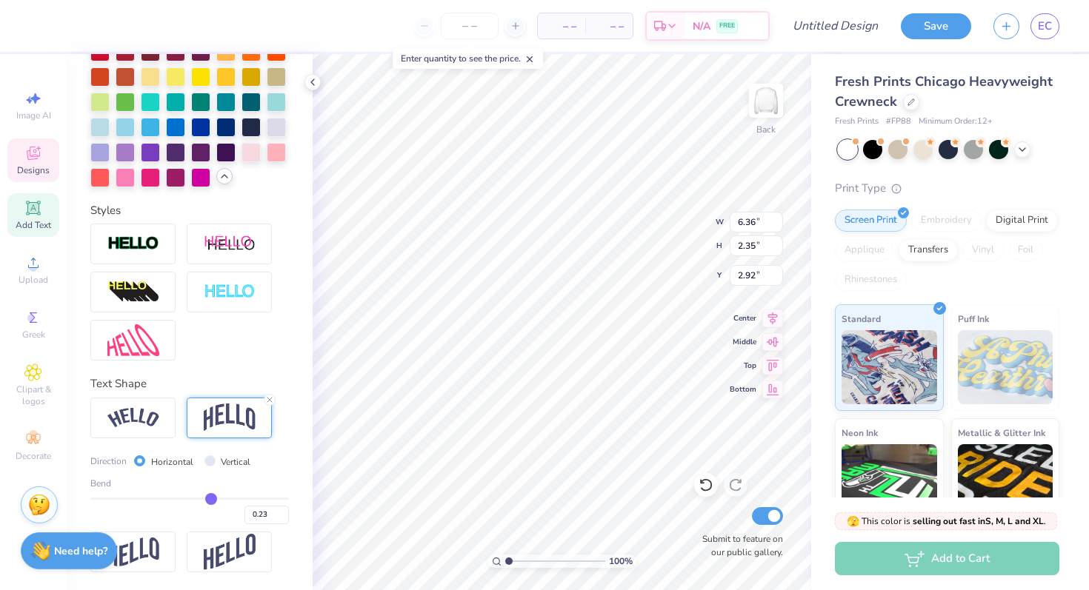
type input "0.22"
type input "0.21"
type input "0.2"
type input "0.20"
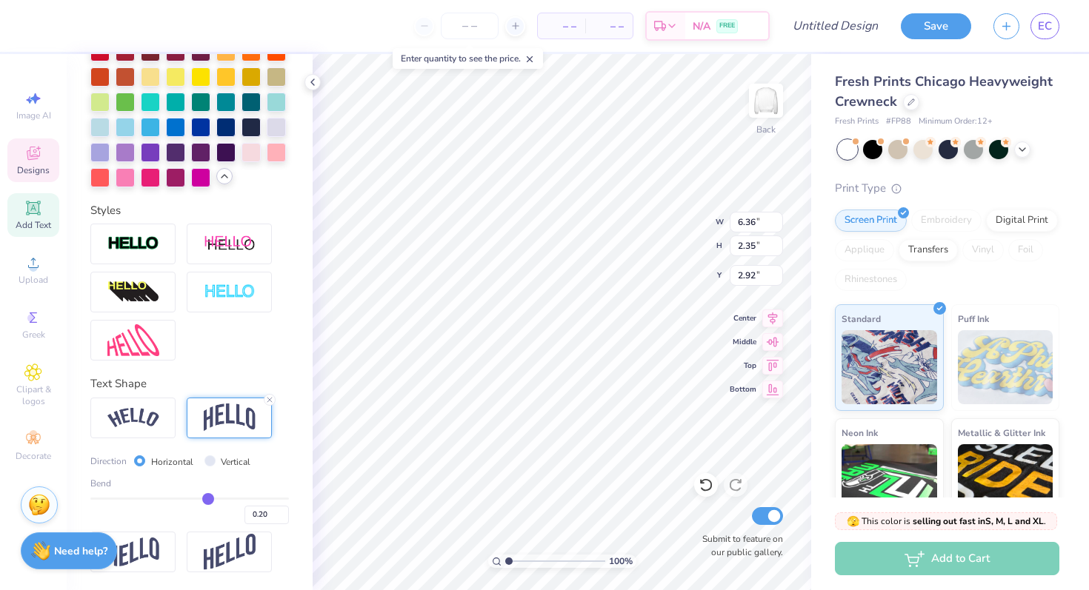
type input "0.18"
drag, startPoint x: 213, startPoint y: 498, endPoint x: 189, endPoint y: 499, distance: 23.7
click at [189, 499] on input "range" at bounding box center [189, 499] width 199 height 2
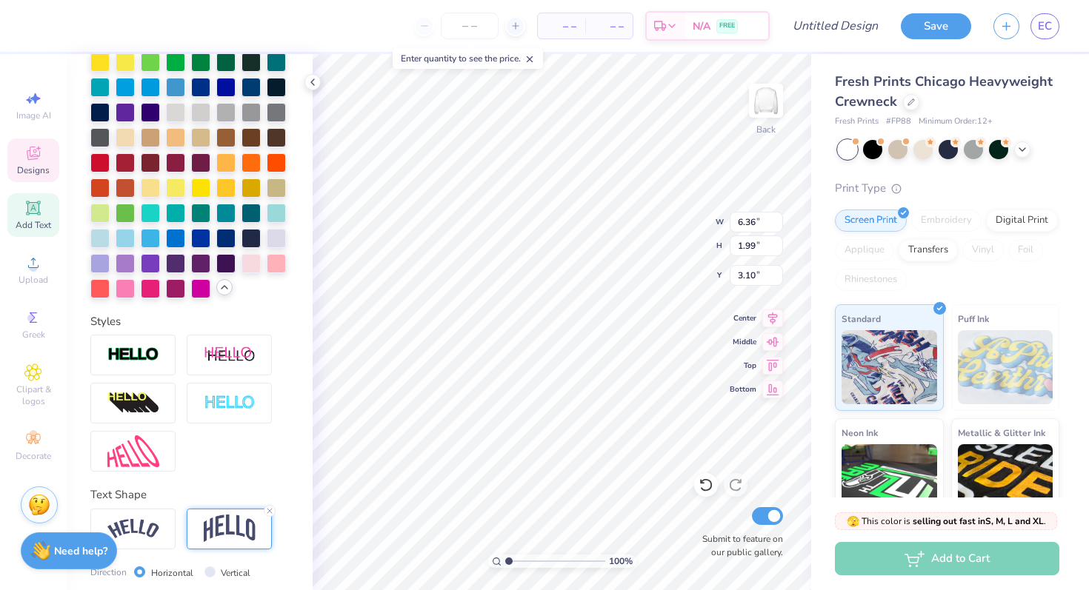
scroll to position [390, 0]
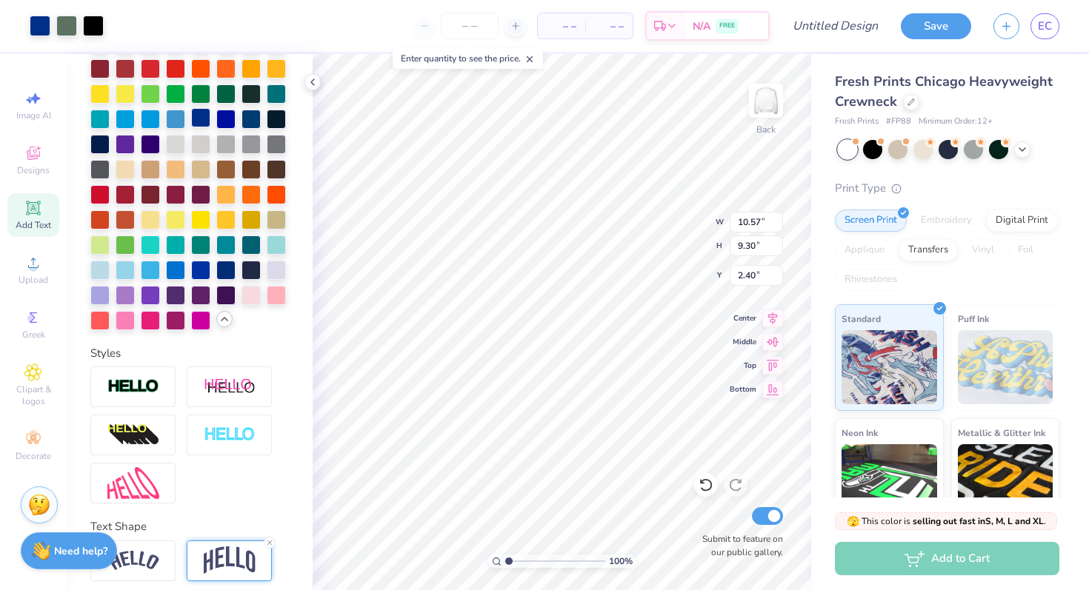
click at [200, 120] on div at bounding box center [200, 117] width 19 height 19
click at [200, 119] on div at bounding box center [200, 117] width 19 height 19
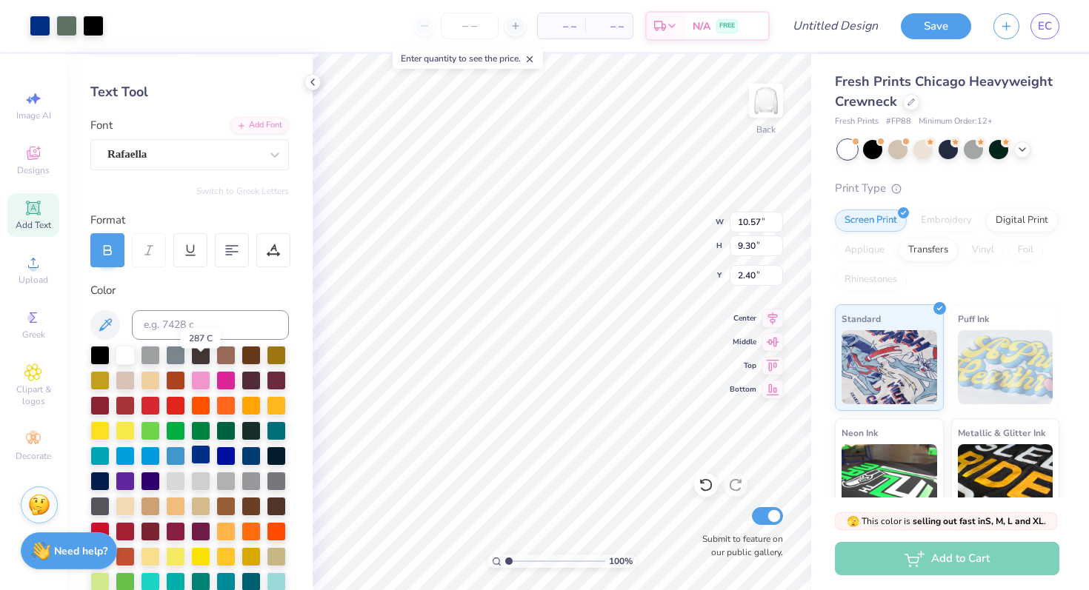
scroll to position [0, 0]
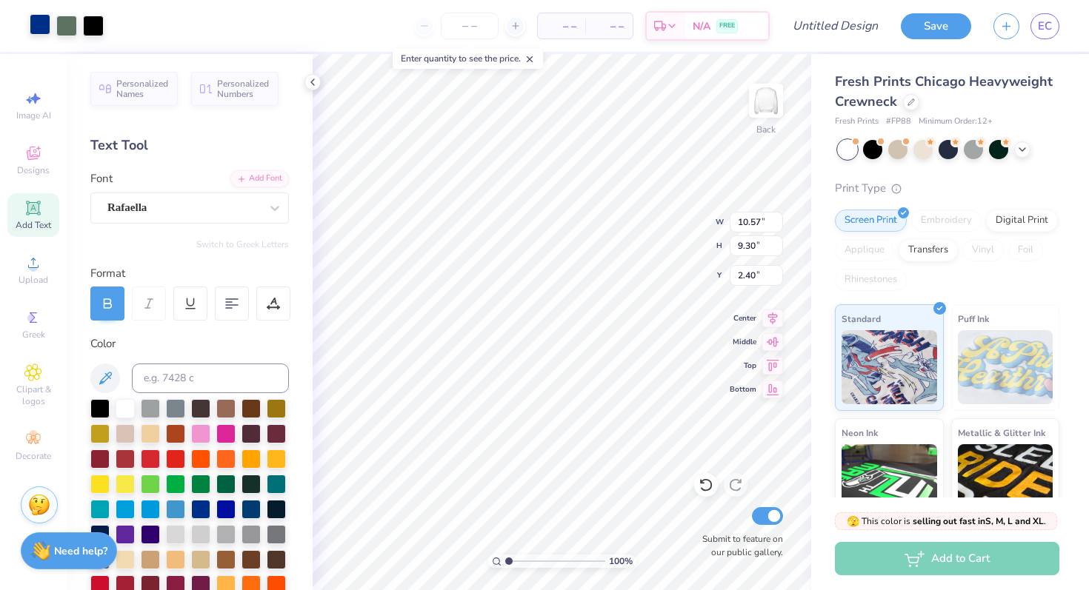
click at [35, 24] on div at bounding box center [40, 24] width 21 height 21
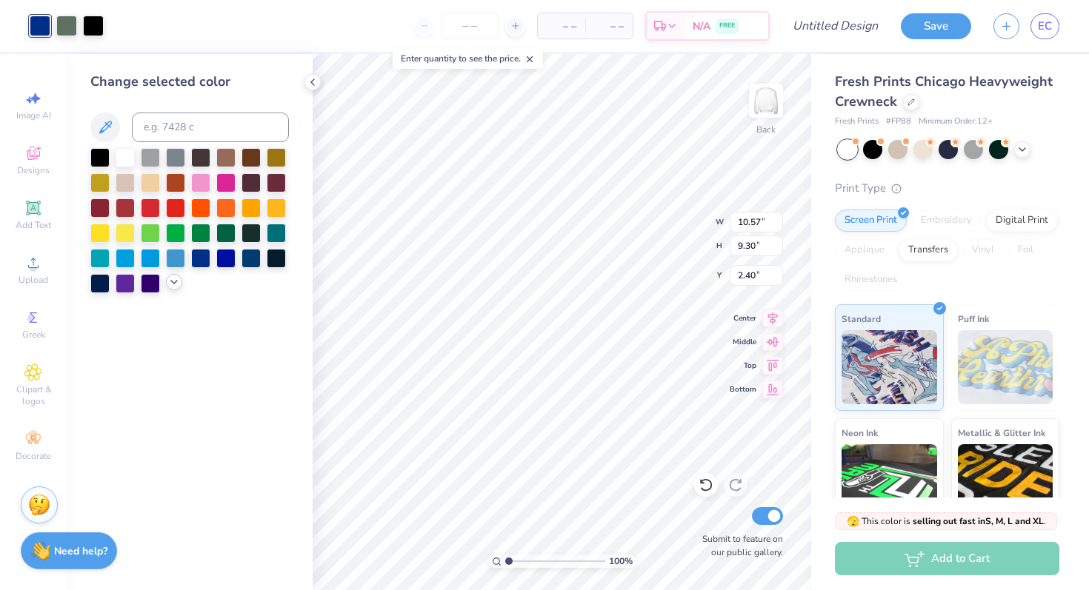
click at [179, 286] on div at bounding box center [174, 282] width 16 height 16
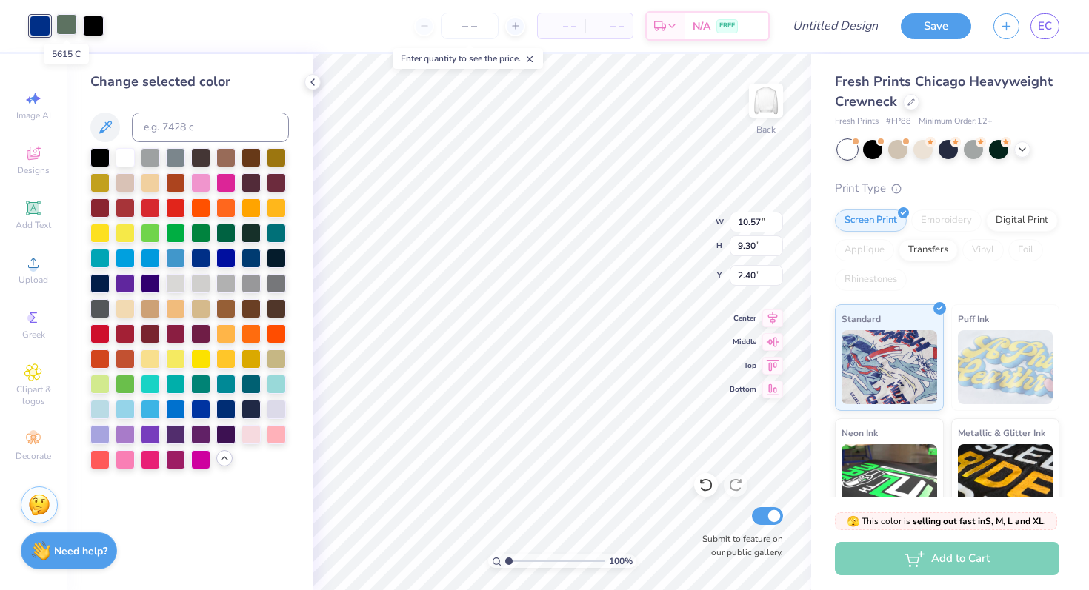
click at [68, 31] on div at bounding box center [66, 24] width 21 height 21
click at [39, 30] on div at bounding box center [40, 24] width 21 height 21
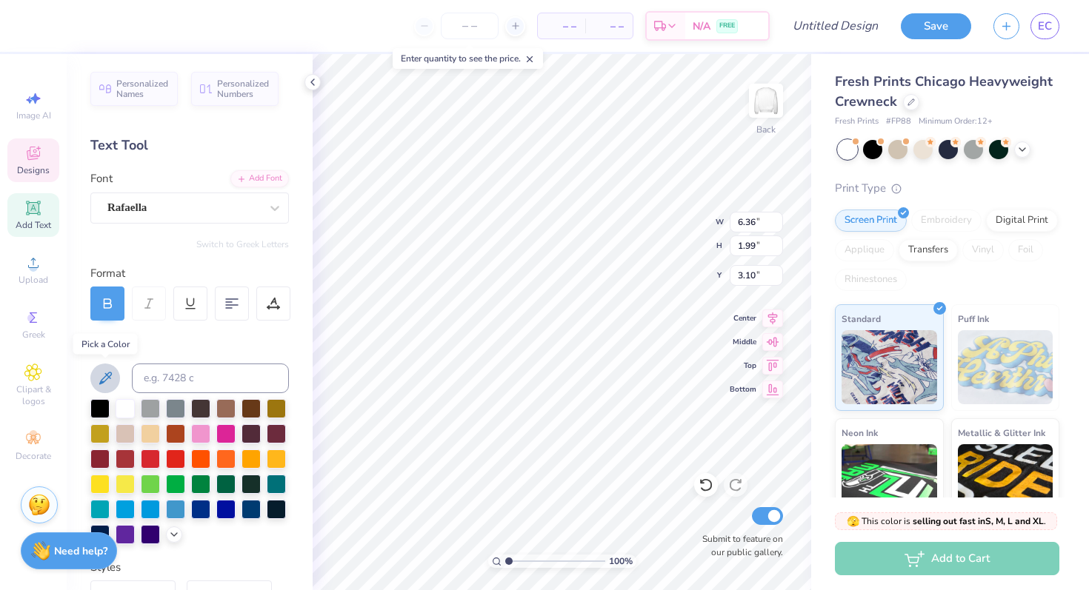
click at [107, 374] on icon at bounding box center [105, 378] width 13 height 13
click at [37, 30] on div at bounding box center [40, 24] width 21 height 21
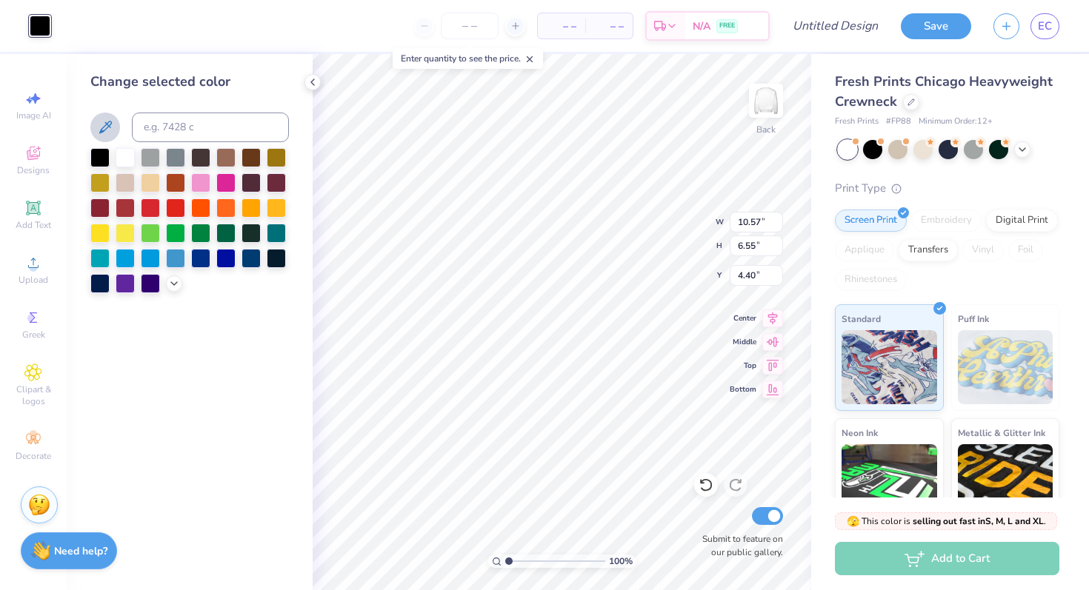
click at [115, 122] on button at bounding box center [105, 128] width 30 height 30
click at [101, 129] on icon at bounding box center [105, 128] width 18 height 18
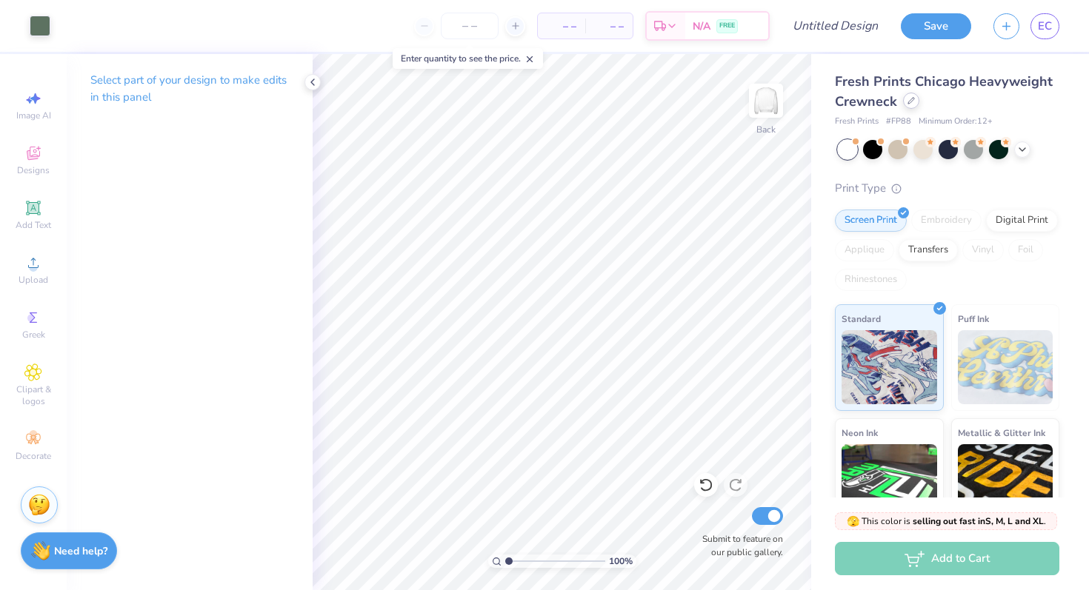
click at [910, 101] on icon at bounding box center [911, 101] width 6 height 6
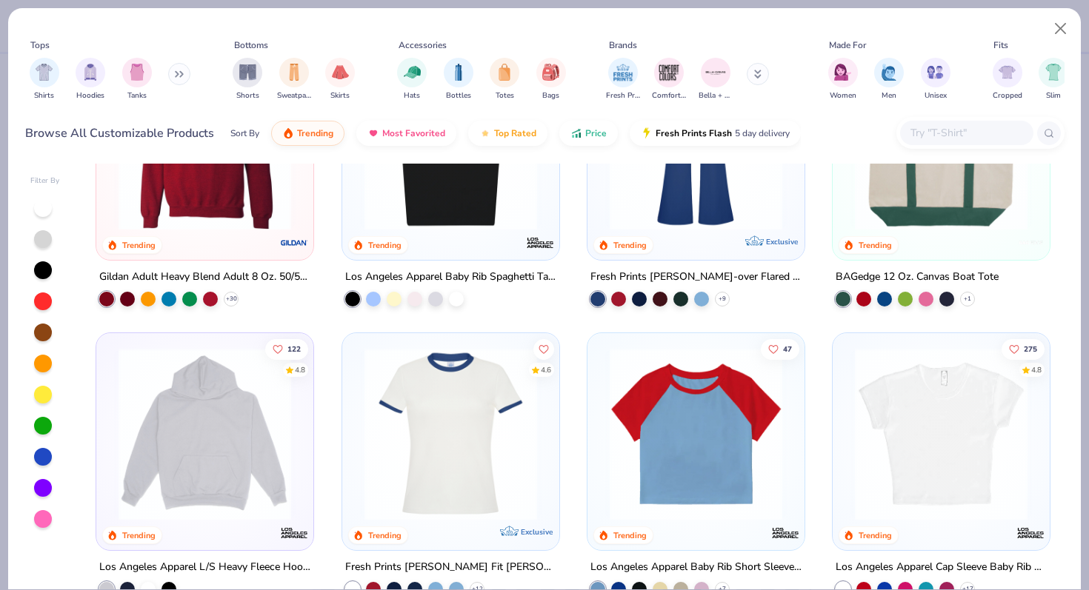
scroll to position [1268, 0]
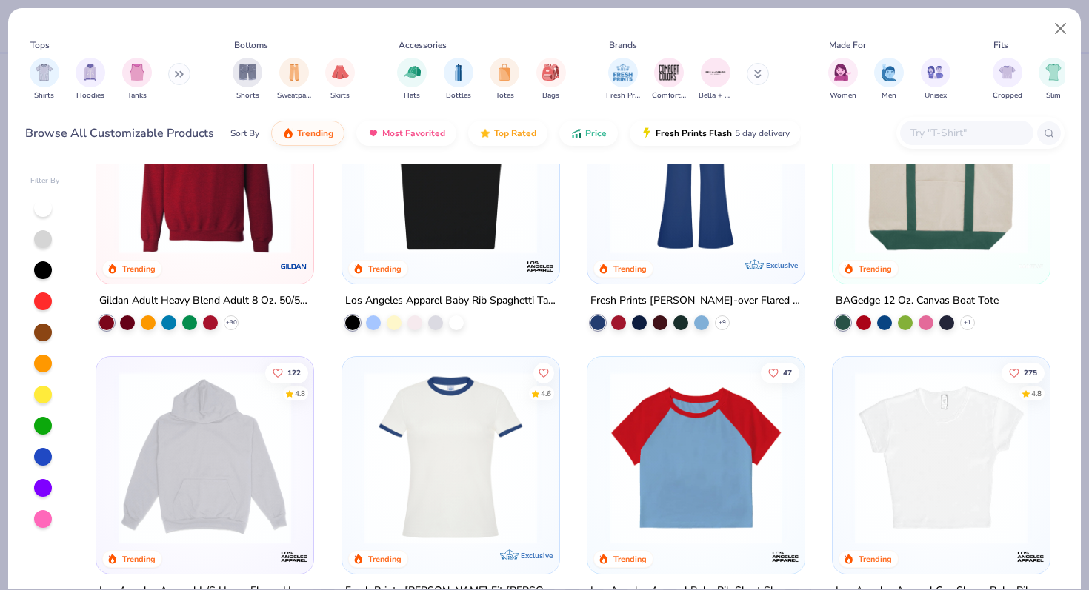
click at [240, 236] on img at bounding box center [204, 167] width 187 height 173
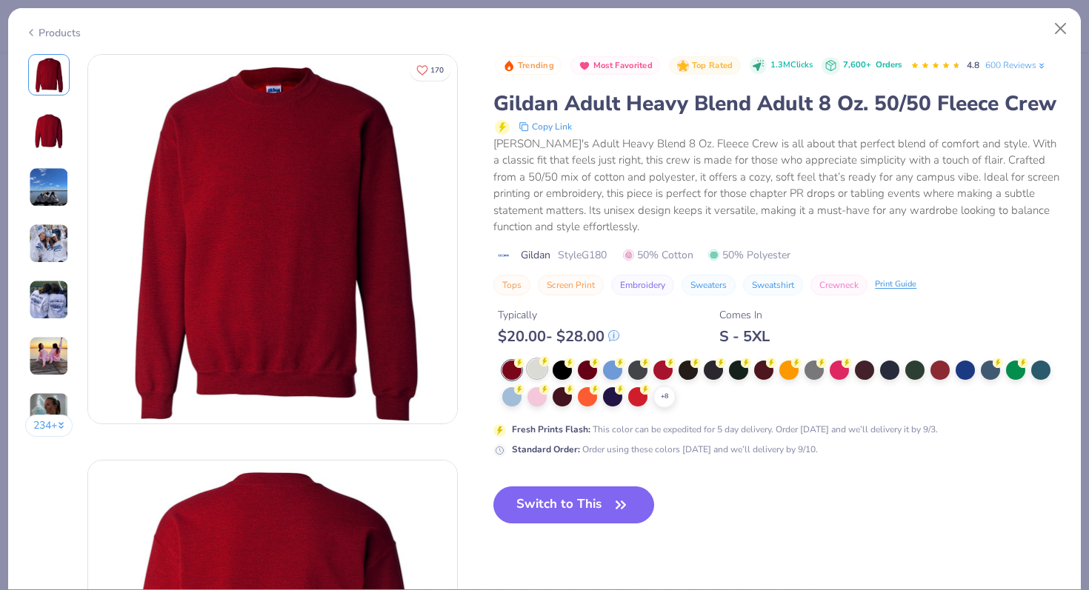
click at [539, 373] on div at bounding box center [537, 368] width 19 height 19
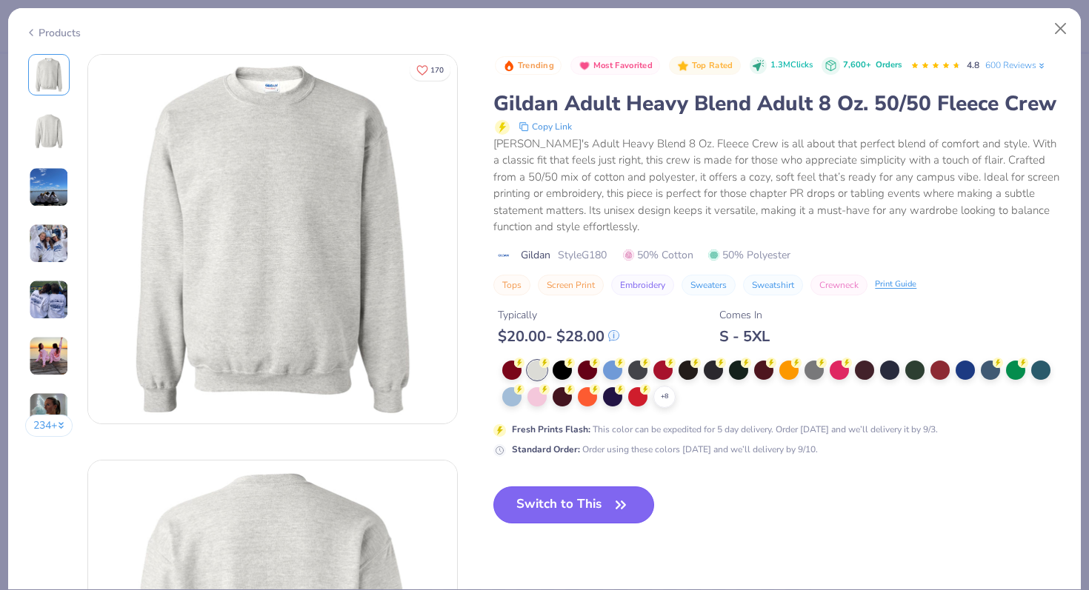
click at [596, 507] on button "Switch to This" at bounding box center [573, 505] width 161 height 37
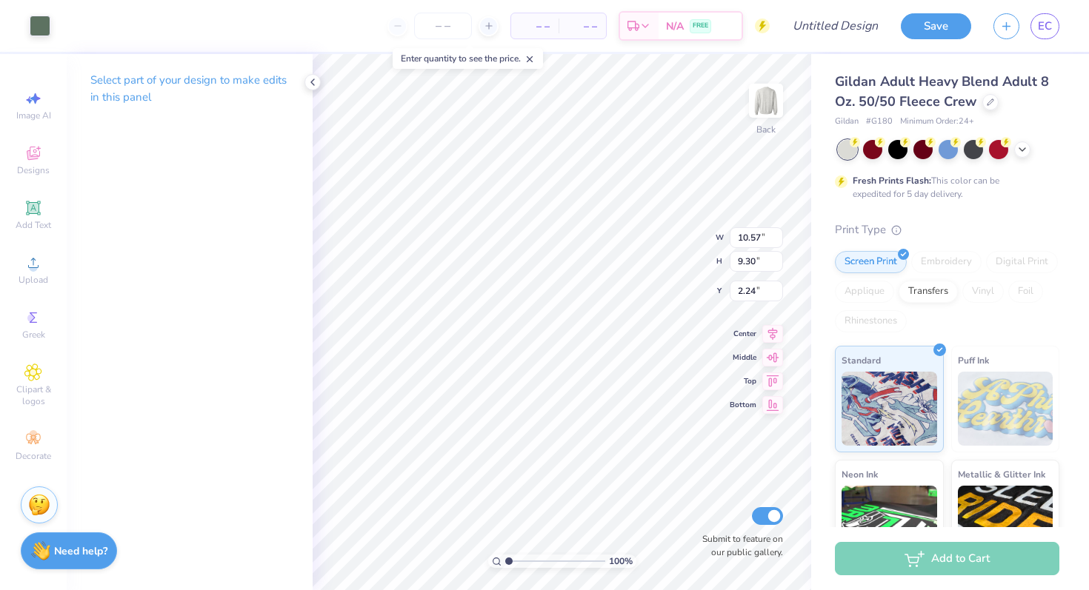
click at [24, 22] on div "Art colors" at bounding box center [25, 26] width 50 height 52
click at [41, 24] on div at bounding box center [40, 24] width 21 height 21
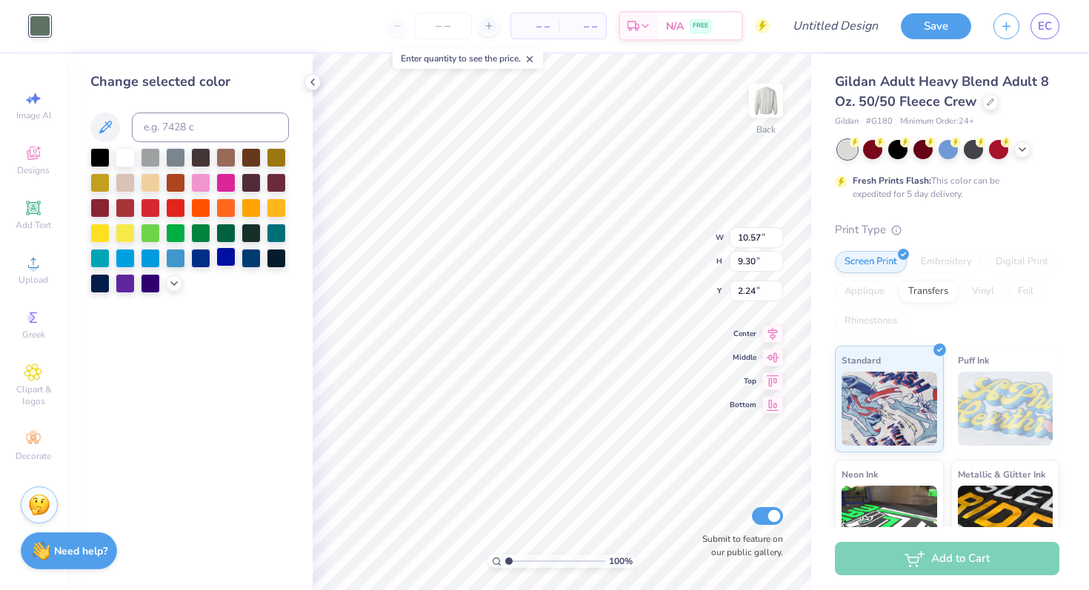
click at [220, 253] on div at bounding box center [225, 256] width 19 height 19
click at [248, 259] on div at bounding box center [251, 256] width 19 height 19
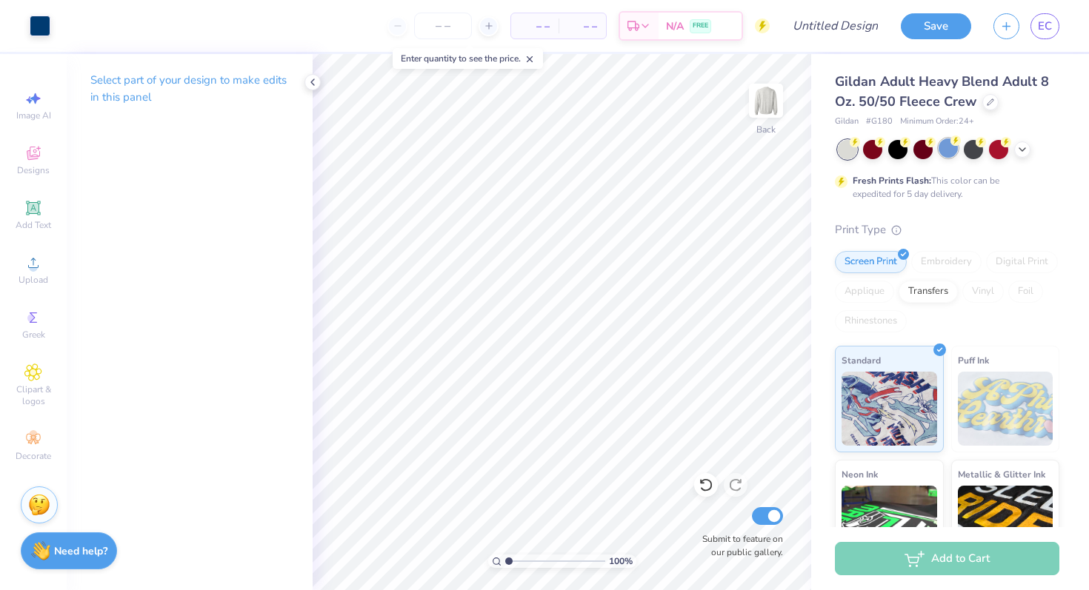
click at [954, 145] on div at bounding box center [948, 148] width 19 height 19
click at [898, 146] on div at bounding box center [897, 148] width 19 height 19
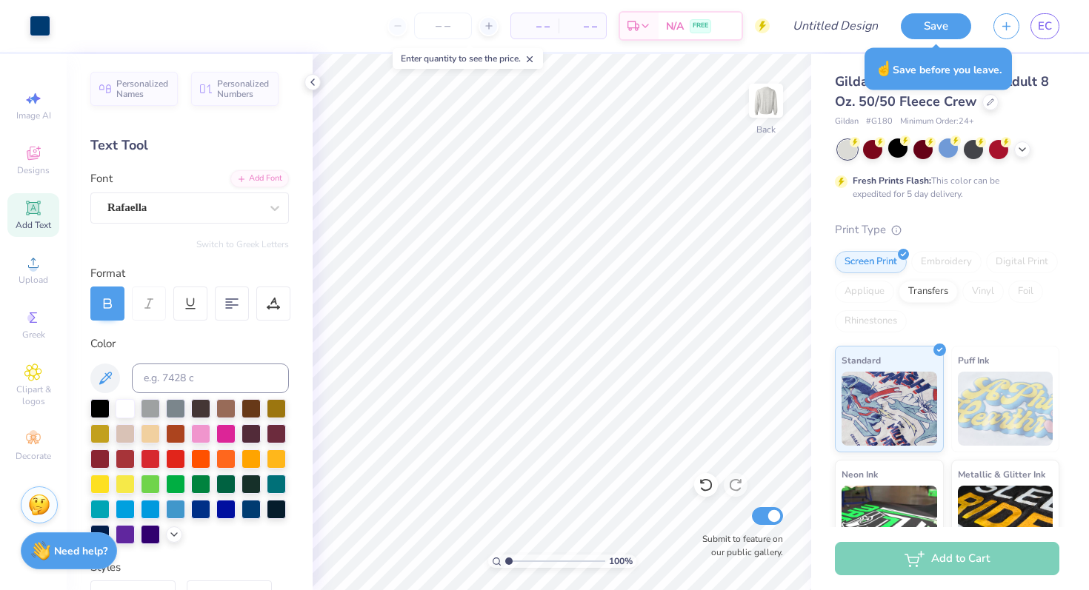
click at [939, 39] on div "Save EC" at bounding box center [995, 26] width 188 height 52
click at [935, 29] on button "Save" at bounding box center [936, 24] width 70 height 26
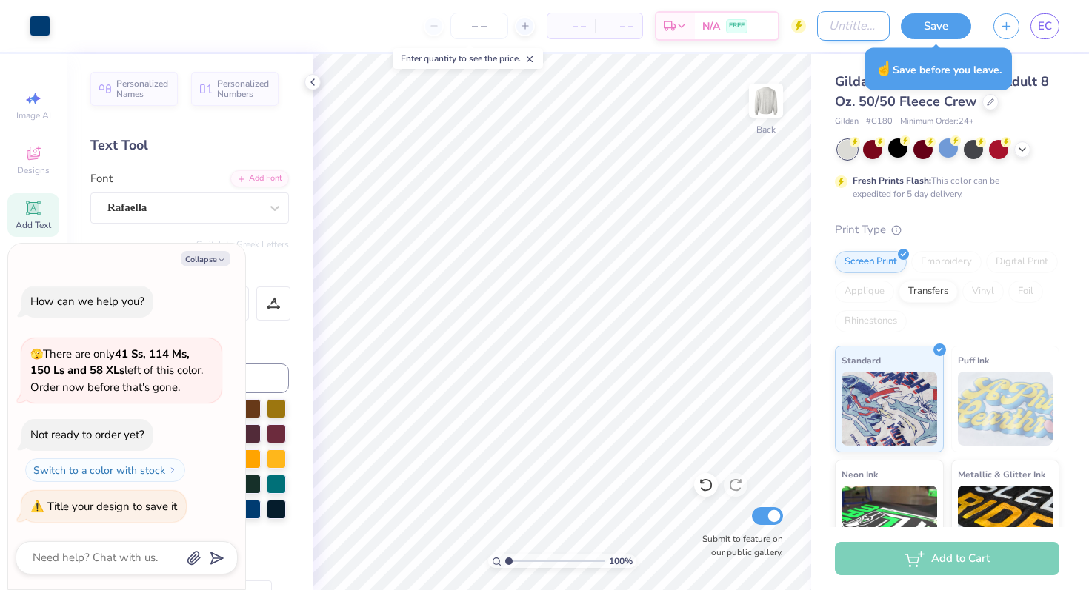
click at [819, 37] on input "Design Title" at bounding box center [853, 26] width 73 height 30
drag, startPoint x: 924, startPoint y: 19, endPoint x: 498, endPoint y: 7, distance: 426.2
click at [924, 19] on button "Save" at bounding box center [936, 26] width 70 height 26
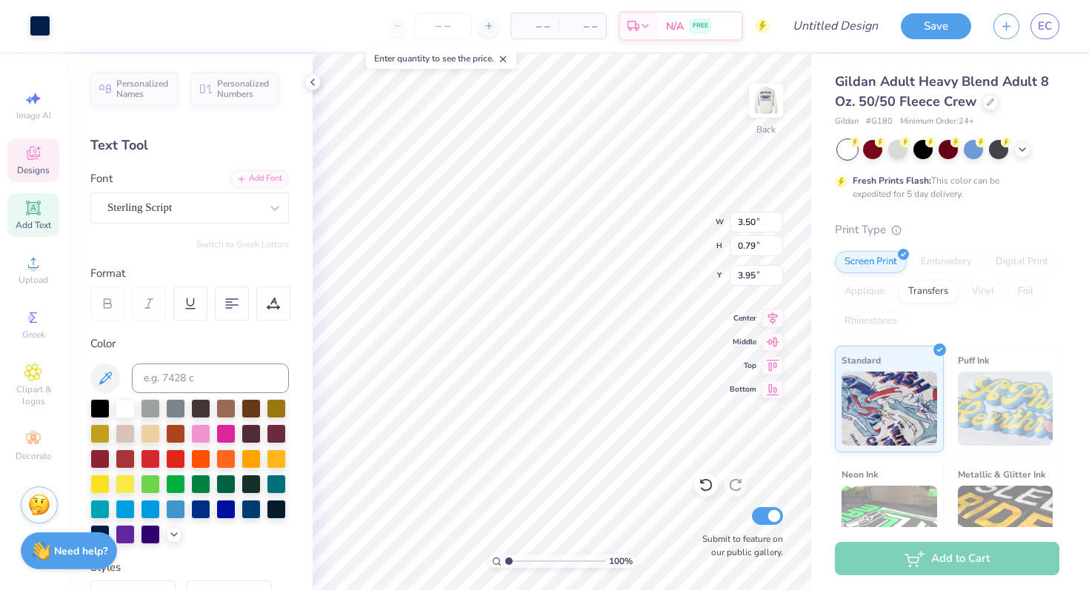
type input "4.06"
type input "2.61"
type input "0.89"
type input "3.00"
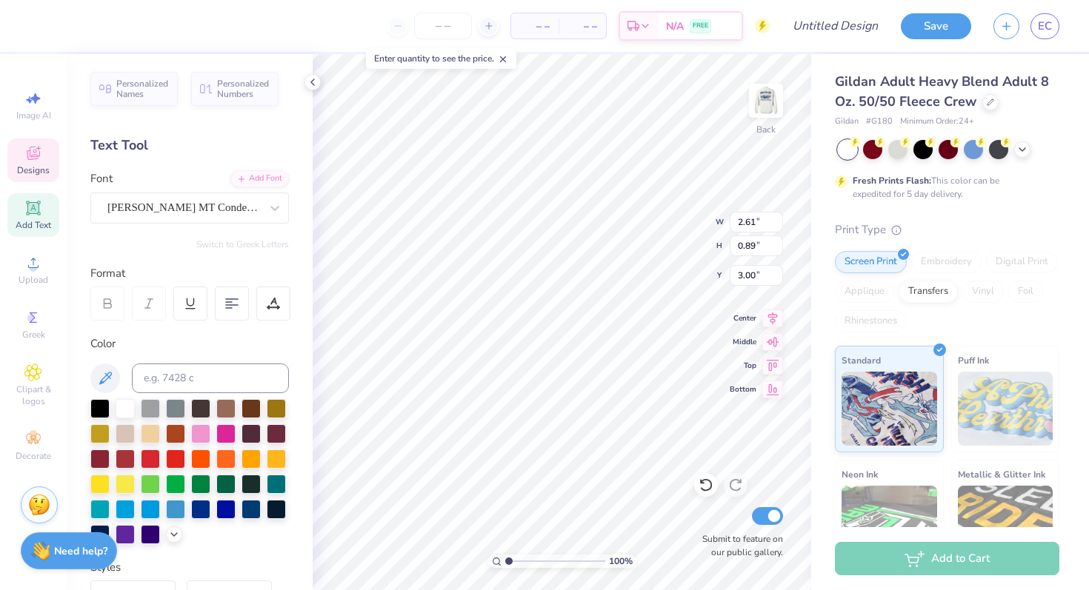
type textarea "BGCG"
type input "3.50"
type input "0.79"
type input "4.06"
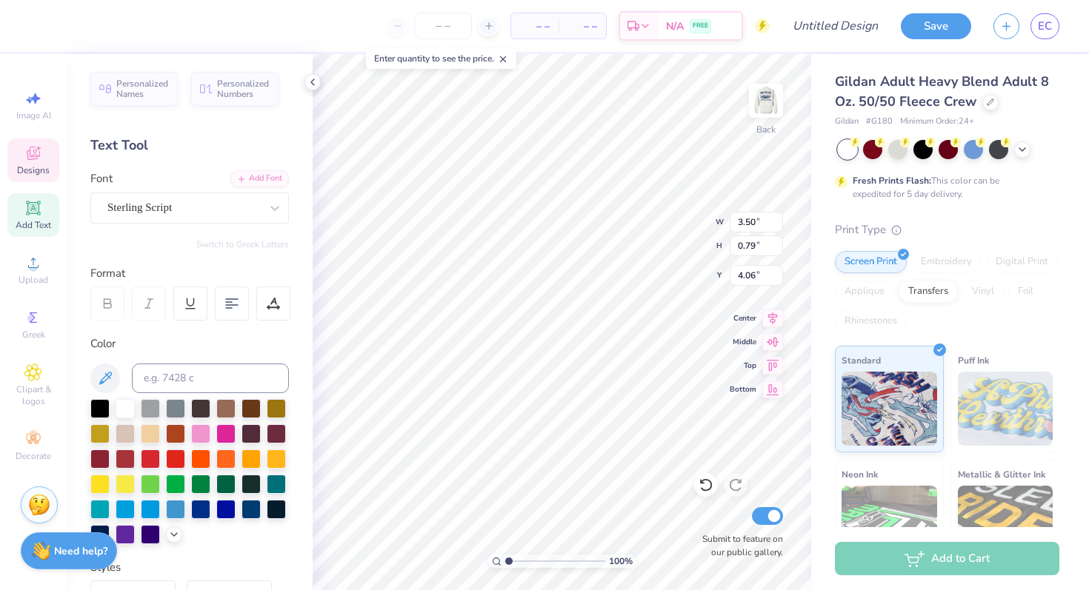
scroll to position [0, 1]
type textarea "[GEOGRAPHIC_DATA]"
type input "1.60"
type input "0.48"
type input "4.61"
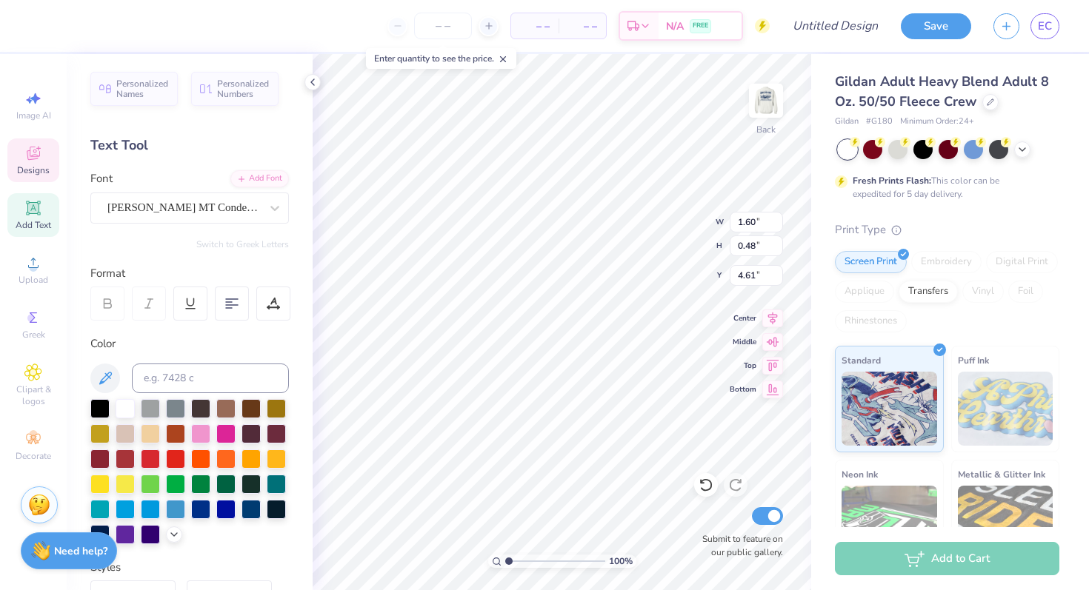
scroll to position [0, 0]
type textarea "2 0 2 5"
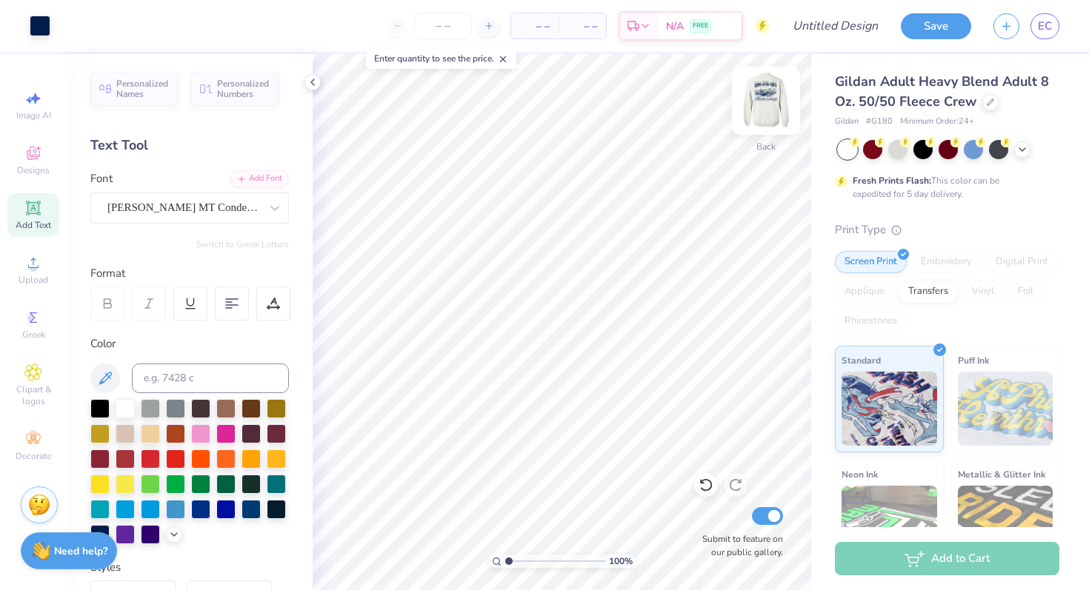
click at [761, 110] on img at bounding box center [765, 100] width 59 height 59
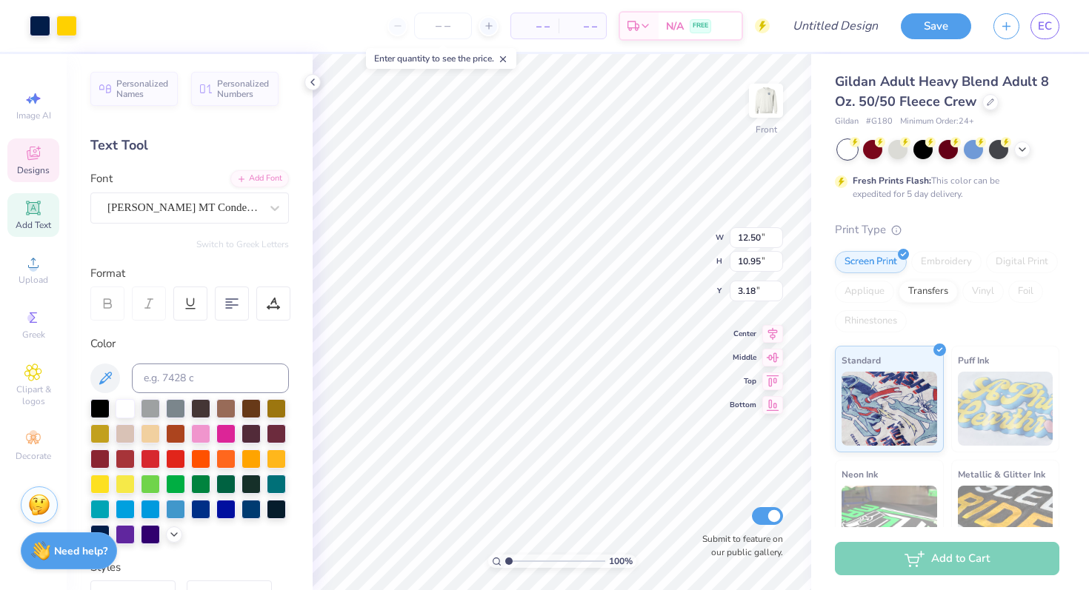
type input "3.71"
type input "1.60"
type input "4.19"
type input "3.80"
type input "2.43"
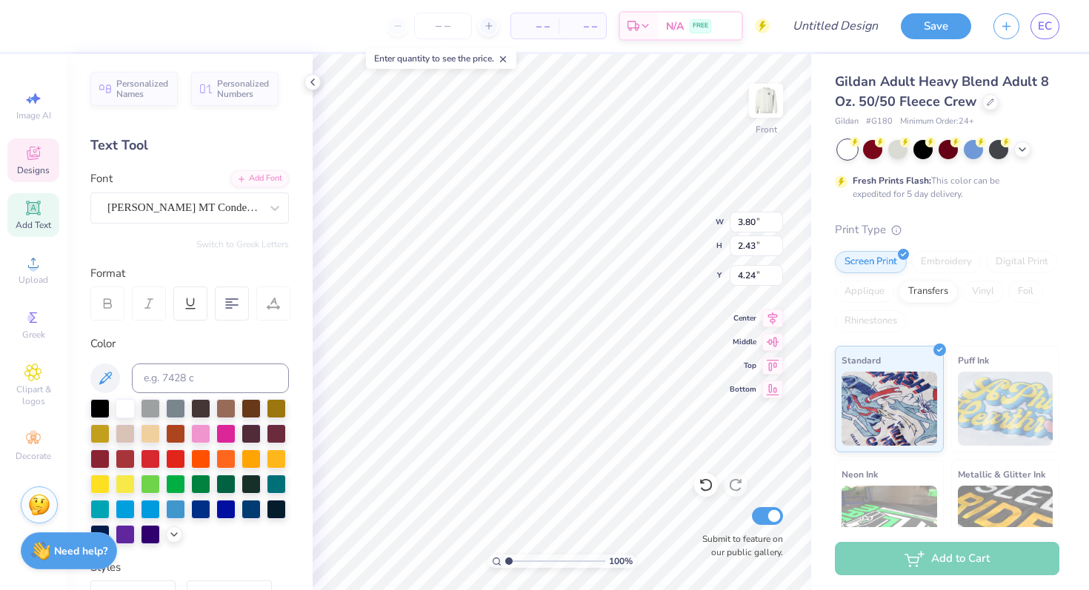
type input "4.26"
type input "11.98"
type input "5.46"
type input "6.55"
type input "3.80"
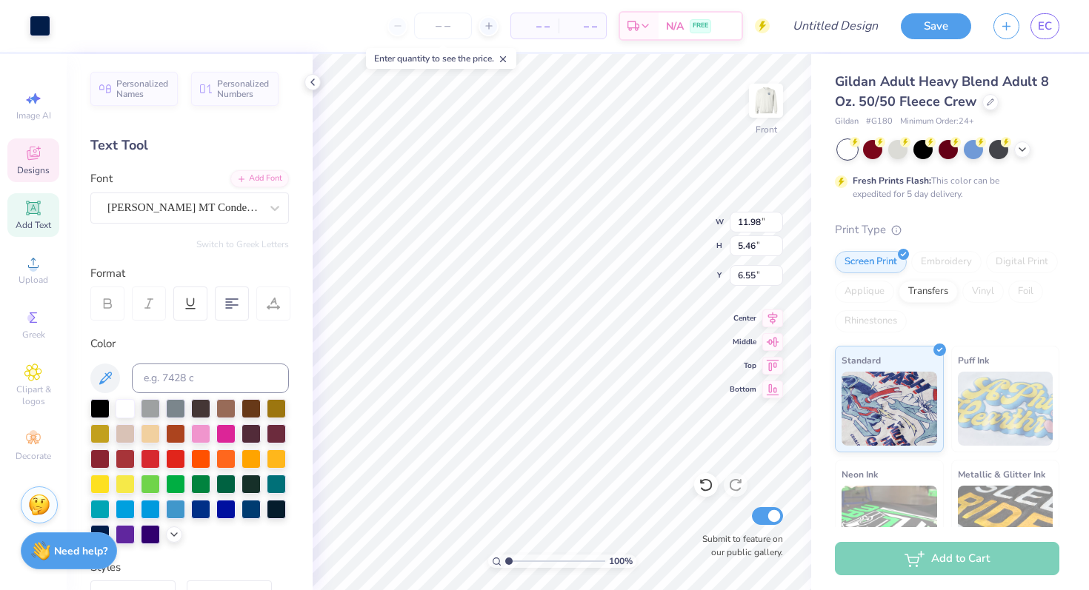
type input "2.43"
type input "4.26"
type textarea "BOYS &"
type input "3.71"
type input "1.60"
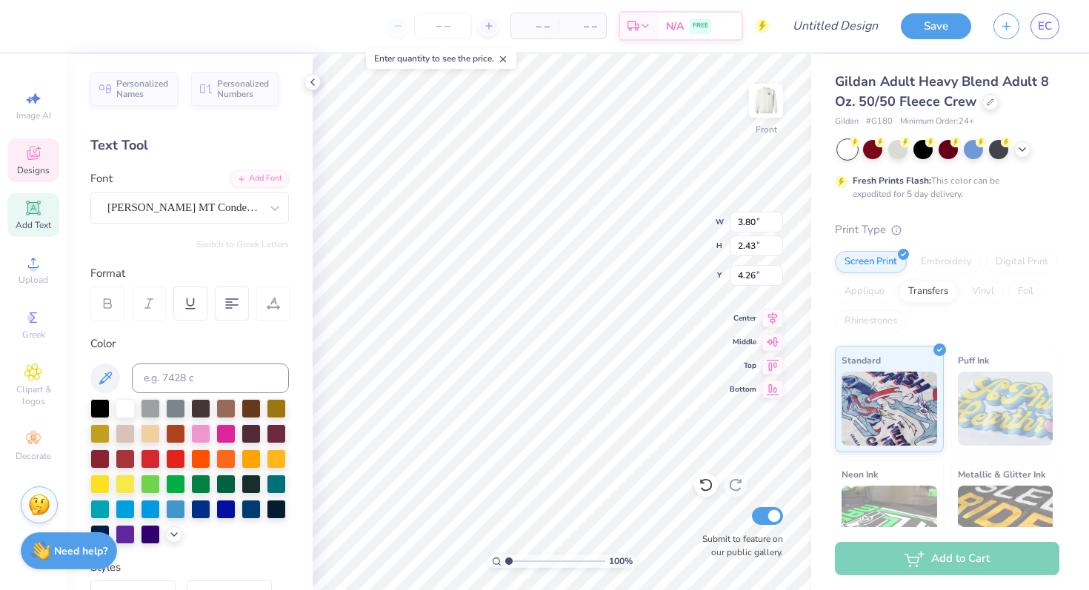
type input "4.19"
type textarea "g"
type textarea "GIRLS"
type input "3.50"
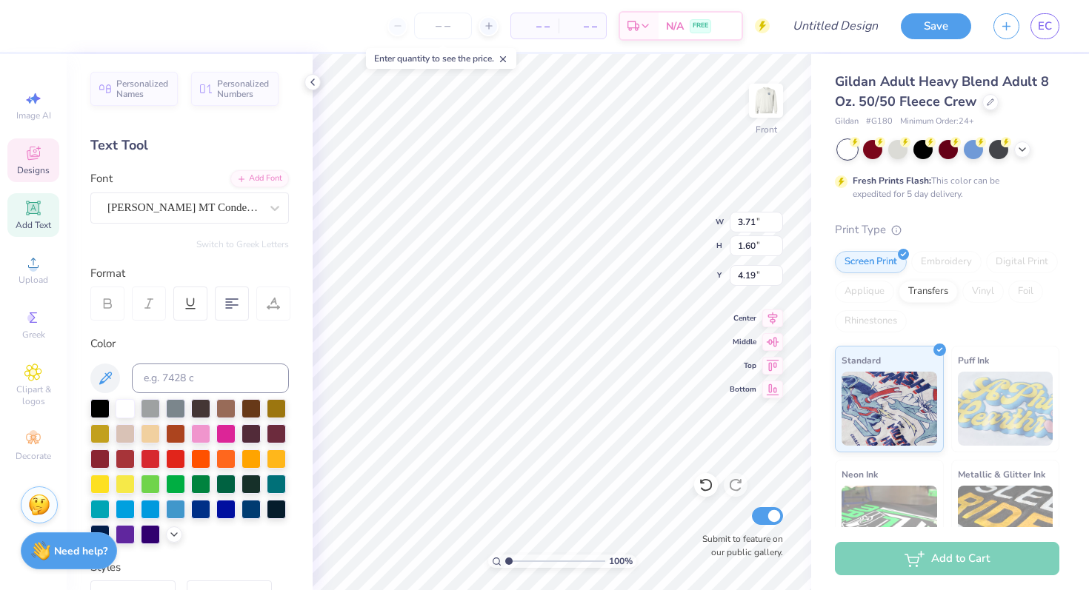
type input "2.21"
type input "4.26"
type textarea "CLUB"
type input "4.28"
type textarea "Greenwich"
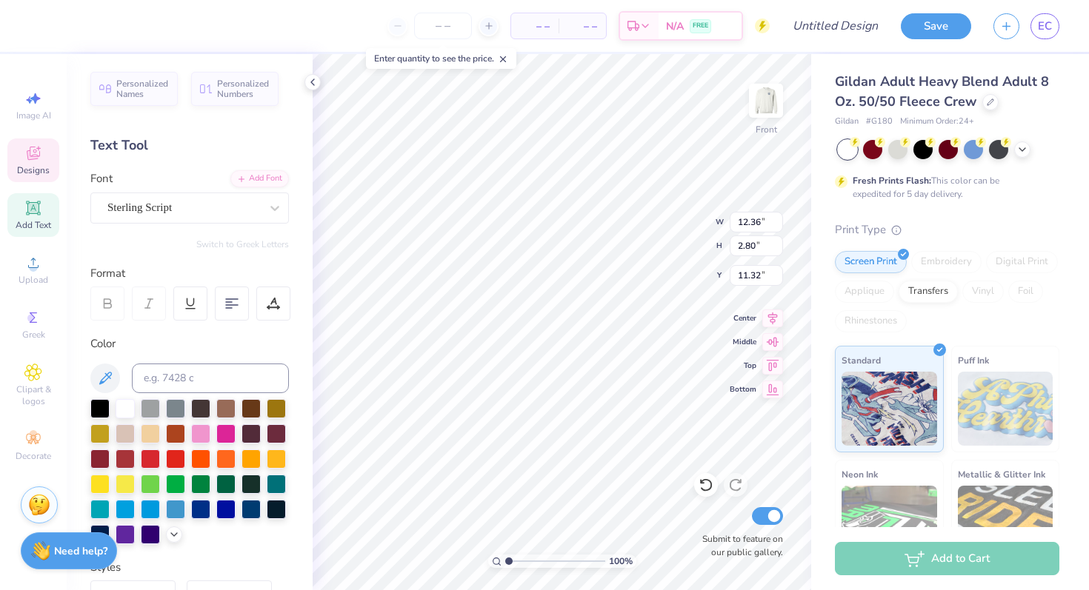
scroll to position [0, 1]
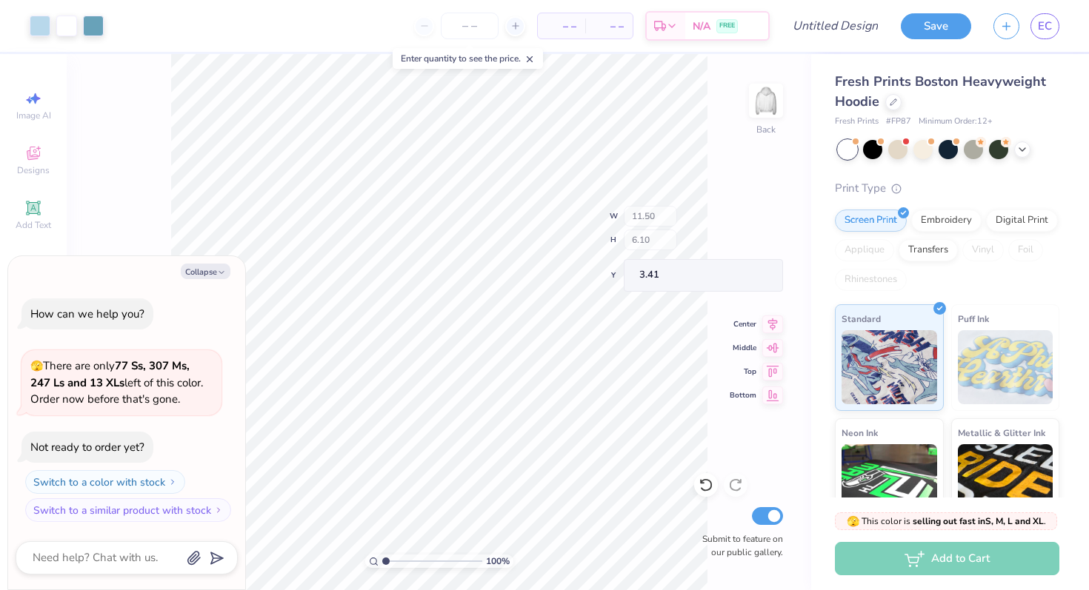
type textarea "x"
type input "2.47"
type input "4.20"
type input "3.56"
type textarea "x"
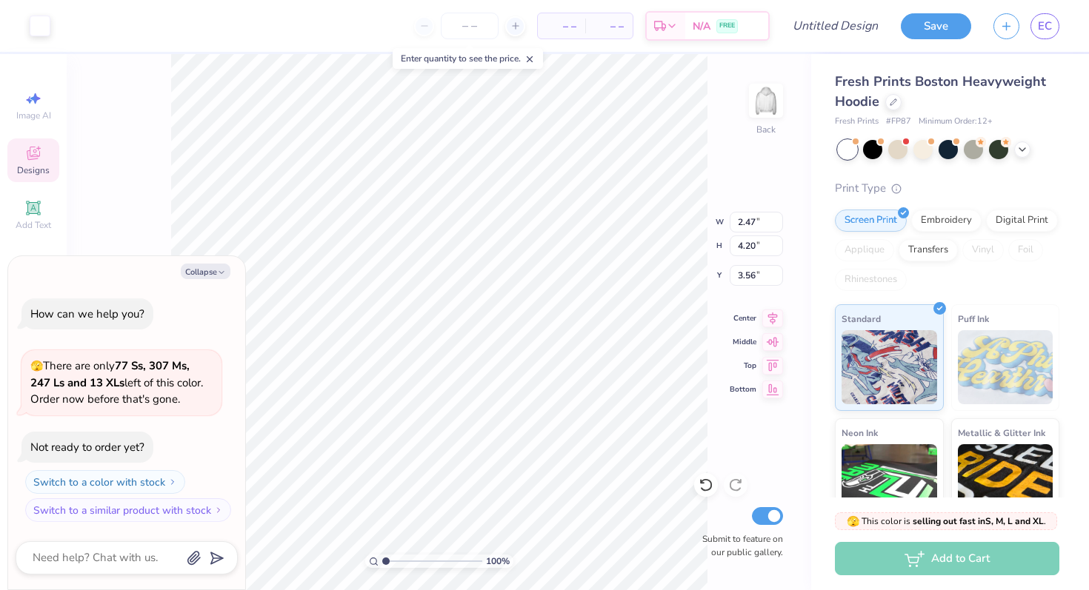
type input "2.35"
type input "4.21"
type input "3.90"
click at [216, 277] on button "Collapse" at bounding box center [206, 272] width 50 height 16
type textarea "x"
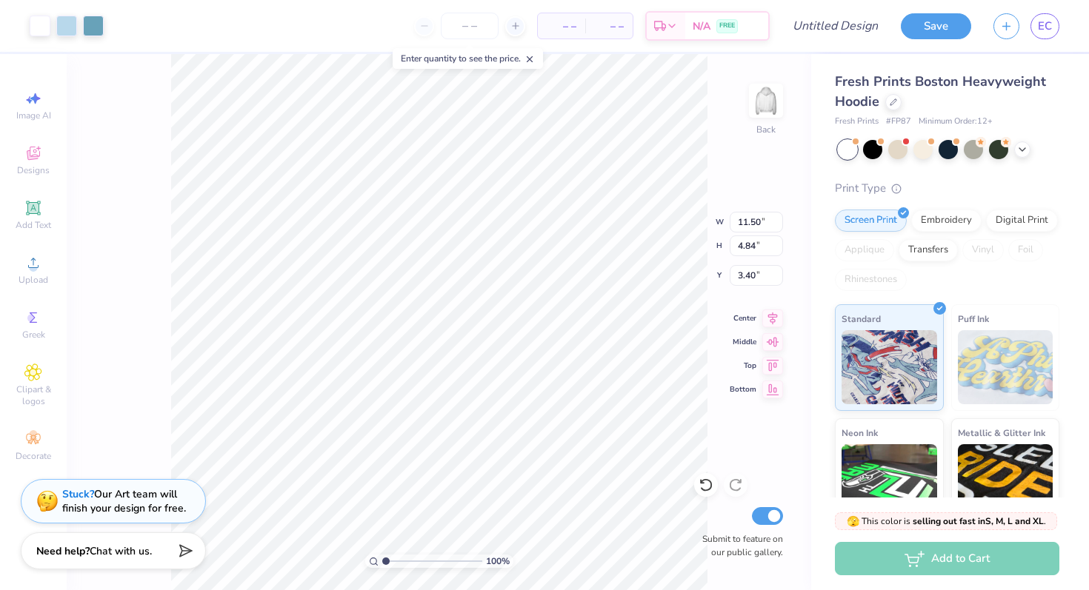
type input "7.79"
type input "8.26"
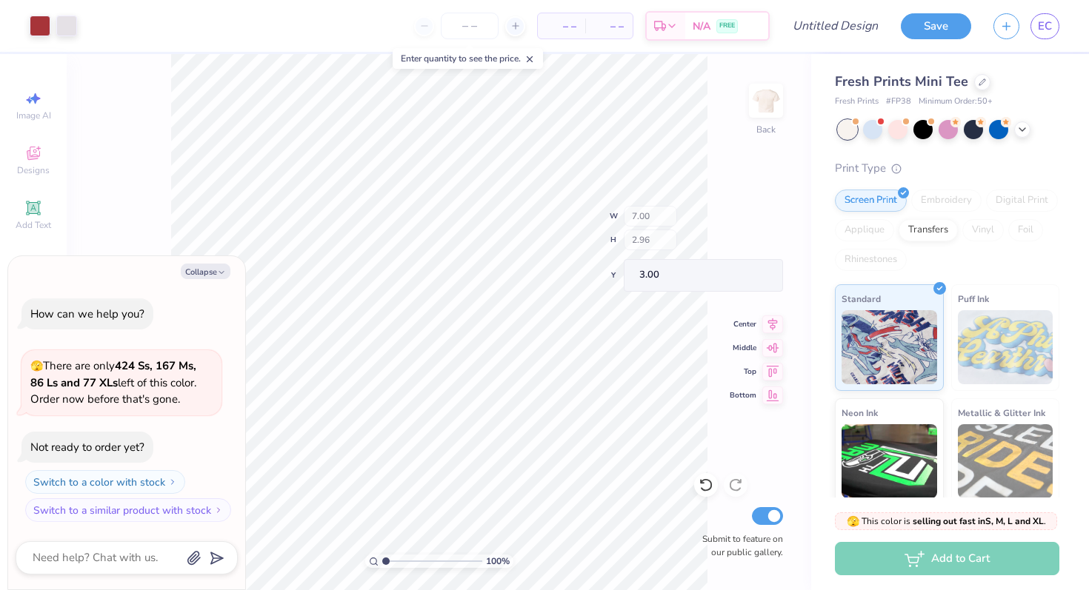
type textarea "x"
type input "6.46"
type input "2.39"
type input "3.22"
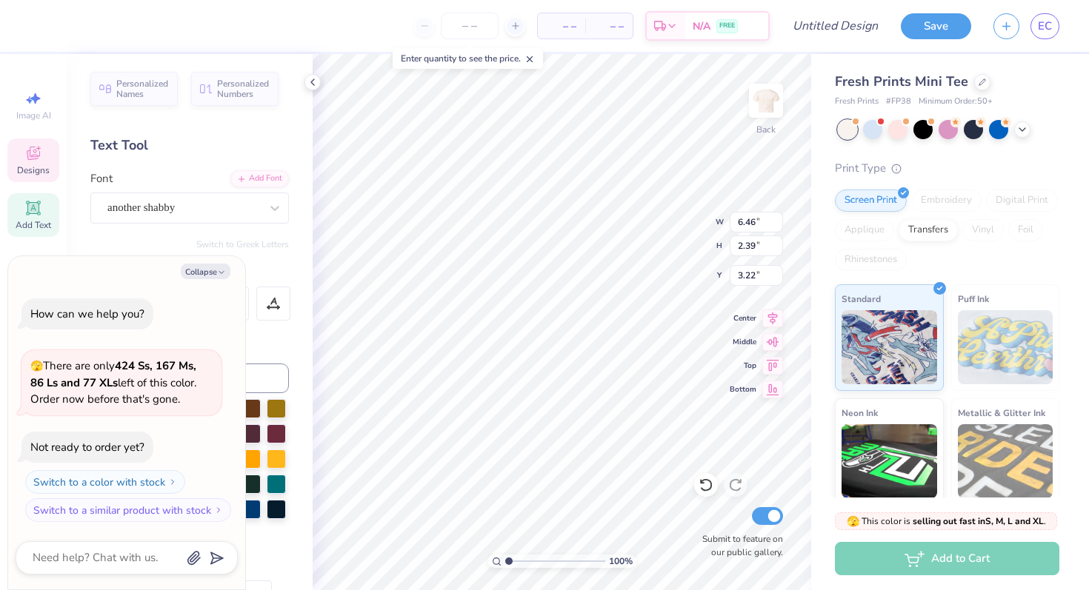
type textarea "x"
type textarea "M"
type textarea "x"
type textarea "MC"
type textarea "x"
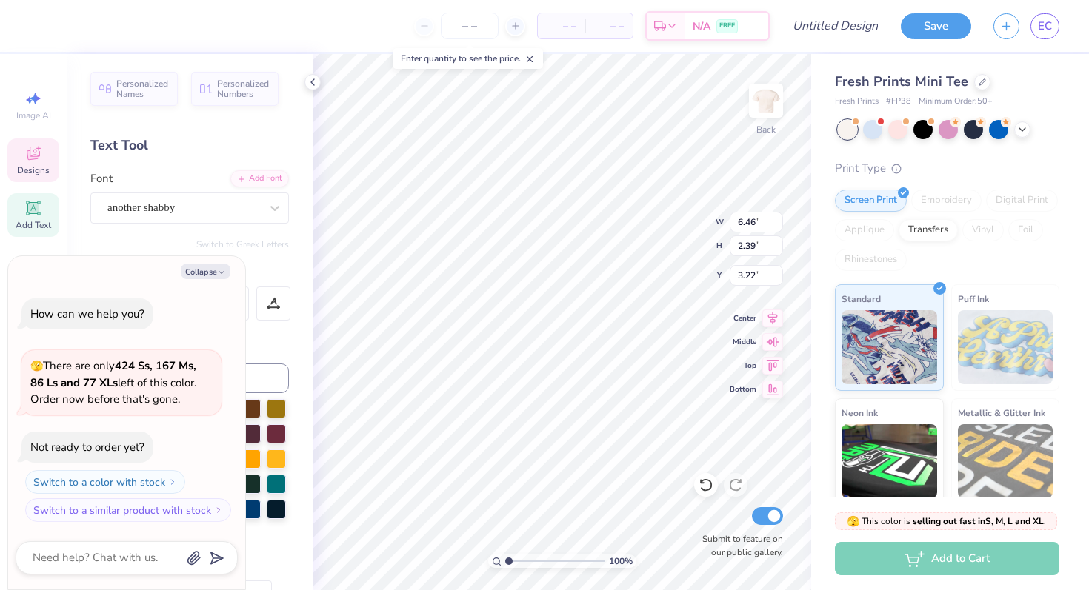
type textarea "M"
type textarea "x"
type textarea "Mc"
type textarea "x"
type textarea "McC"
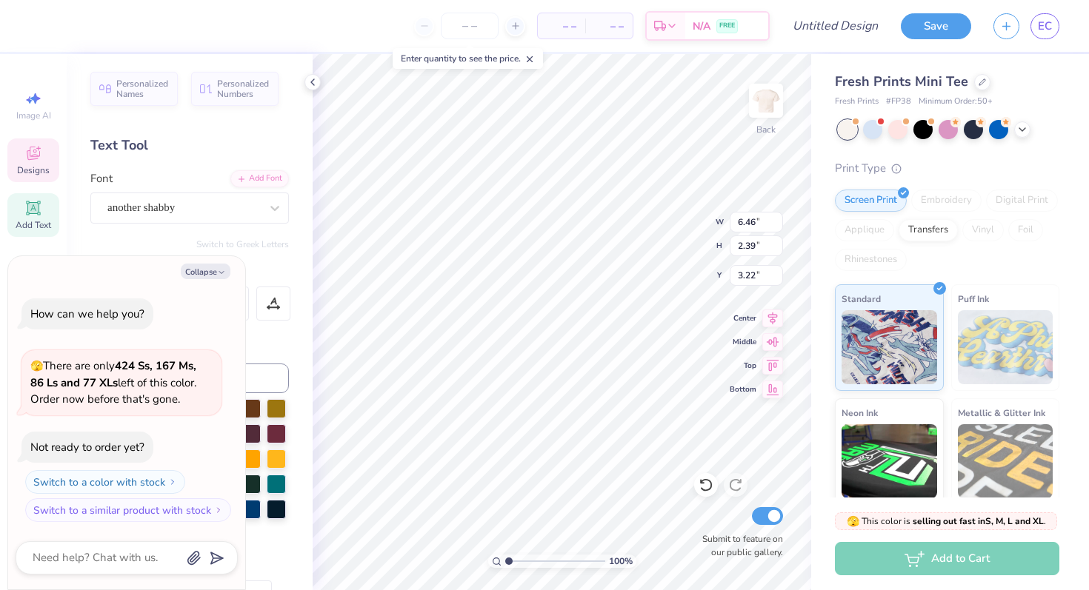
type textarea "x"
type textarea "McCl"
type textarea "x"
type textarea "McCle"
type textarea "x"
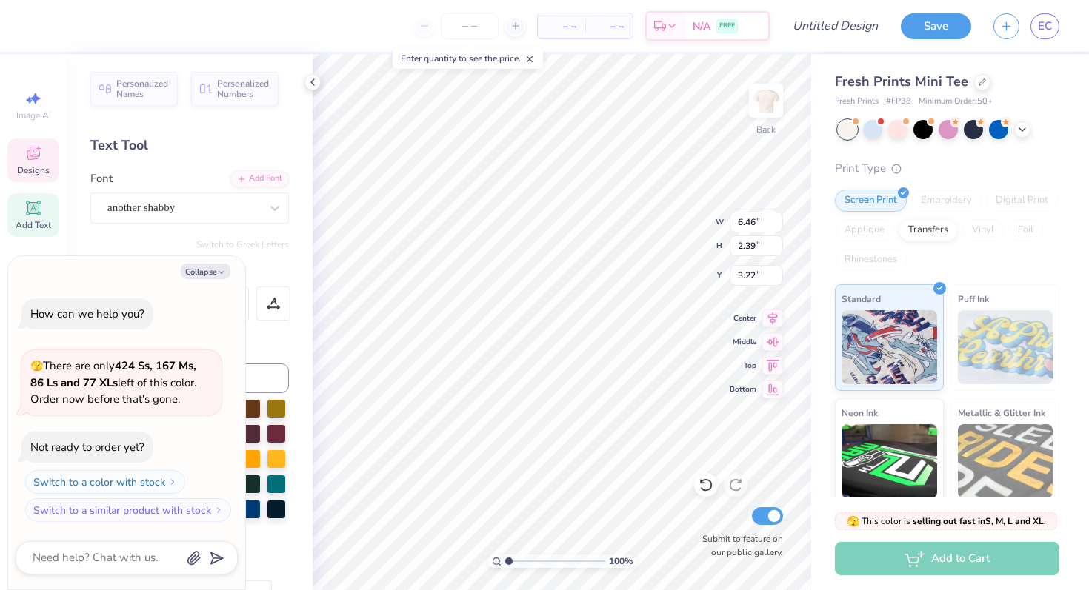
type textarea "McClel"
type textarea "x"
type textarea "[PERSON_NAME]"
type textarea "x"
type textarea "[PERSON_NAME]"
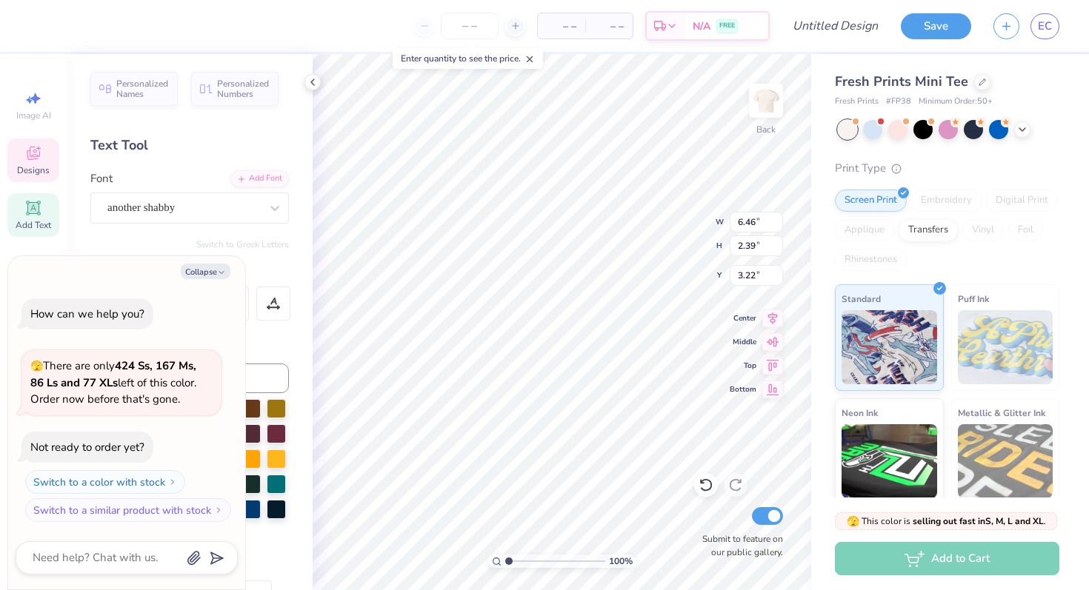
scroll to position [0, 1]
type textarea "x"
type input "7.88"
type input "2.18"
type input "3.28"
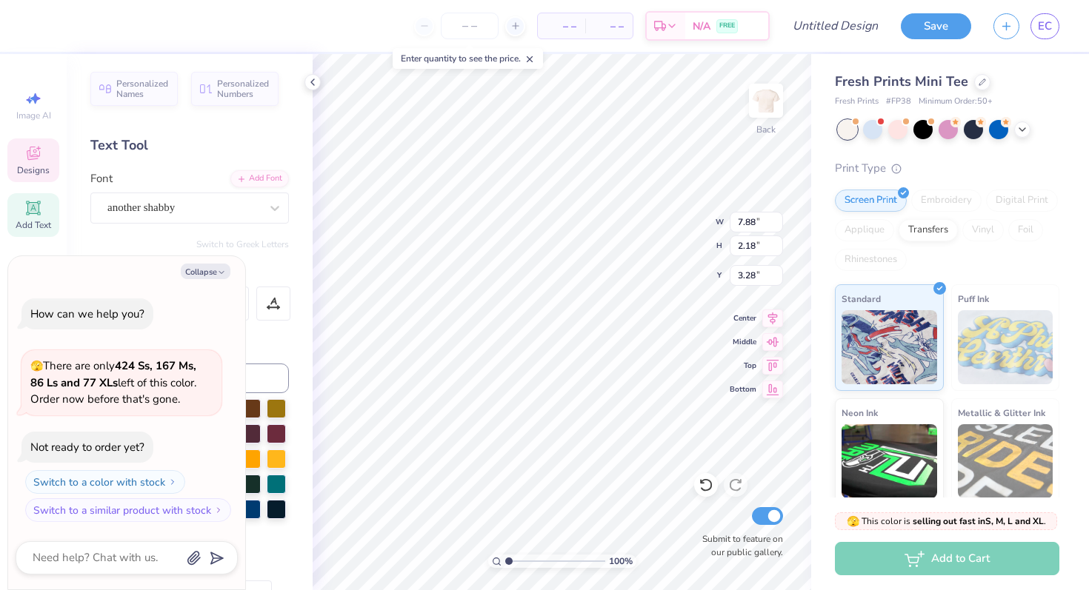
type textarea "x"
type input "7.11"
type input "1.97"
type input "3.51"
click at [649, 238] on div "100 % Back W 7.11 H 1.97 Y 3.51 Center Middle Top Bottom Submit to feature on o…" at bounding box center [562, 322] width 499 height 536
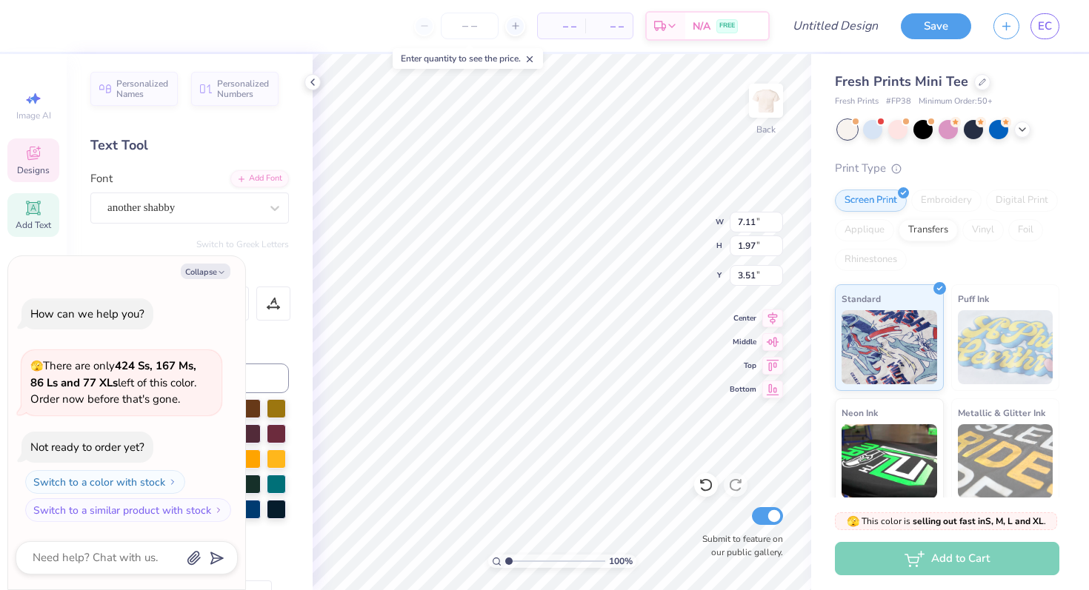
type textarea "x"
type input "3.23"
type textarea "x"
type input "3.36"
type textarea "x"
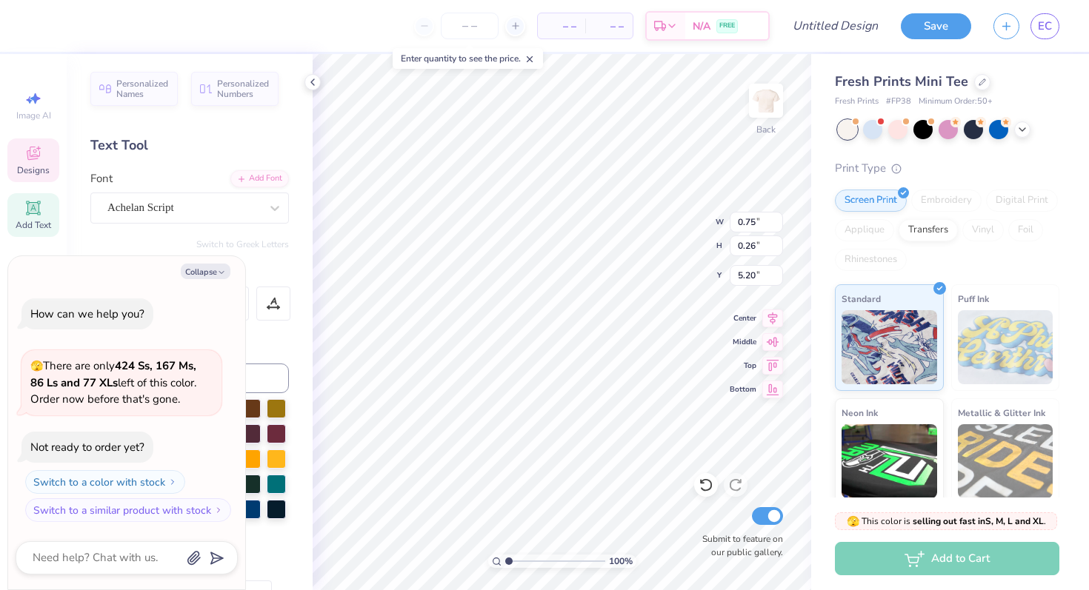
type input "5.17"
type textarea "x"
type input "4.81"
type textarea "x"
type textarea "18297"
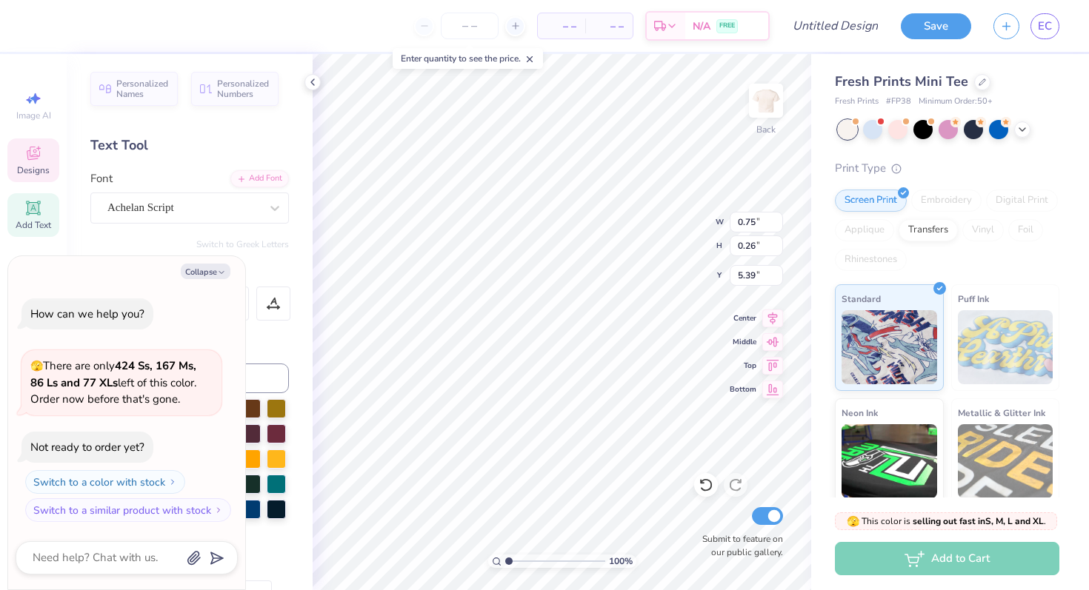
scroll to position [0, 0]
type textarea "x"
type textarea "182097"
type textarea "x"
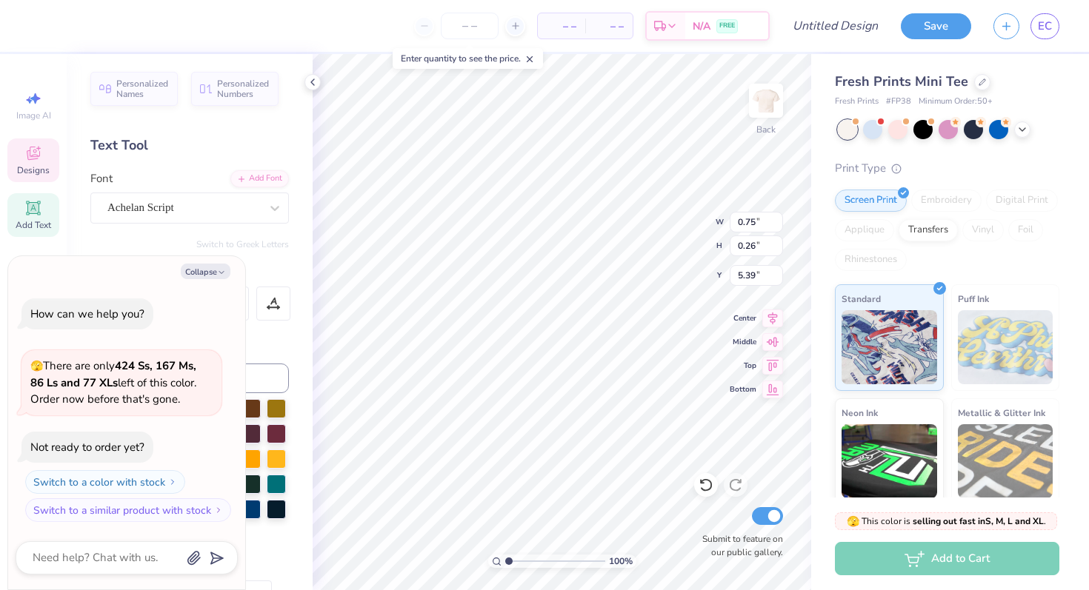
type textarea "2"
type textarea "x"
type textarea "20"
type textarea "x"
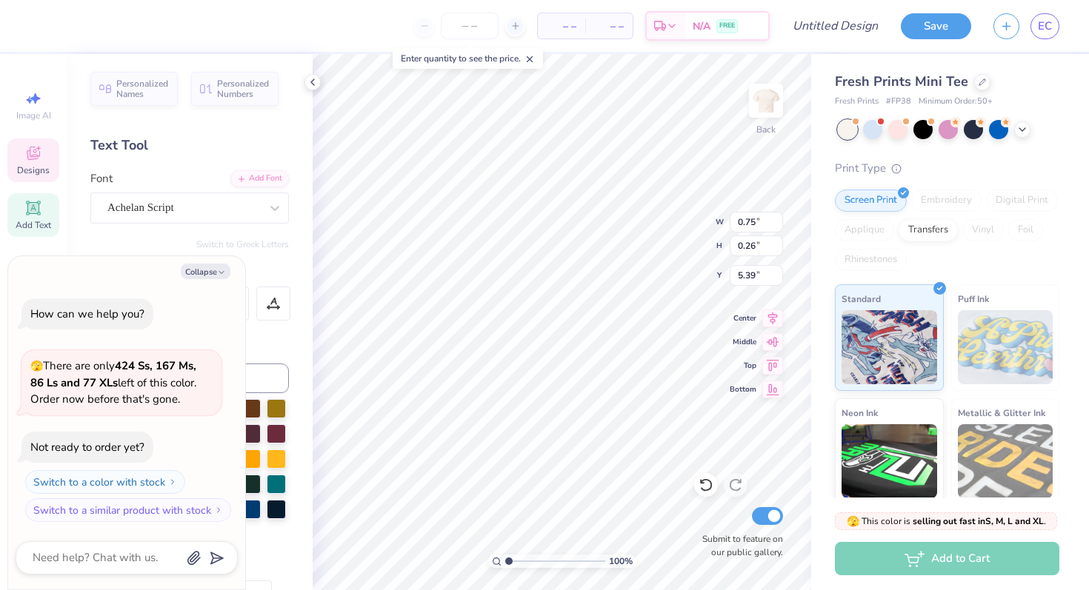
type textarea "202"
type textarea "x"
type textarea "2025"
type textarea "x"
type input "5.33"
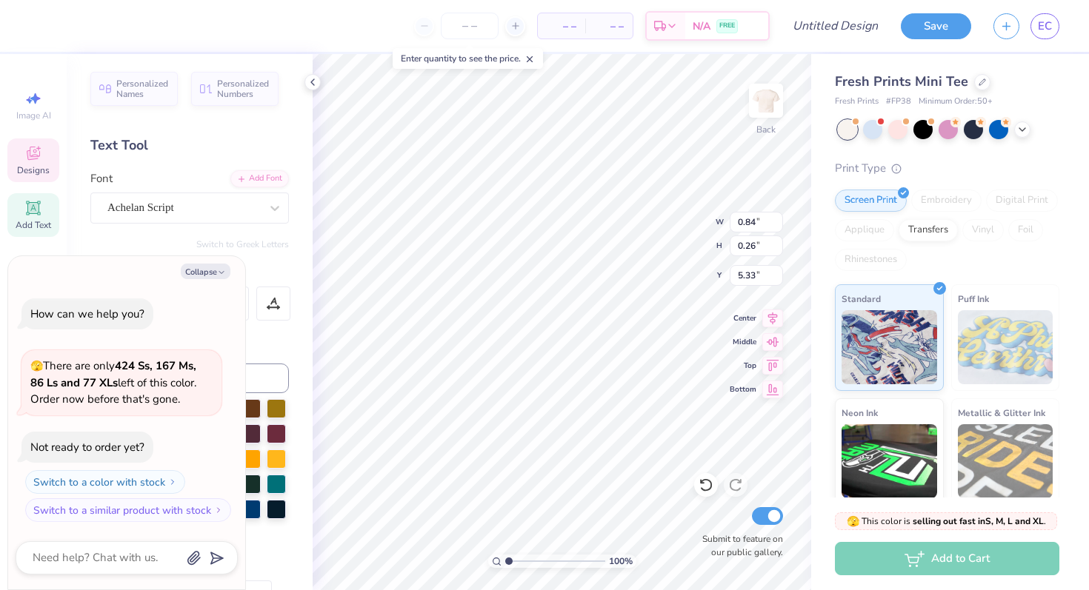
type textarea "x"
type input "5.20"
click at [979, 84] on icon at bounding box center [982, 80] width 7 height 7
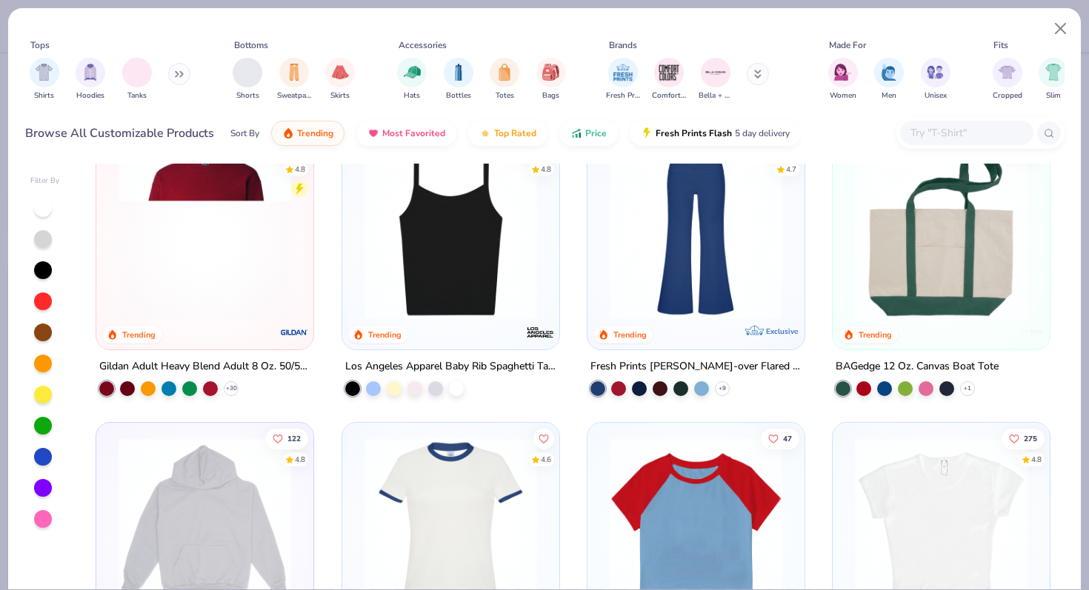
scroll to position [1225, 0]
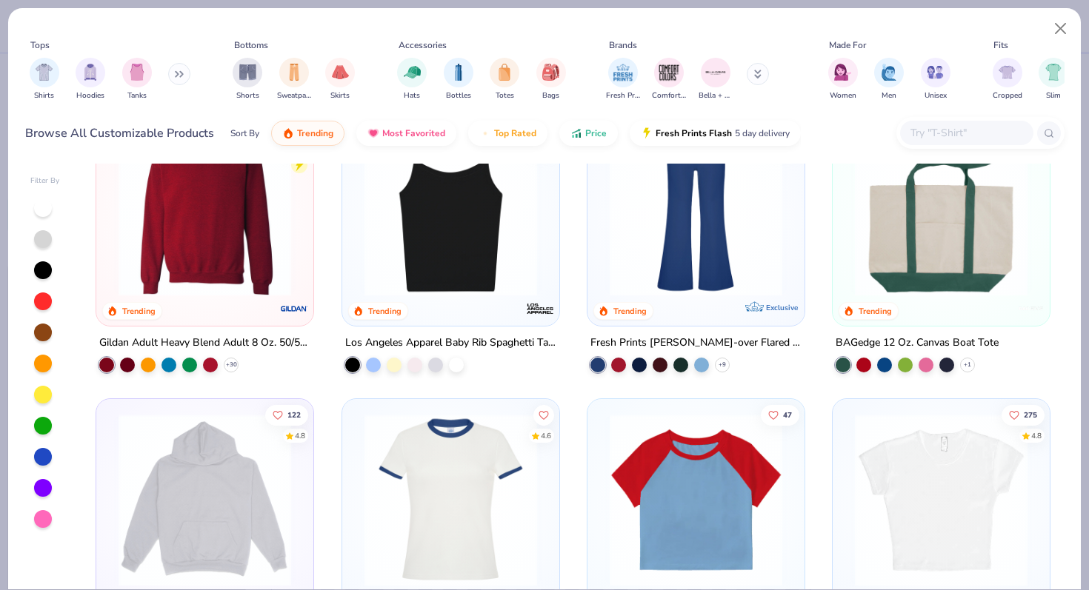
click at [209, 281] on img at bounding box center [204, 210] width 187 height 173
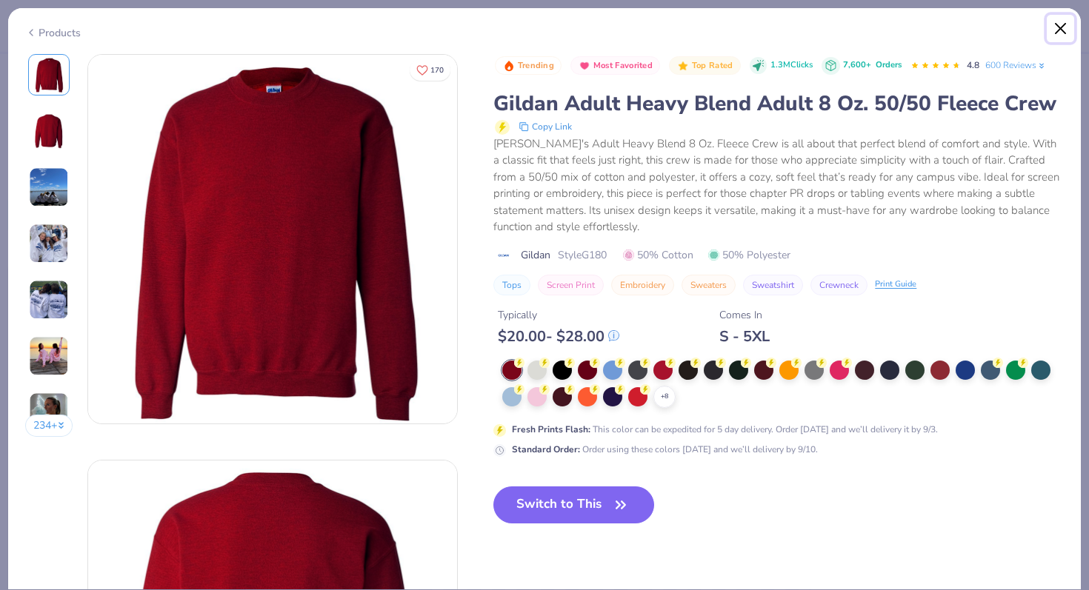
click at [1071, 29] on button "Close" at bounding box center [1061, 29] width 28 height 28
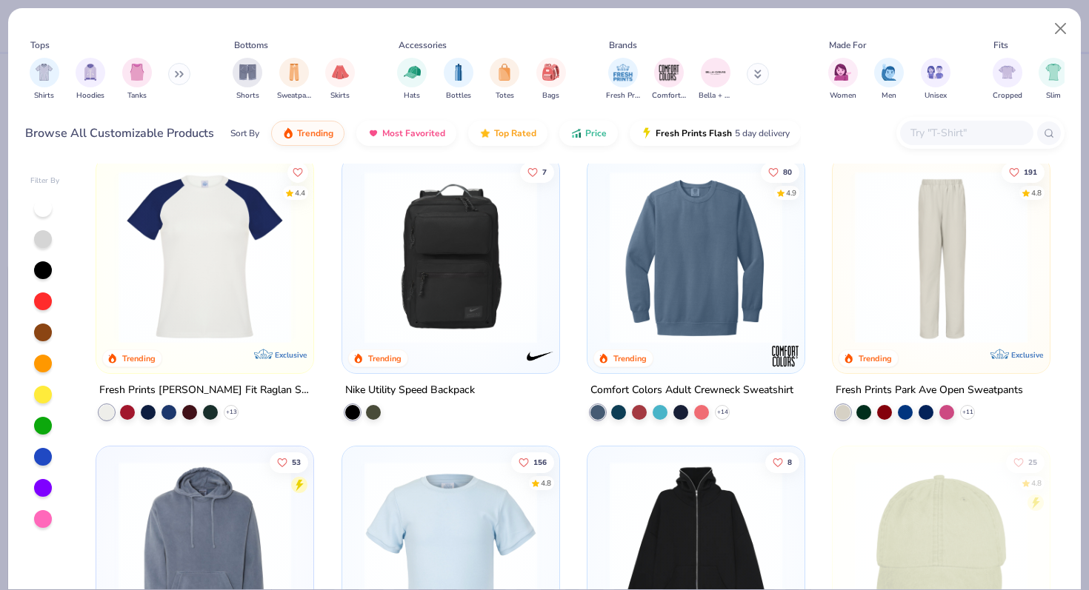
scroll to position [1972, 0]
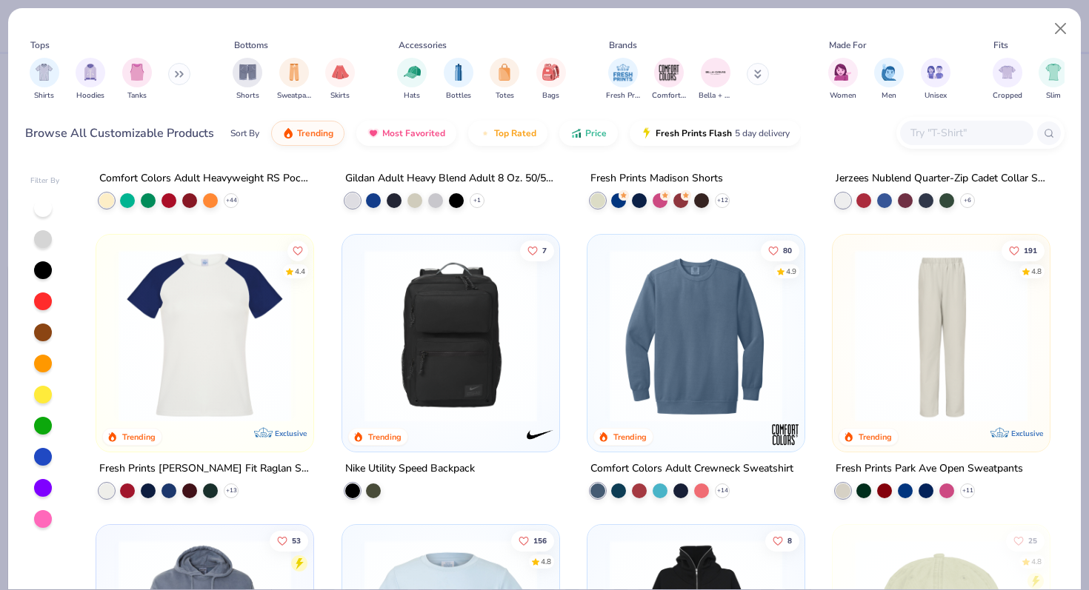
click at [686, 311] on img at bounding box center [695, 336] width 187 height 173
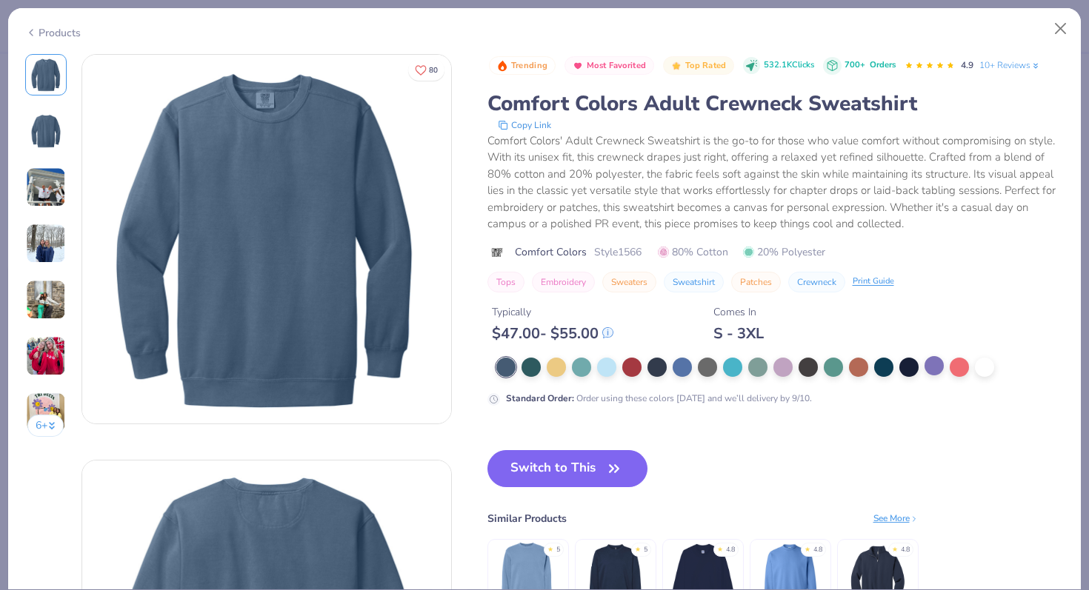
click at [925, 373] on div at bounding box center [934, 365] width 19 height 19
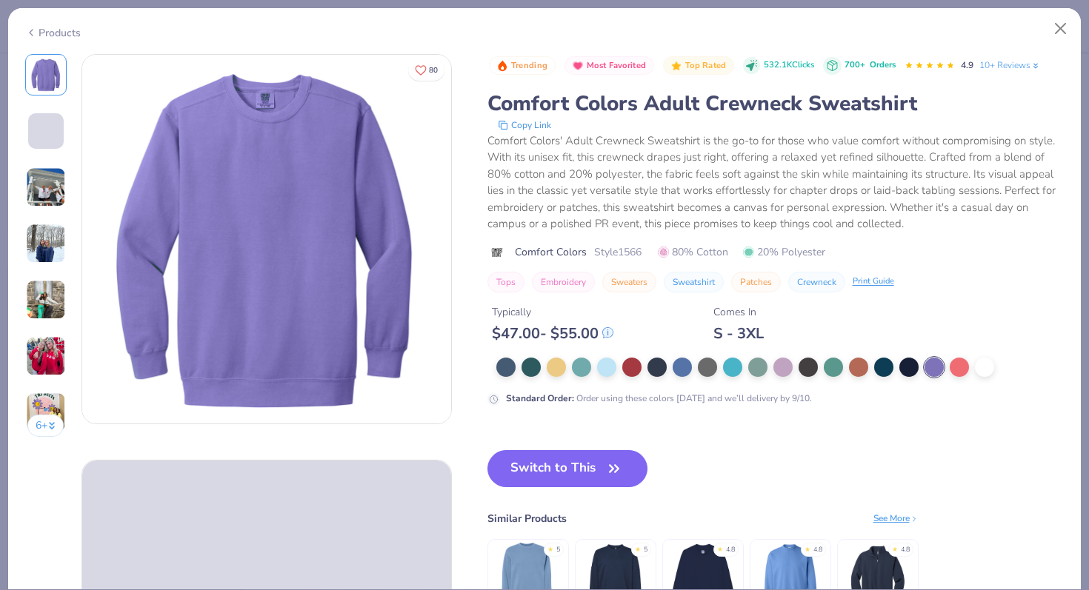
click at [925, 373] on div at bounding box center [934, 367] width 19 height 19
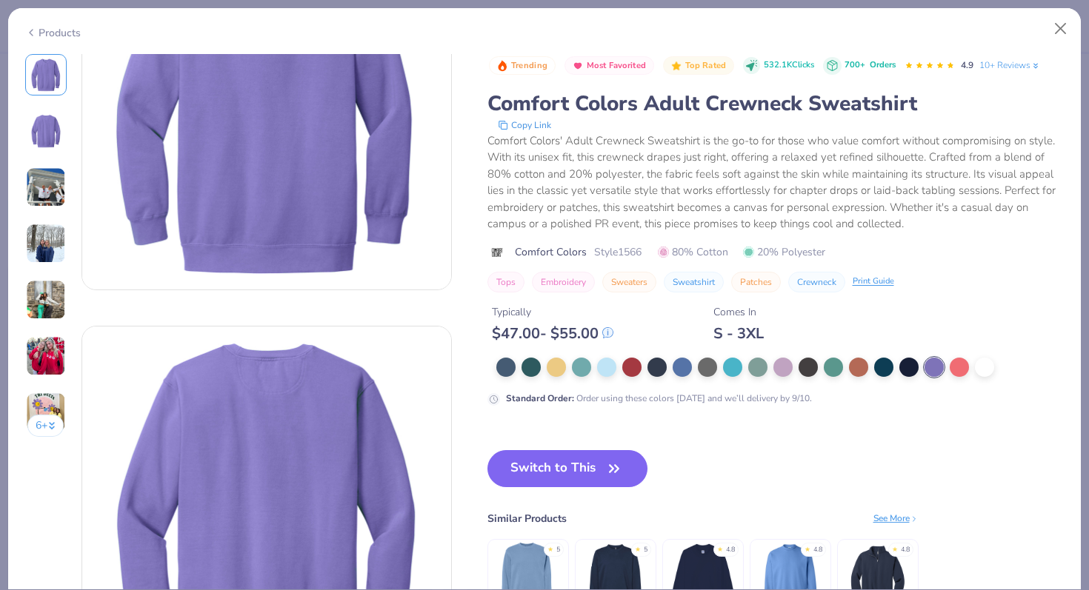
scroll to position [256, 0]
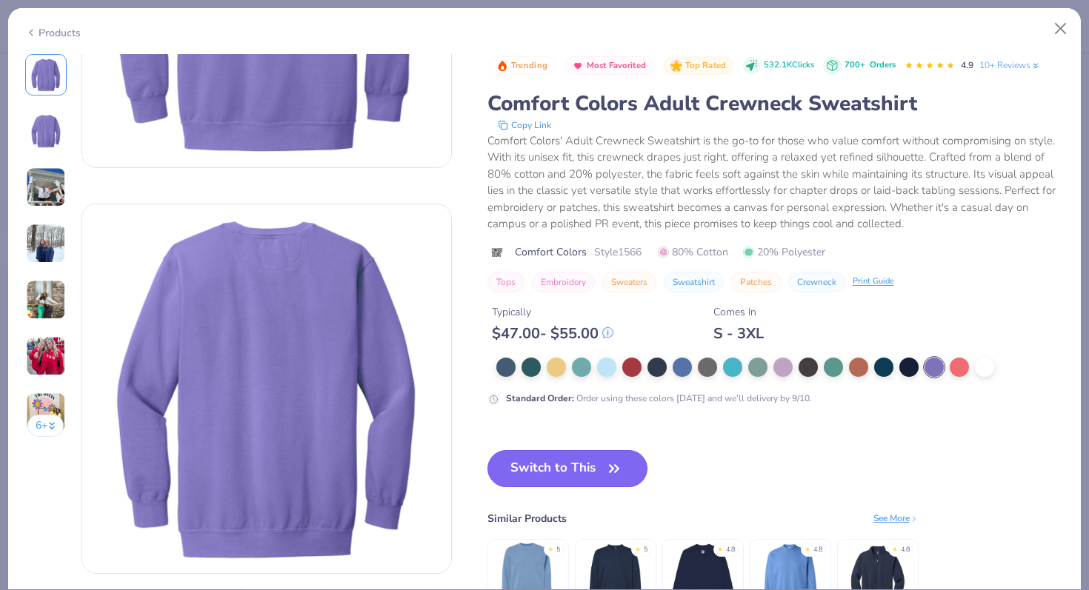
click at [576, 468] on button "Switch to This" at bounding box center [568, 468] width 161 height 37
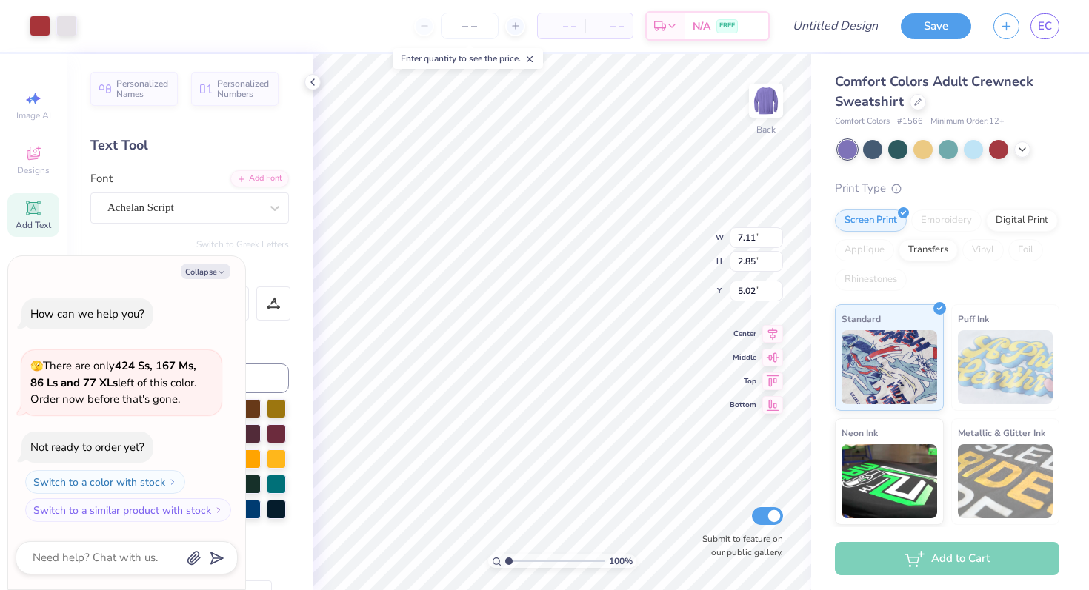
type textarea "x"
type input "10.95"
type input "4.40"
type input "3.48"
type textarea "x"
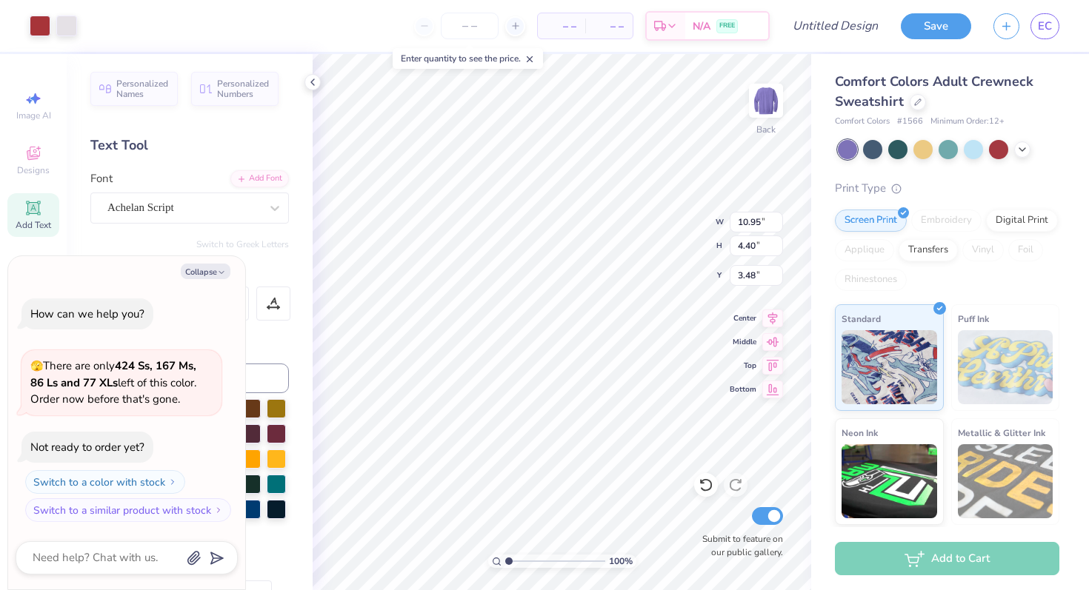
type input "3.58"
type textarea "x"
type input "3.48"
type textarea "x"
type input "8.86"
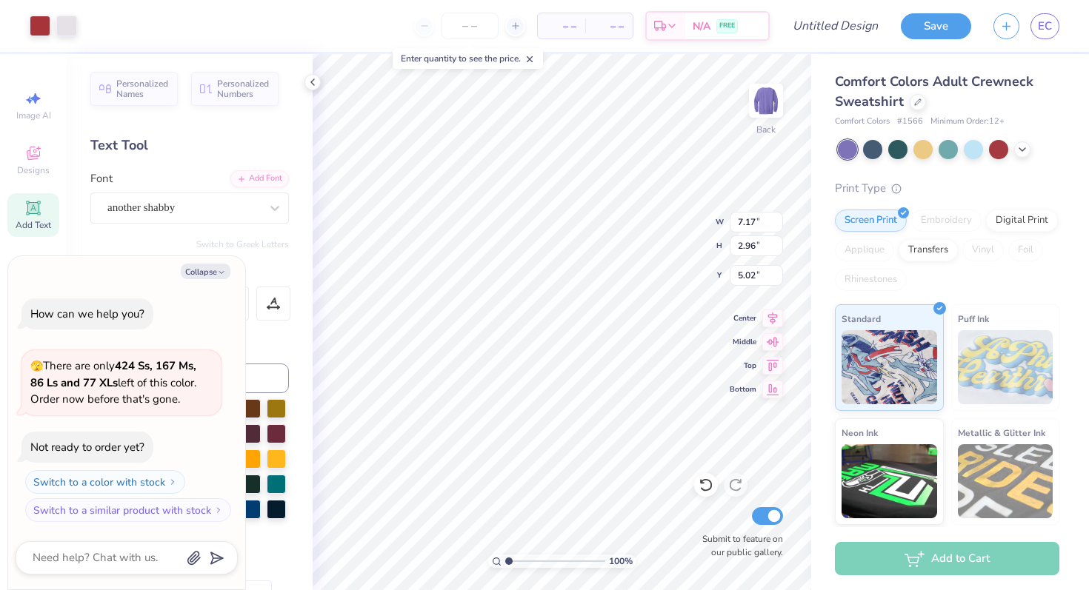
type input "3.65"
type input "4.33"
type textarea "x"
type input "4.84"
type textarea "x"
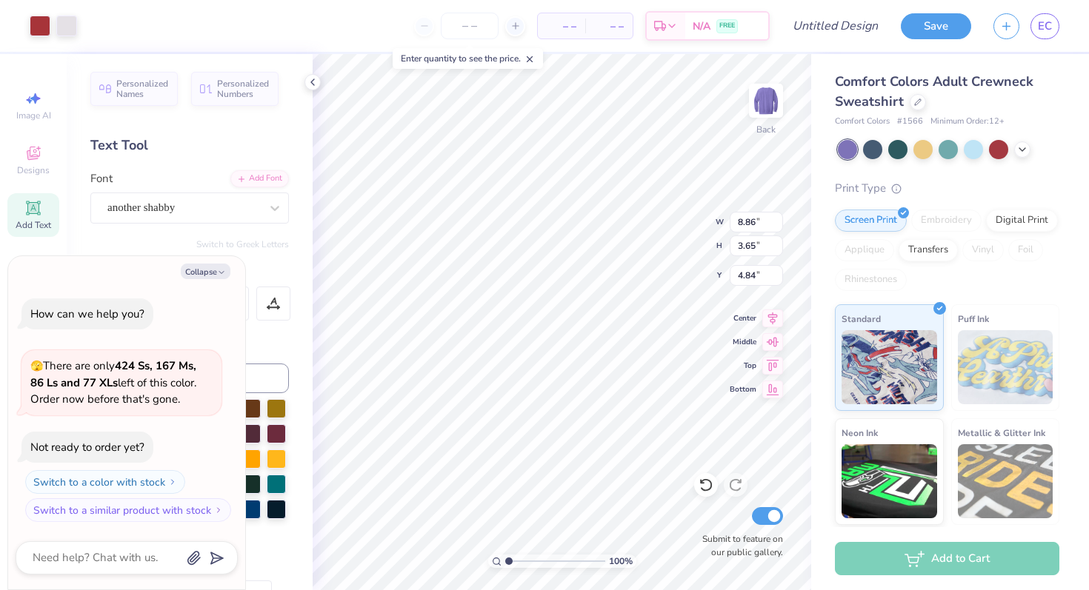
type input "11.23"
type input "4.63"
type input "3.86"
type textarea "x"
type input "3.00"
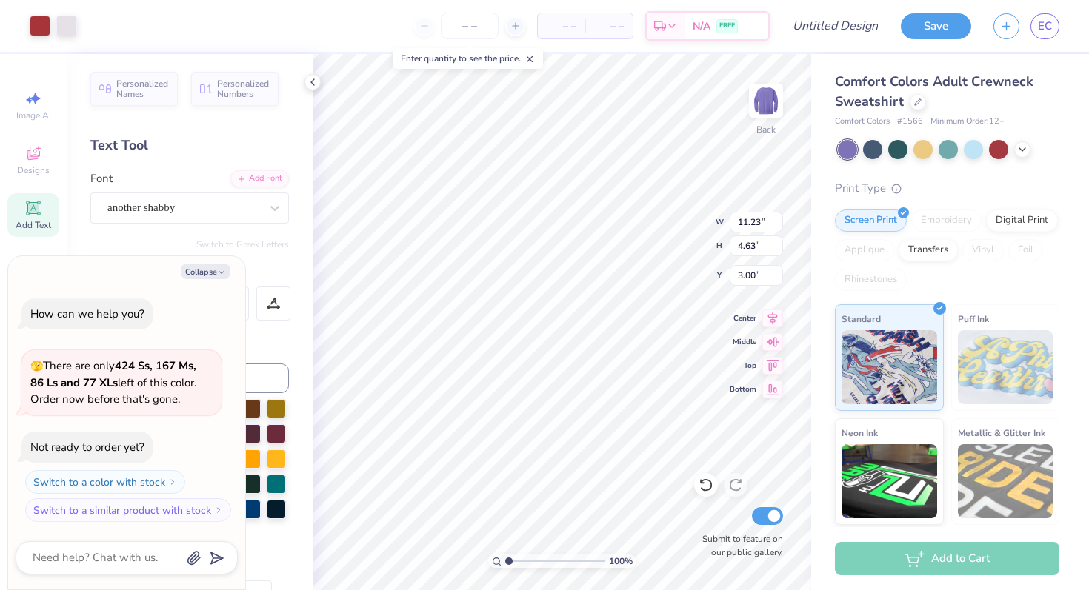
type textarea "x"
type input "4.07"
click at [36, 16] on div at bounding box center [40, 24] width 21 height 21
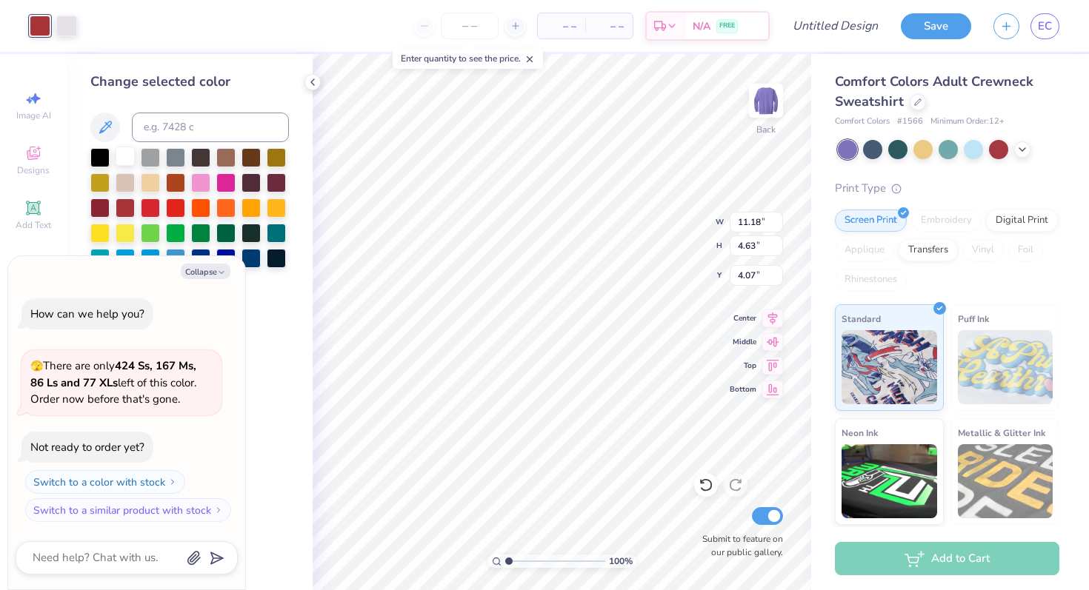
click at [127, 157] on div at bounding box center [125, 156] width 19 height 19
click at [102, 223] on div at bounding box center [99, 231] width 19 height 19
click at [205, 267] on button "Collapse" at bounding box center [206, 272] width 50 height 16
type textarea "x"
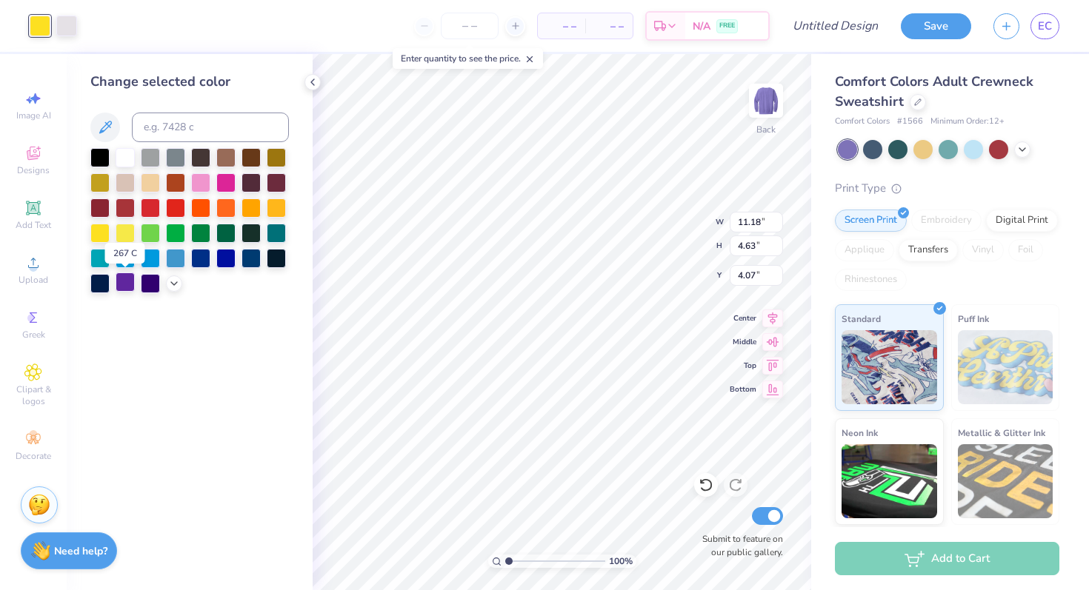
click at [122, 279] on div at bounding box center [125, 282] width 19 height 19
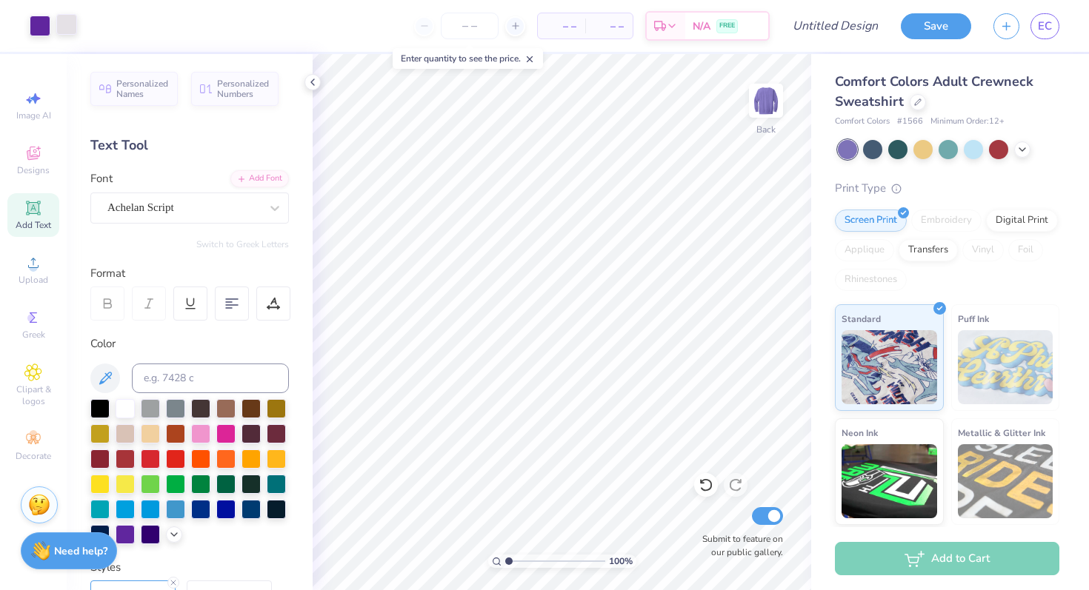
click at [62, 28] on div at bounding box center [66, 24] width 21 height 21
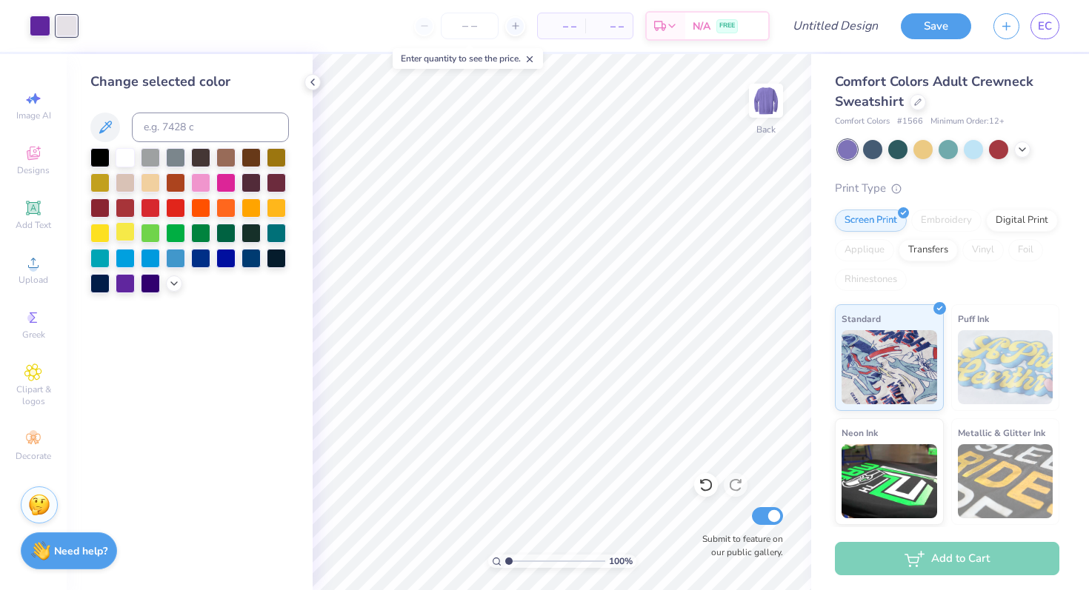
click at [122, 230] on div at bounding box center [125, 231] width 19 height 19
click at [913, 104] on div at bounding box center [918, 101] width 16 height 16
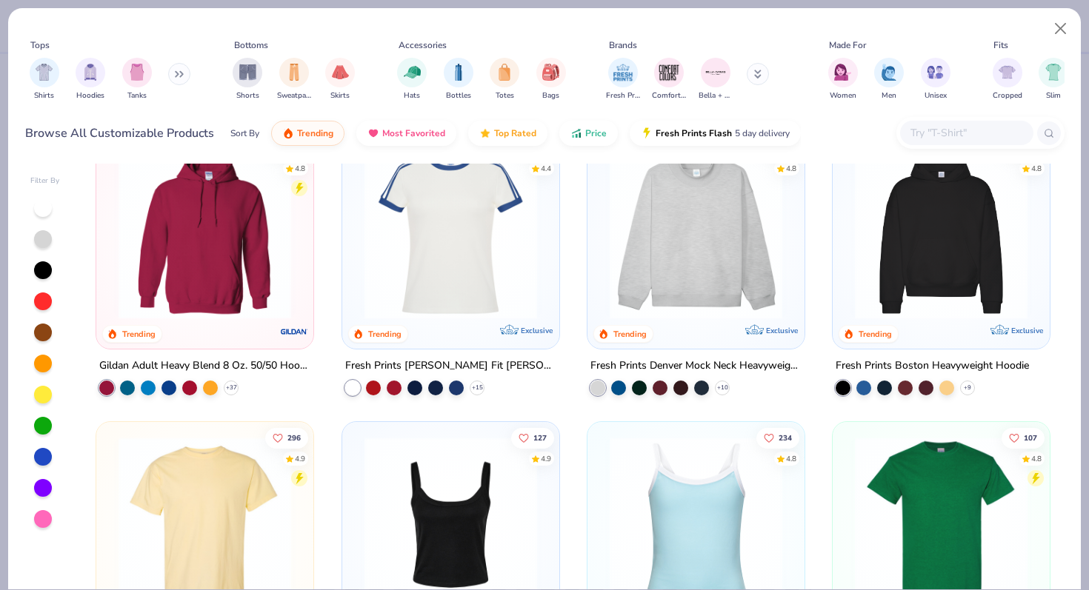
scroll to position [42, 0]
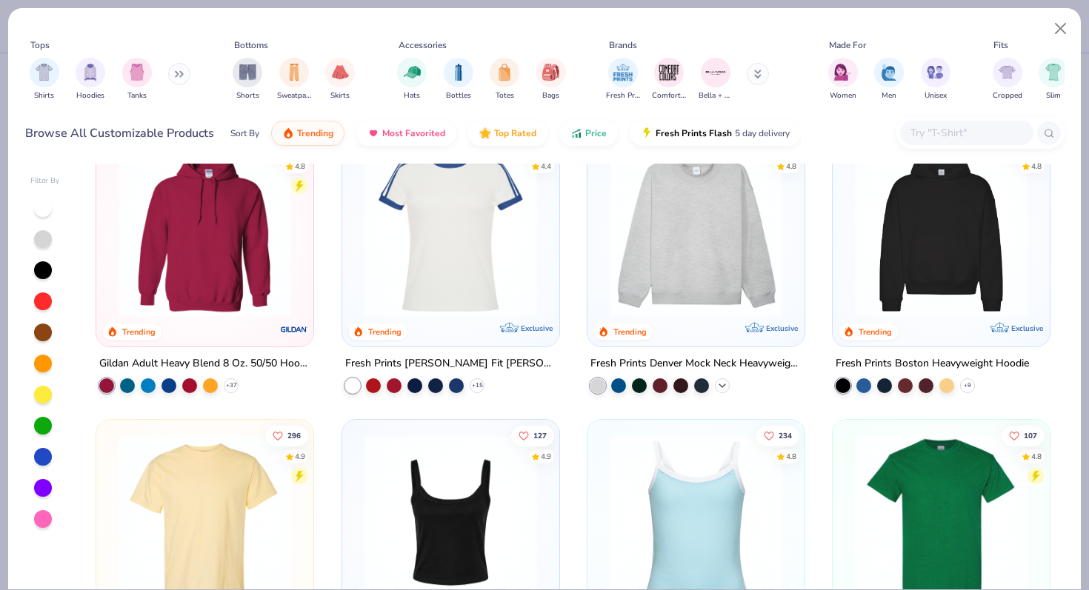
click at [722, 388] on icon at bounding box center [722, 386] width 12 height 12
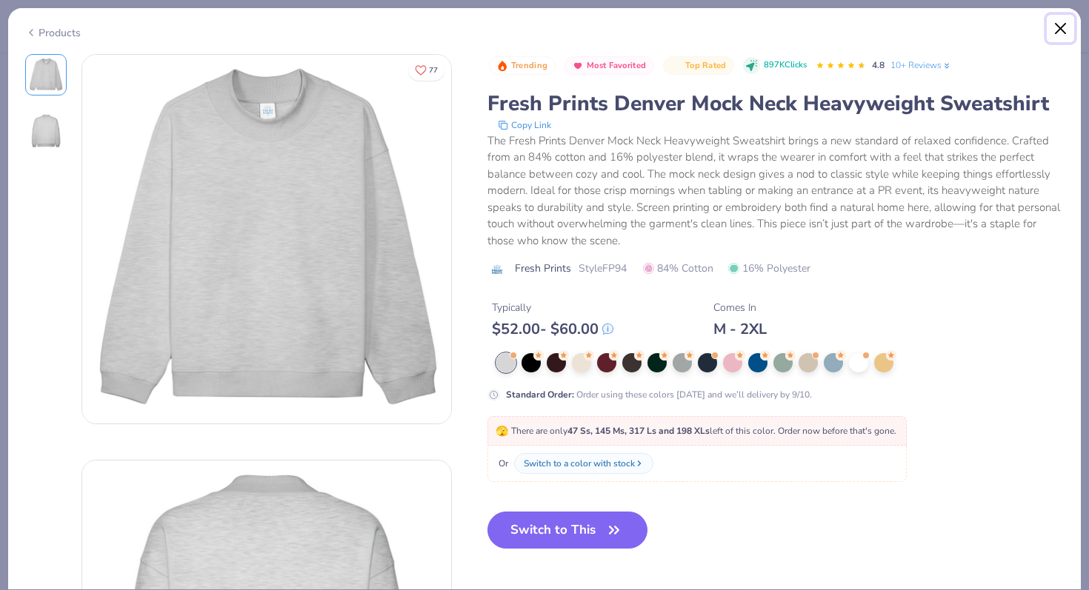
click at [1051, 16] on button "Close" at bounding box center [1061, 29] width 28 height 28
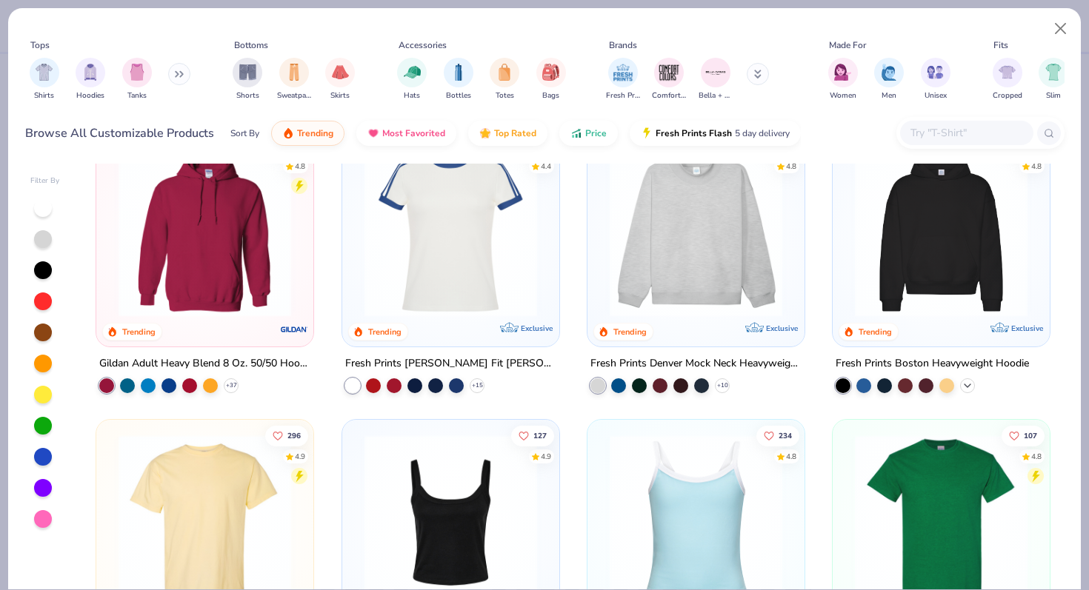
click at [968, 384] on icon at bounding box center [968, 386] width 12 height 12
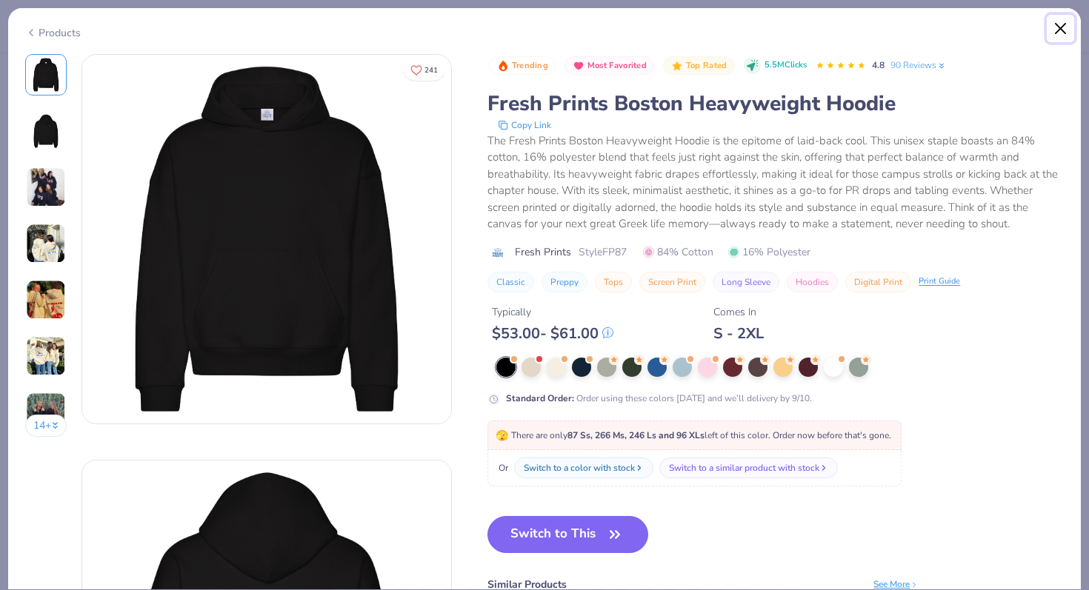
click at [1066, 17] on button "Close" at bounding box center [1061, 29] width 28 height 28
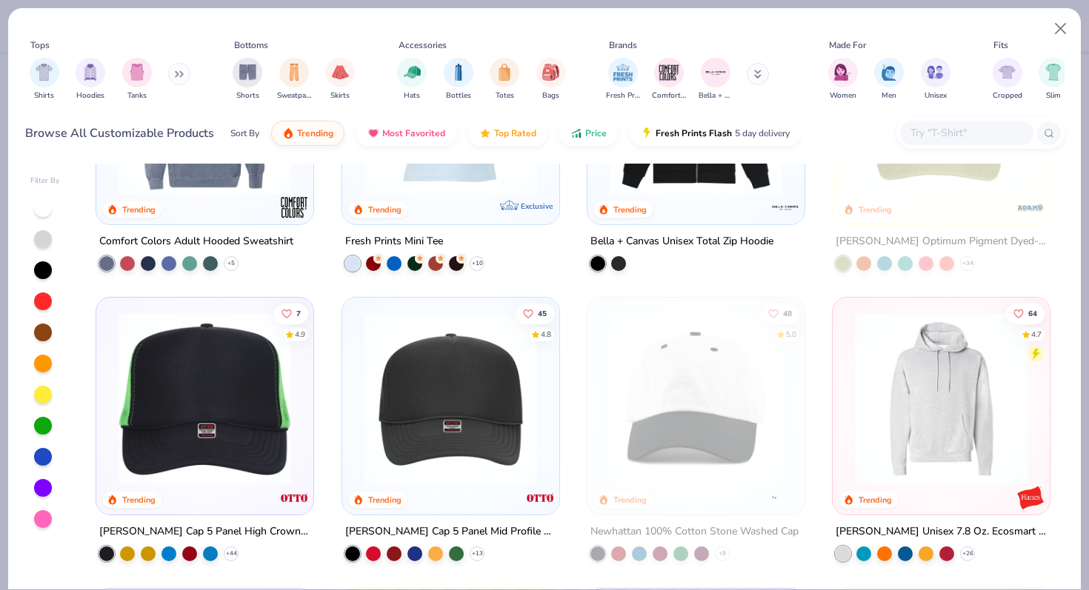
scroll to position [2407, 0]
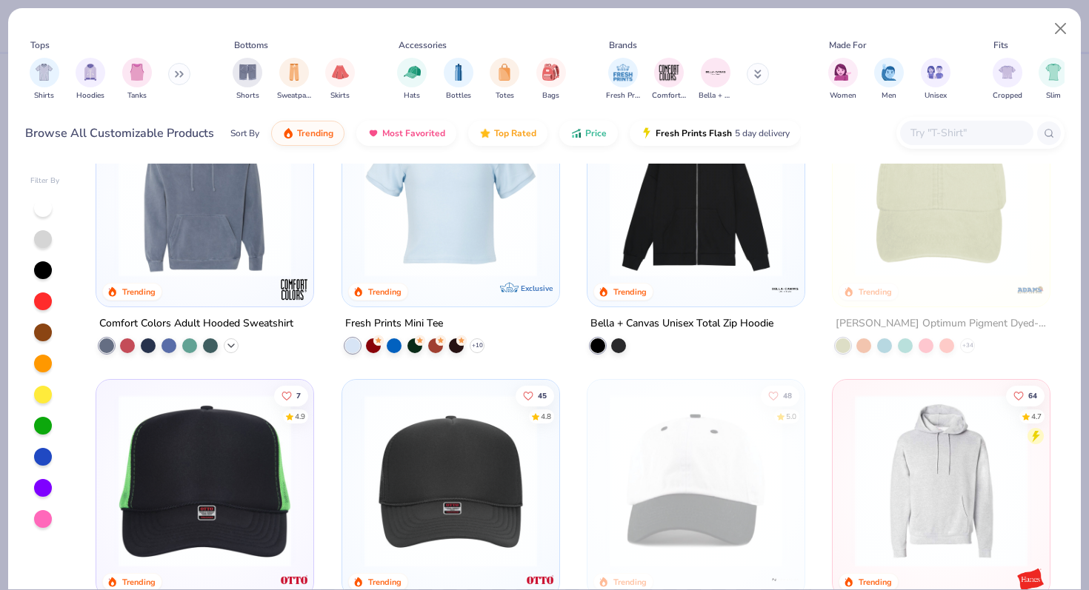
click at [230, 350] on div "+ 5" at bounding box center [231, 346] width 15 height 15
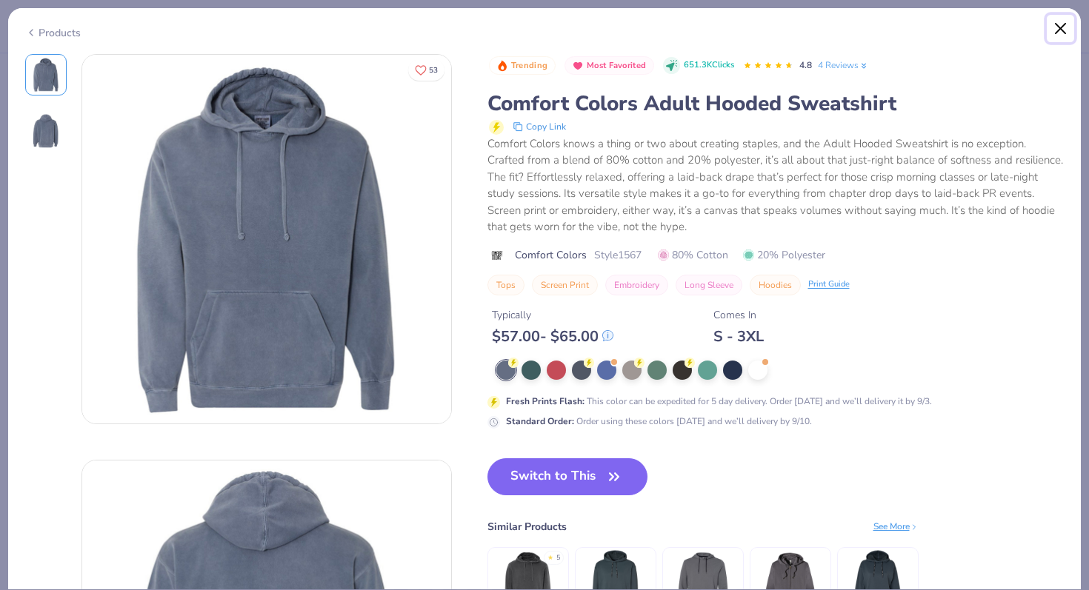
click at [1061, 33] on button "Close" at bounding box center [1061, 29] width 28 height 28
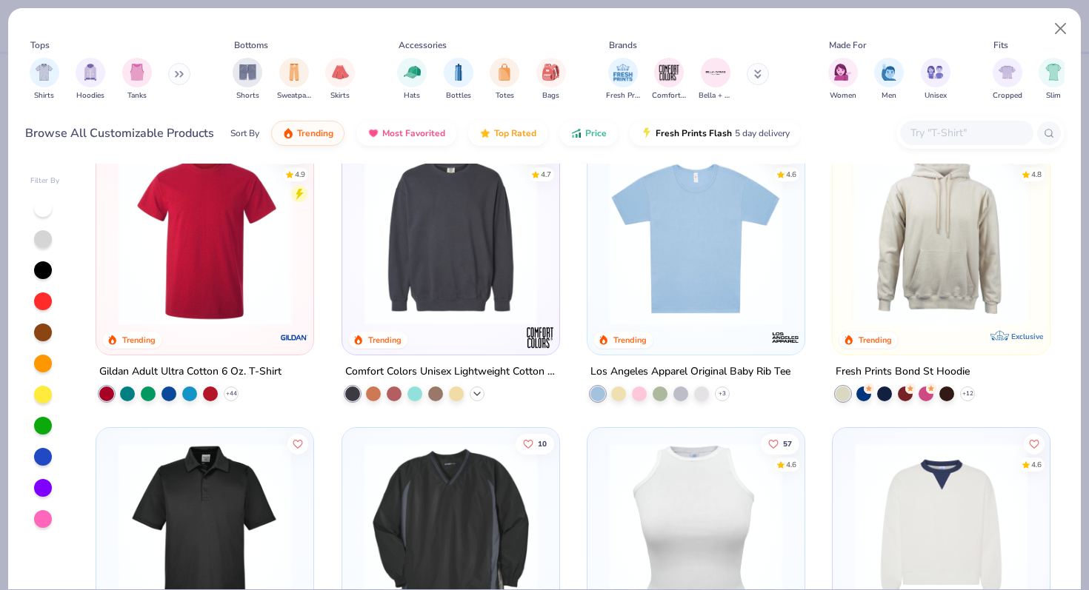
scroll to position [3234, 0]
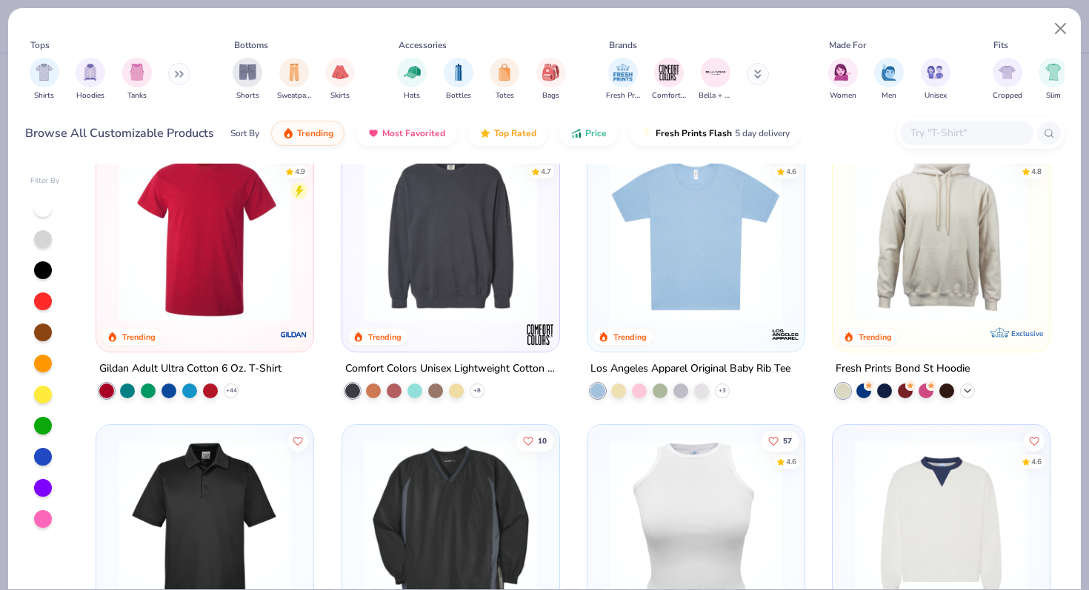
click at [971, 385] on icon at bounding box center [968, 391] width 12 height 12
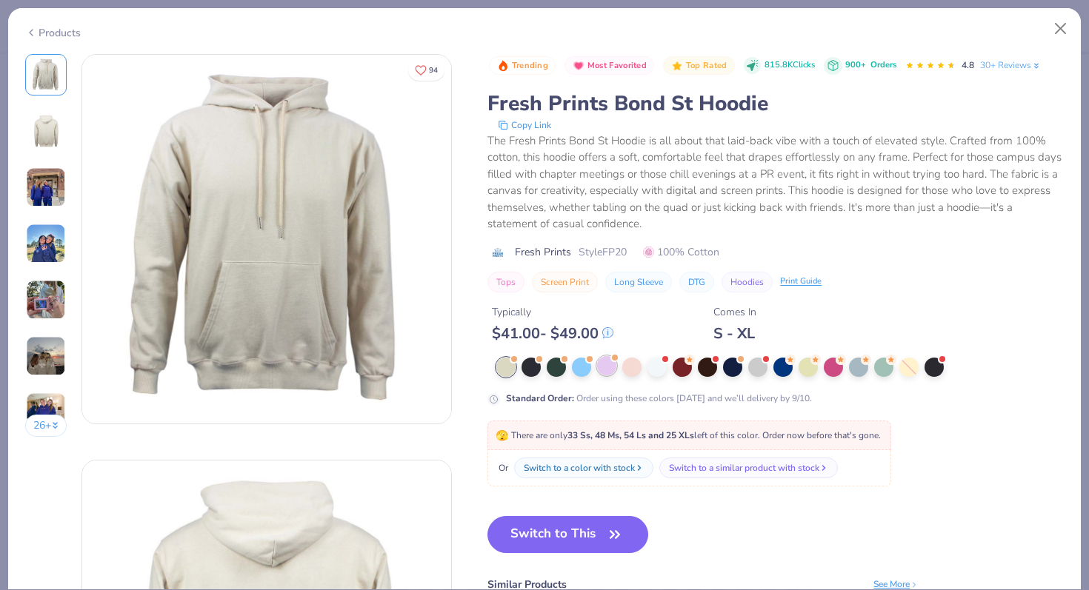
click at [602, 374] on div at bounding box center [606, 365] width 19 height 19
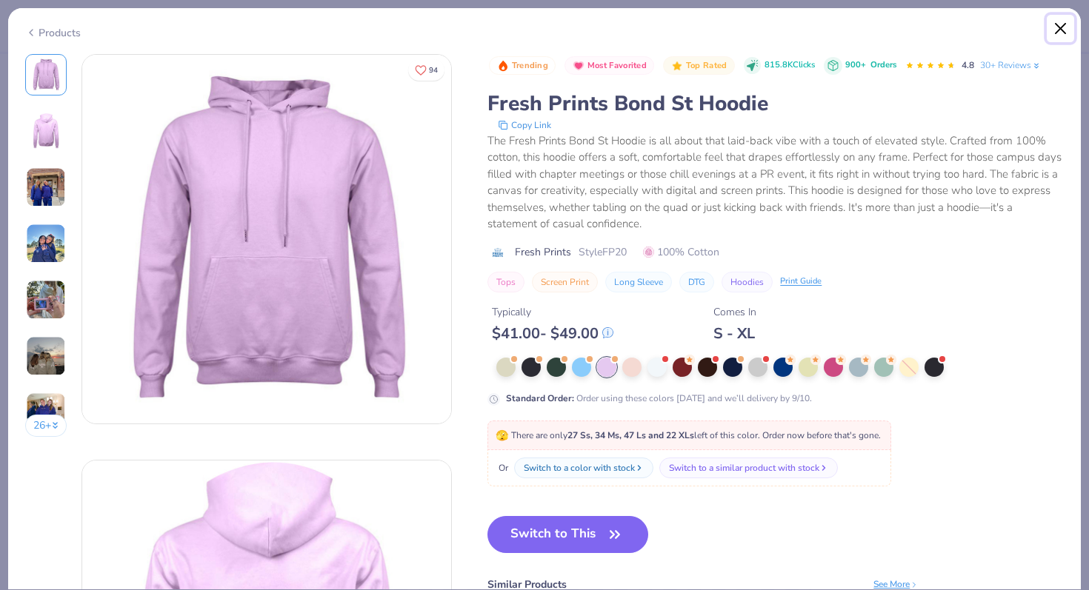
click at [1058, 27] on button "Close" at bounding box center [1061, 29] width 28 height 28
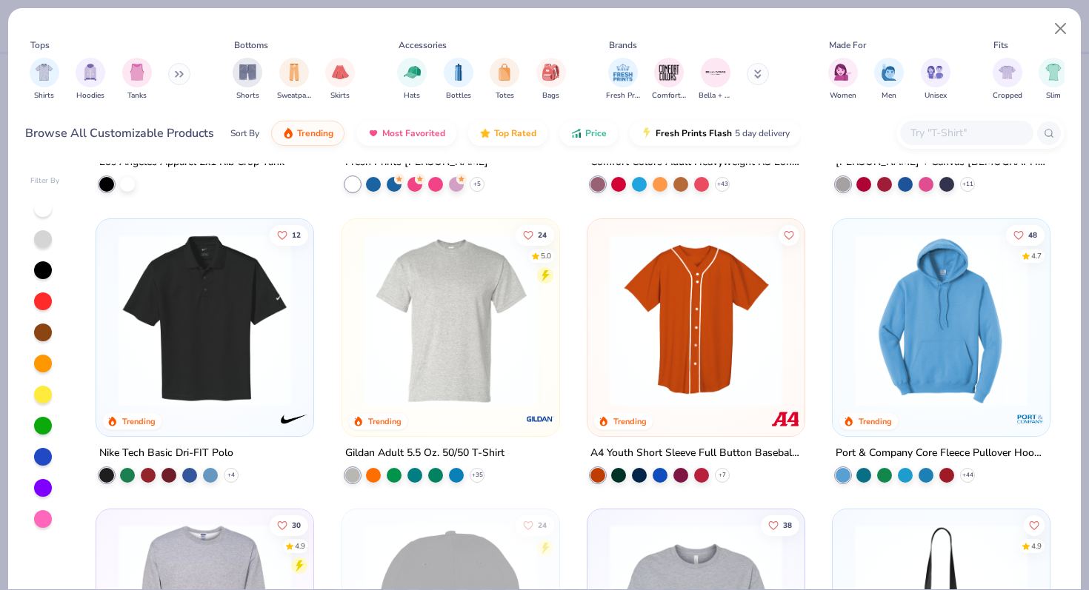
scroll to position [4028, 0]
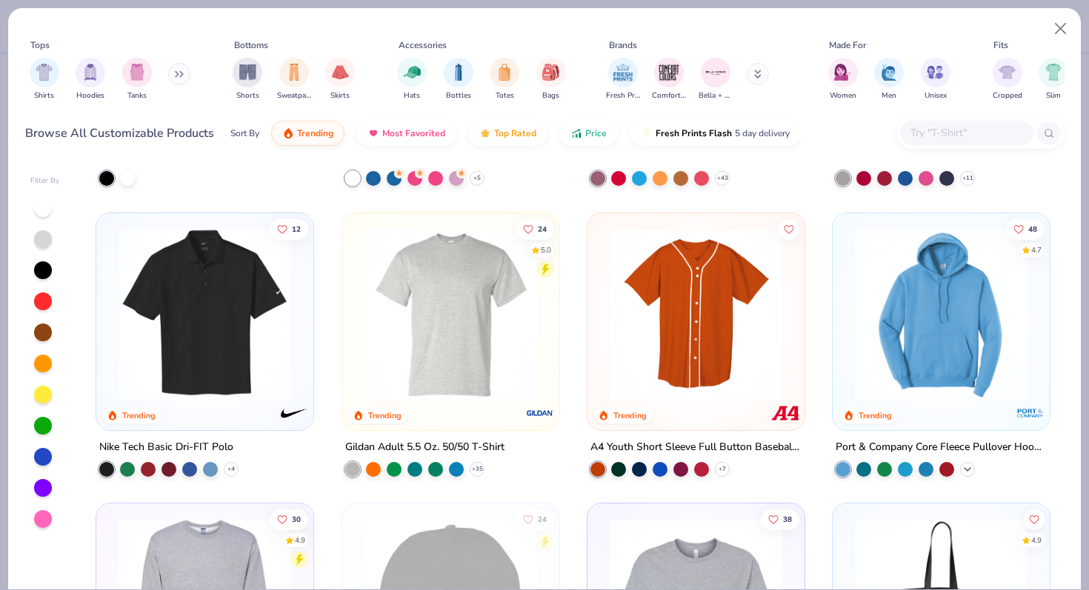
click at [968, 464] on icon at bounding box center [968, 470] width 12 height 12
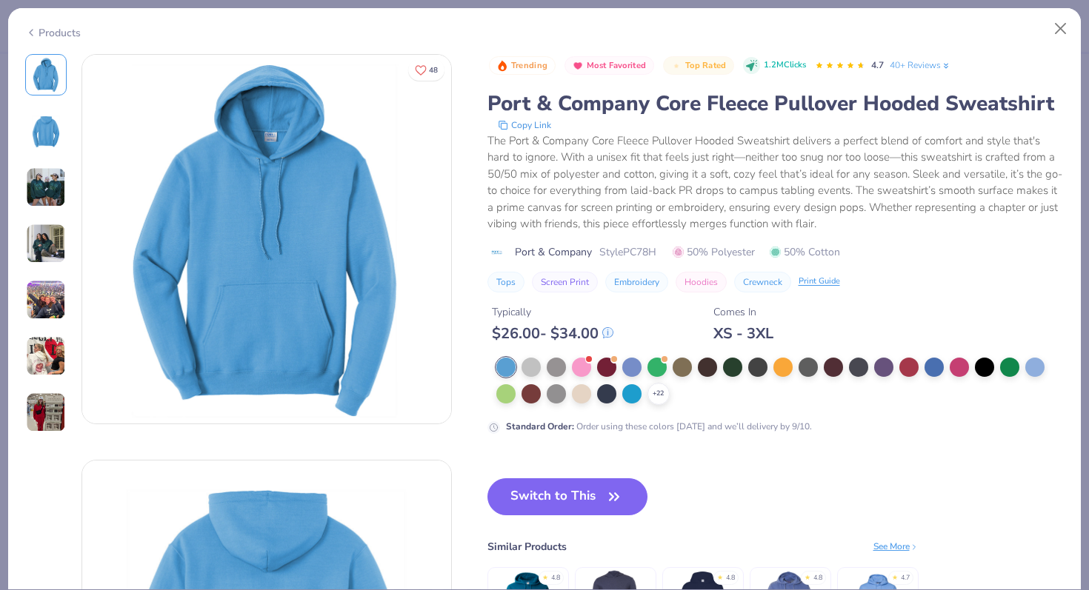
click at [622, 356] on div "Trending Most Favorited Top Rated 1.2M Clicks 4.7 40+ Reviews Port & Company Co…" at bounding box center [776, 244] width 577 height 380
click at [634, 367] on div at bounding box center [631, 365] width 19 height 19
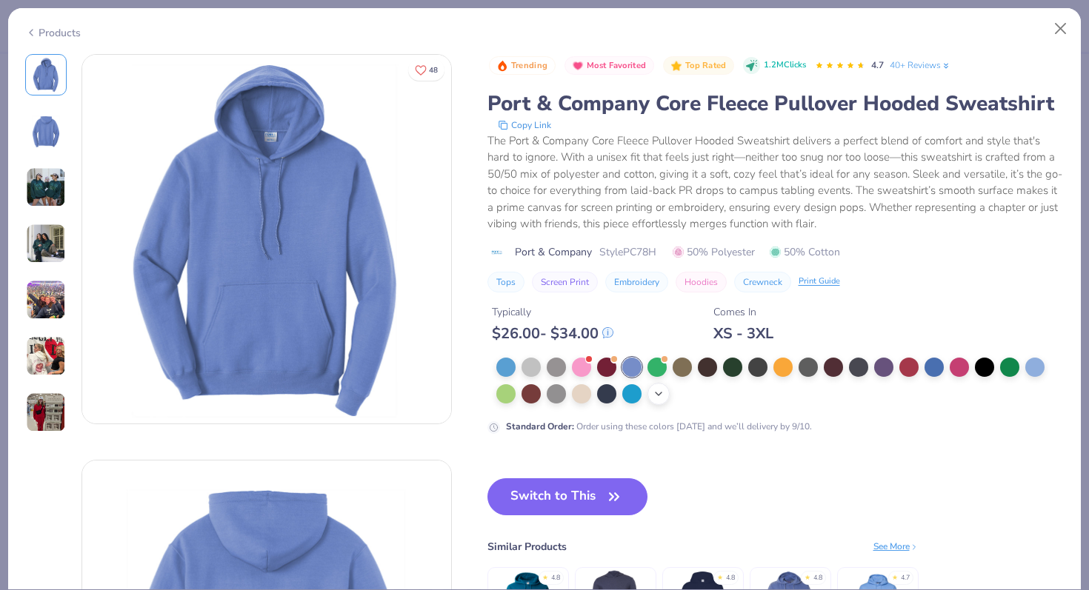
click at [656, 387] on div "+ 22" at bounding box center [659, 394] width 22 height 22
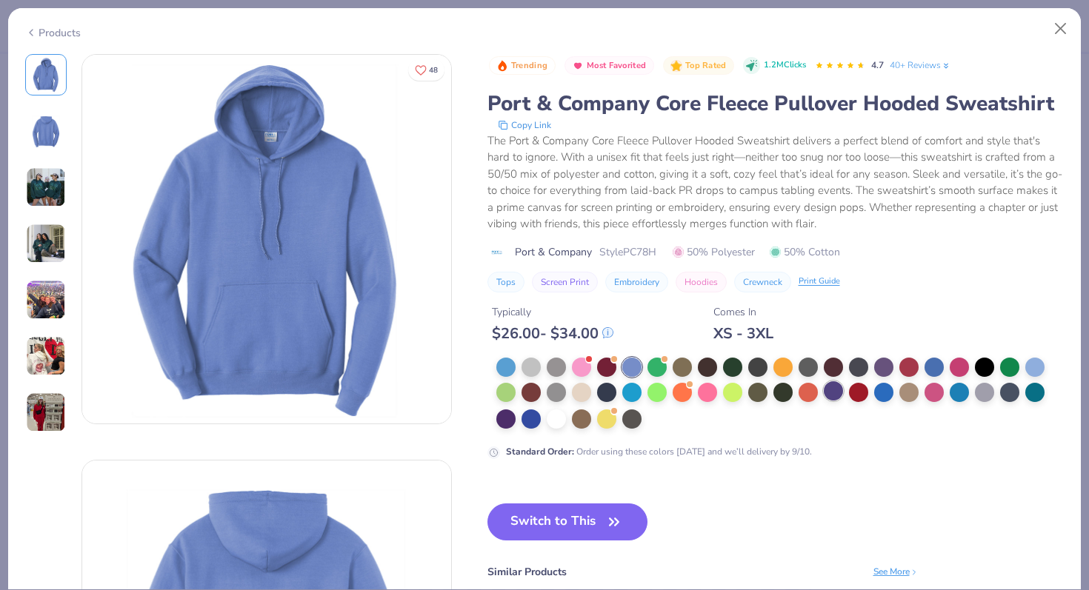
click at [831, 390] on div at bounding box center [833, 391] width 19 height 19
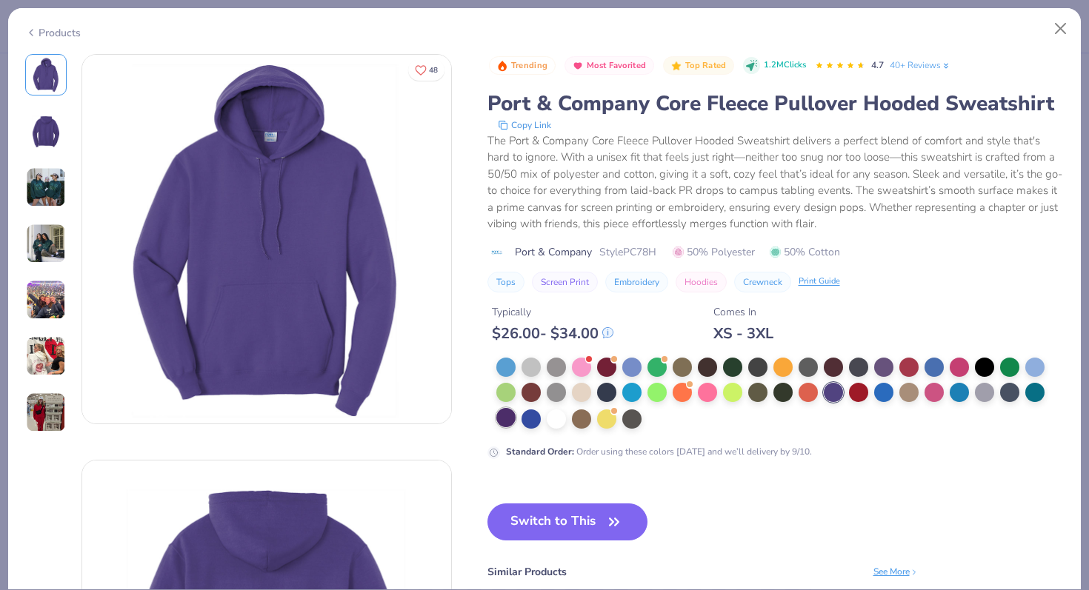
click at [502, 427] on div at bounding box center [505, 417] width 19 height 19
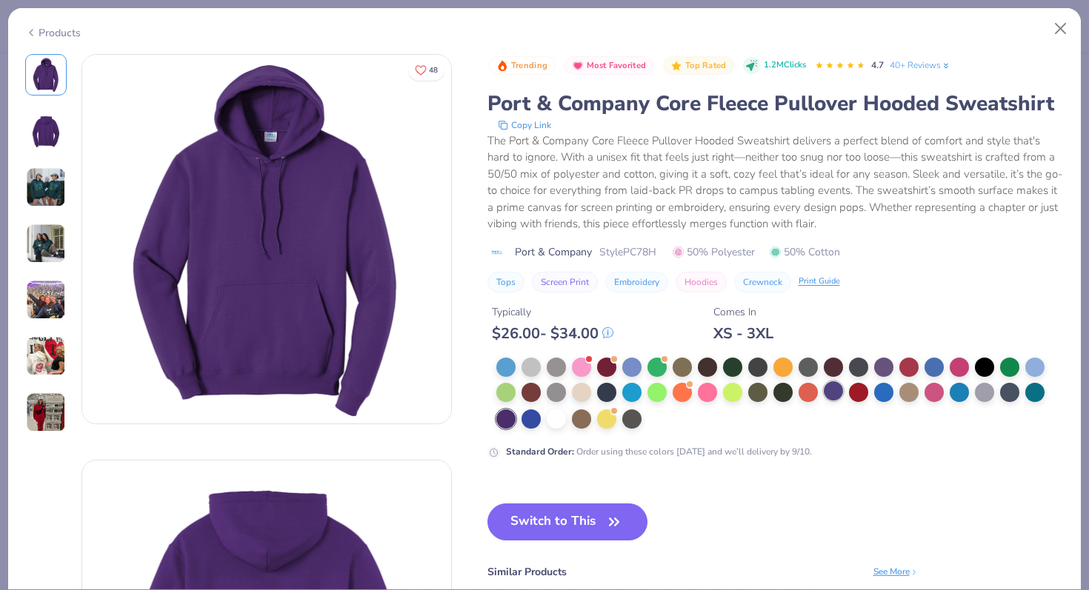
click at [836, 389] on div at bounding box center [833, 391] width 19 height 19
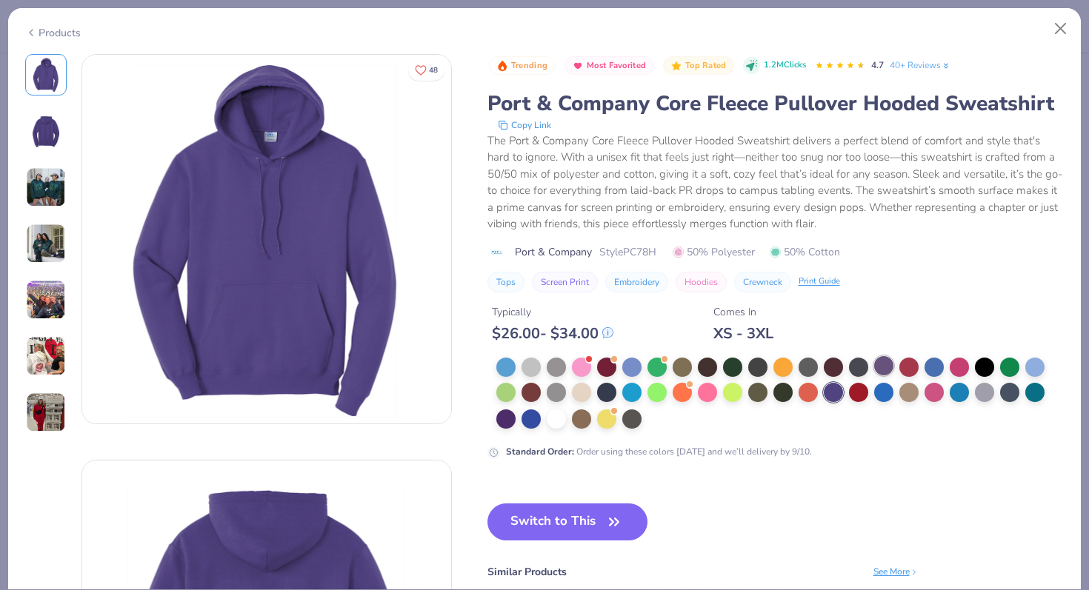
click at [891, 370] on div at bounding box center [883, 365] width 19 height 19
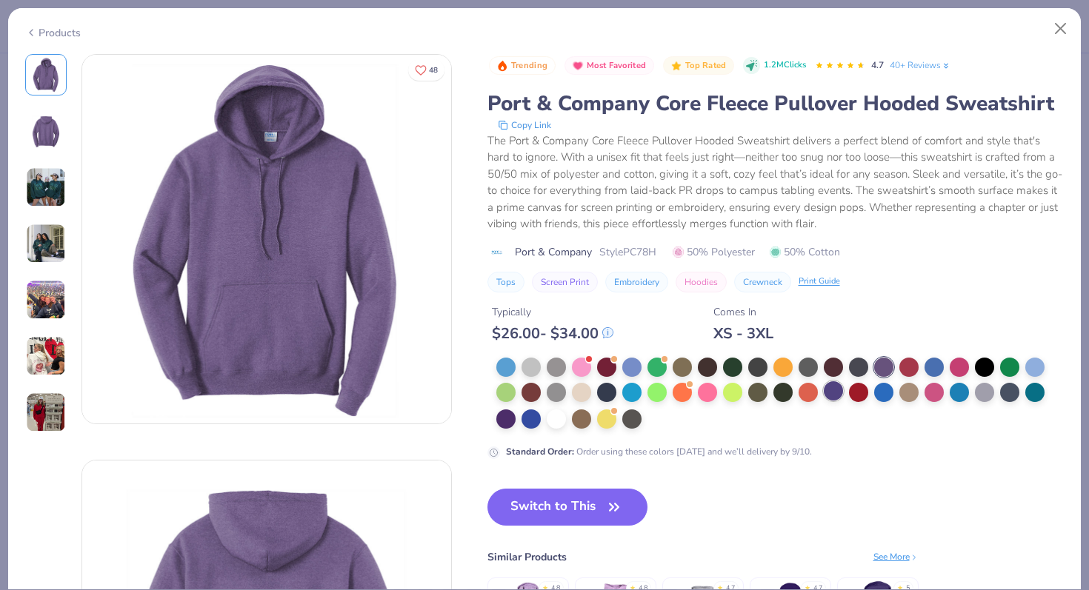
click at [833, 389] on div at bounding box center [833, 391] width 19 height 19
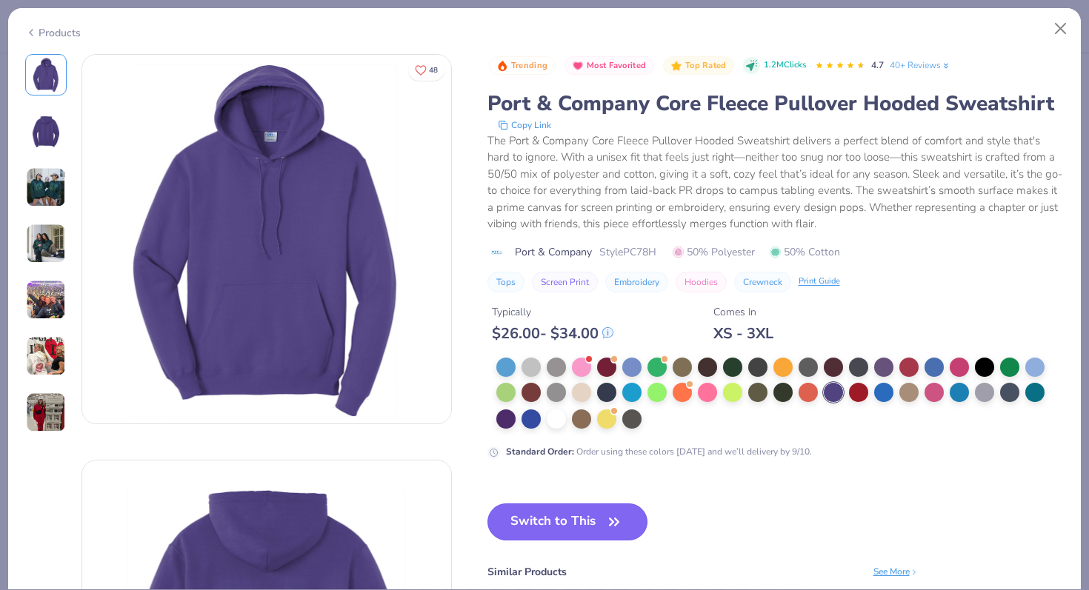
click at [608, 515] on icon "button" at bounding box center [614, 522] width 21 height 21
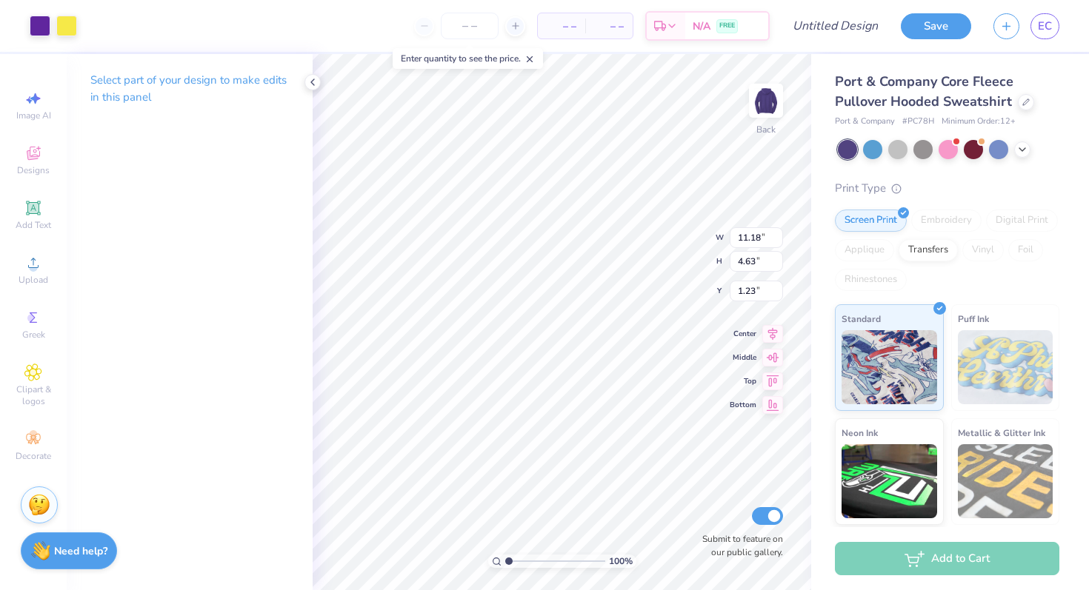
type input "3.00"
click at [47, 27] on div at bounding box center [40, 24] width 21 height 21
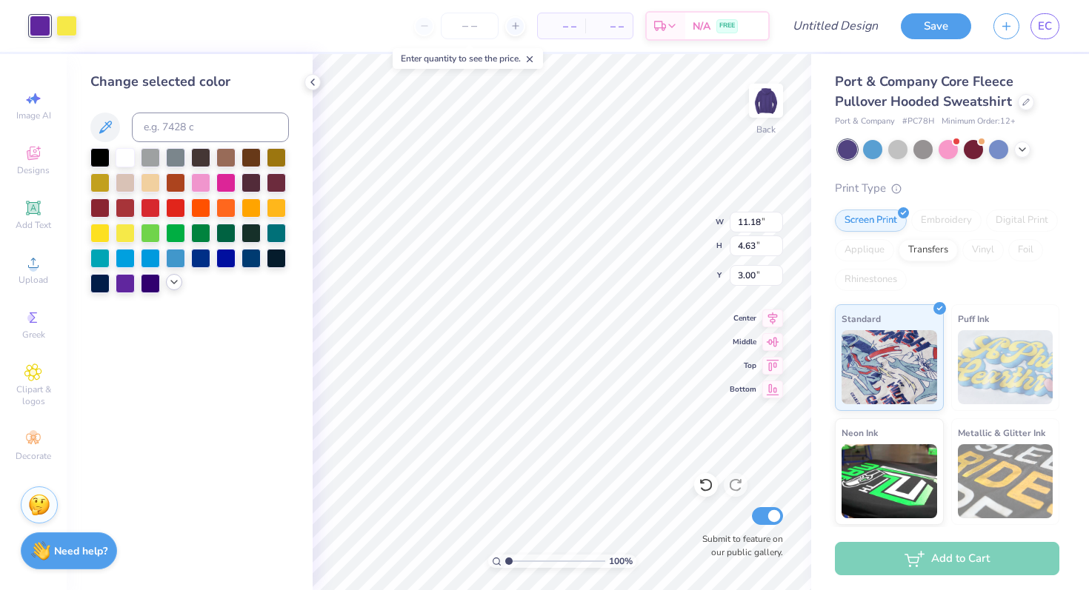
click at [176, 288] on div at bounding box center [174, 282] width 16 height 16
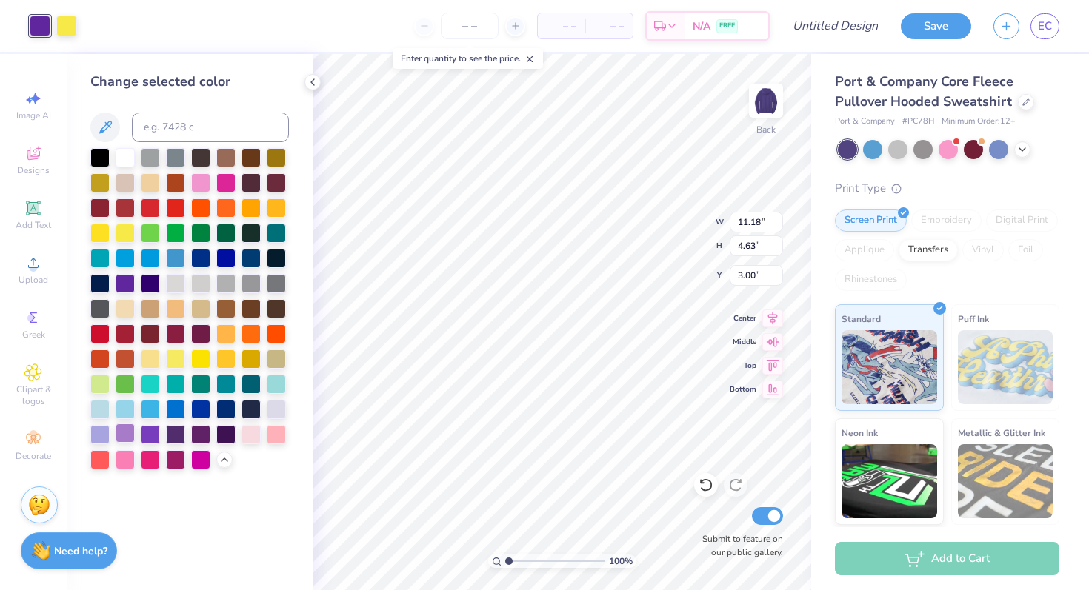
click at [128, 429] on div at bounding box center [125, 433] width 19 height 19
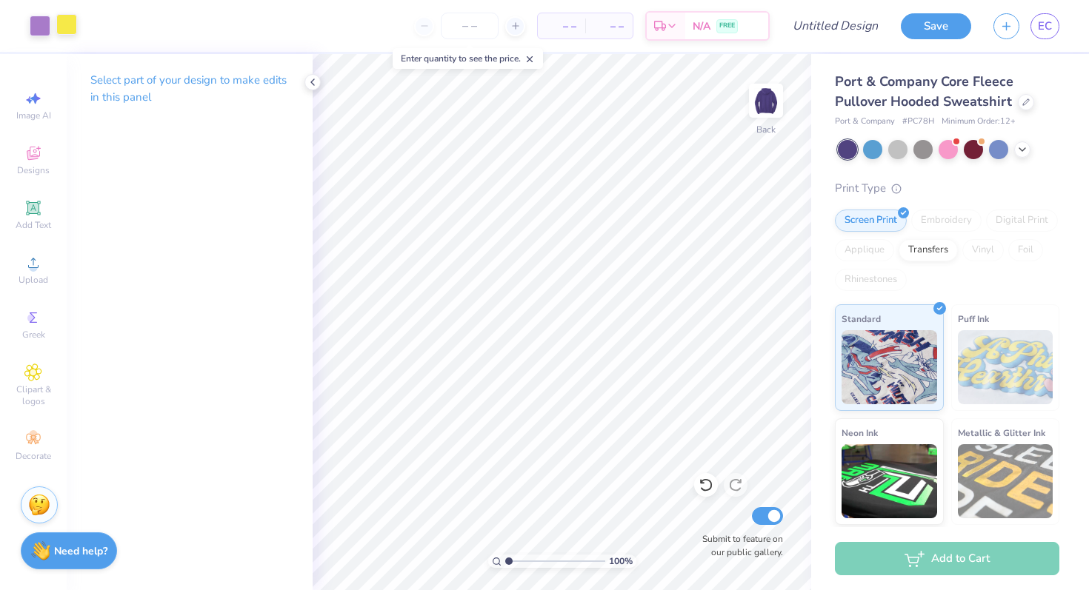
click at [72, 28] on div at bounding box center [66, 24] width 21 height 21
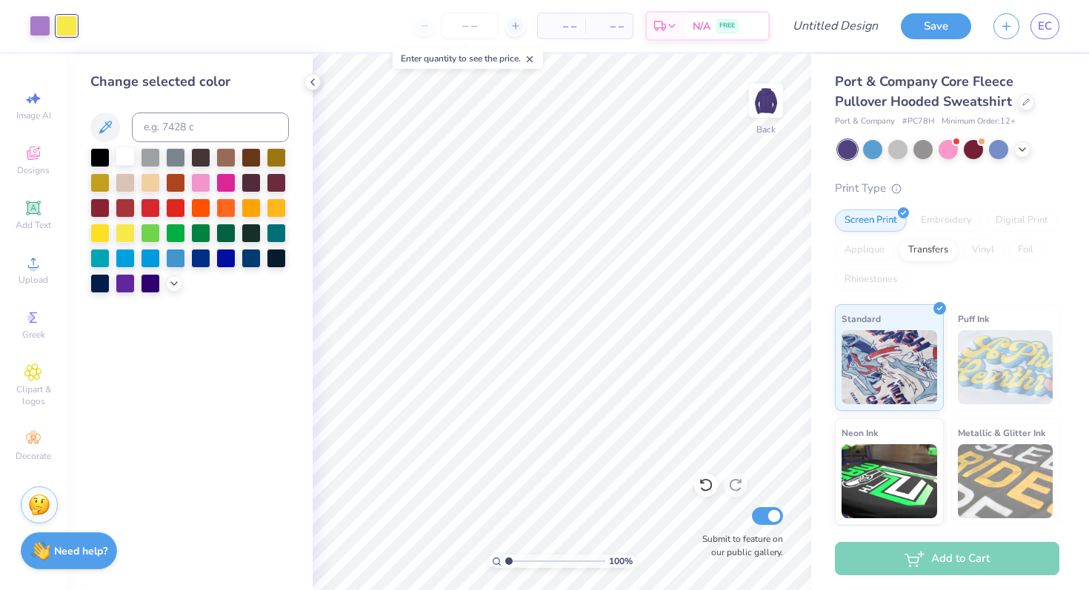
click at [128, 160] on div at bounding box center [125, 156] width 19 height 19
click at [236, 480] on div "Change selected color" at bounding box center [190, 322] width 246 height 536
click at [1028, 153] on div at bounding box center [1022, 148] width 16 height 16
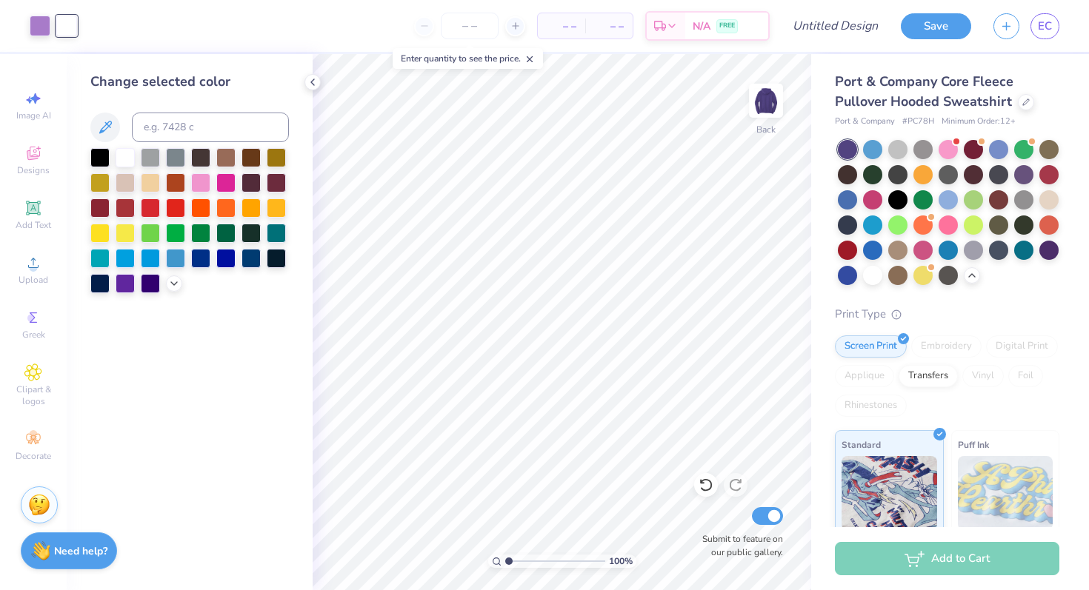
click at [1017, 108] on div "Port & Company Core Fleece Pullover Hooded Sweatshirt" at bounding box center [947, 92] width 224 height 40
click at [1022, 105] on div at bounding box center [1026, 101] width 16 height 16
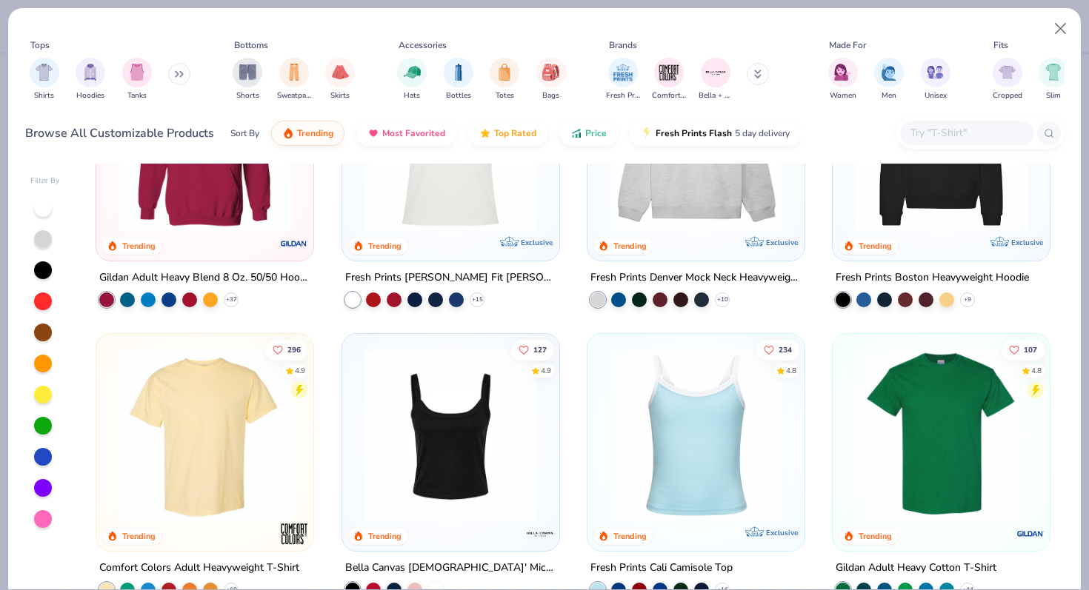
scroll to position [272, 0]
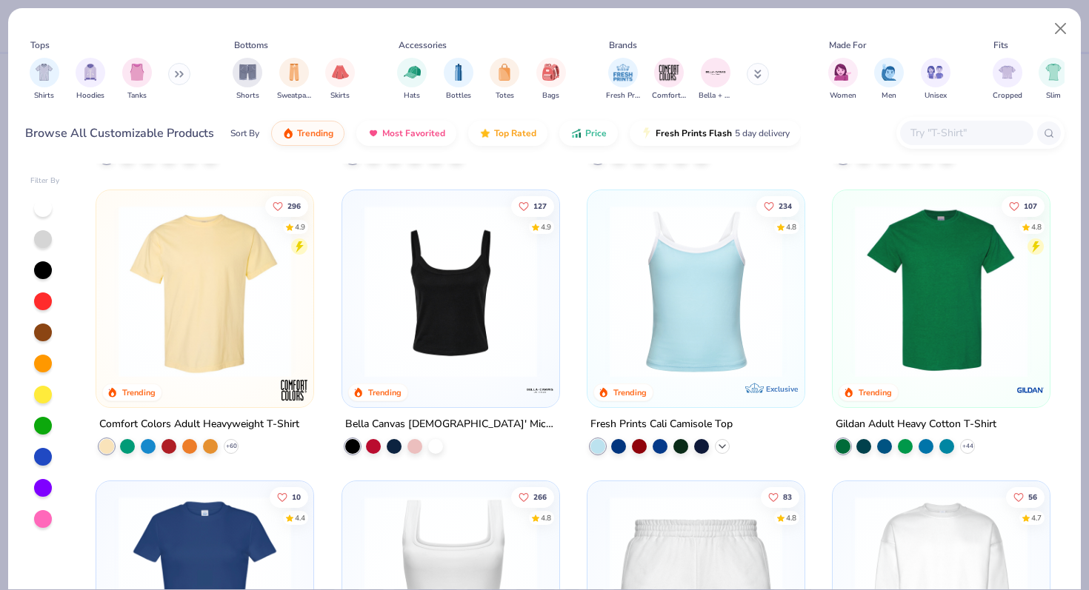
click at [722, 441] on icon at bounding box center [722, 447] width 12 height 12
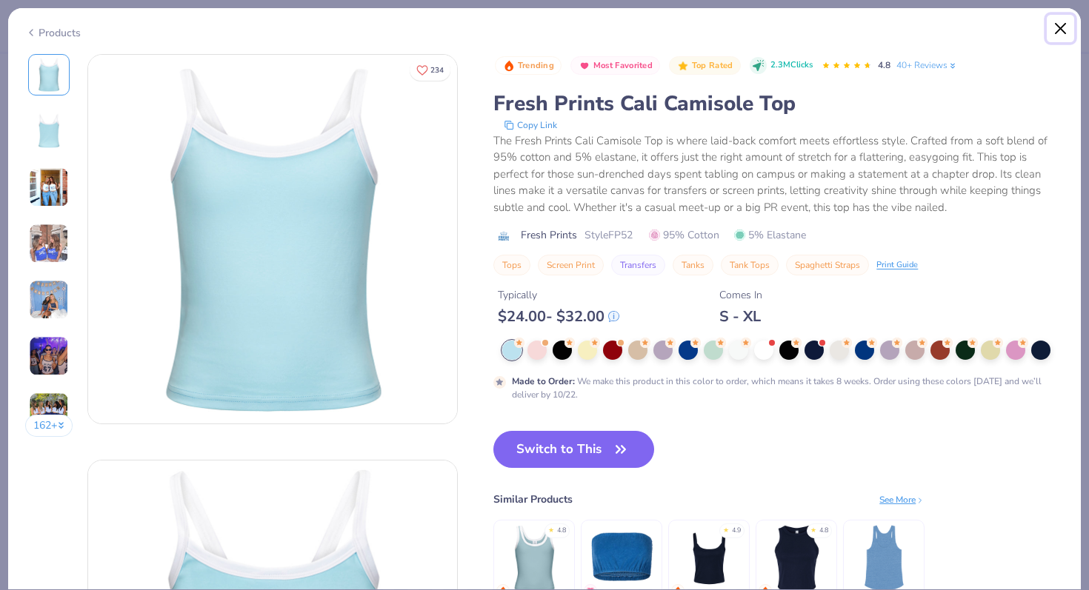
click at [1060, 30] on button "Close" at bounding box center [1061, 29] width 28 height 28
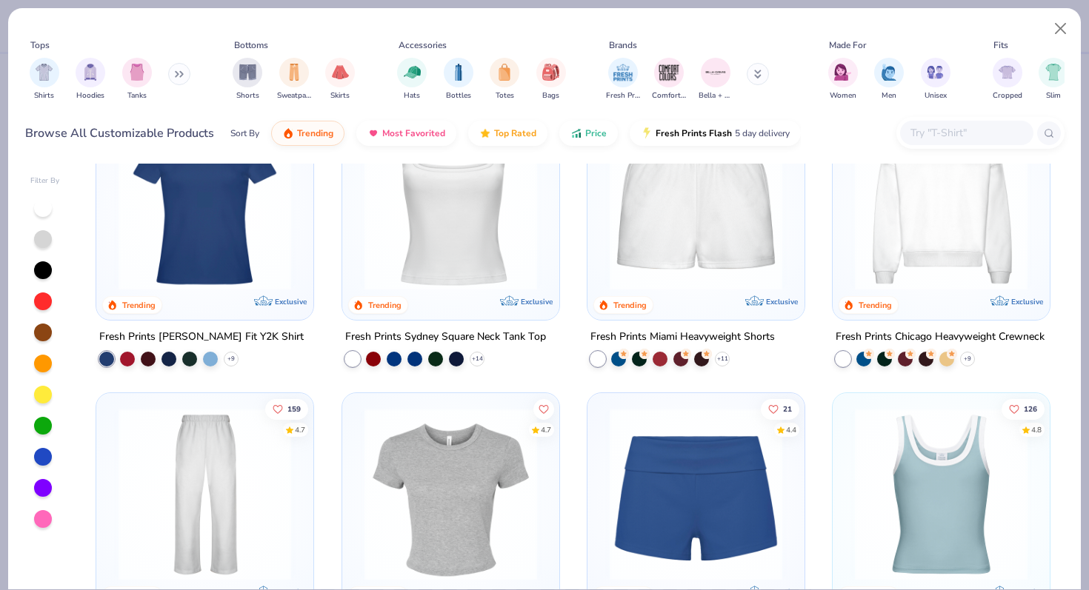
scroll to position [642, 0]
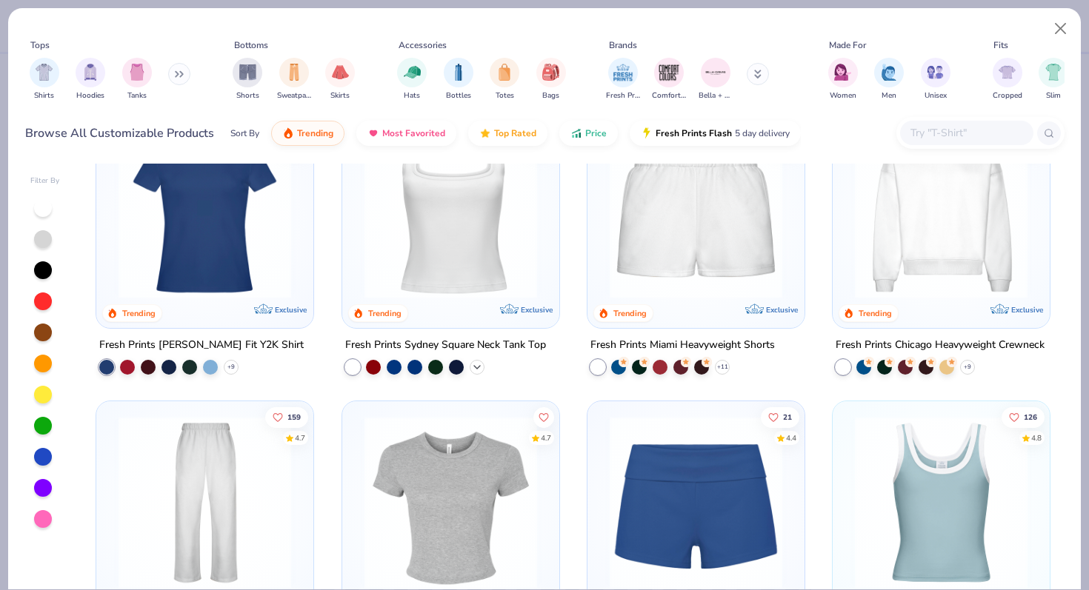
click at [473, 365] on icon at bounding box center [477, 368] width 12 height 12
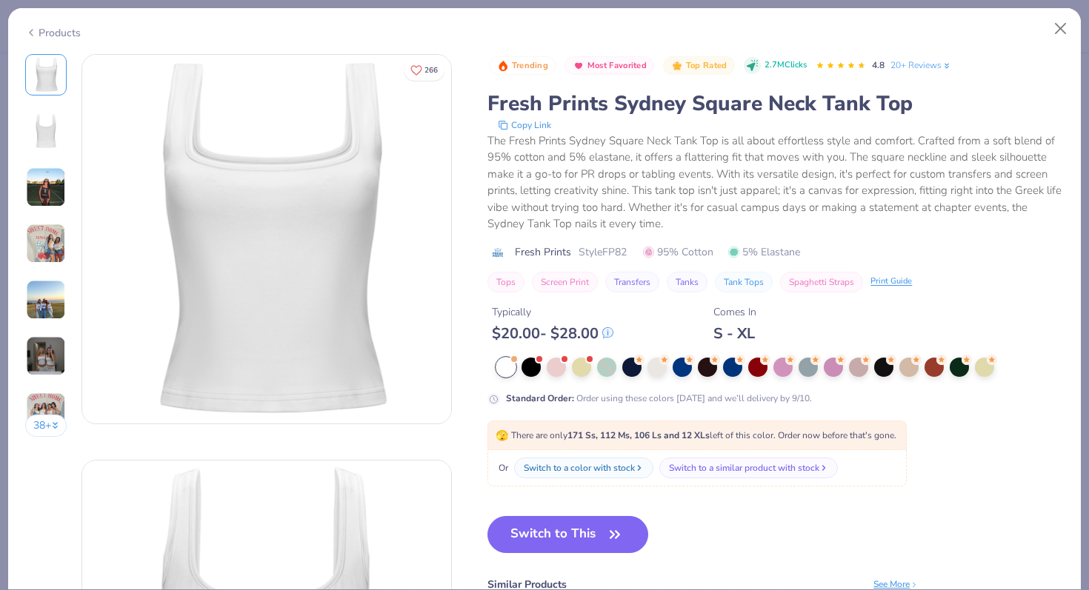
click at [773, 382] on div "Standard Order : Order using these colors [DATE] and we’ll delivery by 9/10." at bounding box center [776, 382] width 576 height 48
click at [1059, 30] on button "Close" at bounding box center [1061, 29] width 28 height 28
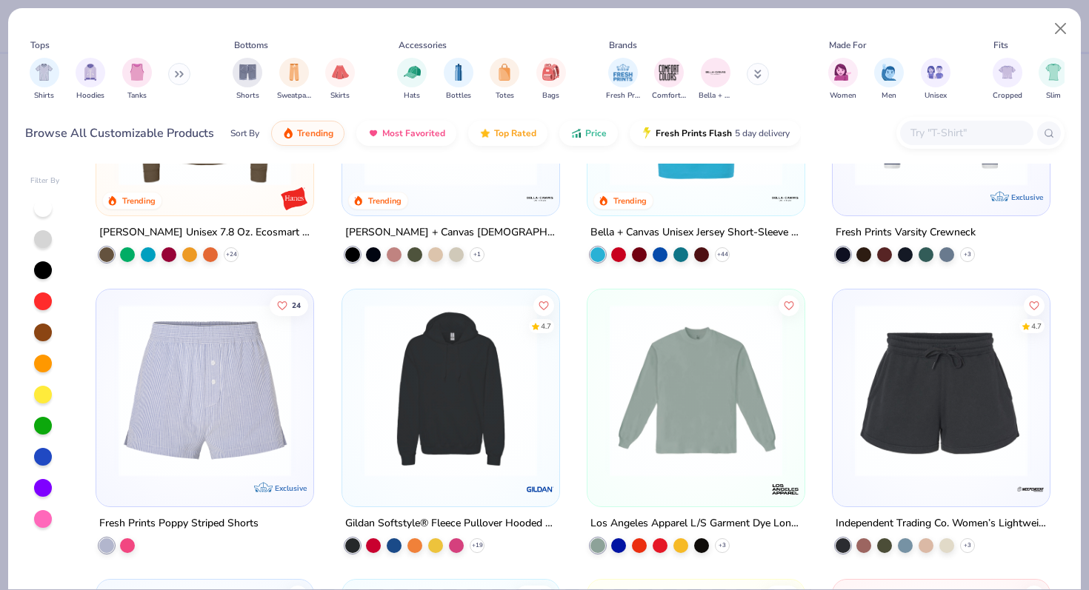
scroll to position [5116, 0]
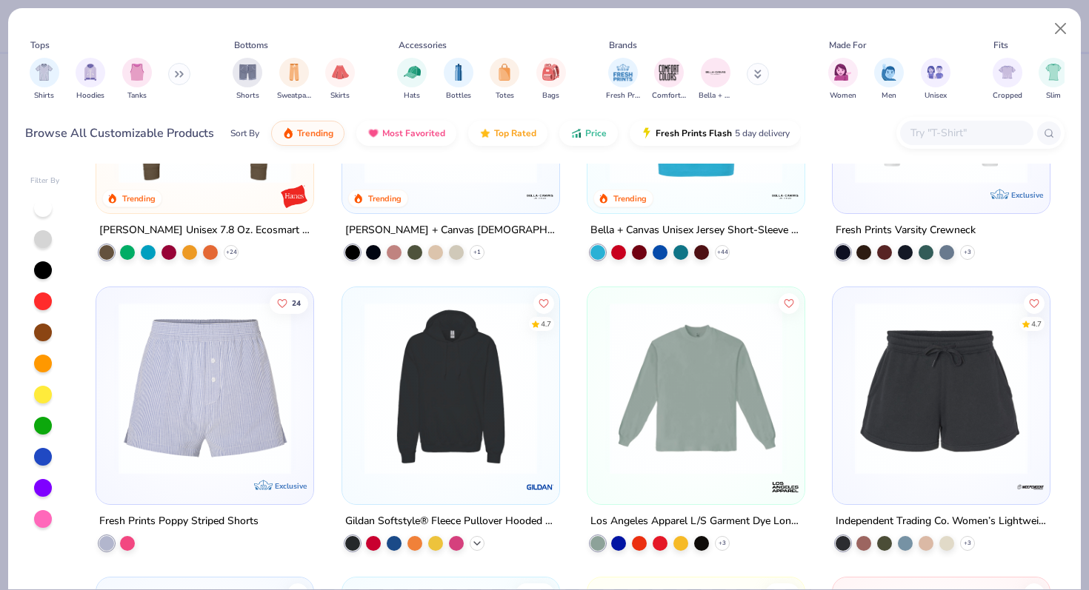
click at [480, 544] on icon at bounding box center [477, 544] width 12 height 12
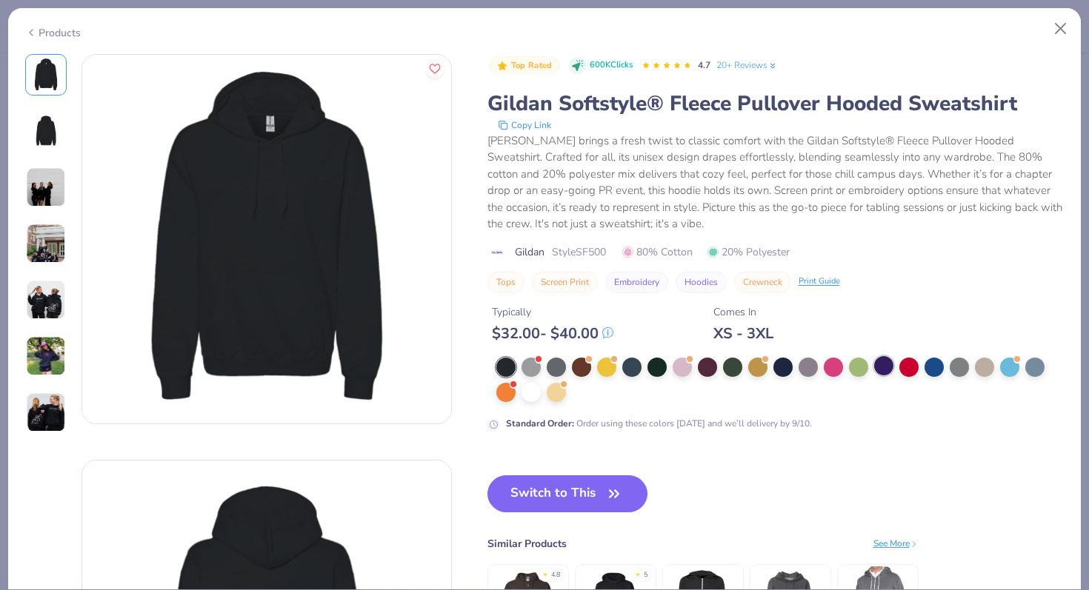
click at [878, 376] on div at bounding box center [883, 365] width 19 height 19
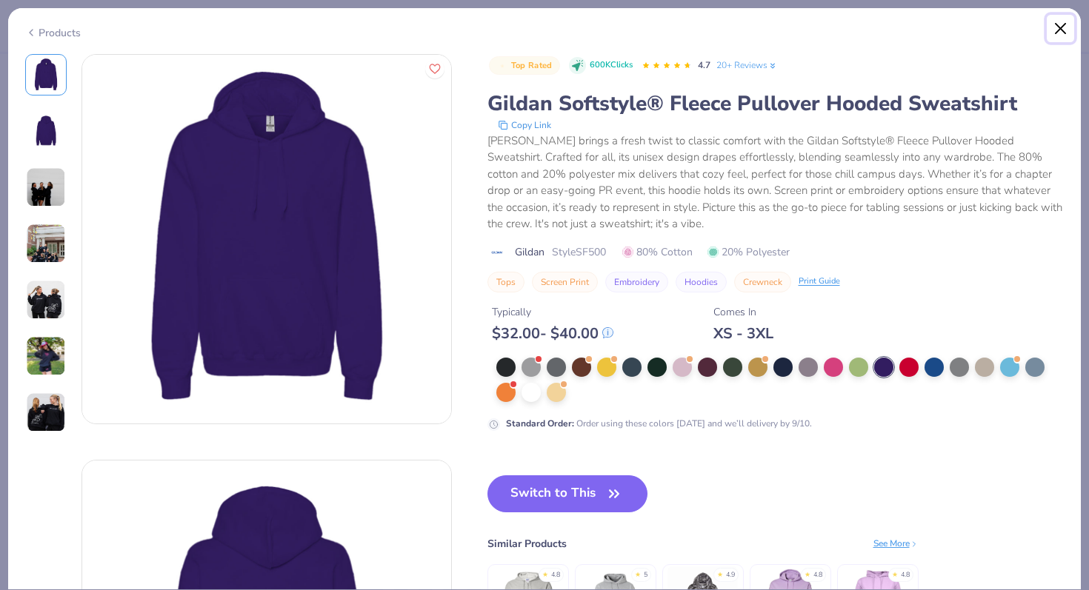
click at [1062, 39] on button "Close" at bounding box center [1061, 29] width 28 height 28
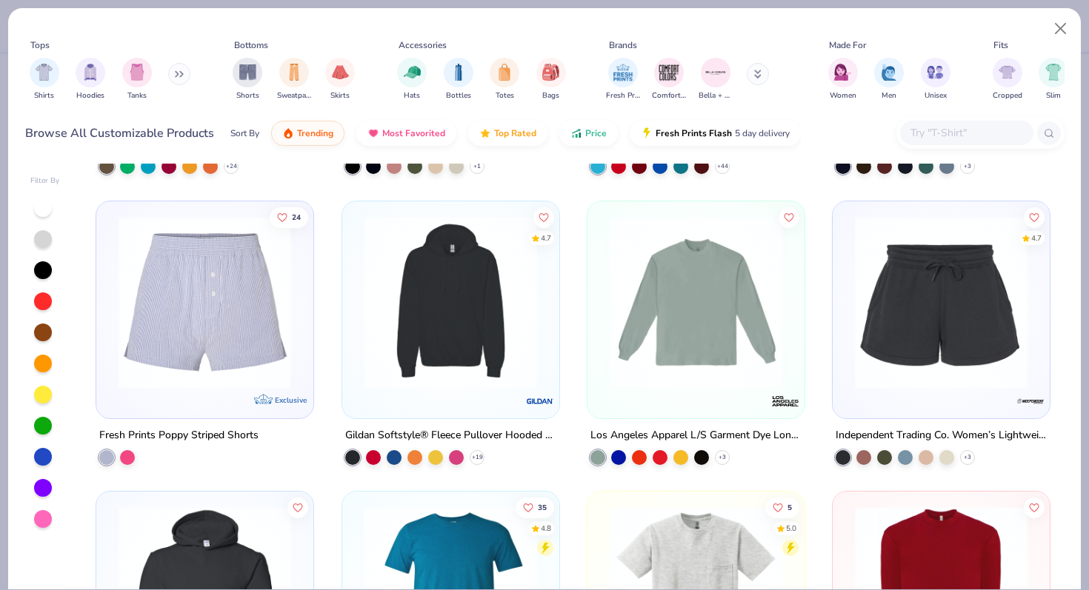
scroll to position [5282, 0]
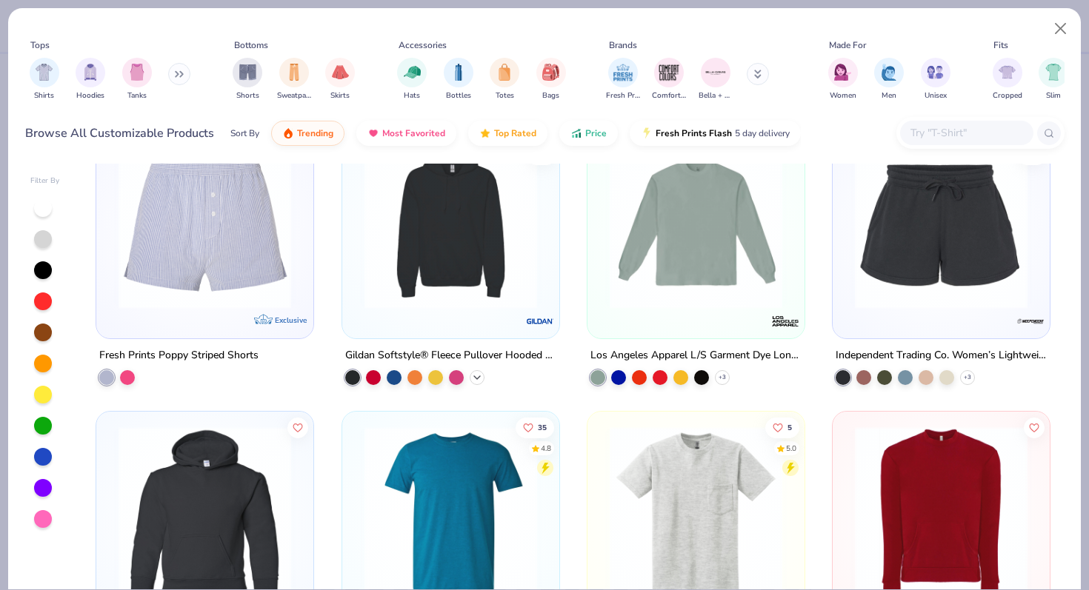
click at [473, 377] on icon at bounding box center [477, 378] width 12 height 12
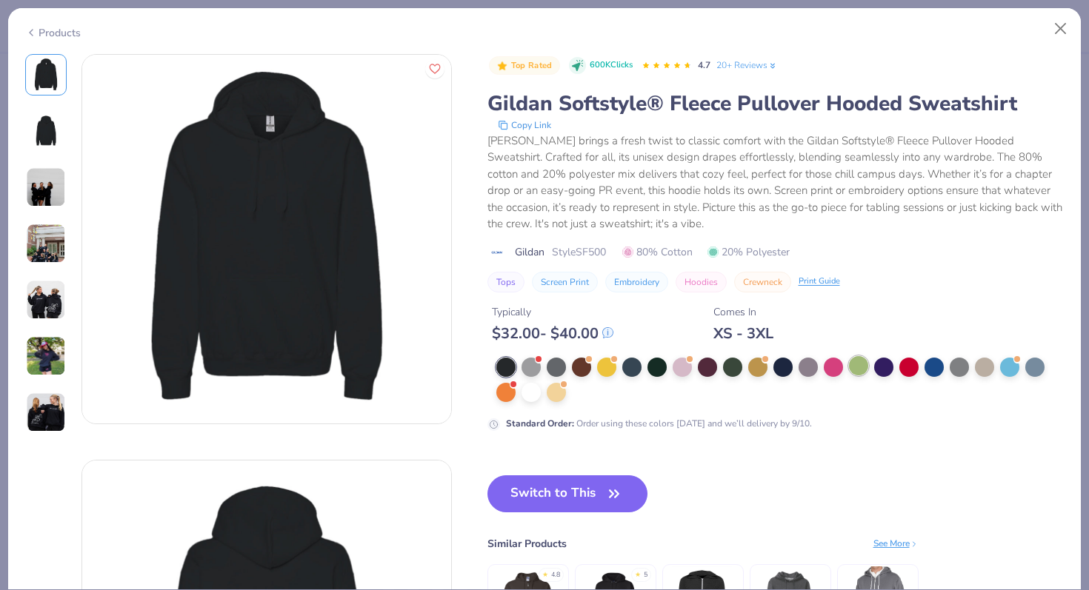
click at [865, 365] on div at bounding box center [858, 365] width 19 height 19
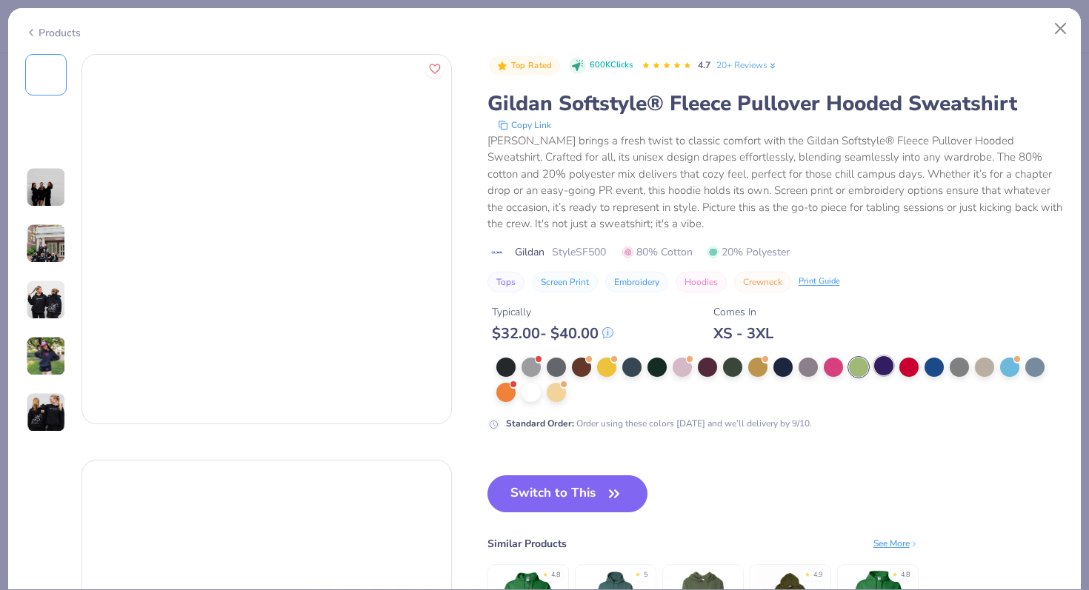
click at [889, 365] on div at bounding box center [883, 365] width 19 height 19
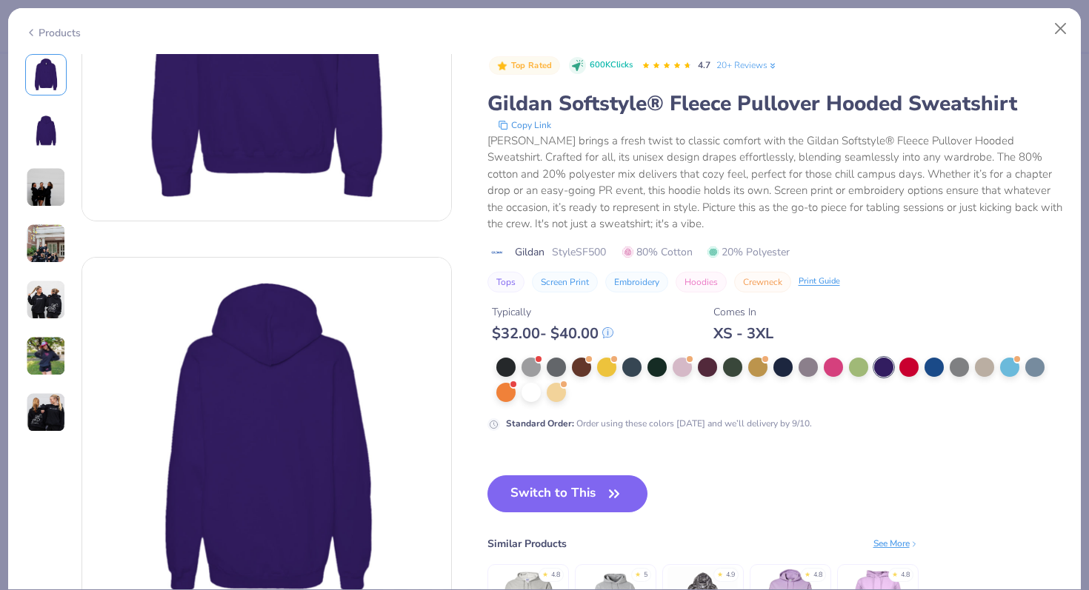
scroll to position [214, 0]
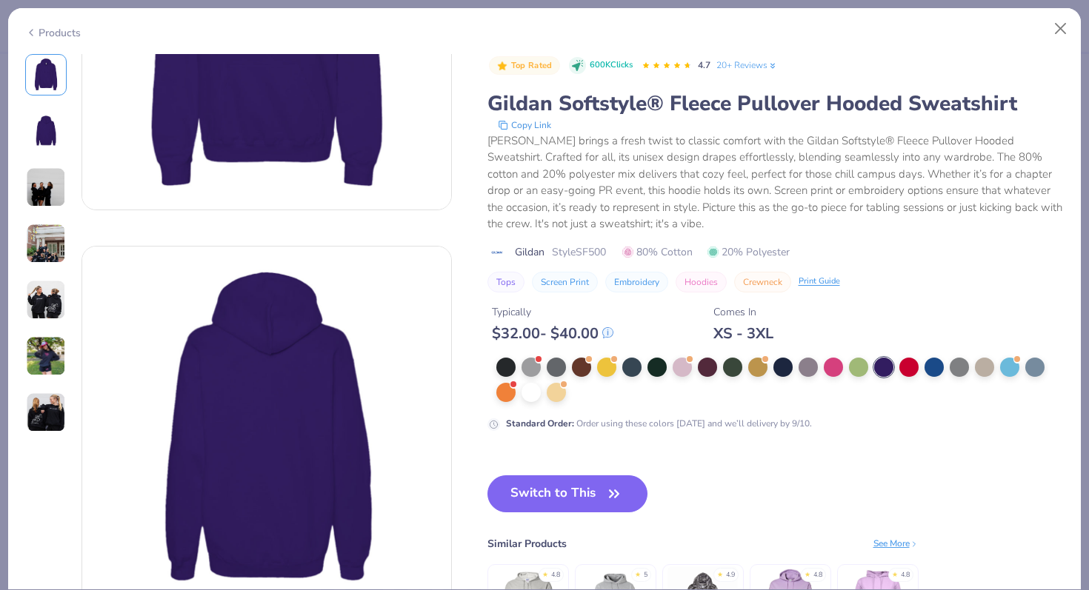
click at [901, 547] on div "See More" at bounding box center [896, 543] width 45 height 13
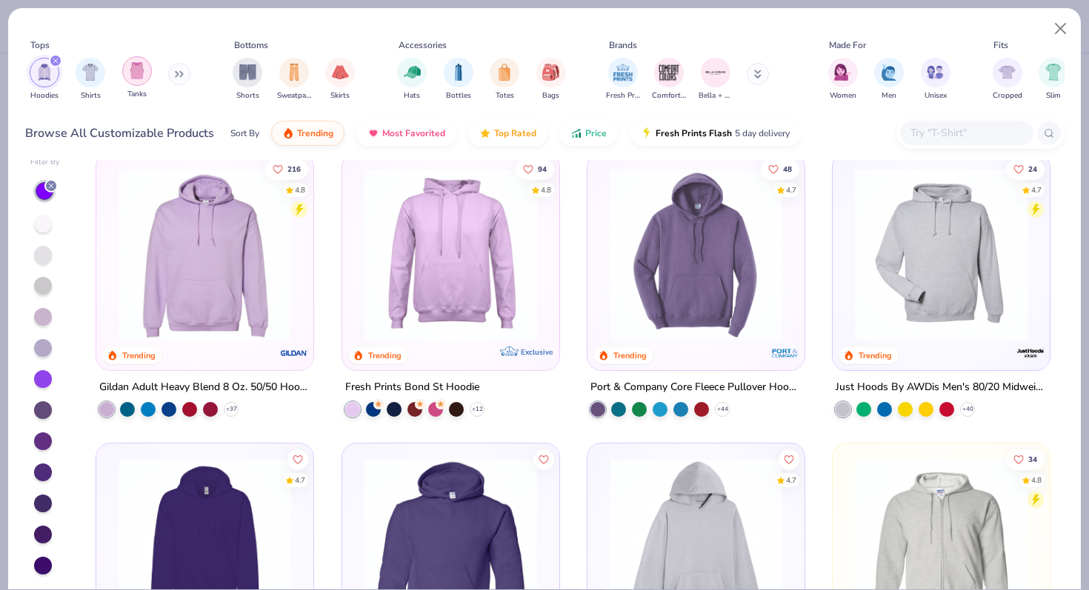
click at [142, 71] on img "filter for Tanks" at bounding box center [137, 70] width 16 height 17
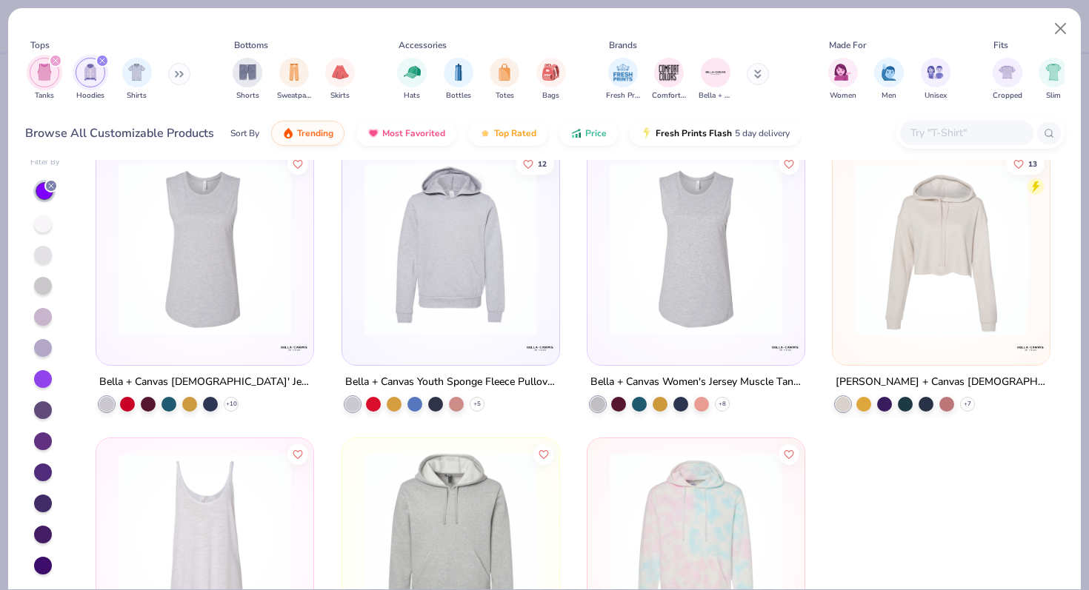
scroll to position [2177, 0]
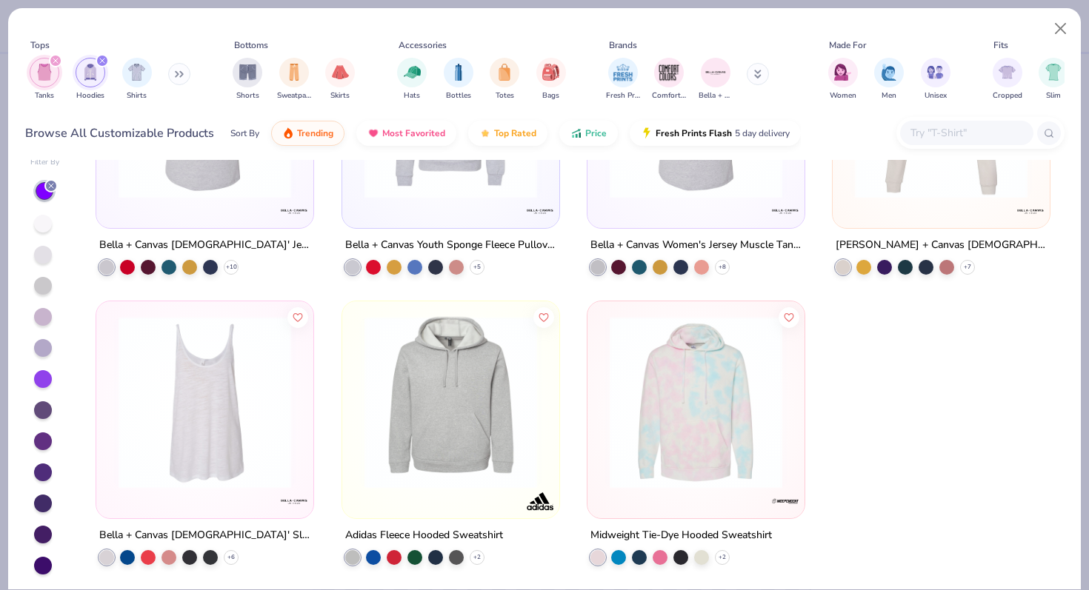
click at [176, 71] on button at bounding box center [179, 74] width 22 height 22
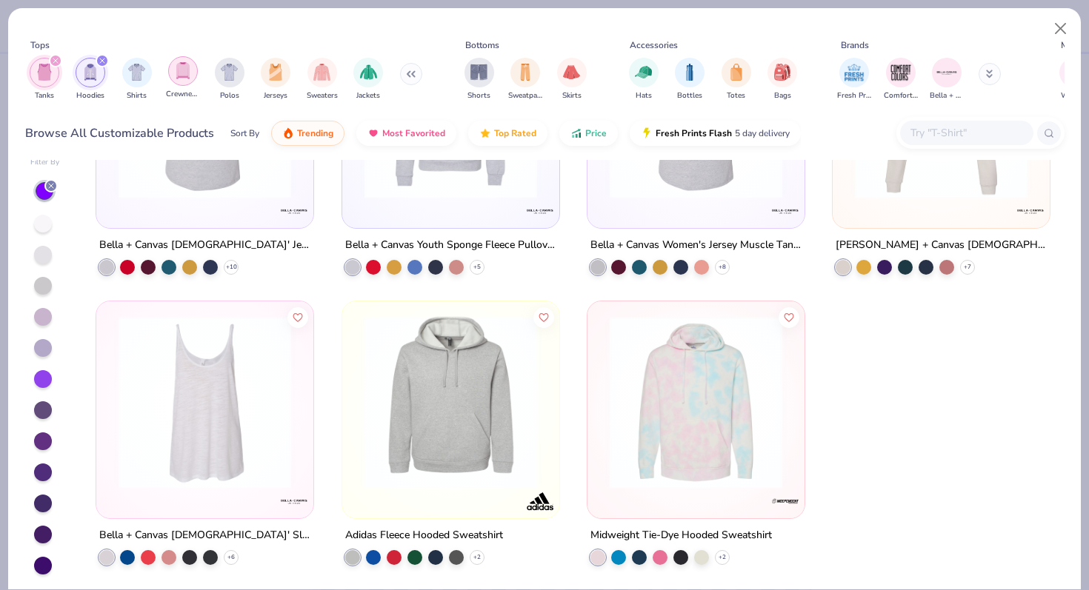
click at [186, 81] on div "filter for Crewnecks" at bounding box center [183, 71] width 30 height 30
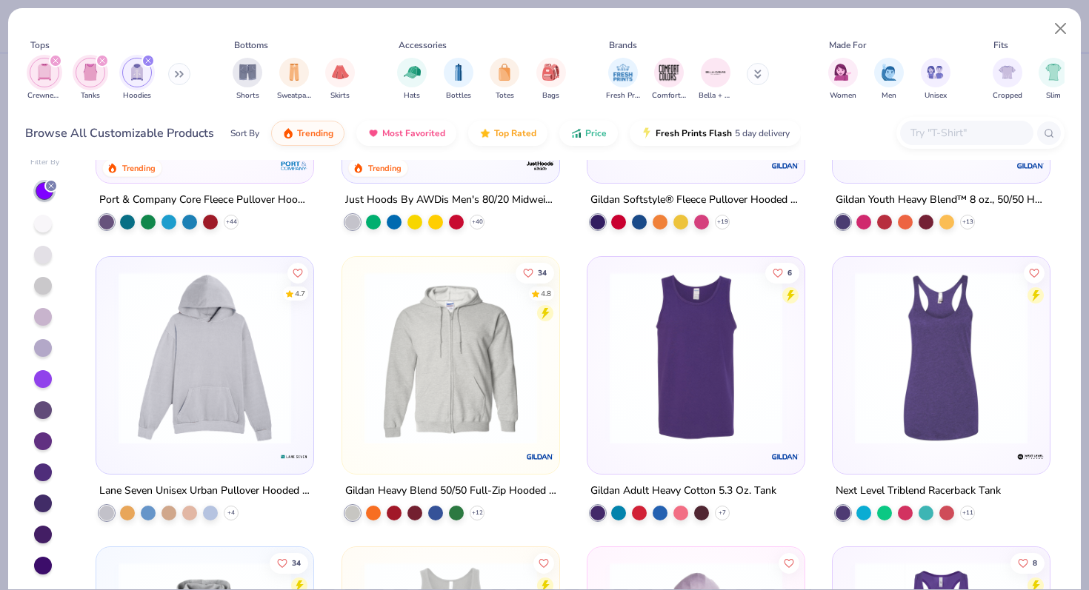
scroll to position [298, 0]
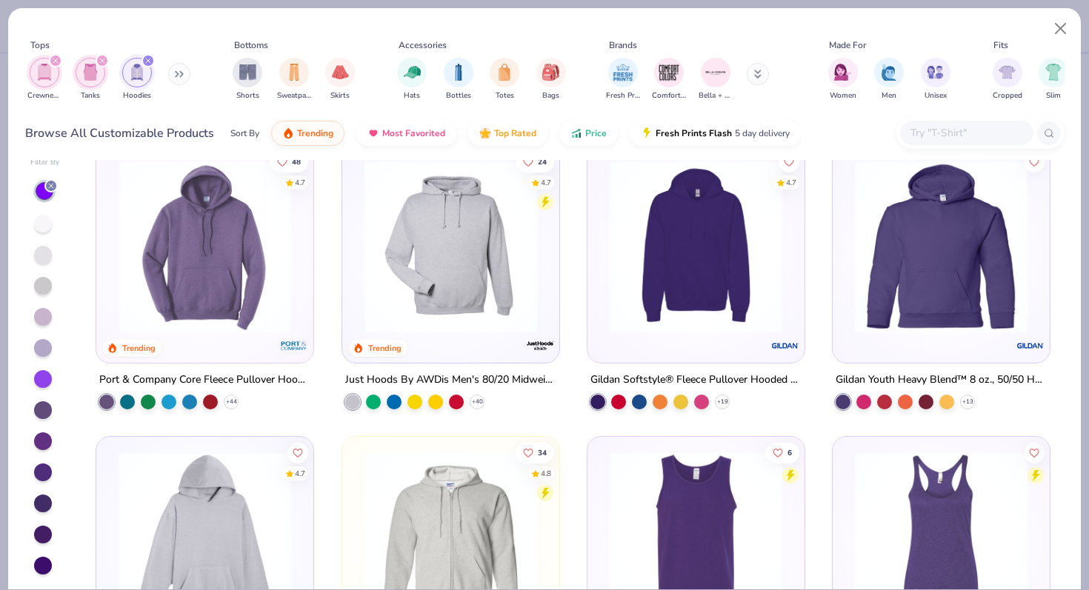
click at [681, 478] on img at bounding box center [695, 537] width 187 height 173
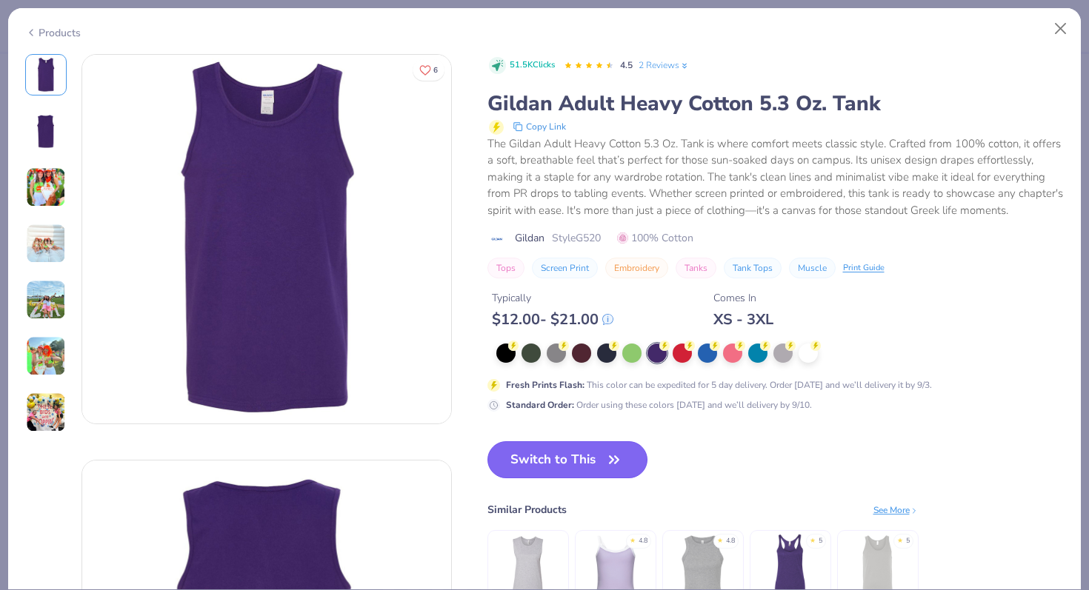
click at [561, 442] on button "Switch to This" at bounding box center [568, 460] width 161 height 37
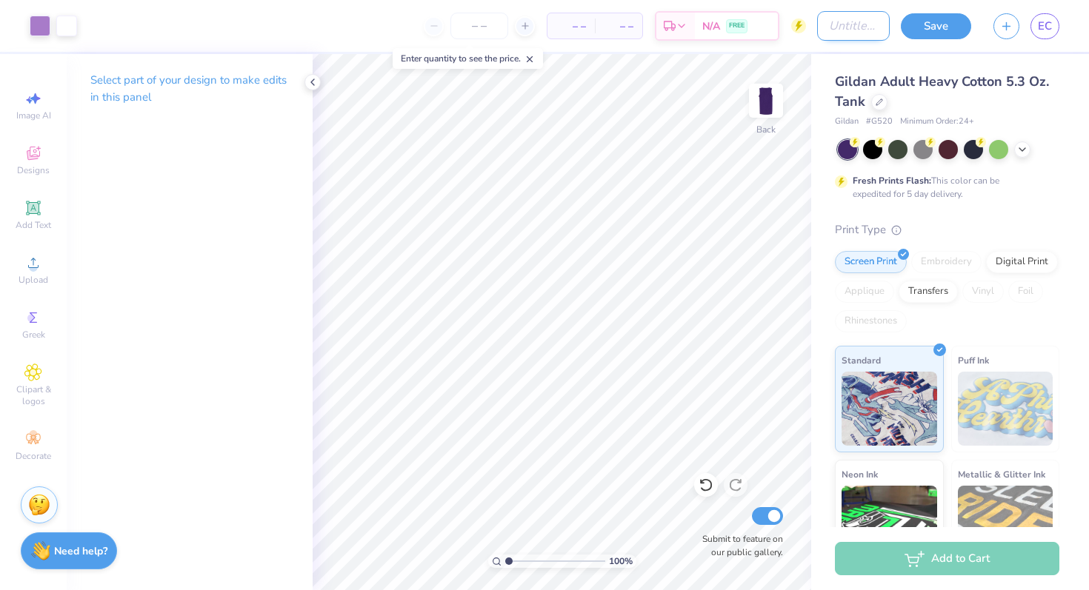
click at [848, 17] on input "Design Title" at bounding box center [853, 26] width 73 height 30
type input "[PERSON_NAME]"
drag, startPoint x: 919, startPoint y: 27, endPoint x: 849, endPoint y: 71, distance: 82.9
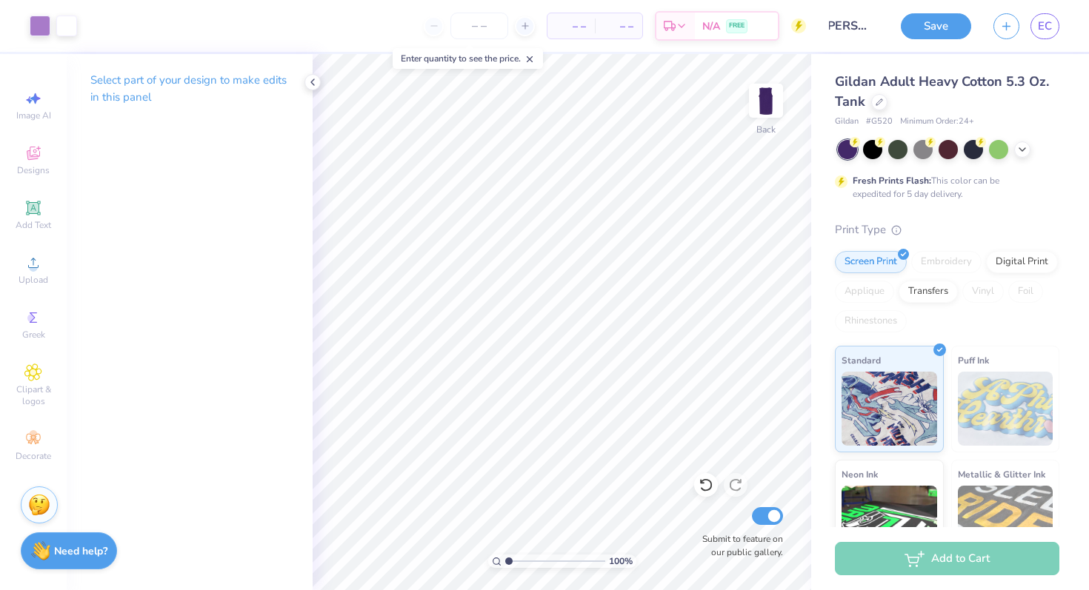
click at [919, 27] on button "Save" at bounding box center [936, 26] width 70 height 26
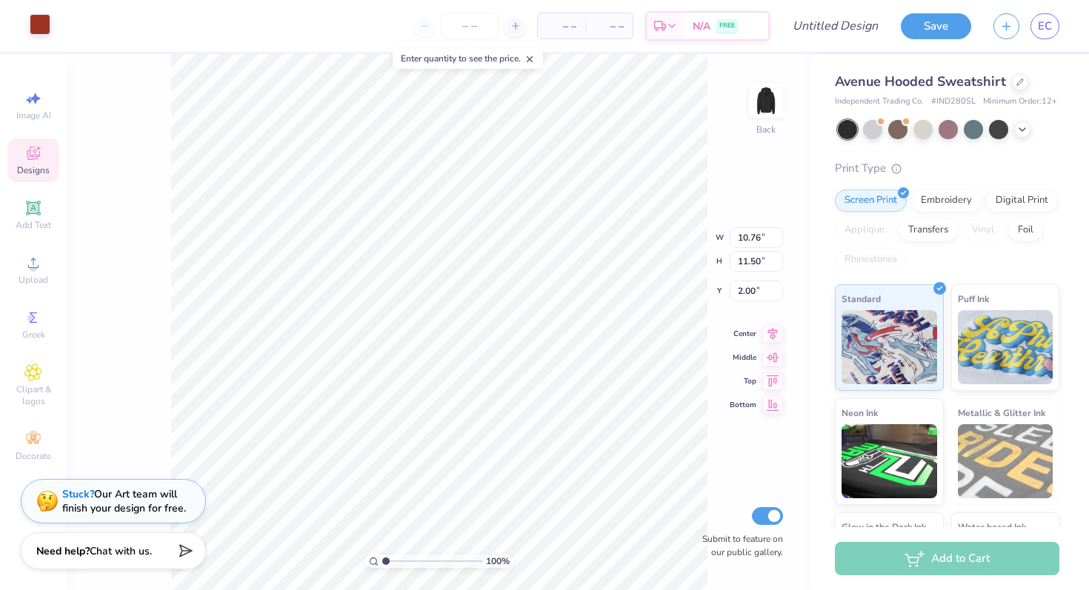
click at [42, 21] on div at bounding box center [40, 24] width 21 height 21
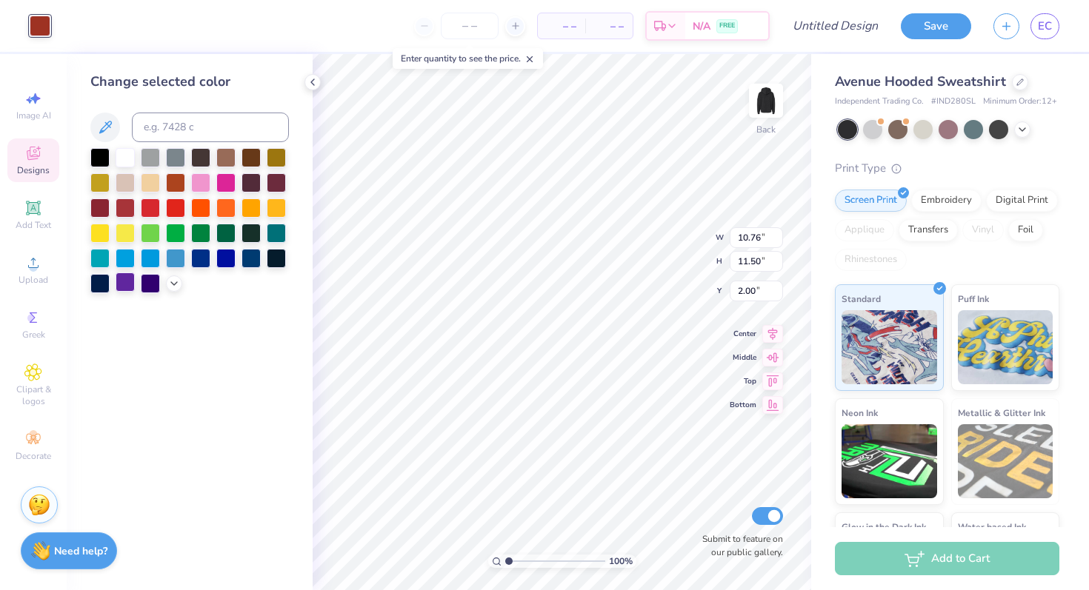
click at [127, 276] on div at bounding box center [125, 282] width 19 height 19
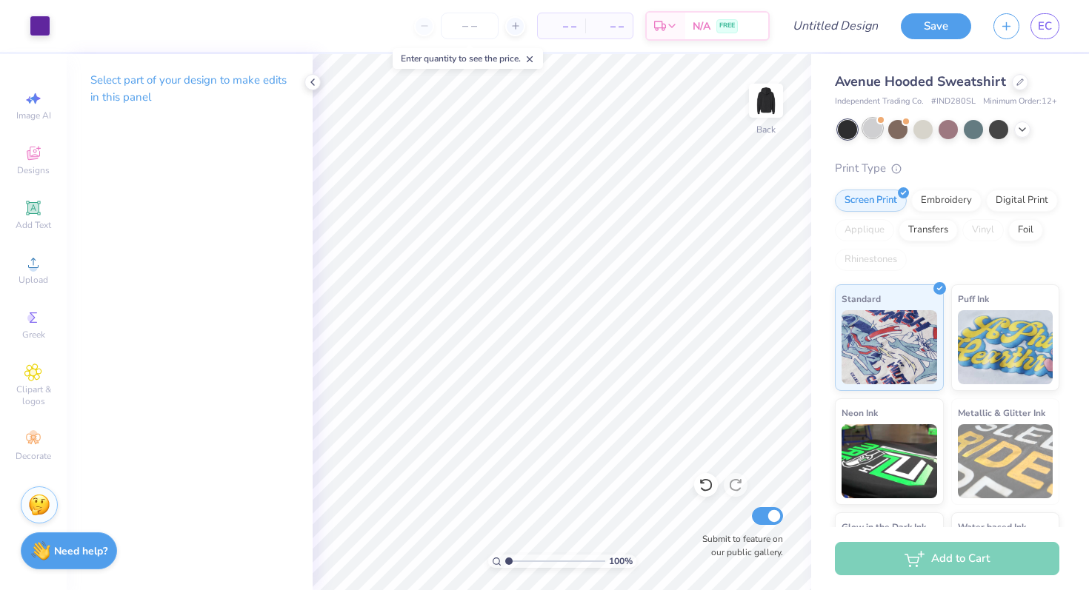
click at [874, 134] on div at bounding box center [872, 128] width 19 height 19
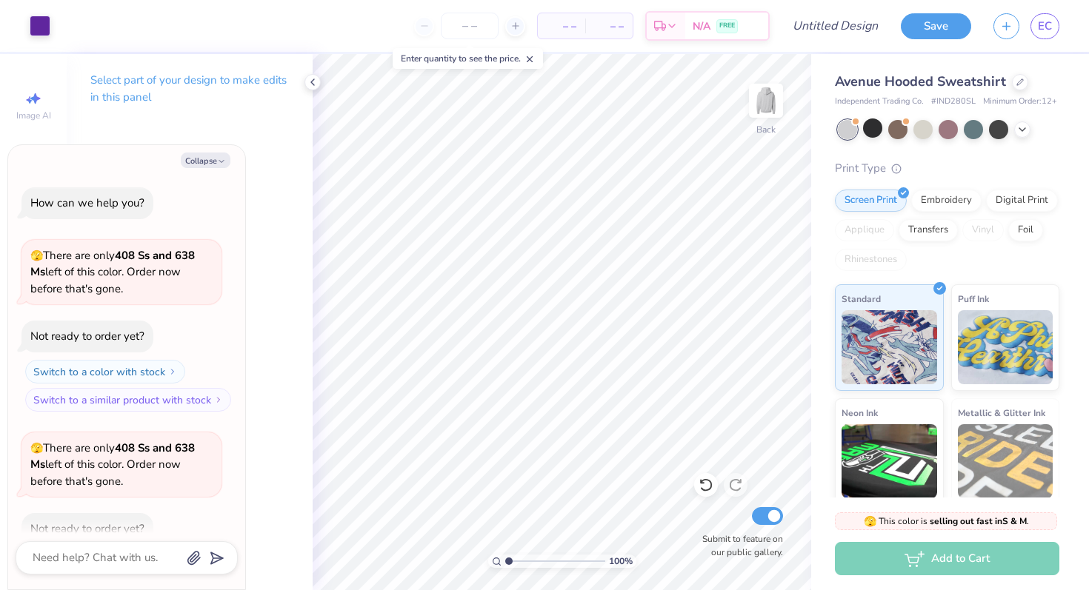
scroll to position [81, 0]
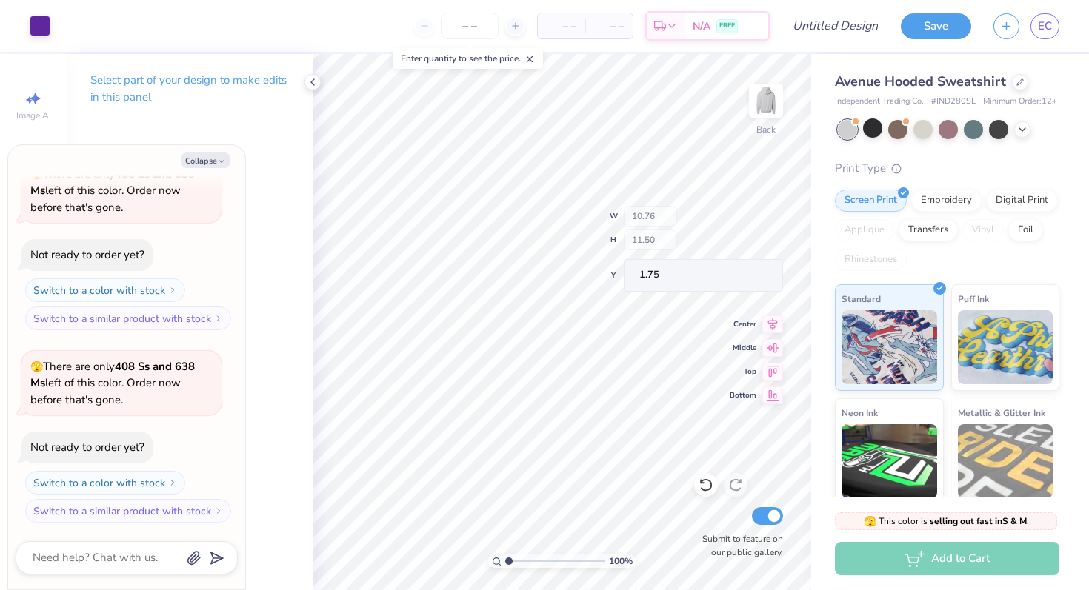
type textarea "x"
type input "4.53"
type input "1.95"
type input "8.60"
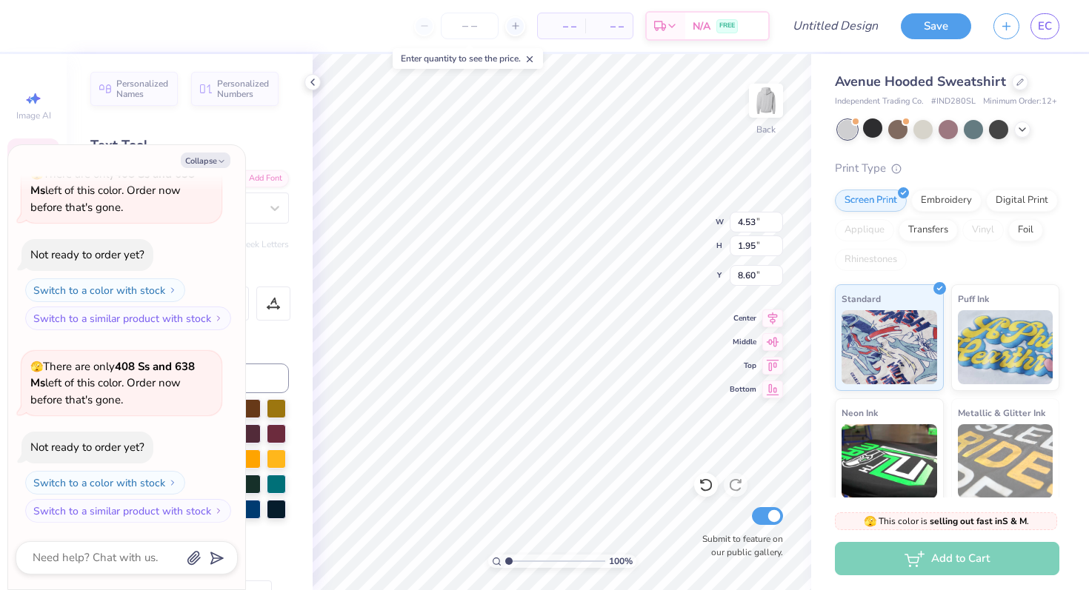
type textarea "x"
type input "8.87"
type textarea "x"
type textarea "M"
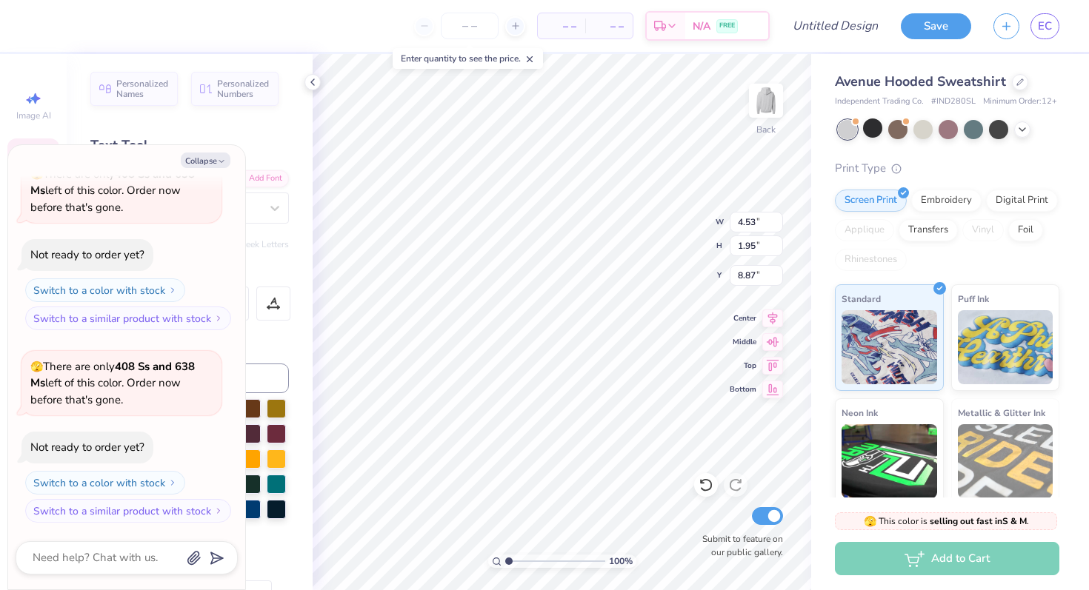
scroll to position [0, 0]
type textarea "x"
type textarea "Mc"
type textarea "x"
type textarea "McC"
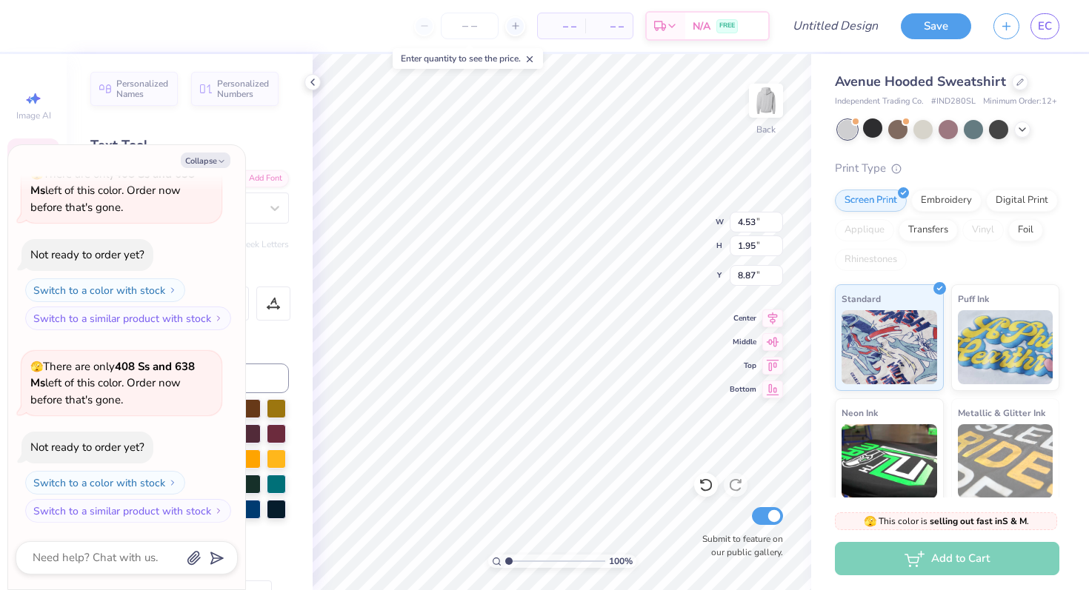
type textarea "x"
type textarea "McCl"
type textarea "x"
type textarea "McCle"
type textarea "x"
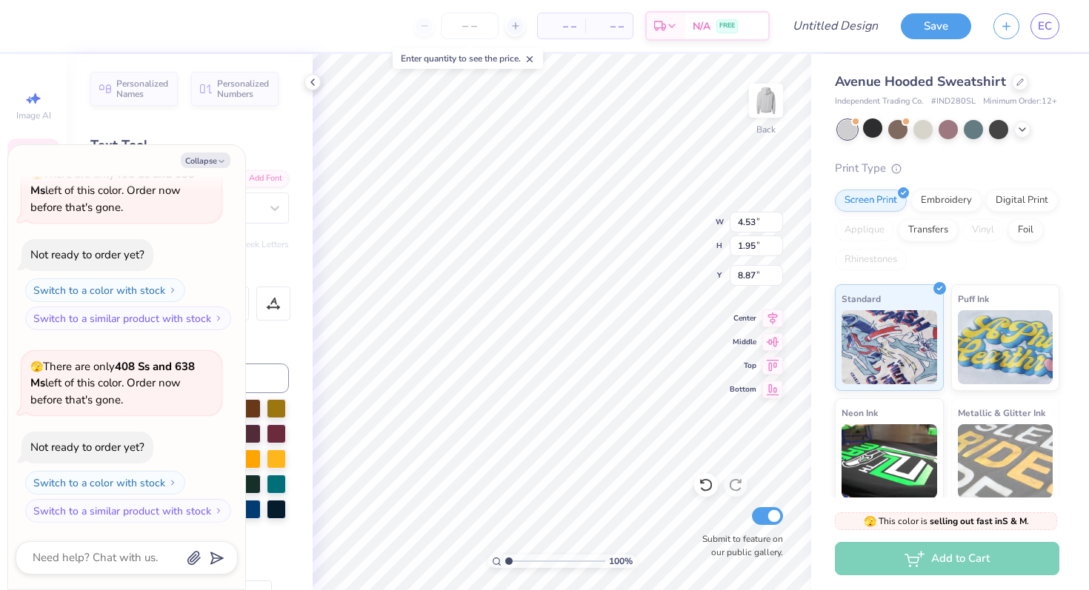
type textarea "McClel"
type textarea "x"
type textarea "[PERSON_NAME]"
type textarea "x"
type textarea "[PERSON_NAME]"
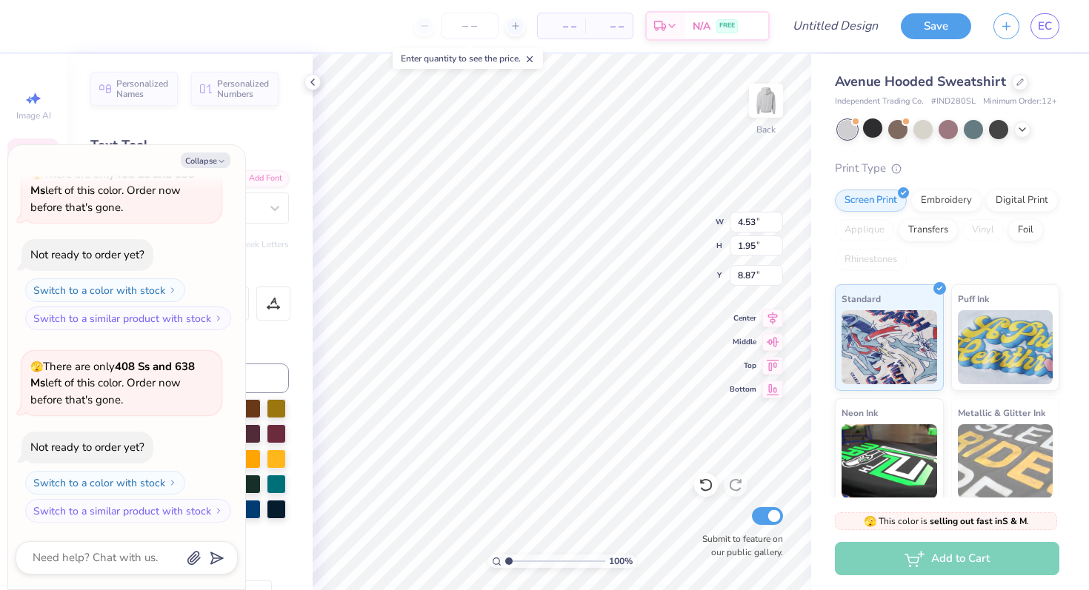
scroll to position [0, 1]
type textarea "x"
type input "1.47"
type input "1.98"
type input "6.89"
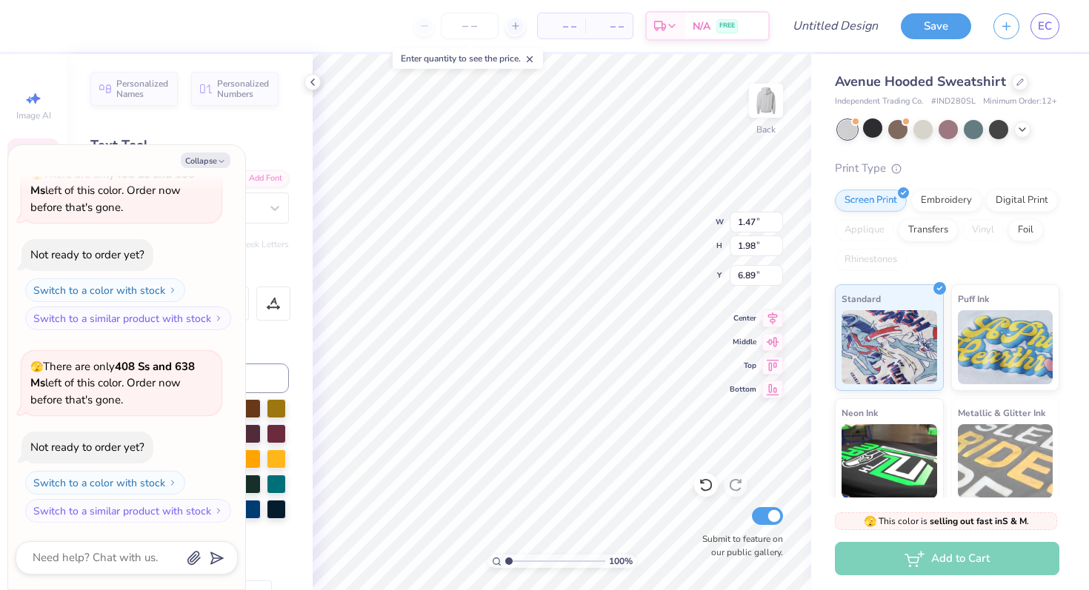
type textarea "x"
type textarea "2"
type textarea "x"
type textarea "20"
type textarea "x"
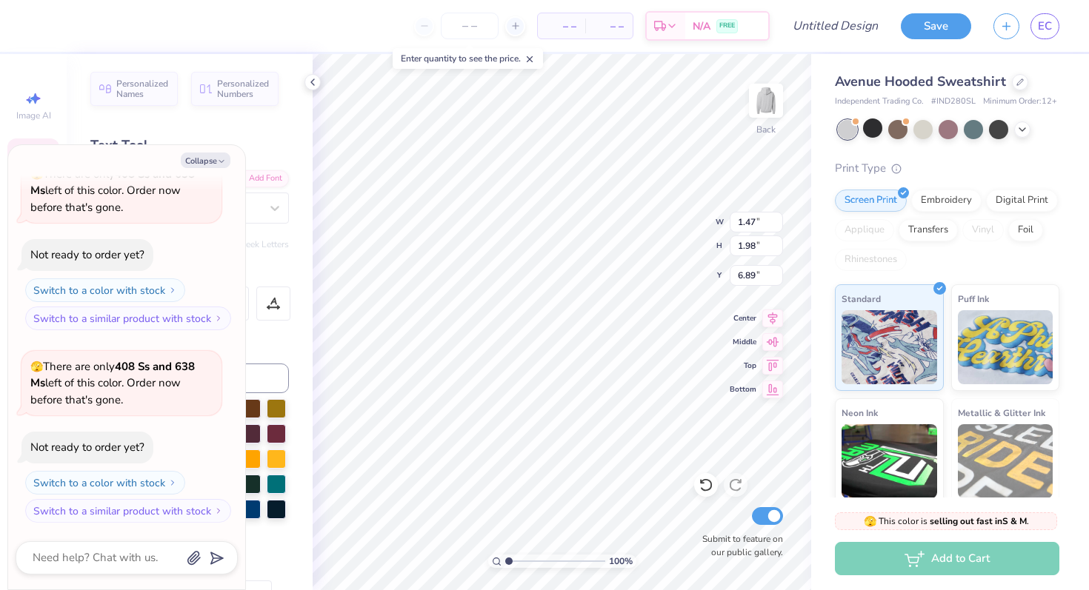
type textarea "202"
type textarea "x"
type textarea "2025"
type textarea "x"
type input "3.12"
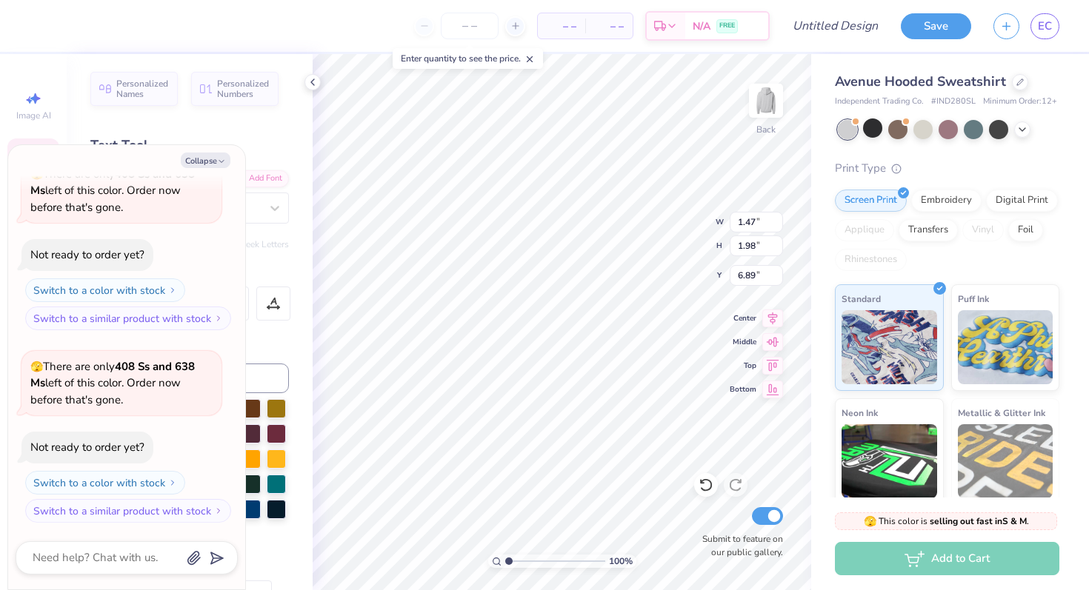
type input "1.22"
type input "1.90"
type textarea "x"
type textarea "L"
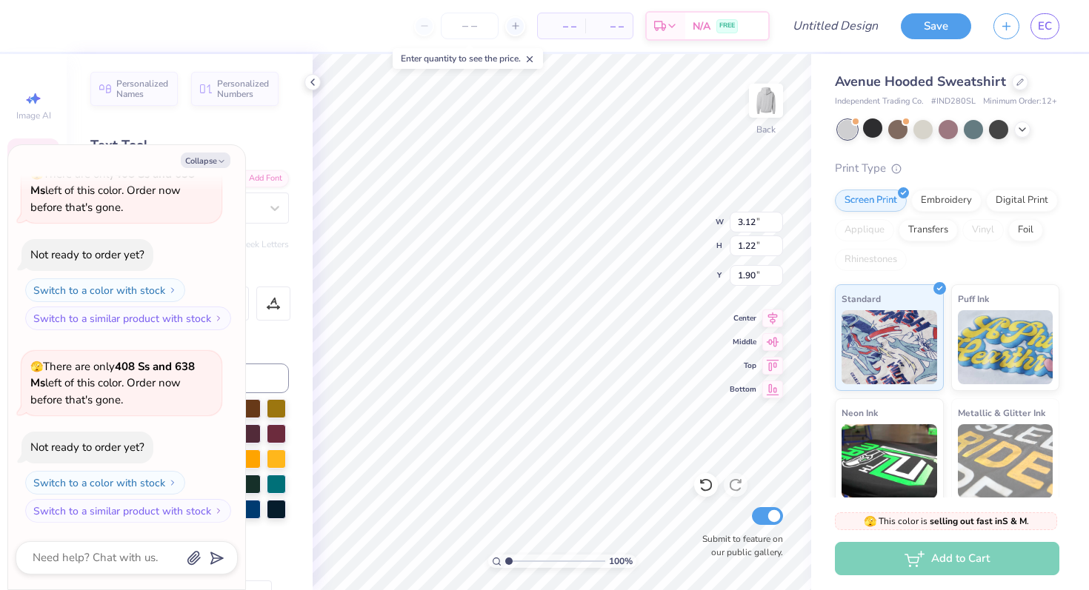
type textarea "x"
type textarea "La"
type textarea "x"
type textarea "Law"
type textarea "x"
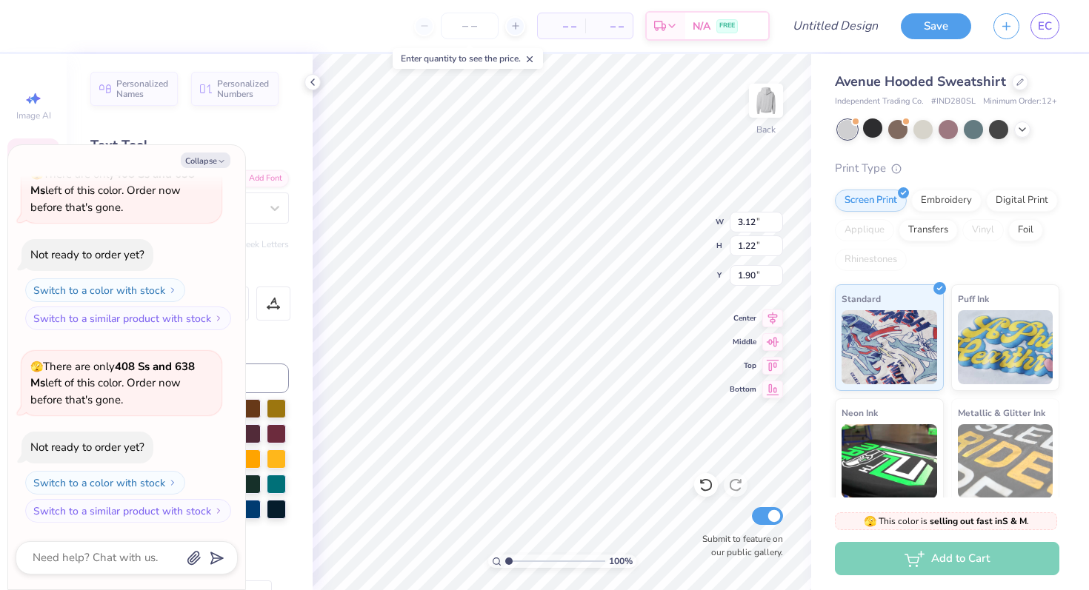
type textarea "[PERSON_NAME]"
type textarea "x"
type textarea "Lawre"
type textarea "x"
type textarea "[PERSON_NAME]"
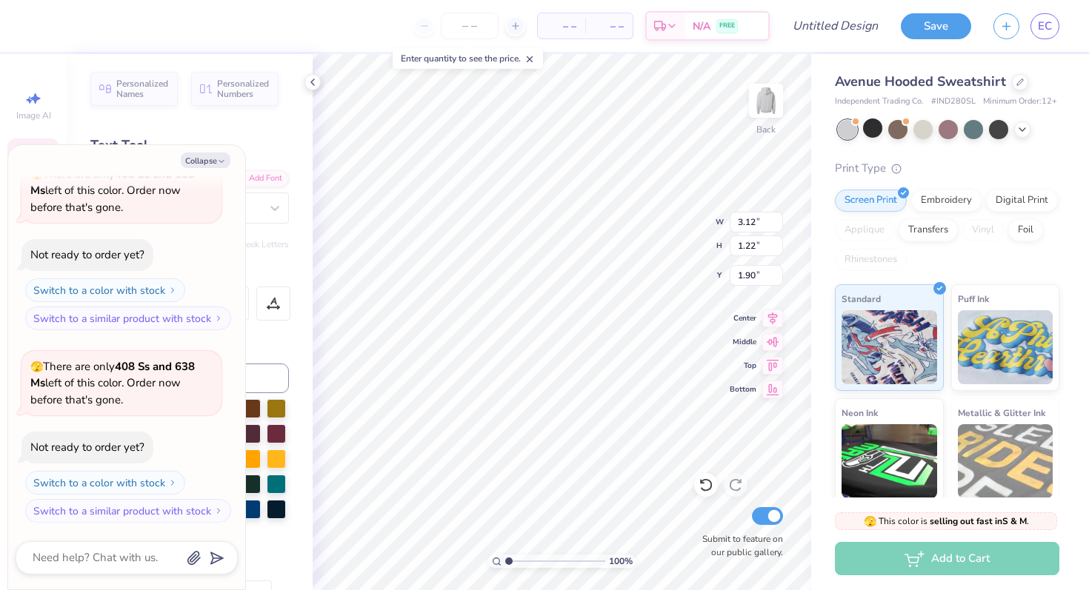
type textarea "x"
type textarea "[PERSON_NAME]"
type textarea "x"
type textarea "[PERSON_NAME]"
type textarea "x"
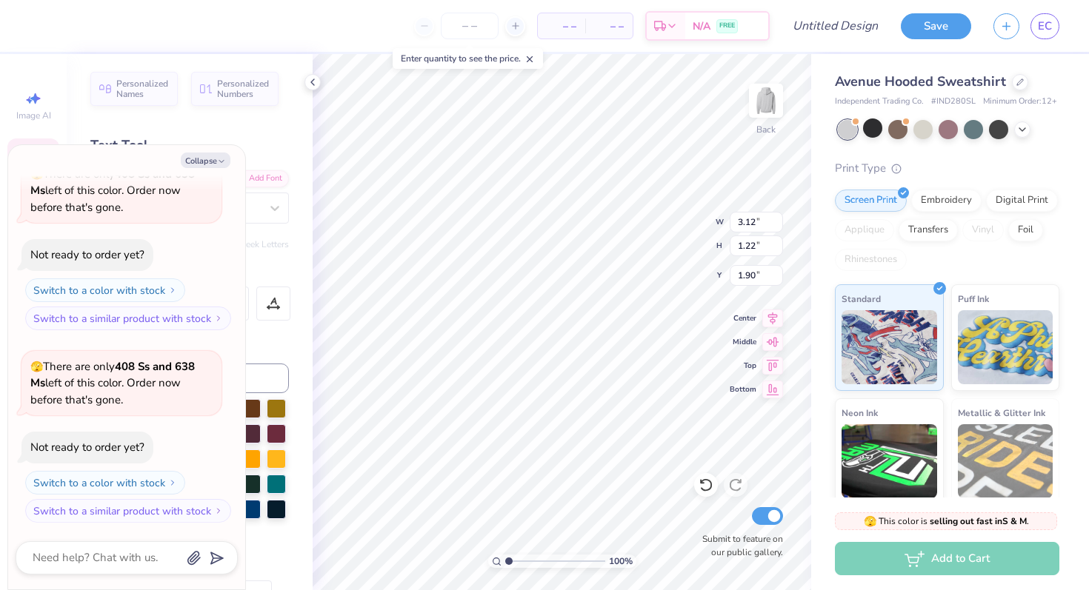
type textarea "Lawrencev"
type textarea "x"
type textarea "Lawrencevi"
type textarea "x"
type textarea "Lawrencevil"
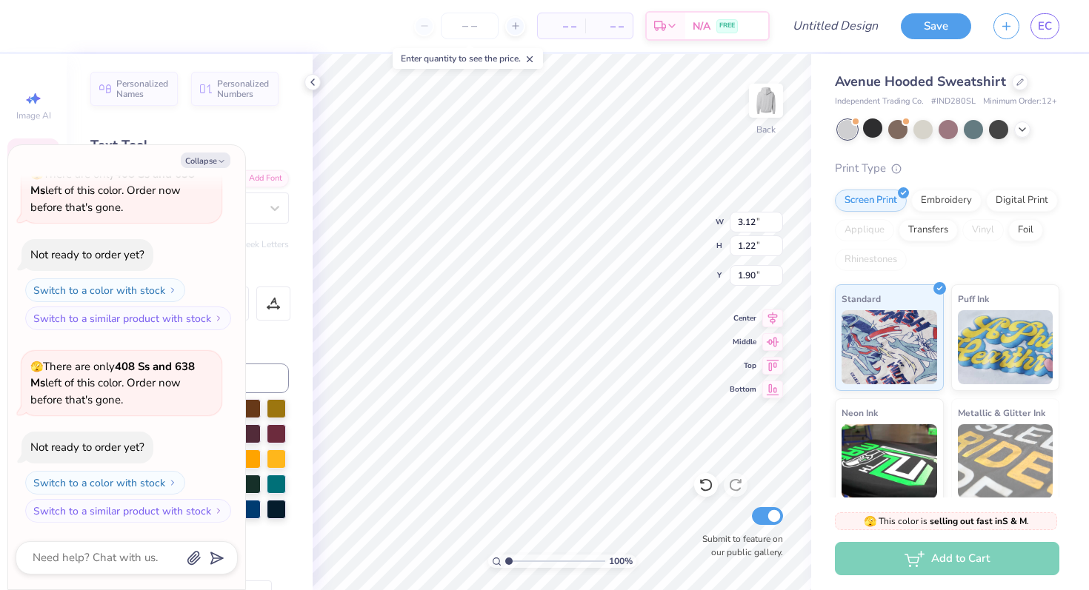
type textarea "x"
type textarea "[GEOGRAPHIC_DATA]"
type textarea "x"
click at [1014, 85] on div at bounding box center [1020, 81] width 16 height 16
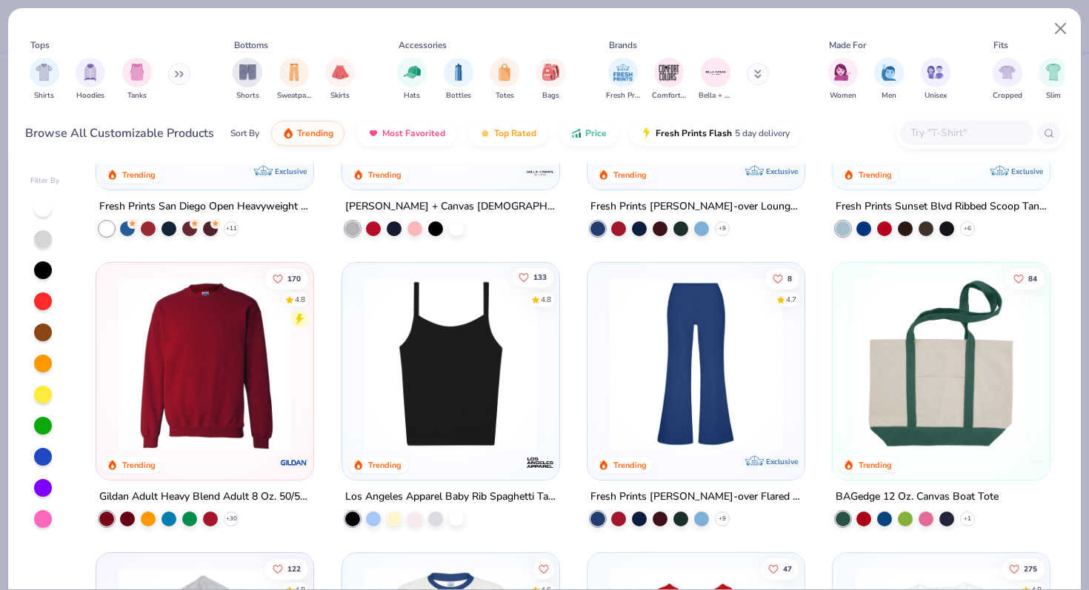
scroll to position [1072, 0]
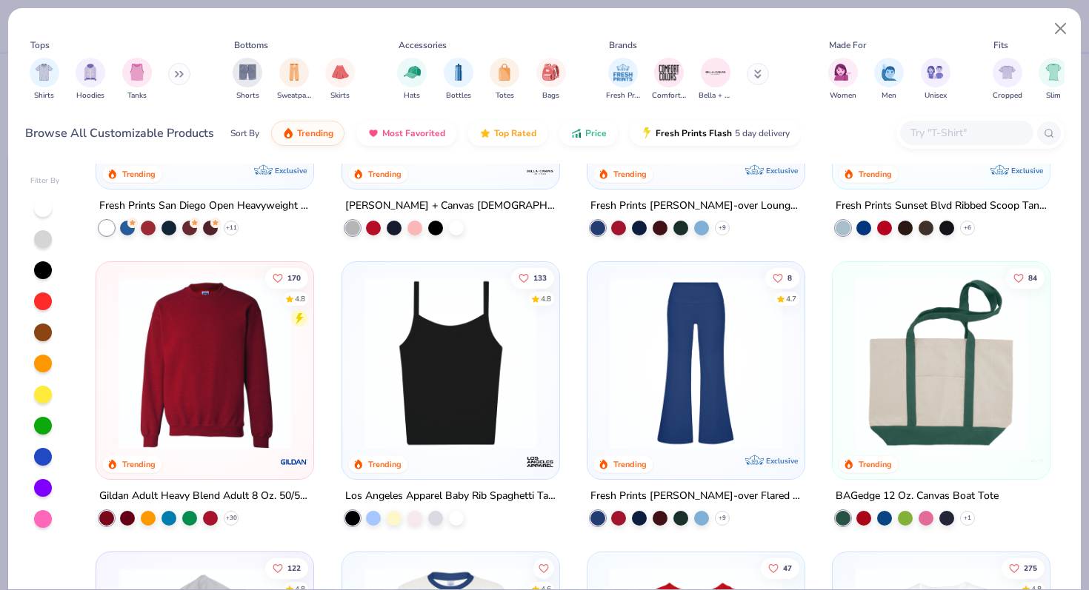
click at [225, 379] on img at bounding box center [204, 363] width 187 height 173
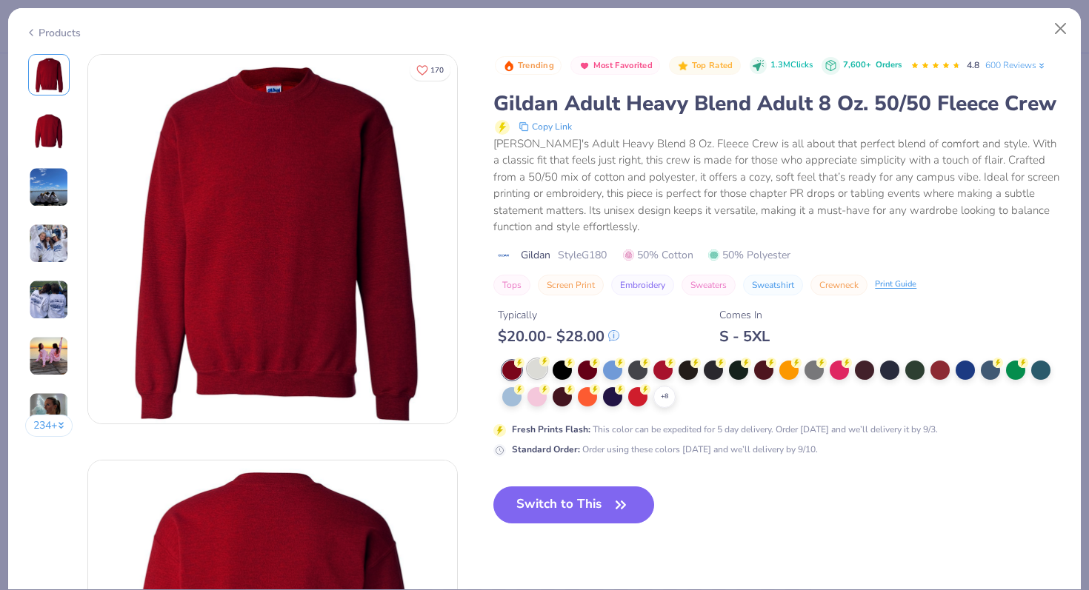
click at [530, 370] on div at bounding box center [537, 368] width 19 height 19
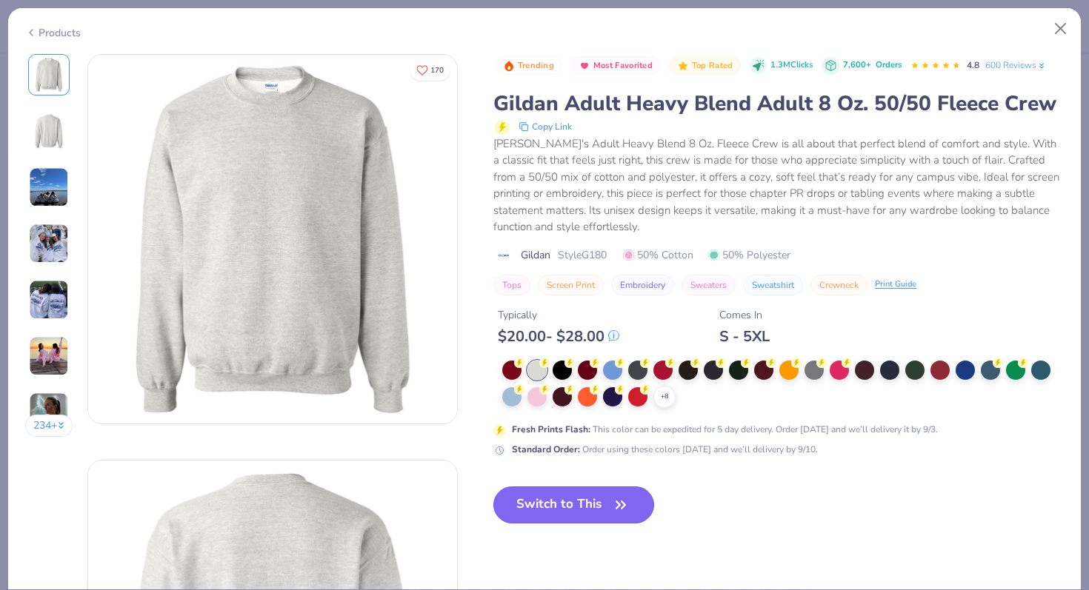
click at [562, 513] on button "Switch to This" at bounding box center [573, 505] width 161 height 37
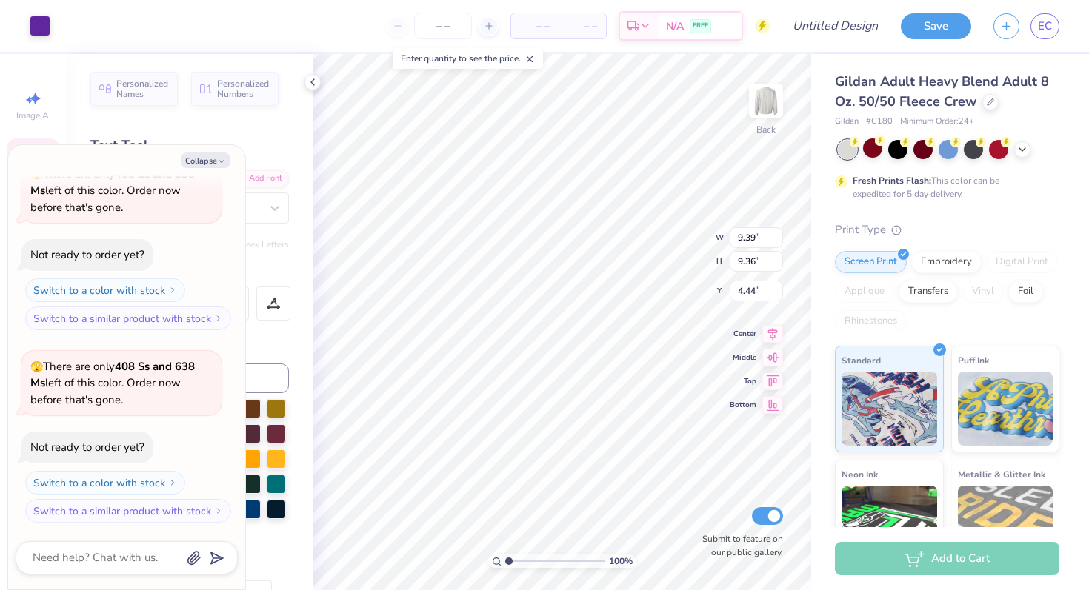
type textarea "x"
type input "4.54"
type textarea "x"
type input "5.41"
type input "5.11"
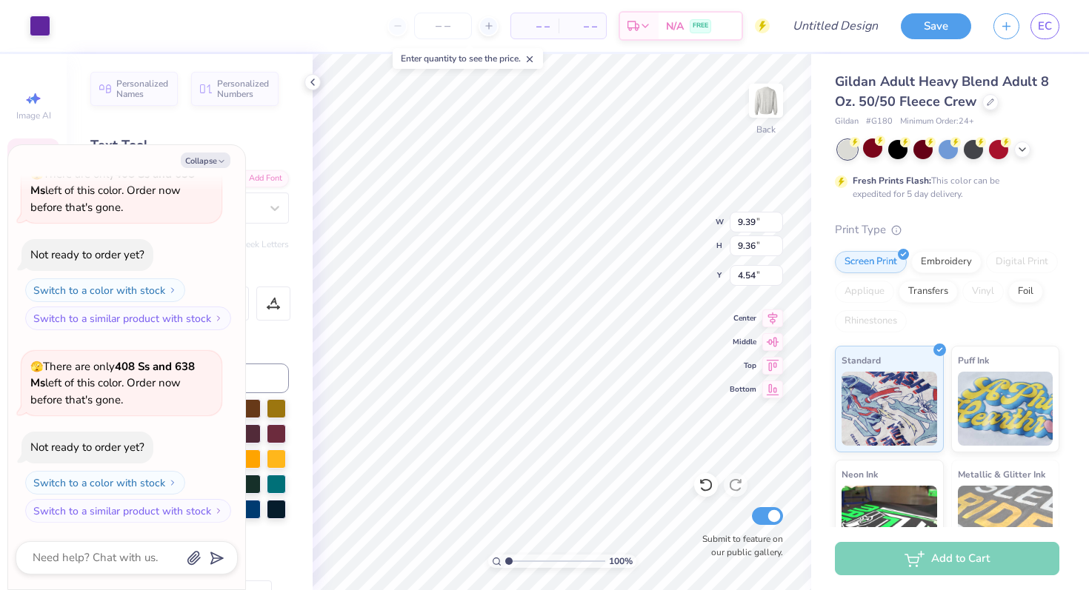
type input "2.29"
type textarea "x"
type input "2.58"
type textarea "x"
type input "4.58"
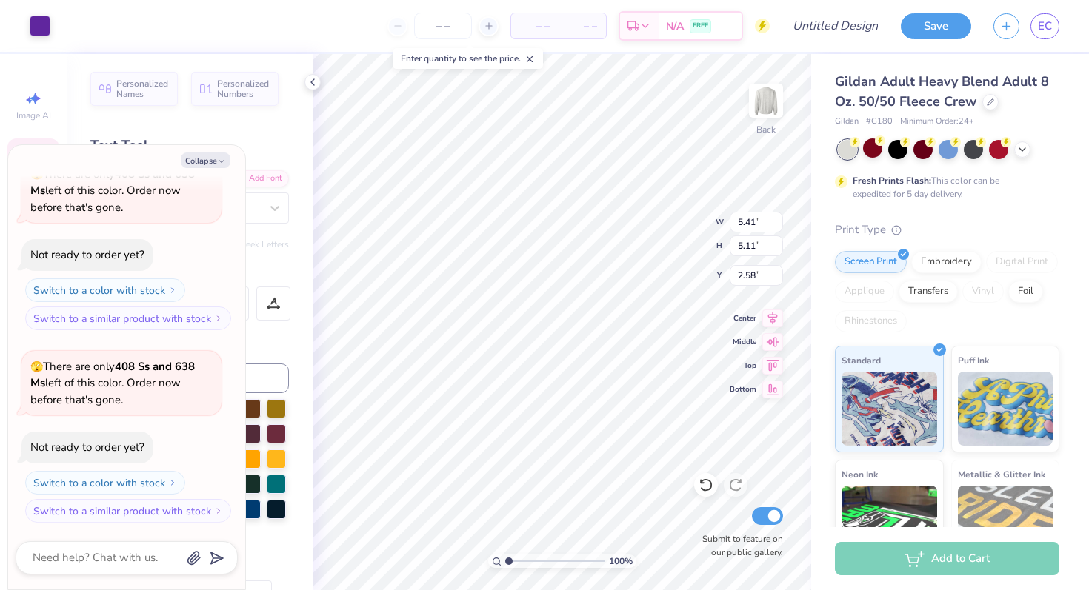
type input "1.57"
type input "9.62"
type textarea "x"
type input "9.69"
type textarea "x"
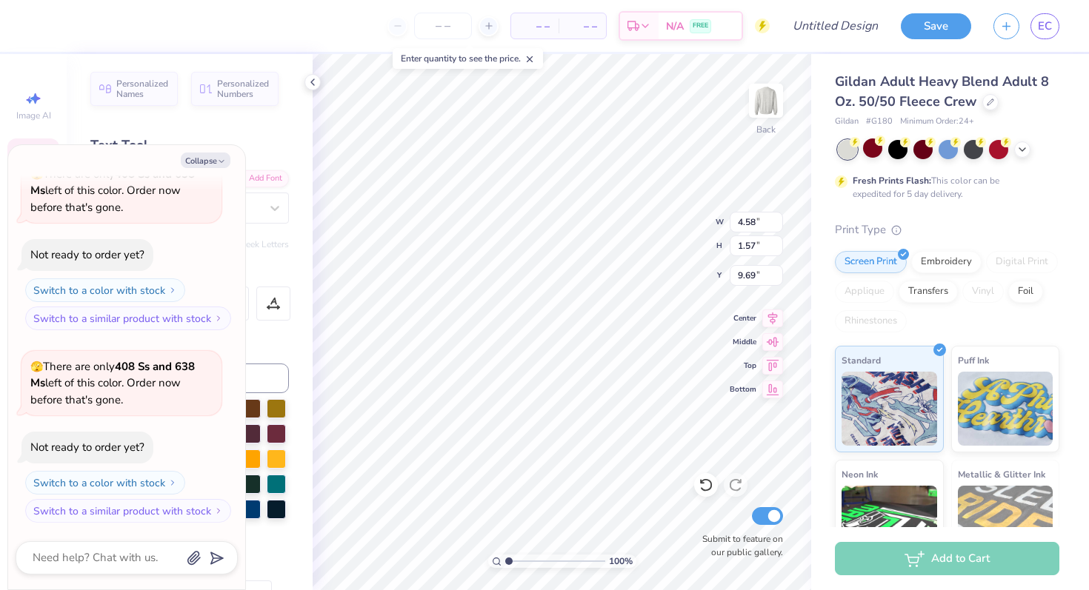
type input "9.62"
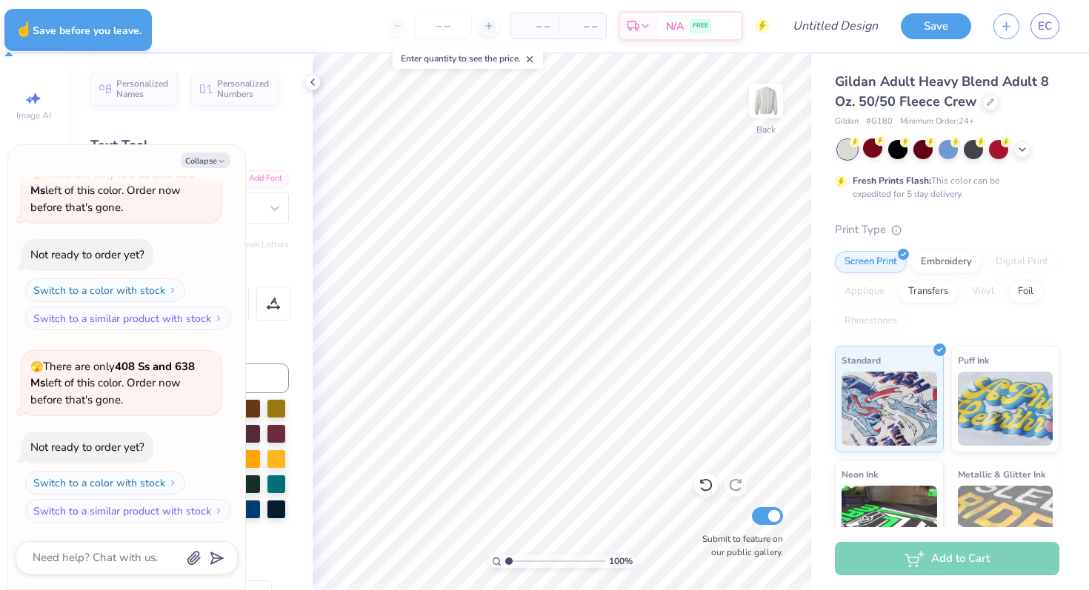
type textarea "x"
